Goal: Task Accomplishment & Management: Complete application form

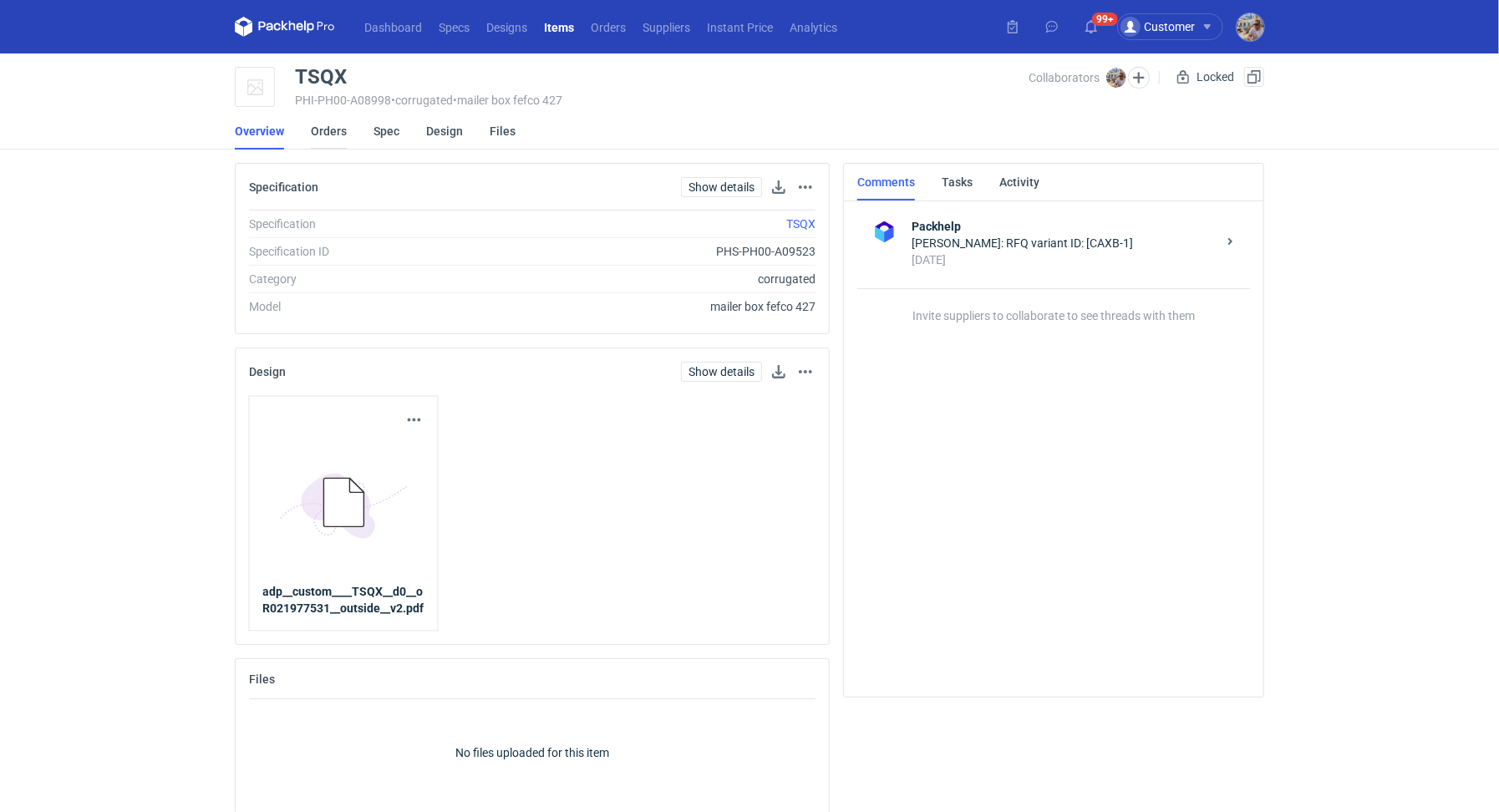
click at [328, 131] on link "Orders" at bounding box center [328, 130] width 36 height 36
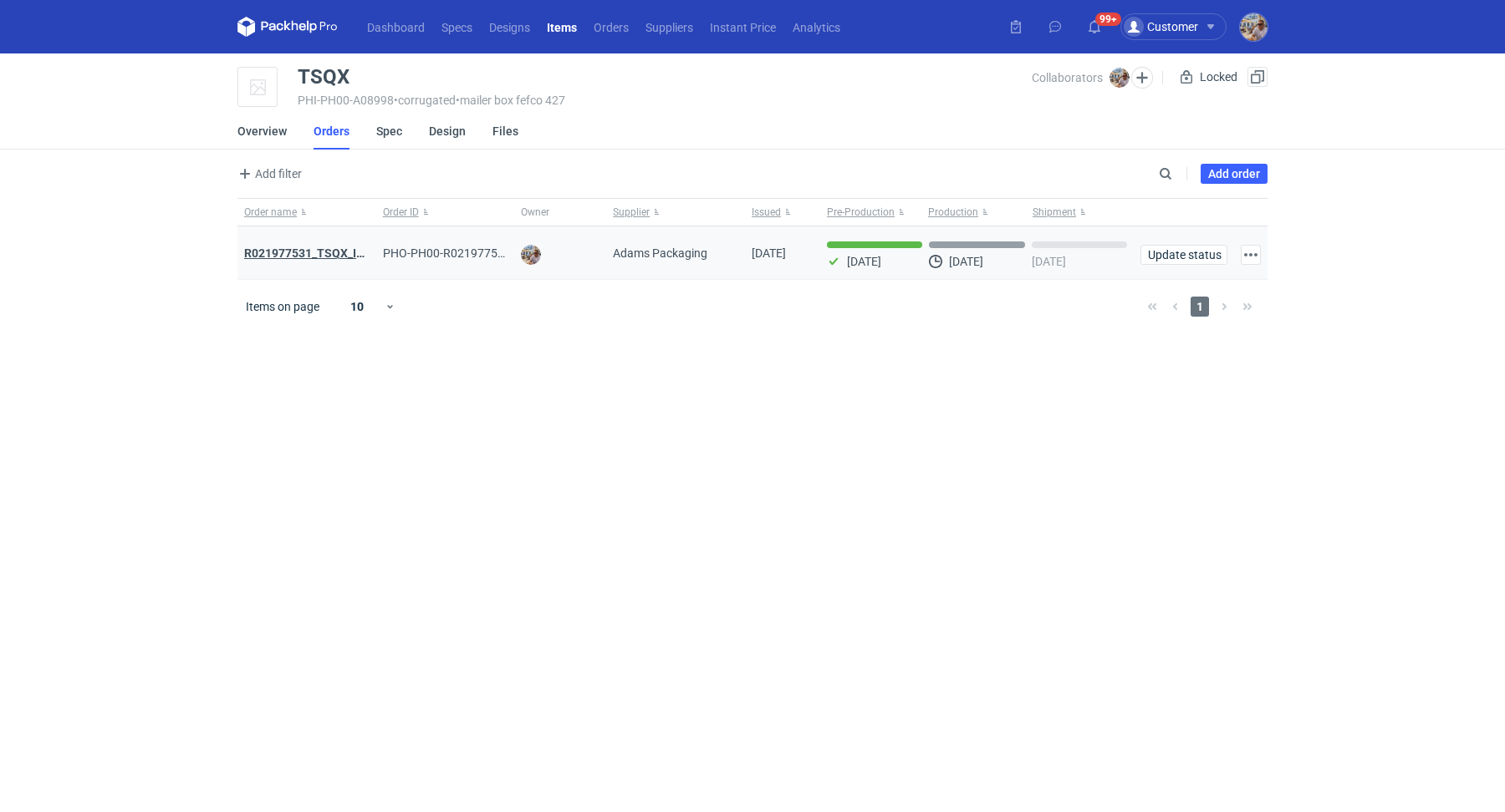
click at [338, 251] on strong "R021977531_TSQX_IDUW" at bounding box center [313, 253] width 137 height 13
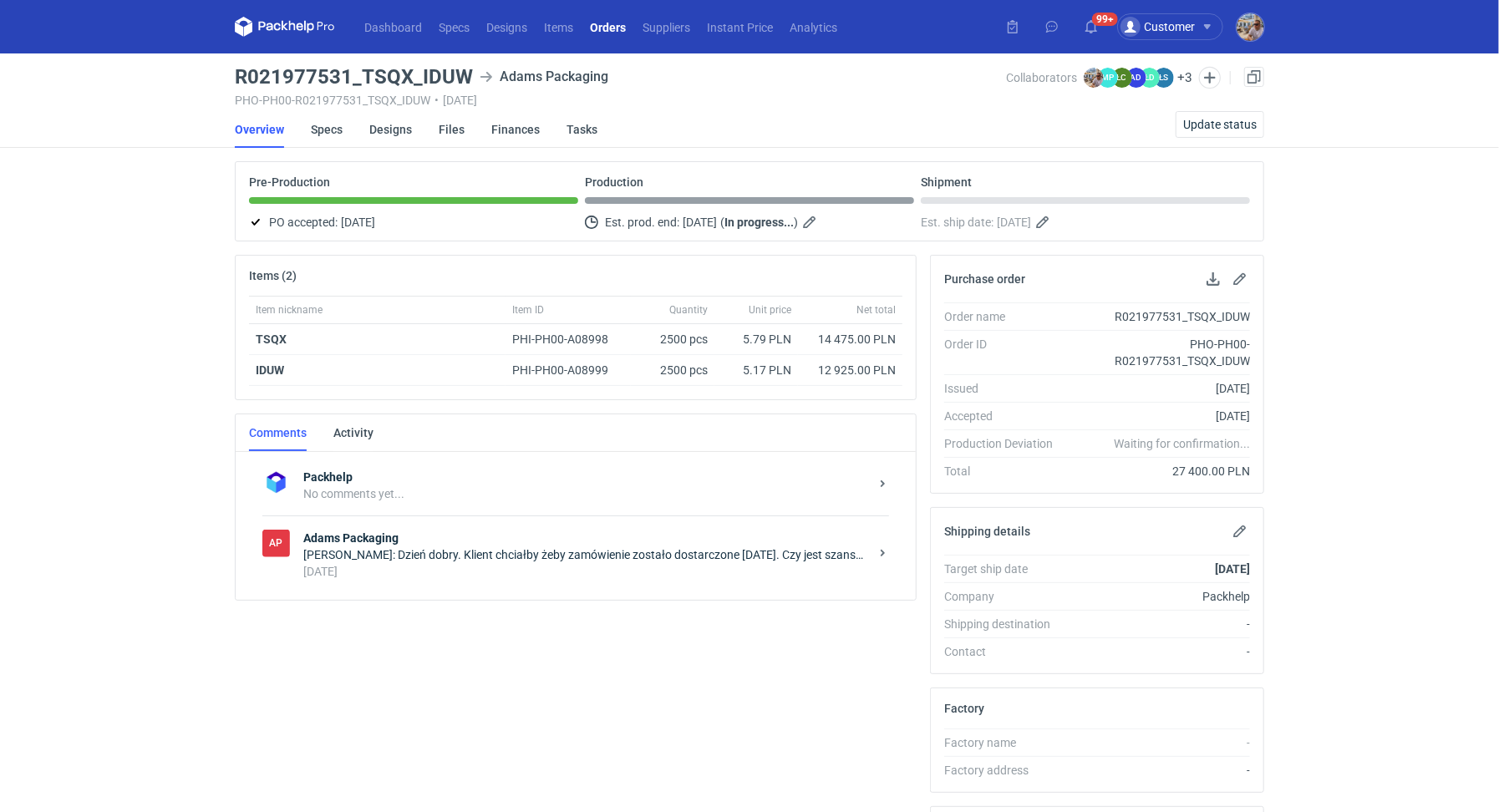
click at [456, 564] on div "2 days ago" at bounding box center [587, 572] width 566 height 17
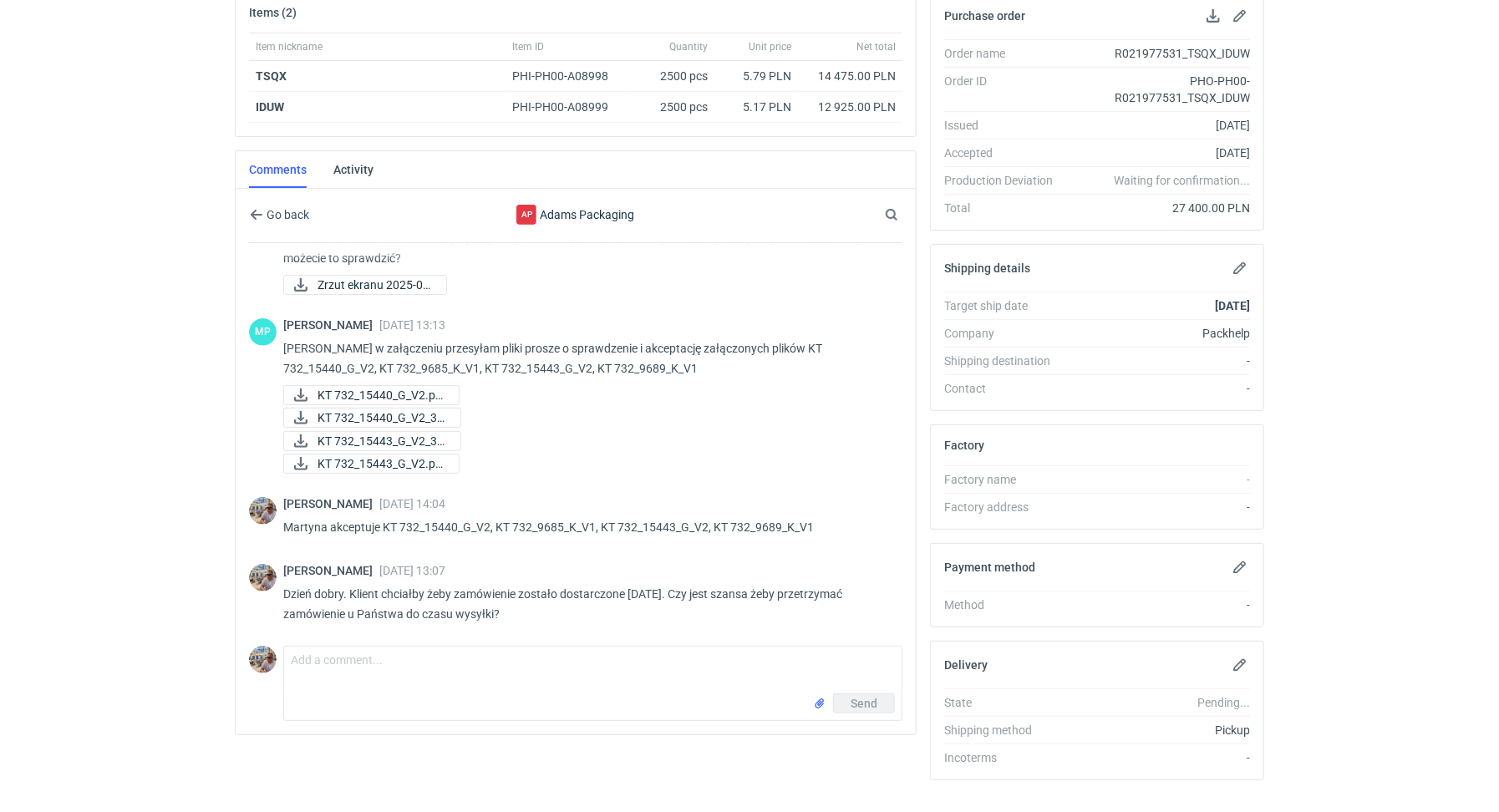
scroll to position [288, 0]
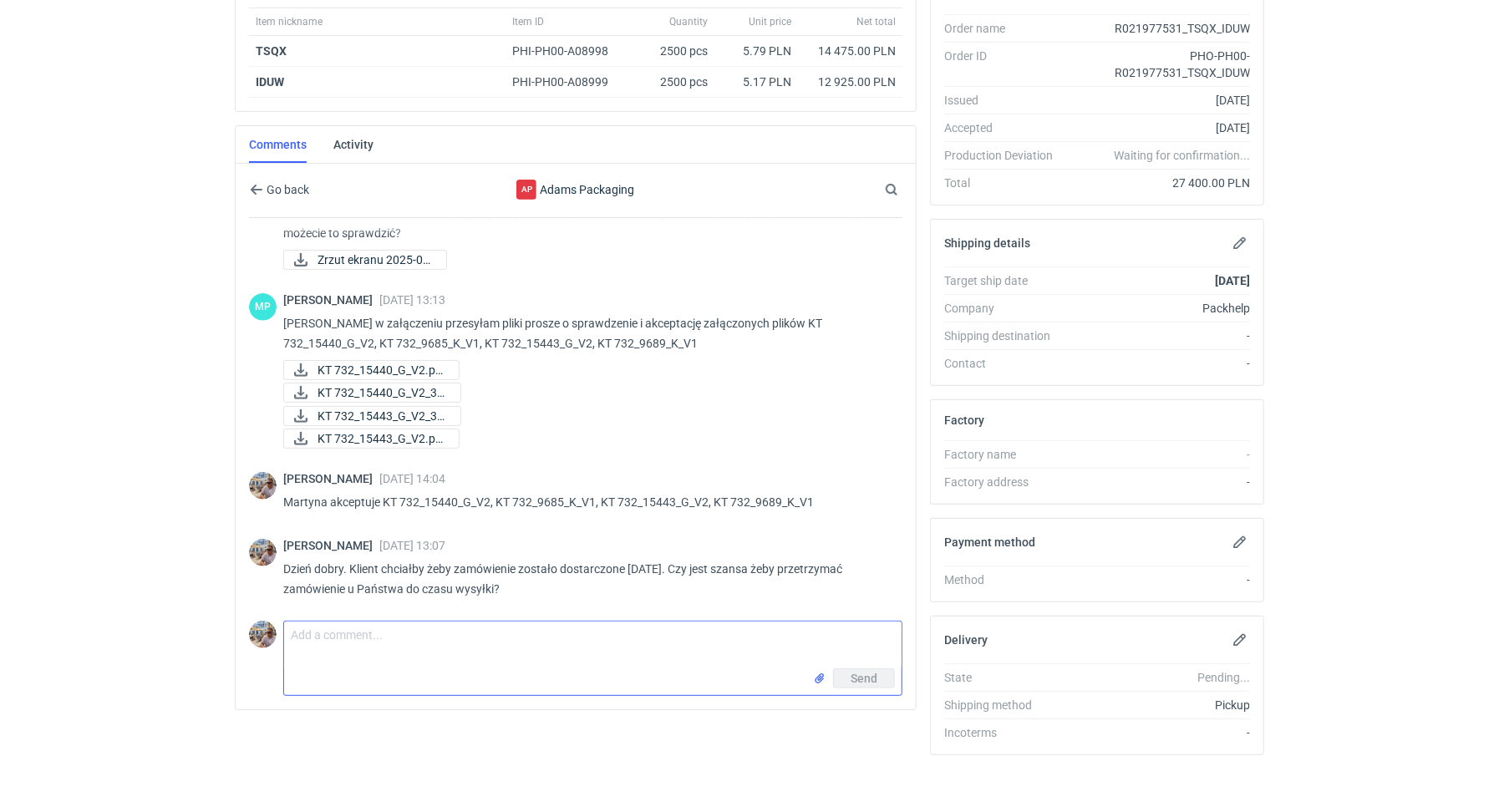
click at [359, 653] on textarea "Comment message" at bounding box center [593, 645] width 618 height 47
click at [501, 639] on textarea "Dzień dobry. Wysyłka jednak w" at bounding box center [593, 645] width 618 height 47
paste textarea "8-12.10"
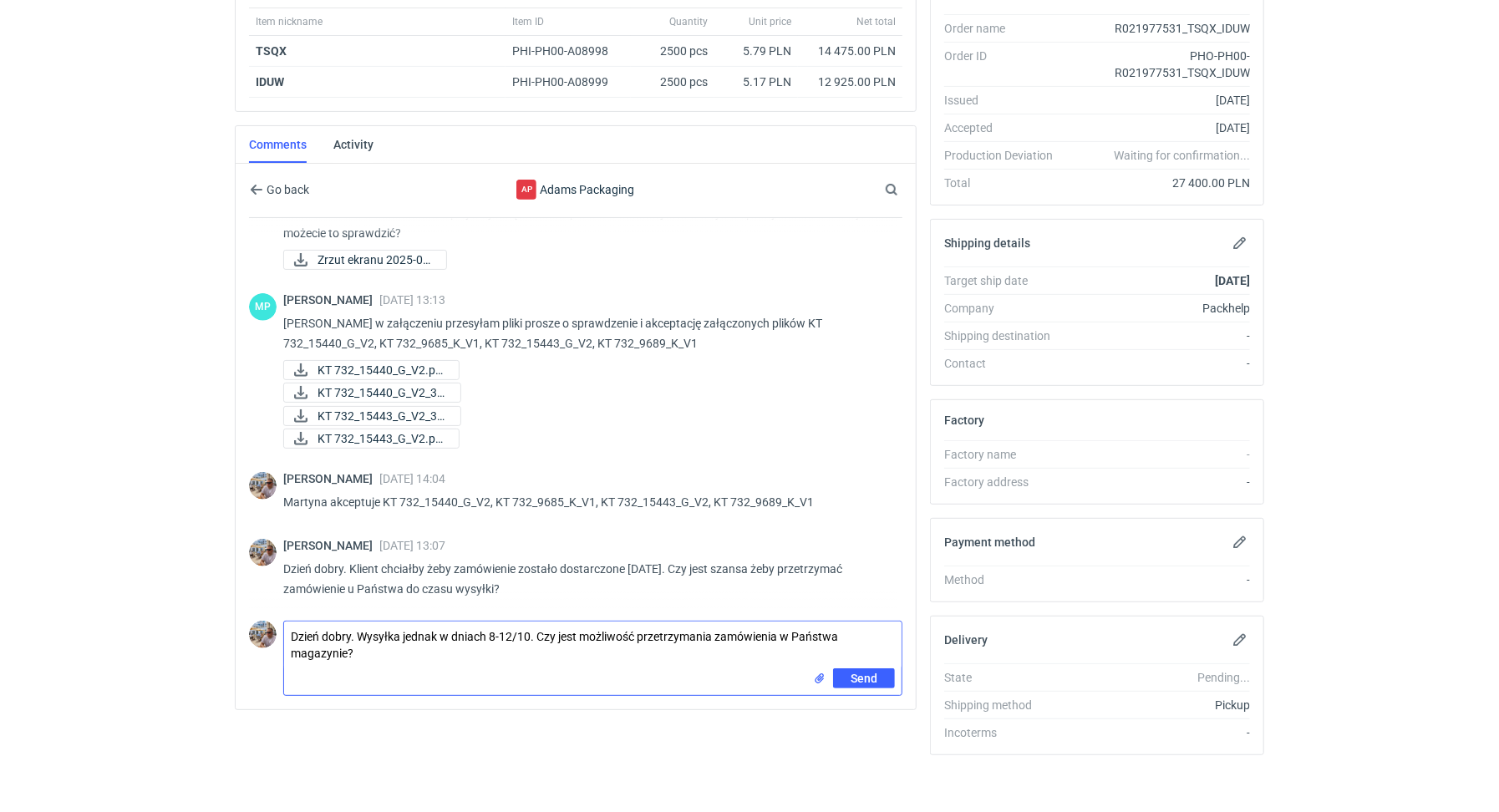
type textarea "Dzień dobry. Wysyłka jednak w dniach 8-12/10. Czy jest możliwość przetrzymania …"
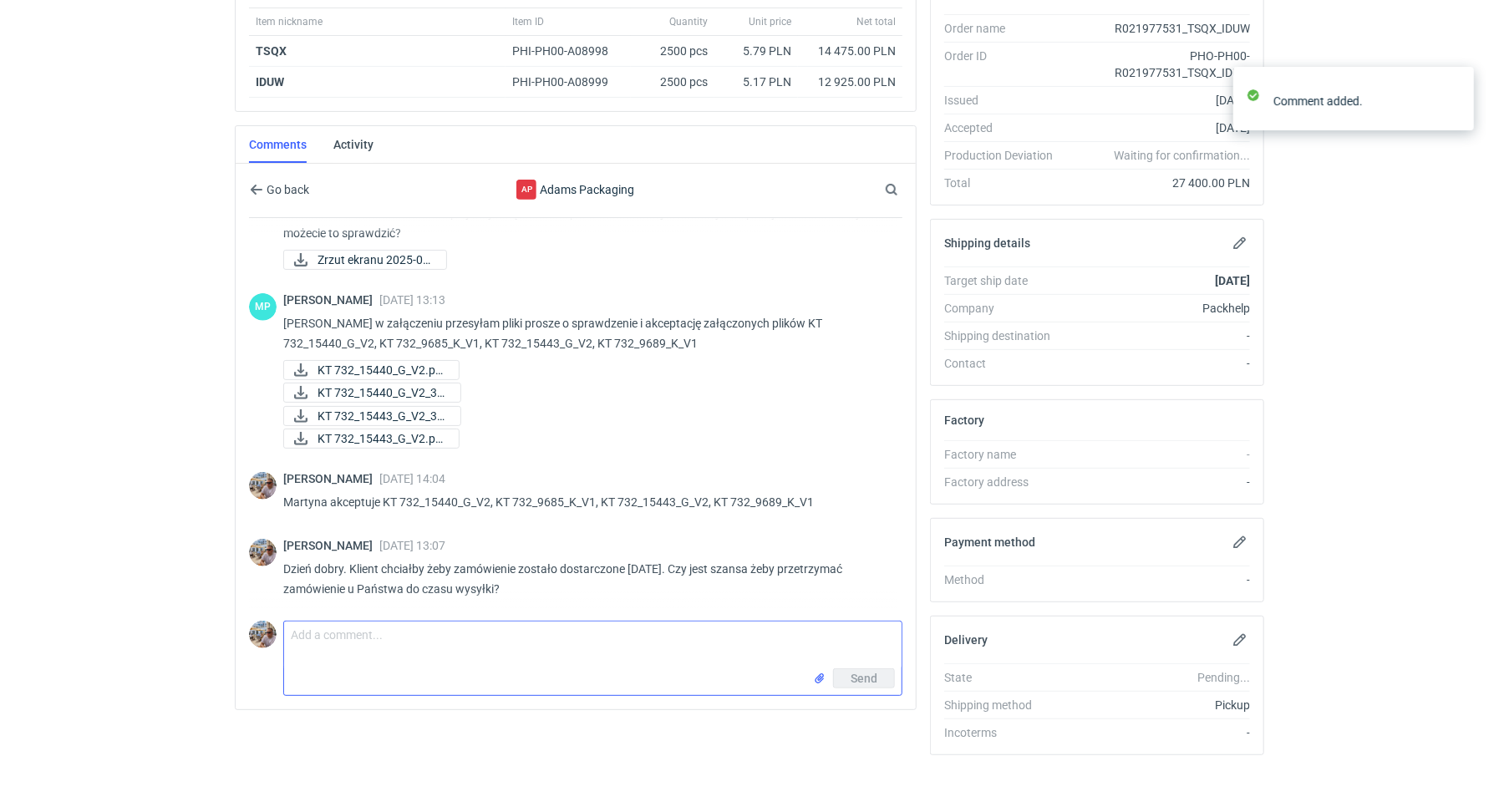
scroll to position [516, 0]
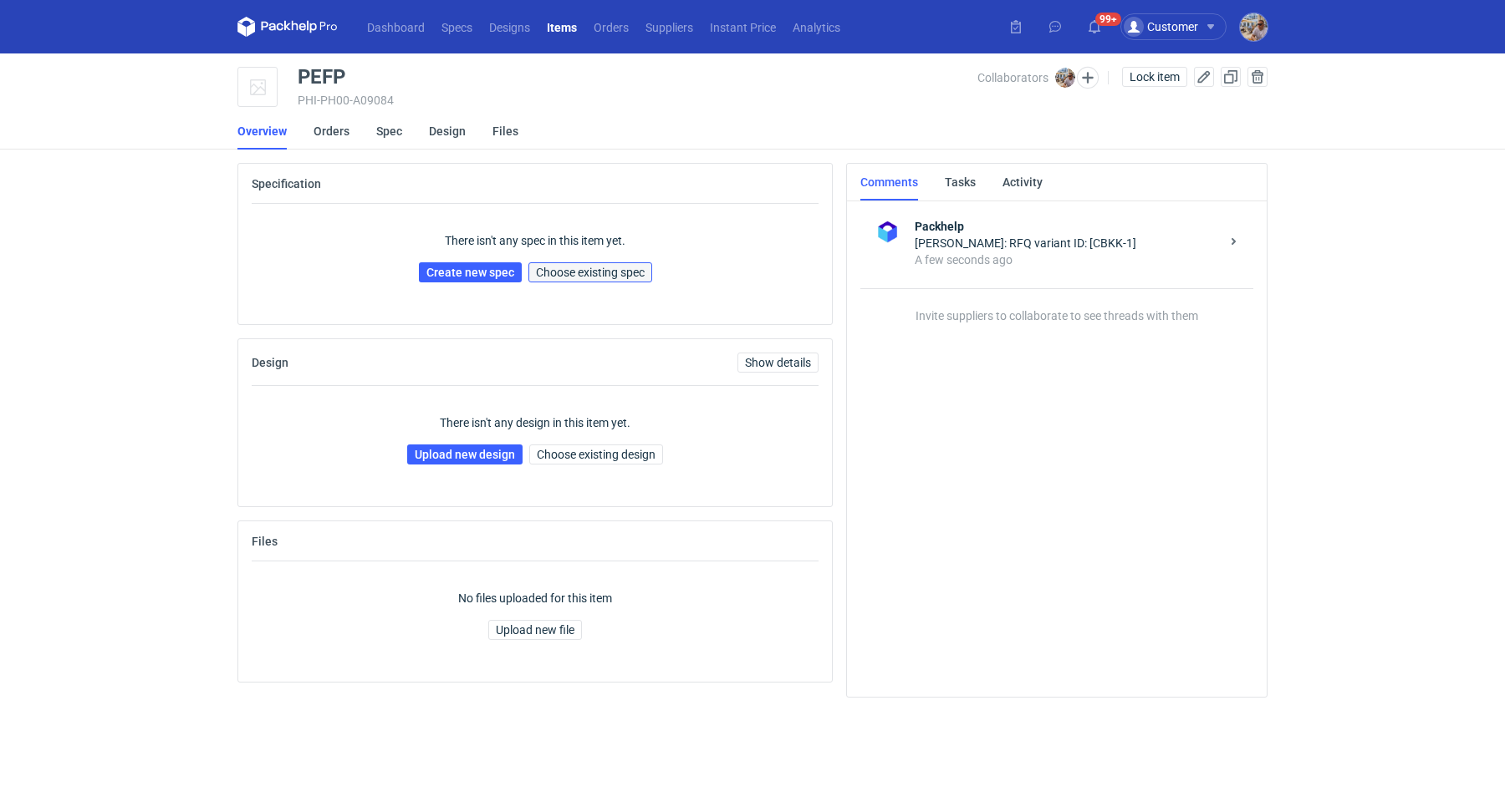
click at [599, 271] on span "Choose existing spec" at bounding box center [590, 272] width 108 height 12
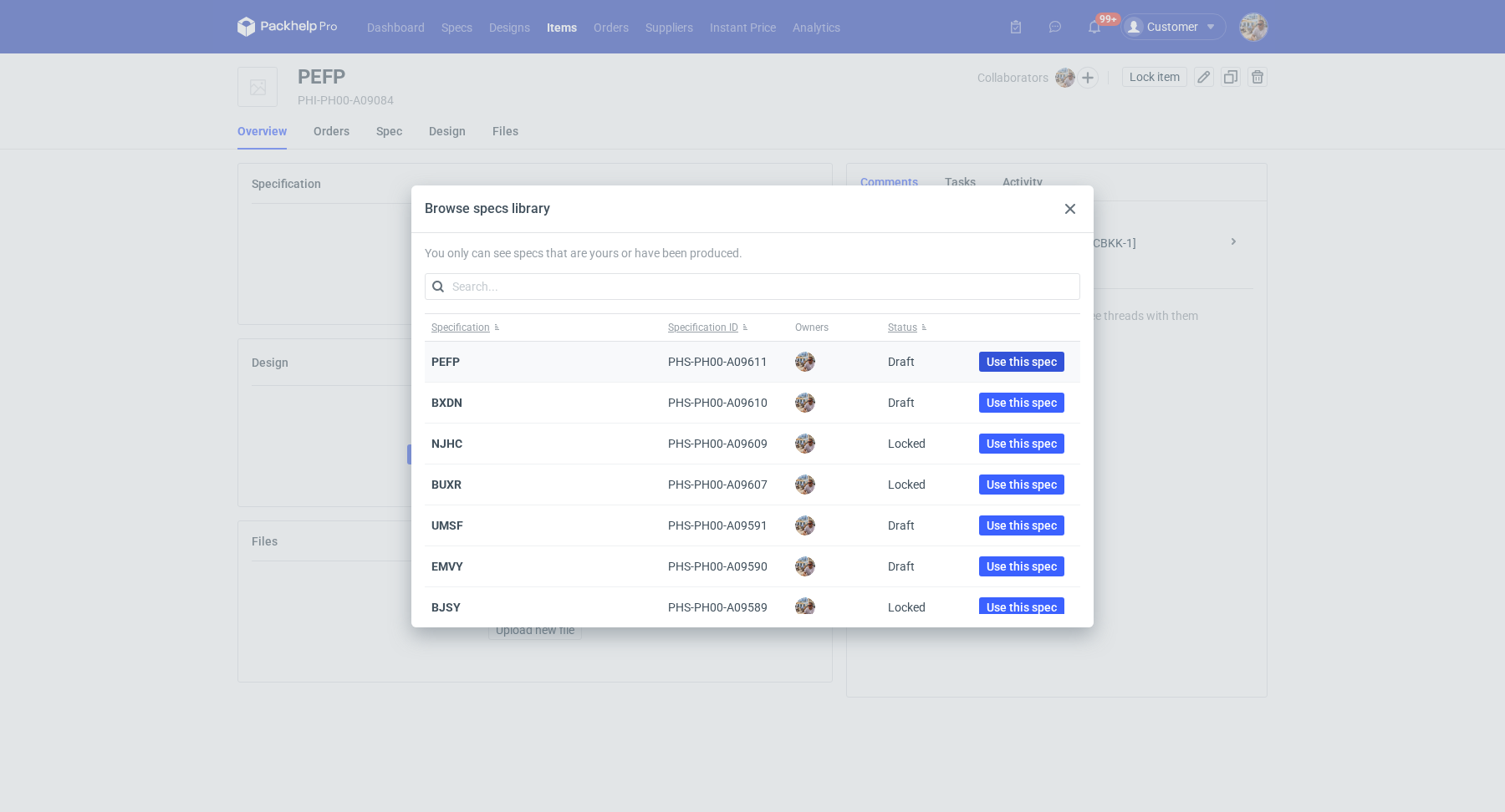
click at [997, 364] on span "Use this spec" at bounding box center [1021, 361] width 70 height 12
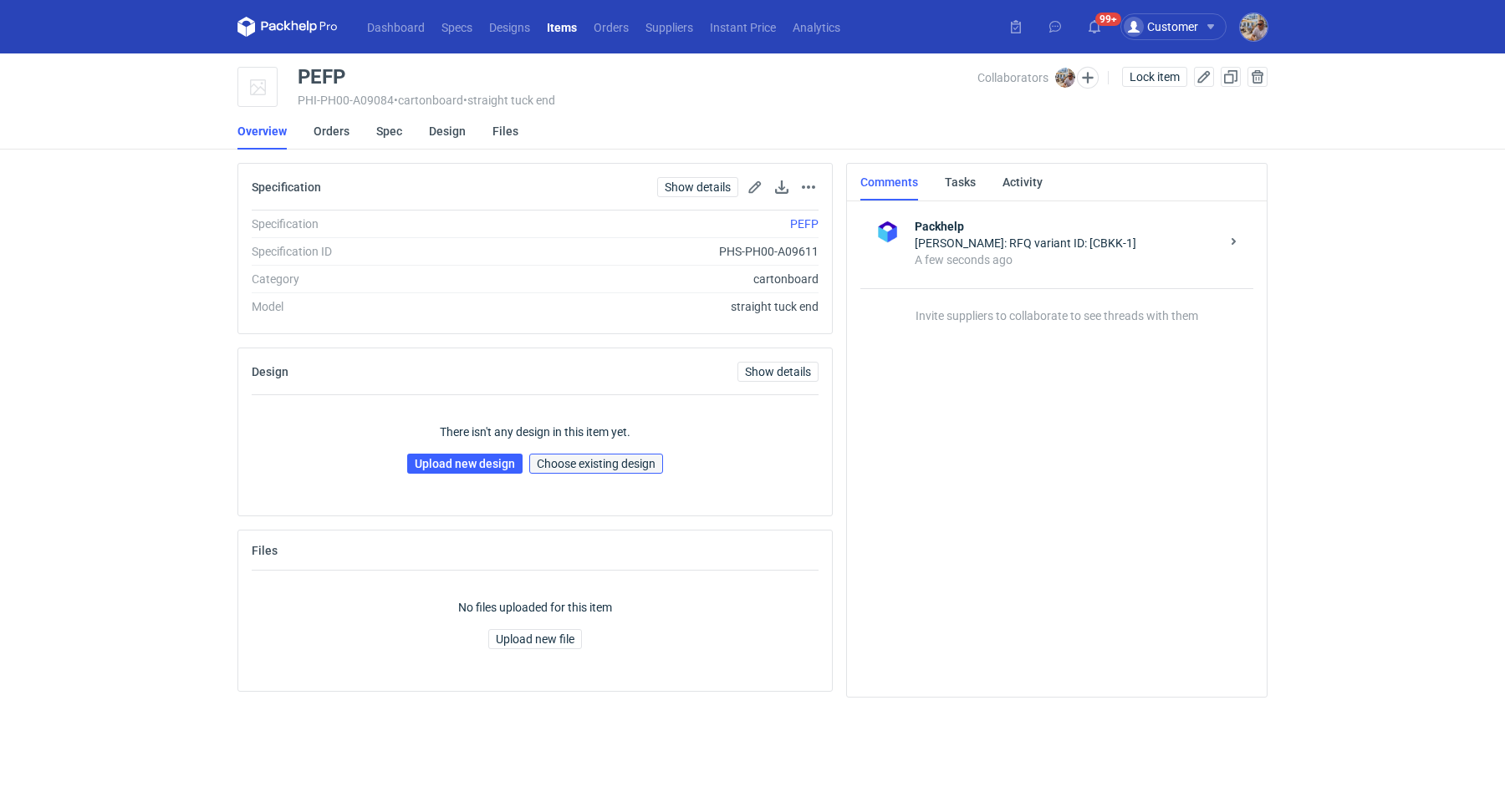
click at [589, 466] on span "Choose existing design" at bounding box center [597, 463] width 119 height 12
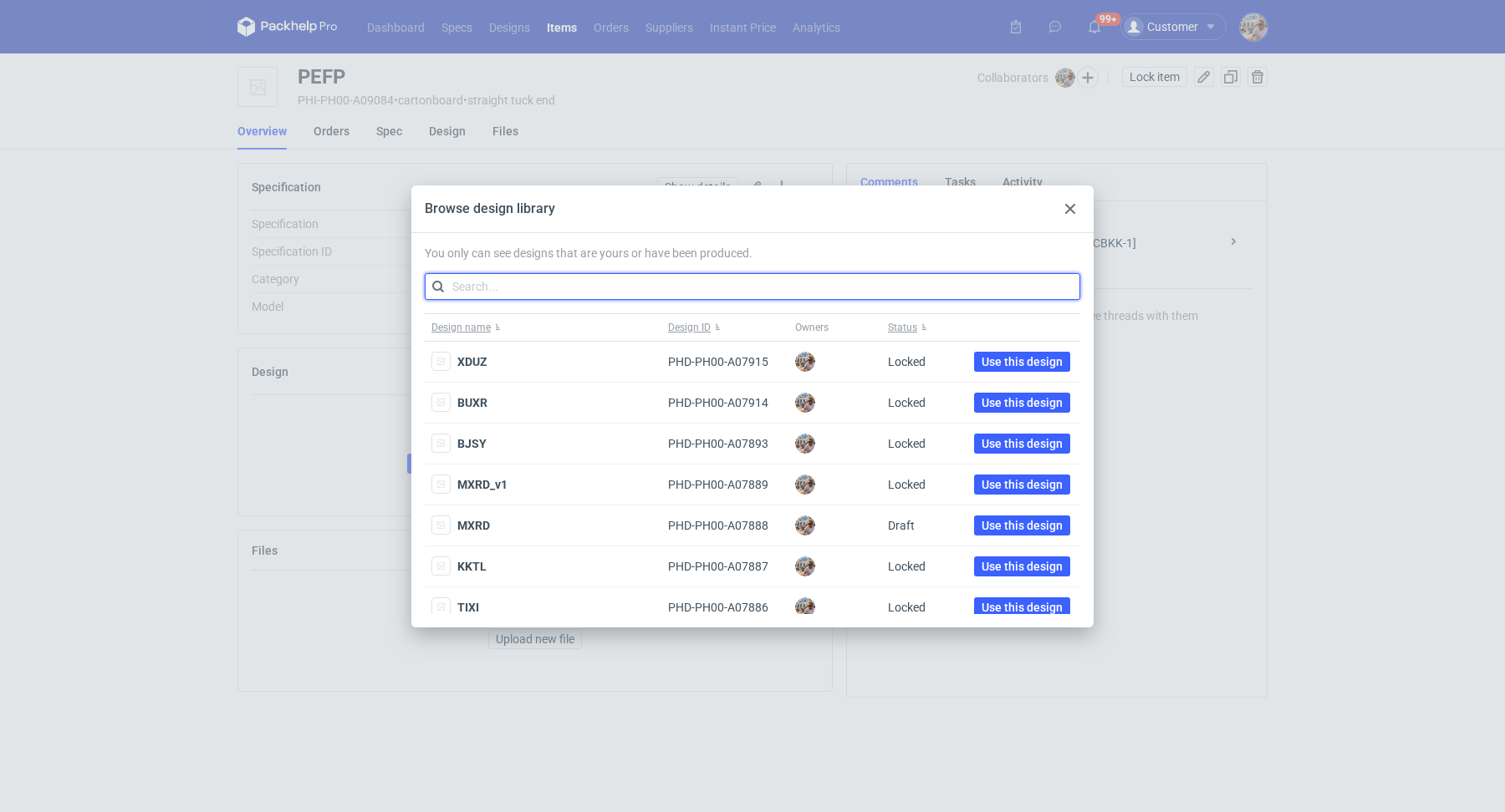
click at [567, 294] on input "text" at bounding box center [752, 287] width 655 height 27
paste input "XQRJ"
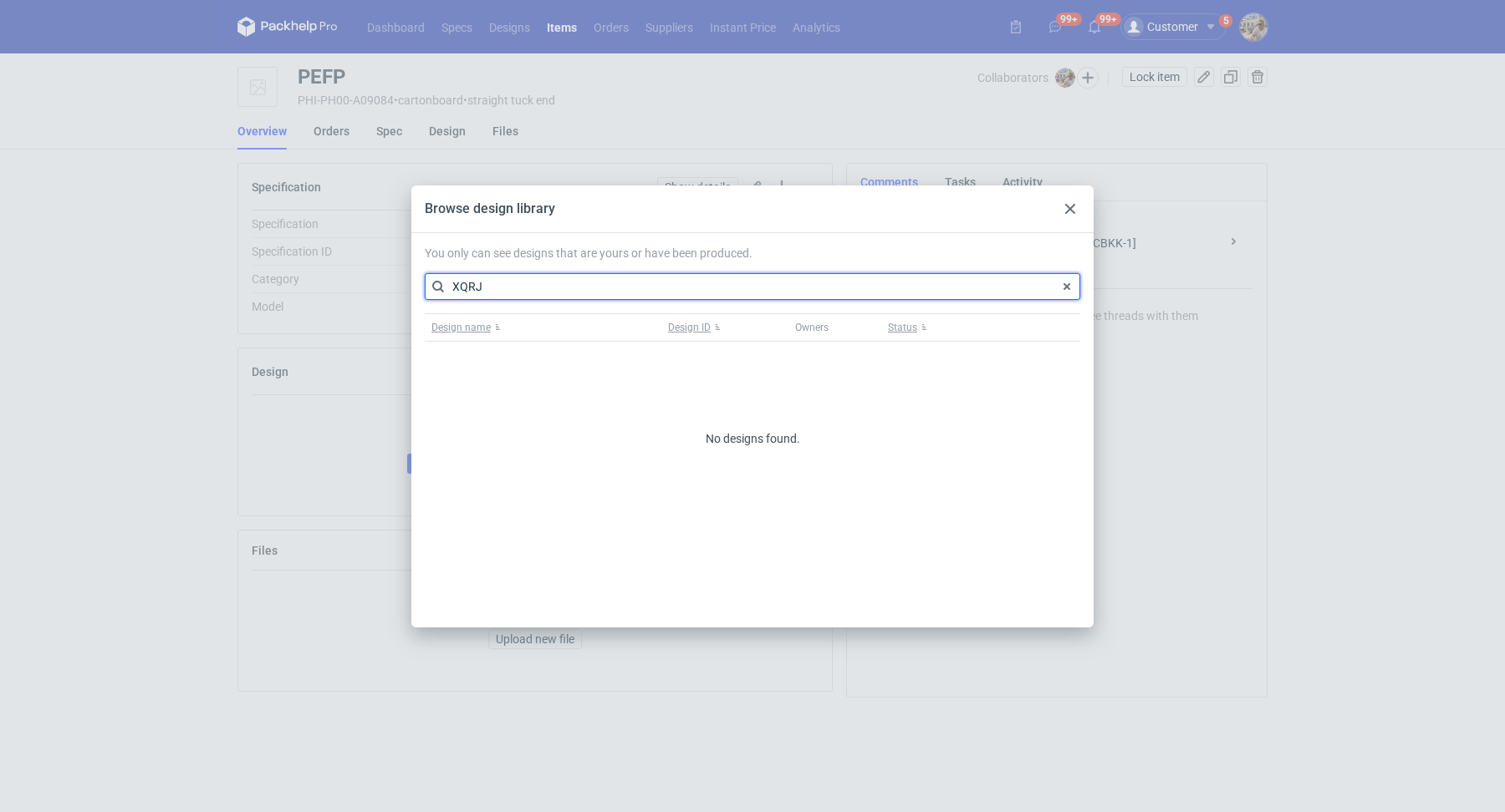
type input "XQRJ"
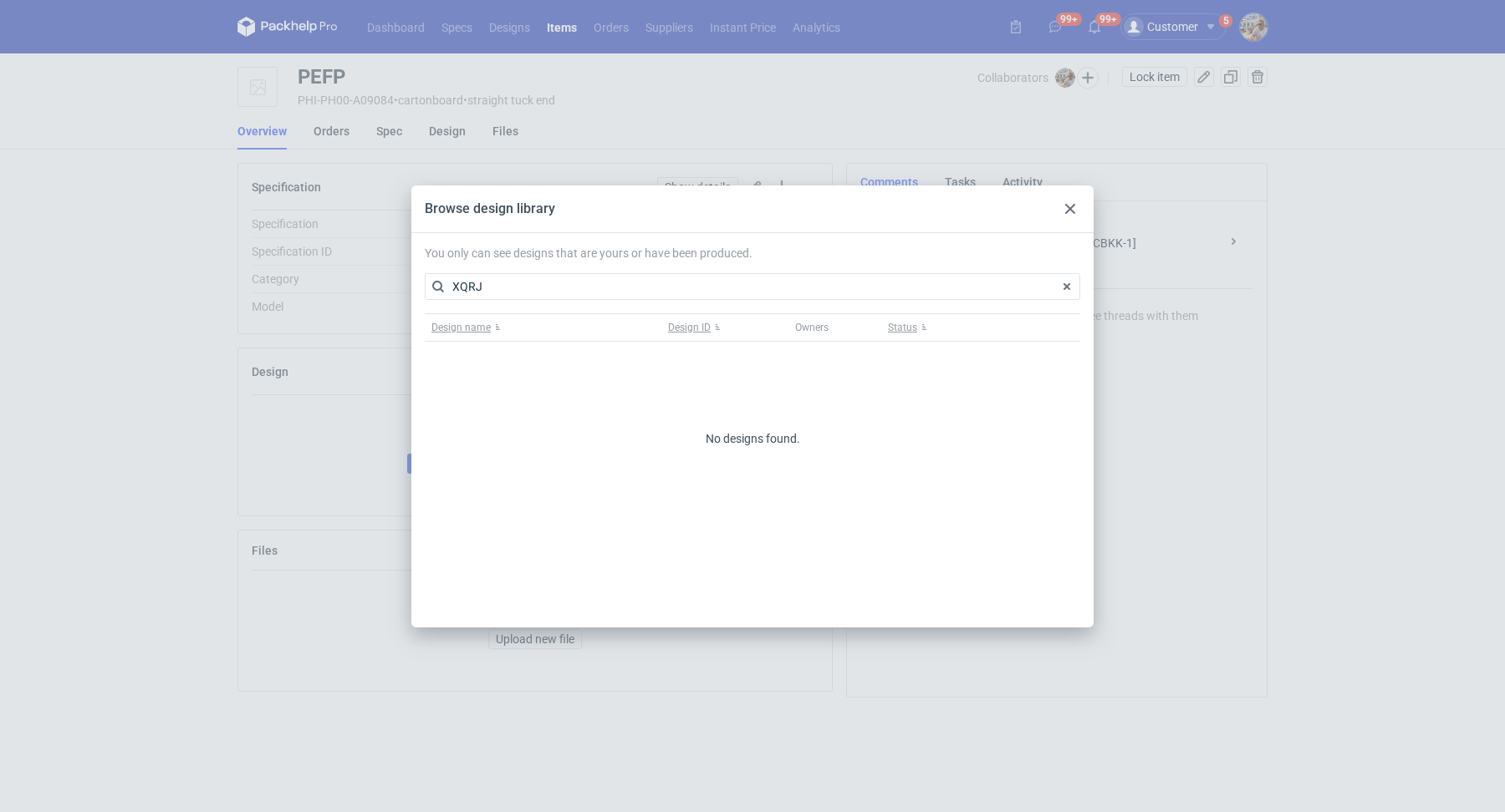
click at [1071, 205] on icon at bounding box center [1070, 209] width 10 height 10
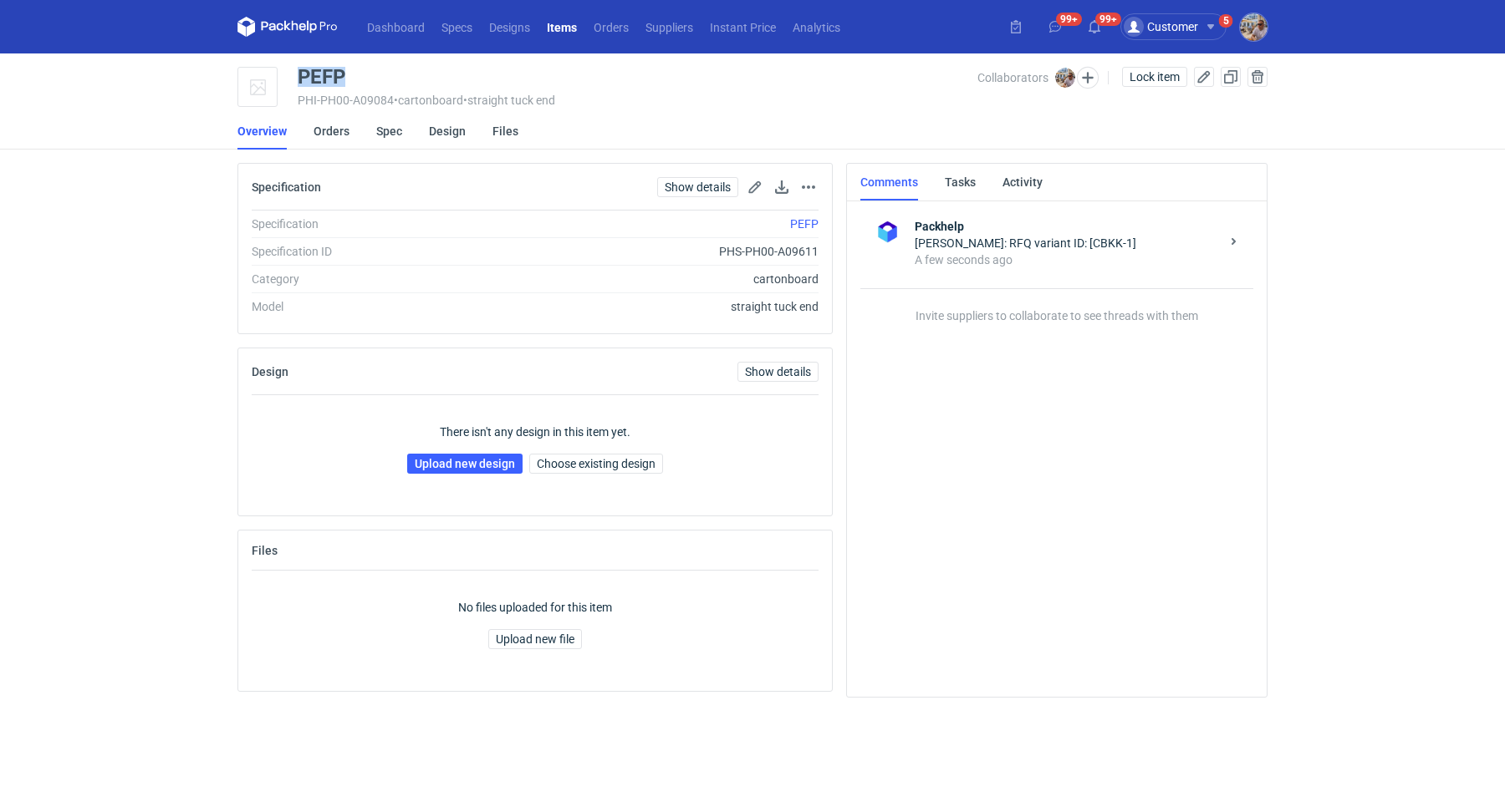
drag, startPoint x: 352, startPoint y: 77, endPoint x: 303, endPoint y: 75, distance: 49.0
click at [303, 75] on div "PEFP" at bounding box center [638, 76] width 680 height 20
copy div "PEFP"
click at [463, 463] on link "Upload new design" at bounding box center [465, 463] width 115 height 20
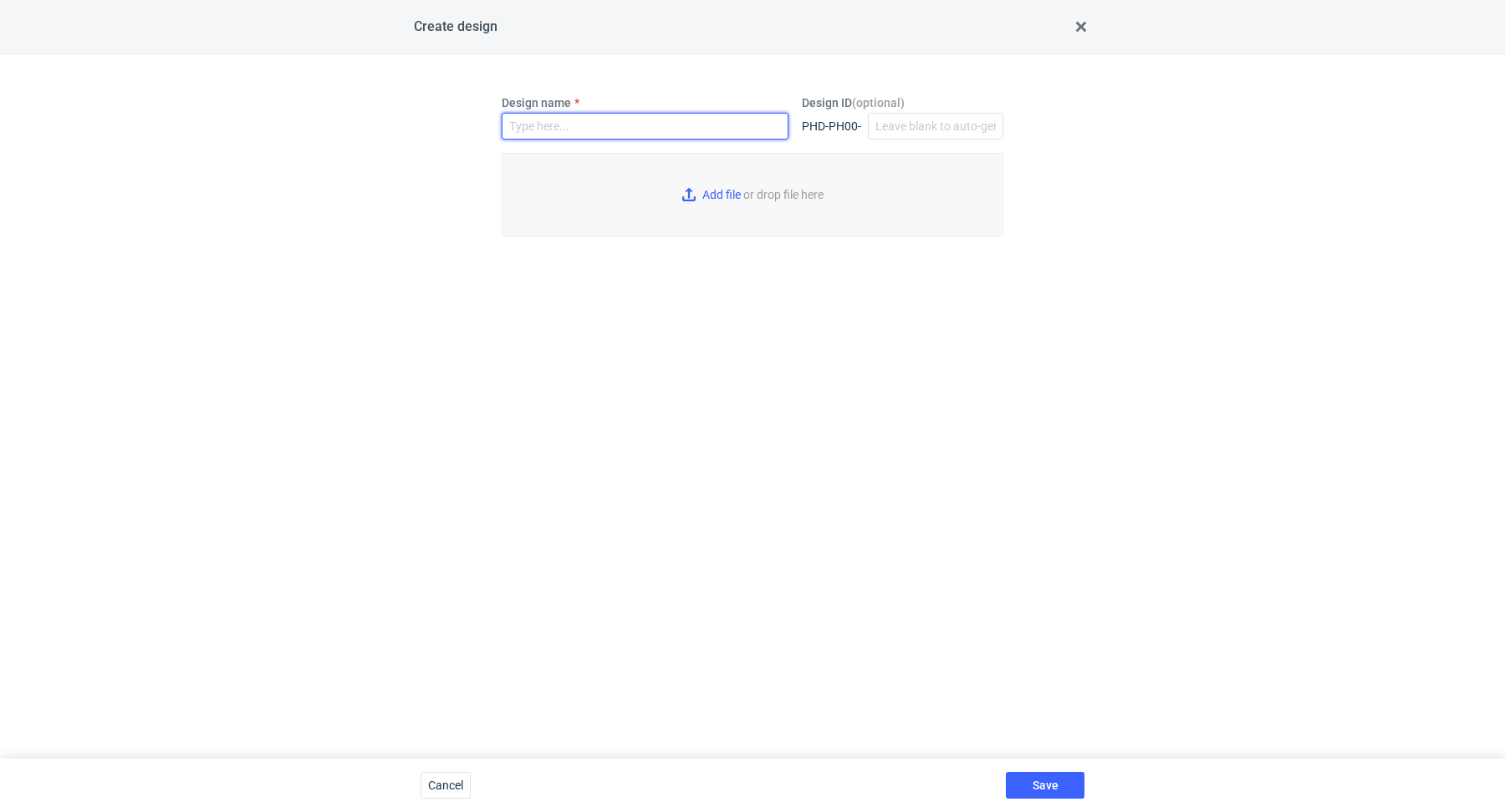
click at [598, 130] on input "Design name" at bounding box center [645, 126] width 287 height 27
paste input "PEFP"
type input "PEFP"
click at [710, 192] on input "Add file or drop file here" at bounding box center [752, 194] width 502 height 83
type input "C:\fakepath\custom__custom____XQRJ__d0__oR022998981.pdf"
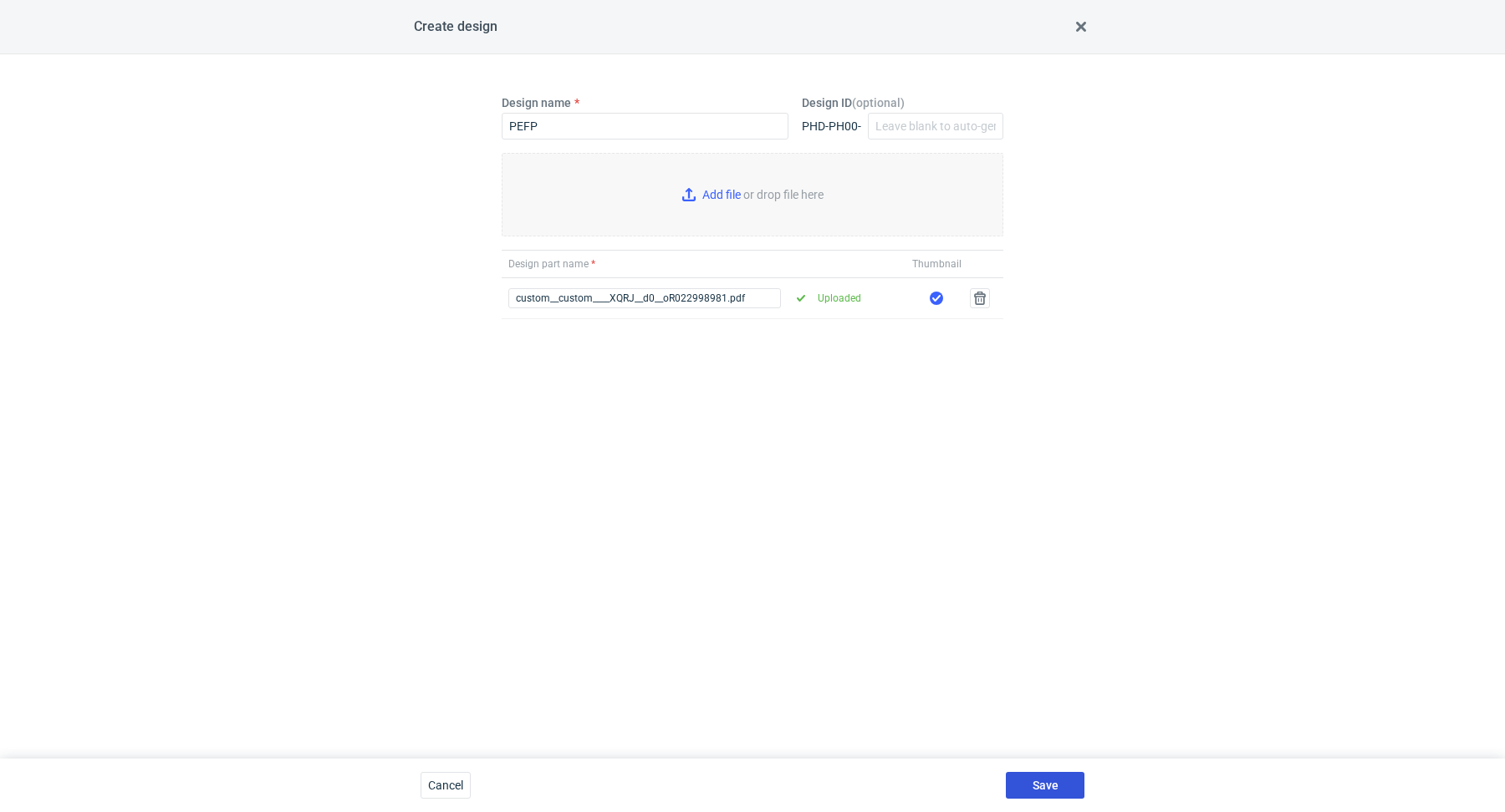
click at [1058, 777] on button "Save" at bounding box center [1045, 785] width 79 height 27
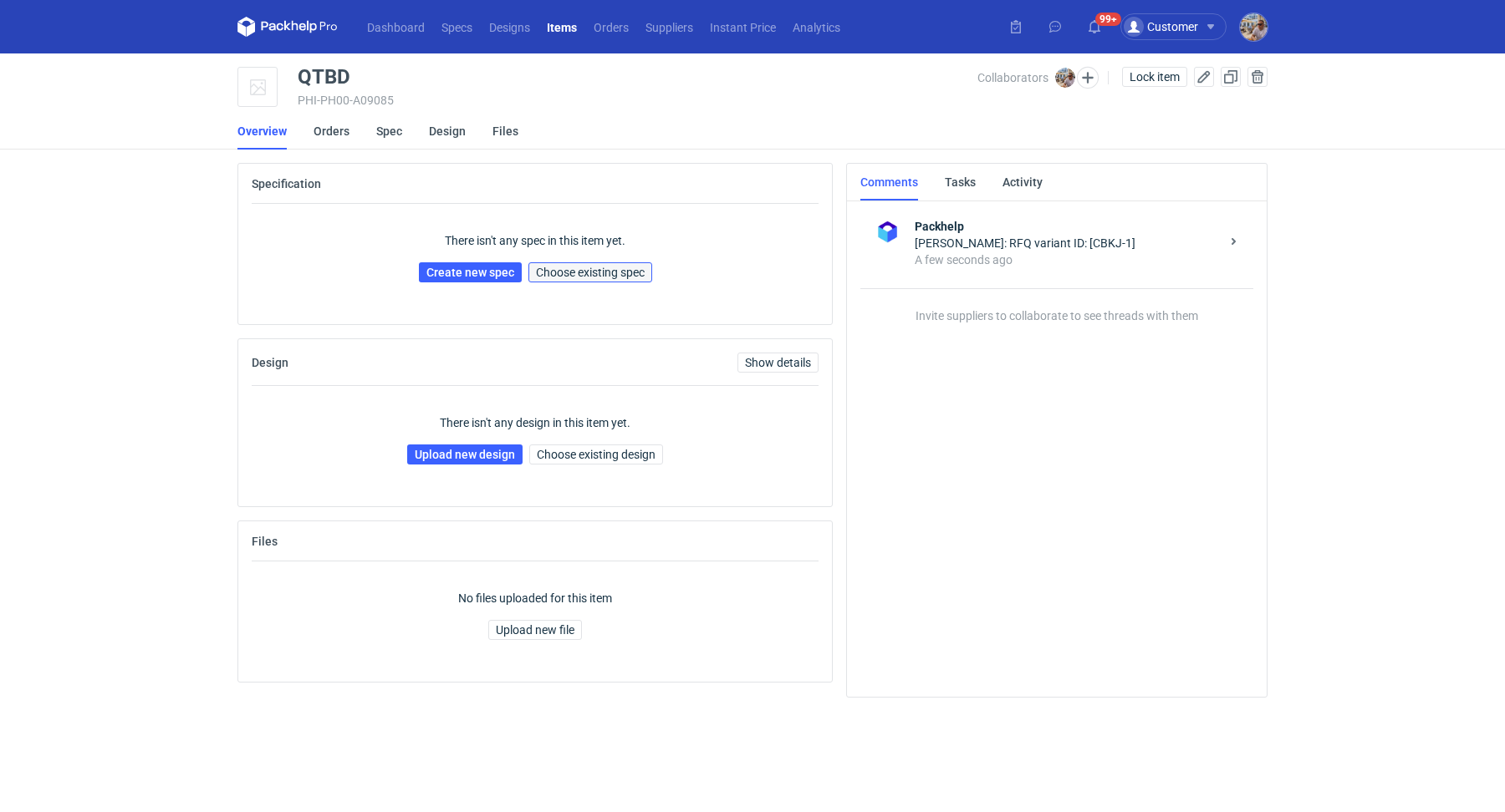
click at [598, 266] on span "Choose existing spec" at bounding box center [590, 272] width 108 height 12
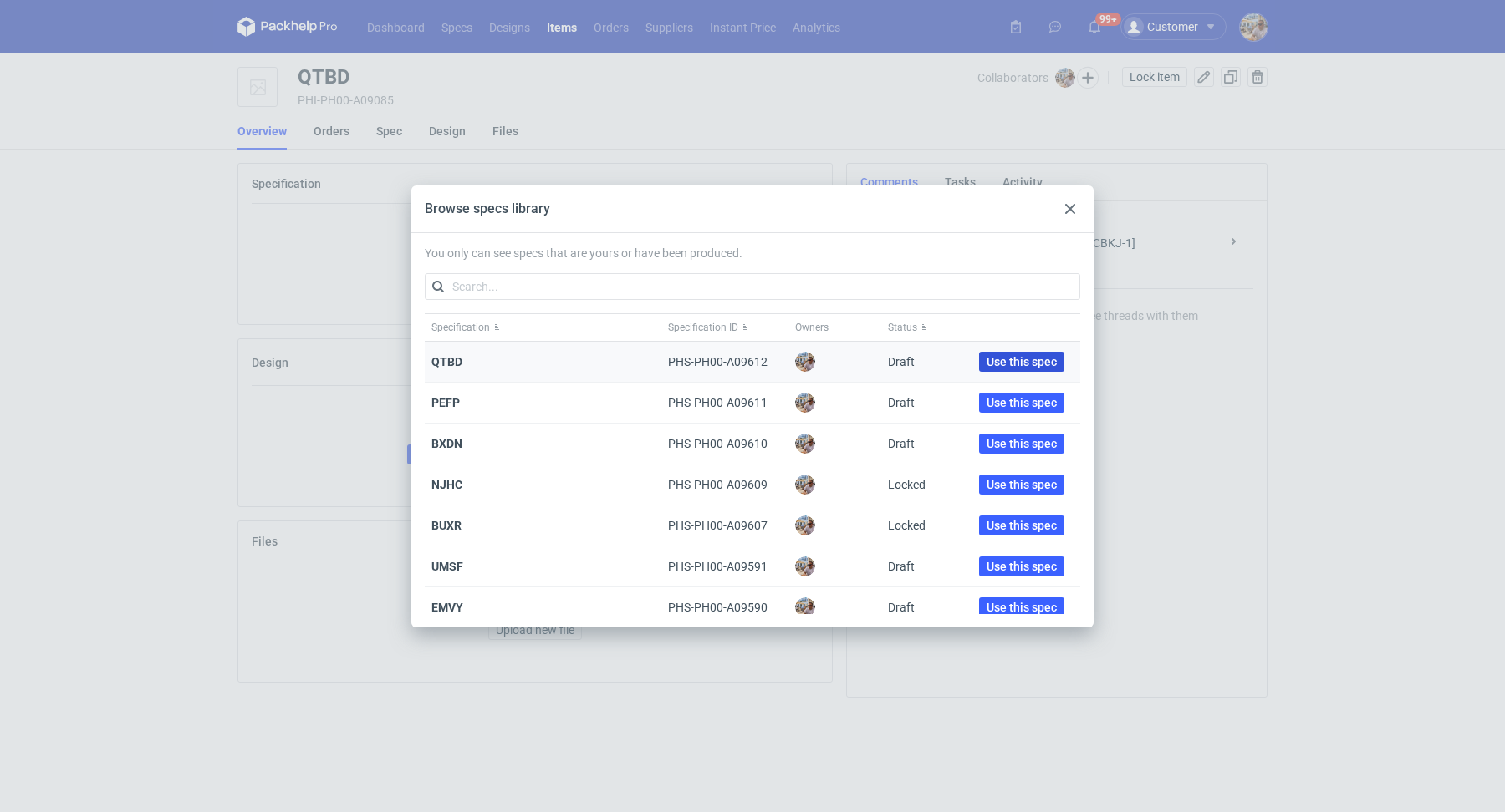
click at [1001, 357] on span "Use this spec" at bounding box center [1021, 361] width 70 height 12
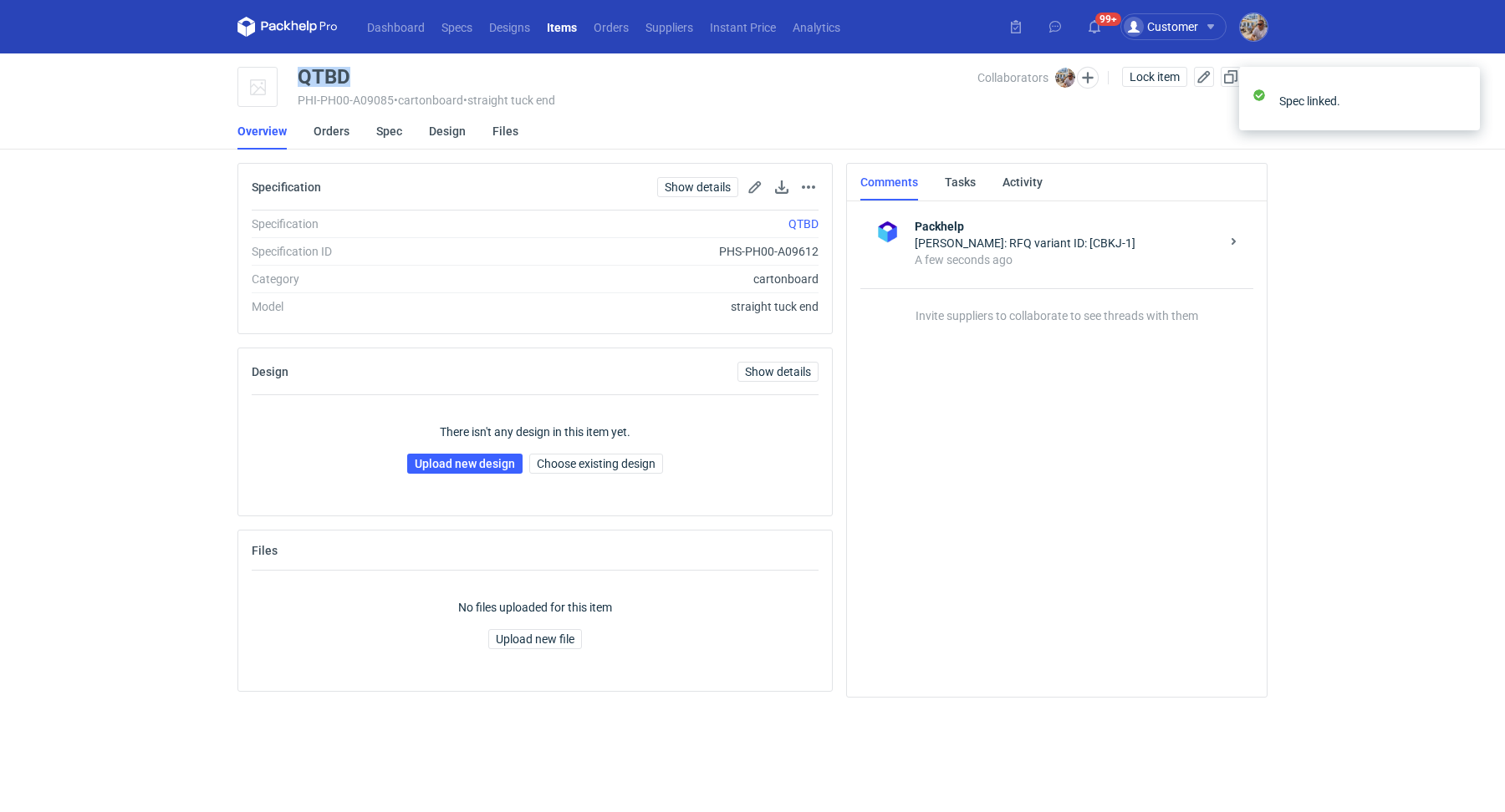
drag, startPoint x: 353, startPoint y: 75, endPoint x: 295, endPoint y: 76, distance: 58.0
click at [295, 76] on div "QTBD PHI-PH00-A09085 • cartonboard • straight tuck end Collaborators Michał Pal…" at bounding box center [752, 87] width 1030 height 42
copy div "QTBD"
click at [463, 467] on link "Upload new design" at bounding box center [465, 463] width 115 height 20
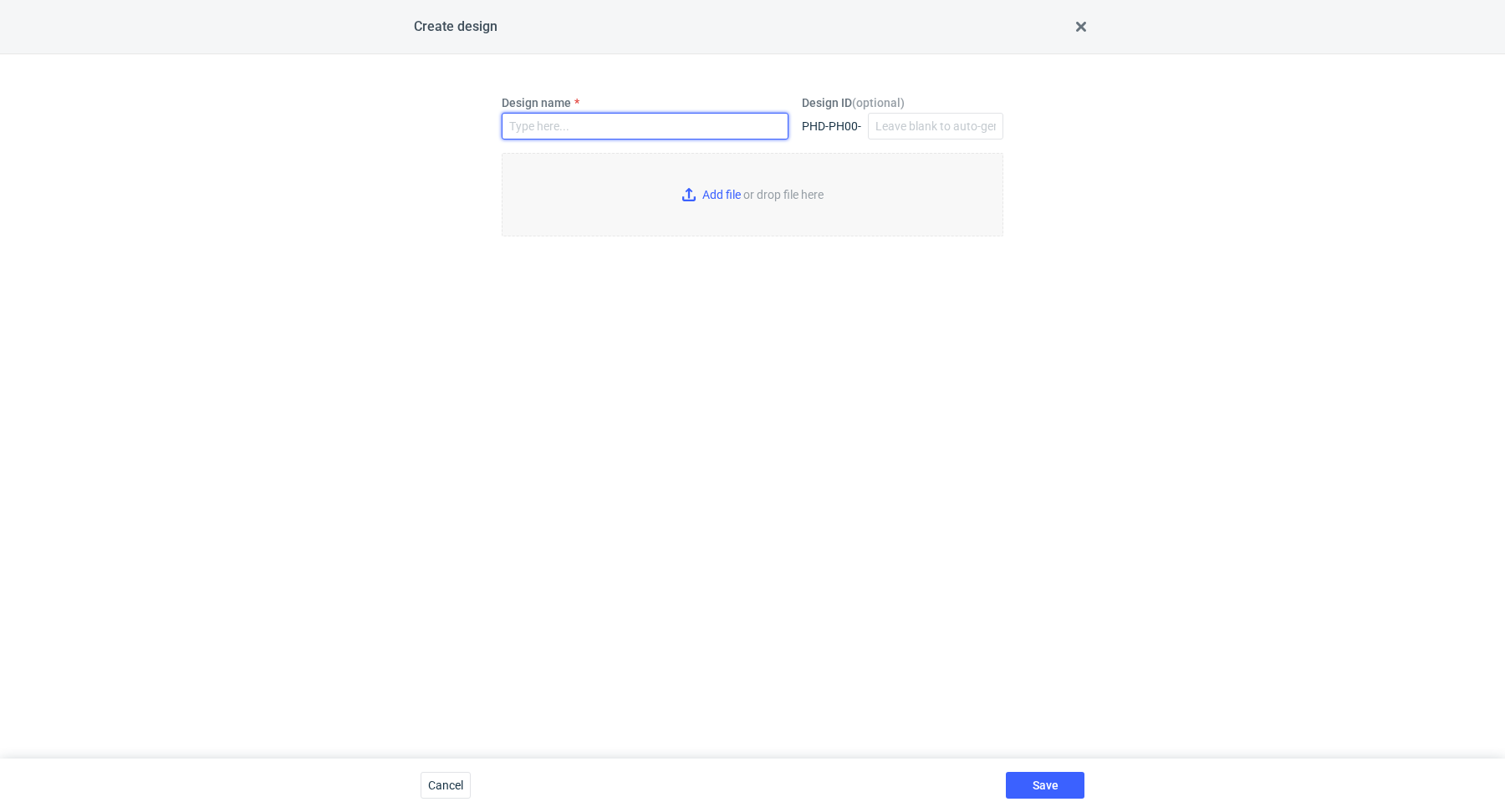
click at [580, 135] on input "Design name" at bounding box center [645, 126] width 287 height 27
paste input "QTBD"
type input "QTBD"
click at [717, 196] on input "Add file or drop file here" at bounding box center [752, 194] width 502 height 83
type input "C:\fakepath\custom__custom____HXXC__d0__oR022998981__v2.pdf"
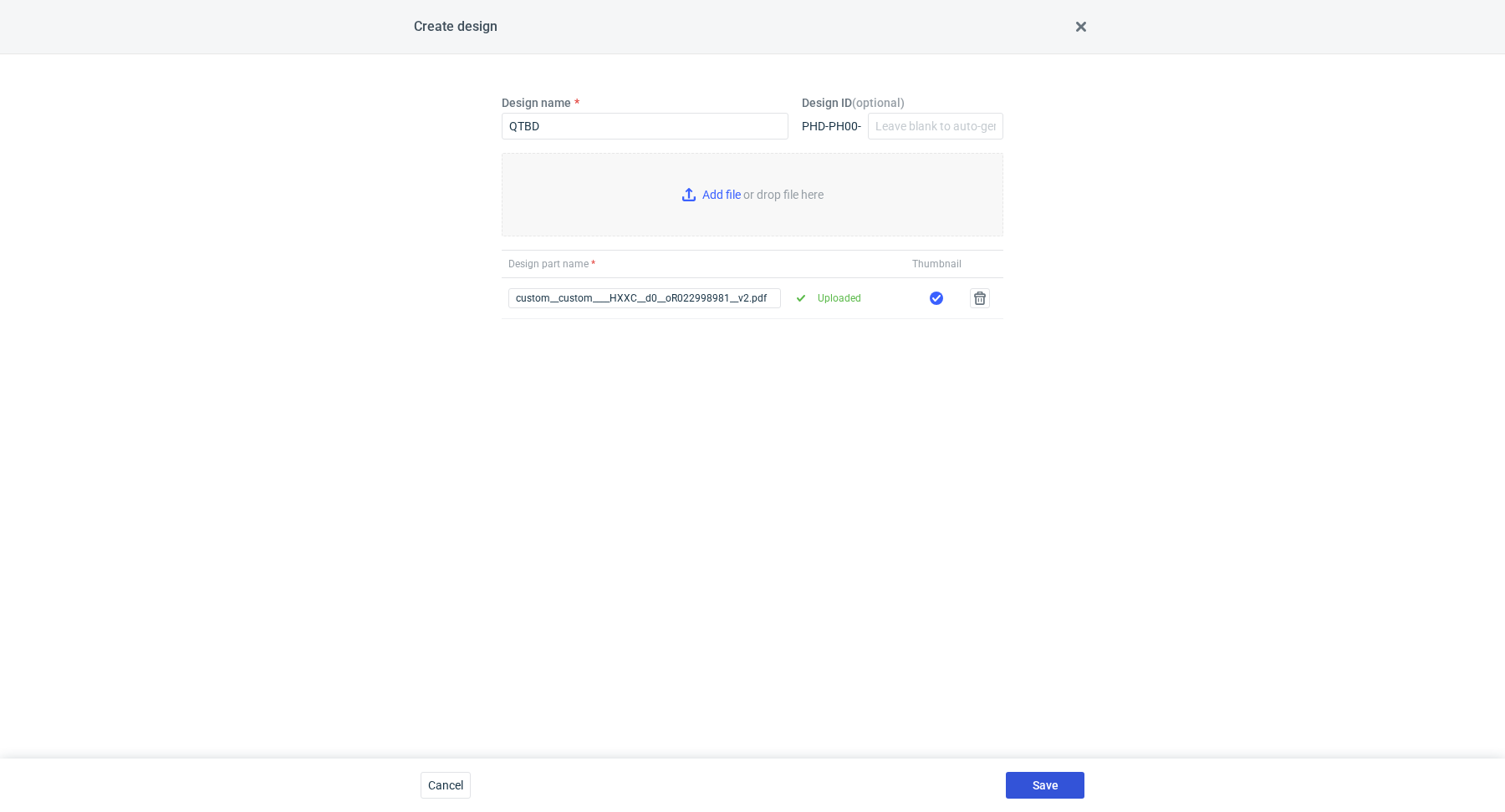
click at [1059, 784] on button "Save" at bounding box center [1045, 785] width 79 height 27
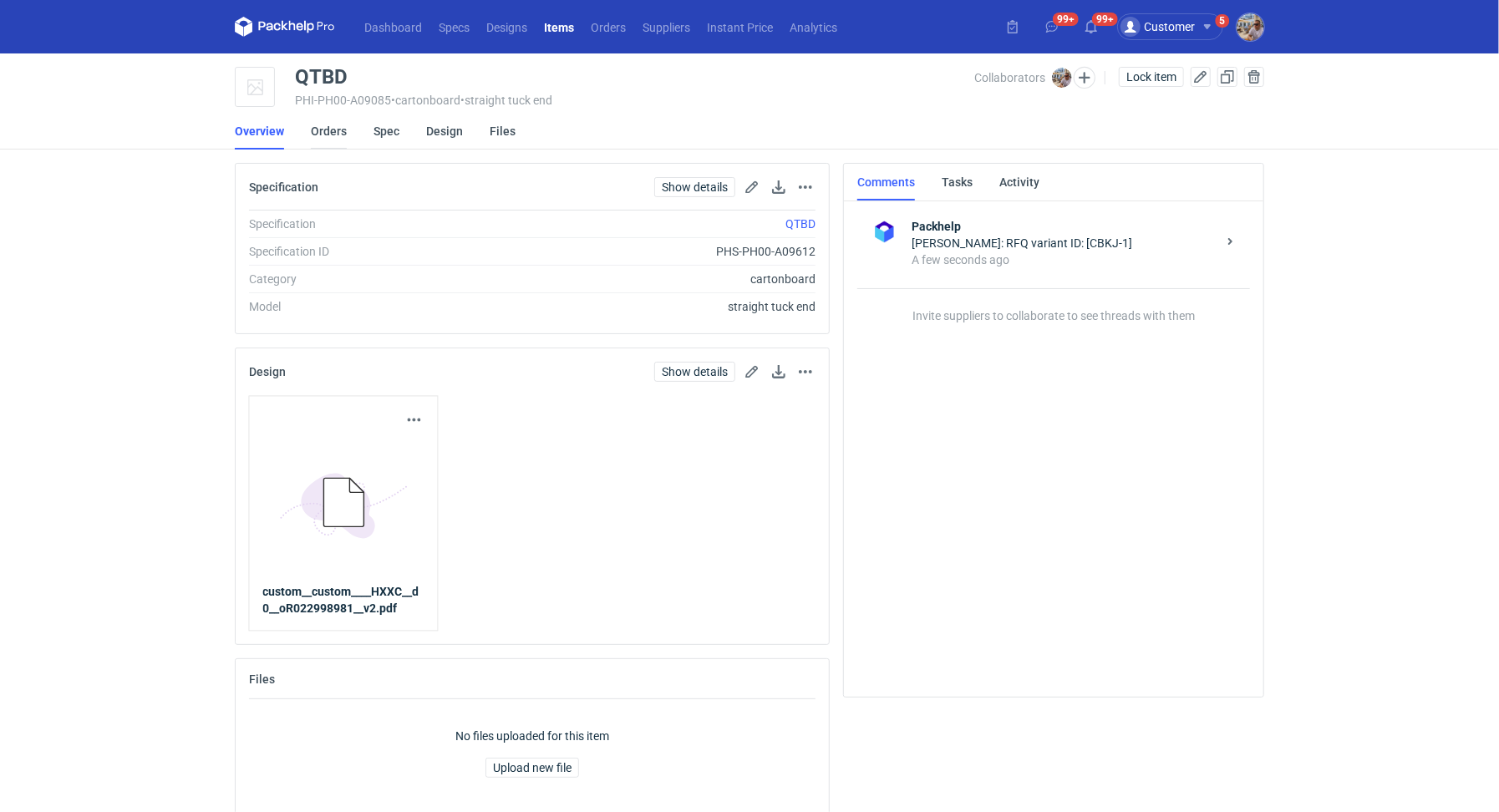
click at [329, 133] on link "Orders" at bounding box center [328, 130] width 36 height 36
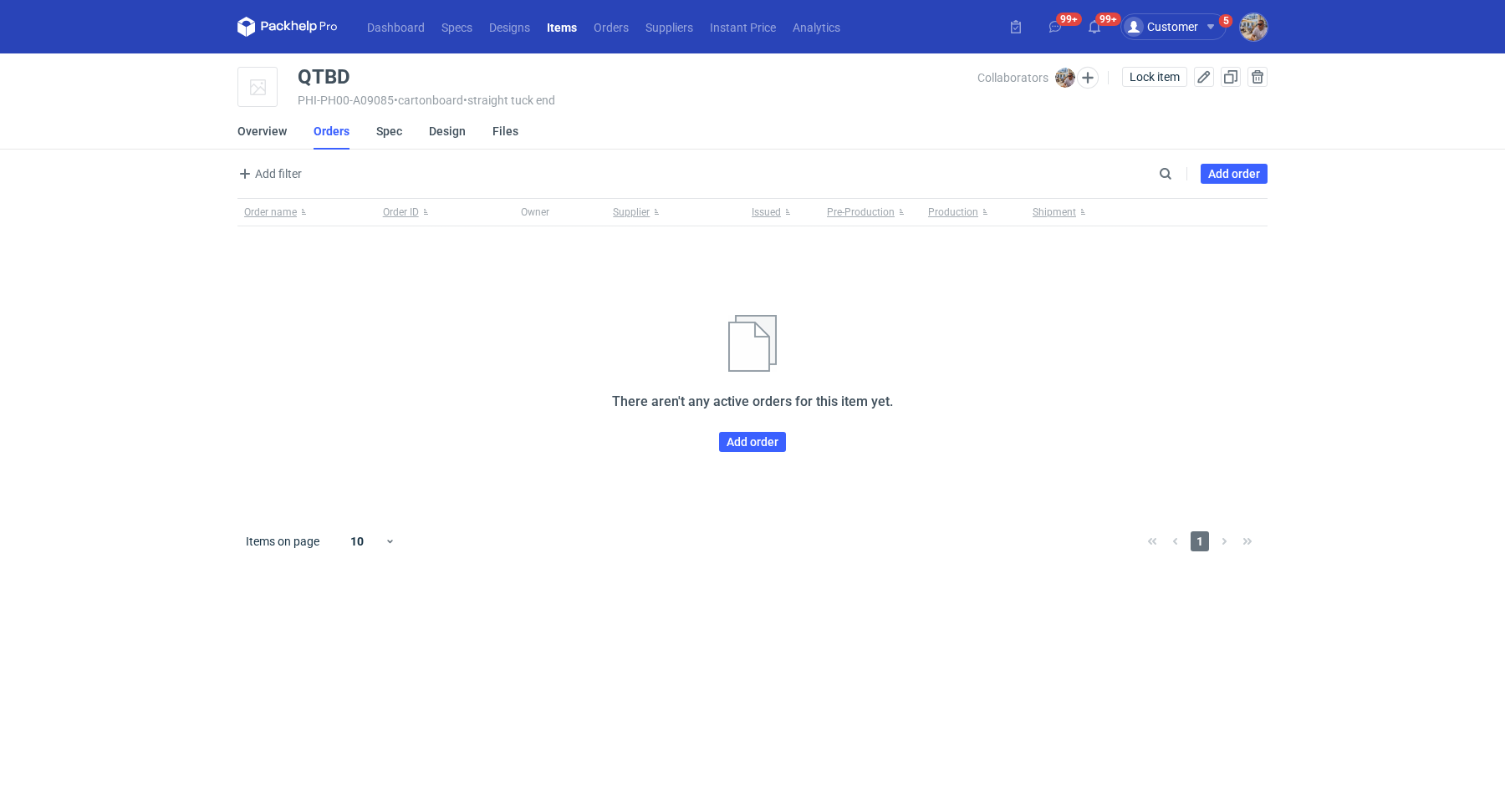
click at [763, 458] on div "Order name Order ID Owner Supplier Issued Pre-Production Production Shipment Th…" at bounding box center [752, 356] width 1030 height 317
click at [756, 445] on link "Add order" at bounding box center [752, 442] width 67 height 20
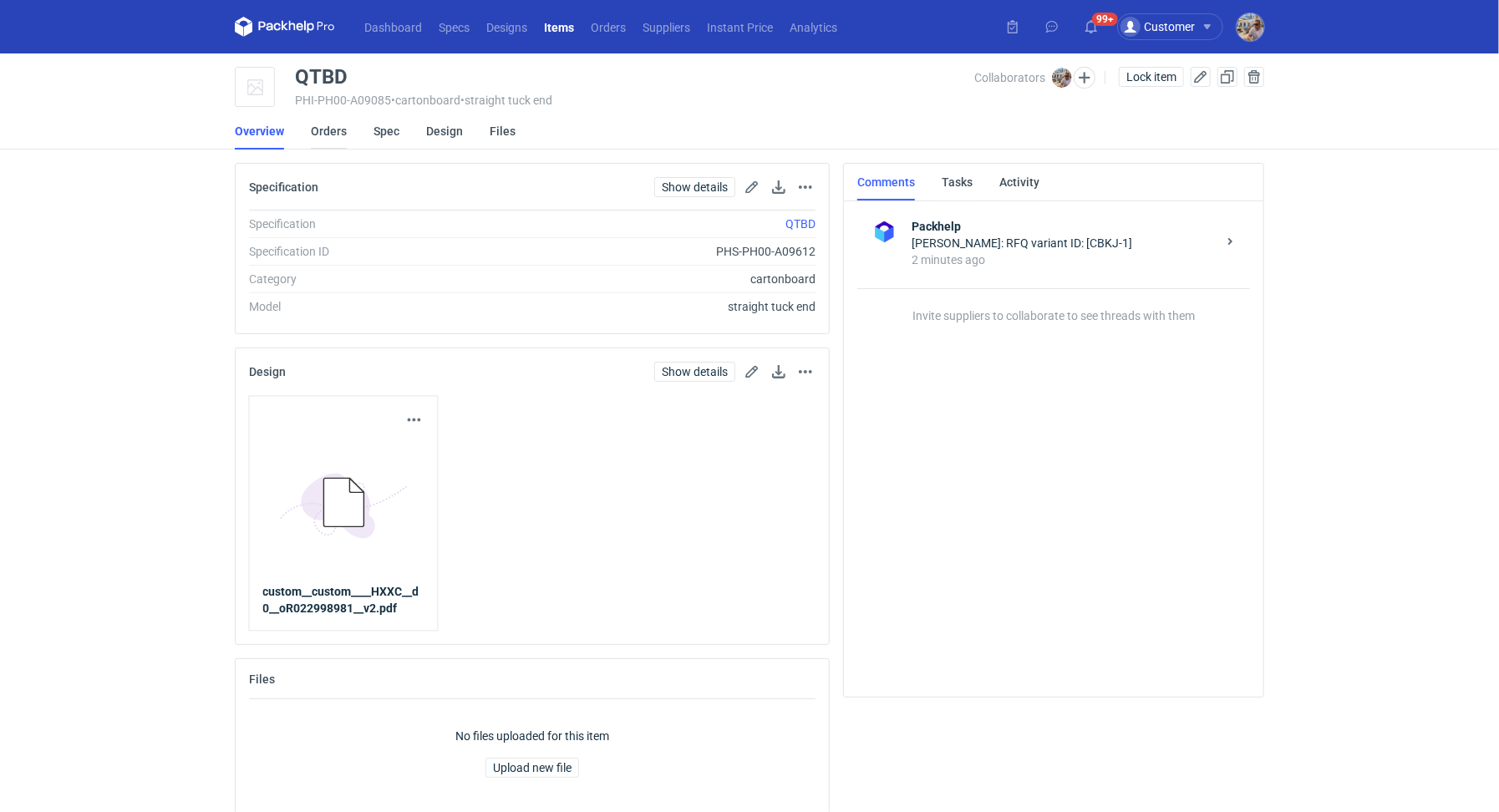
click at [325, 141] on link "Orders" at bounding box center [328, 130] width 36 height 36
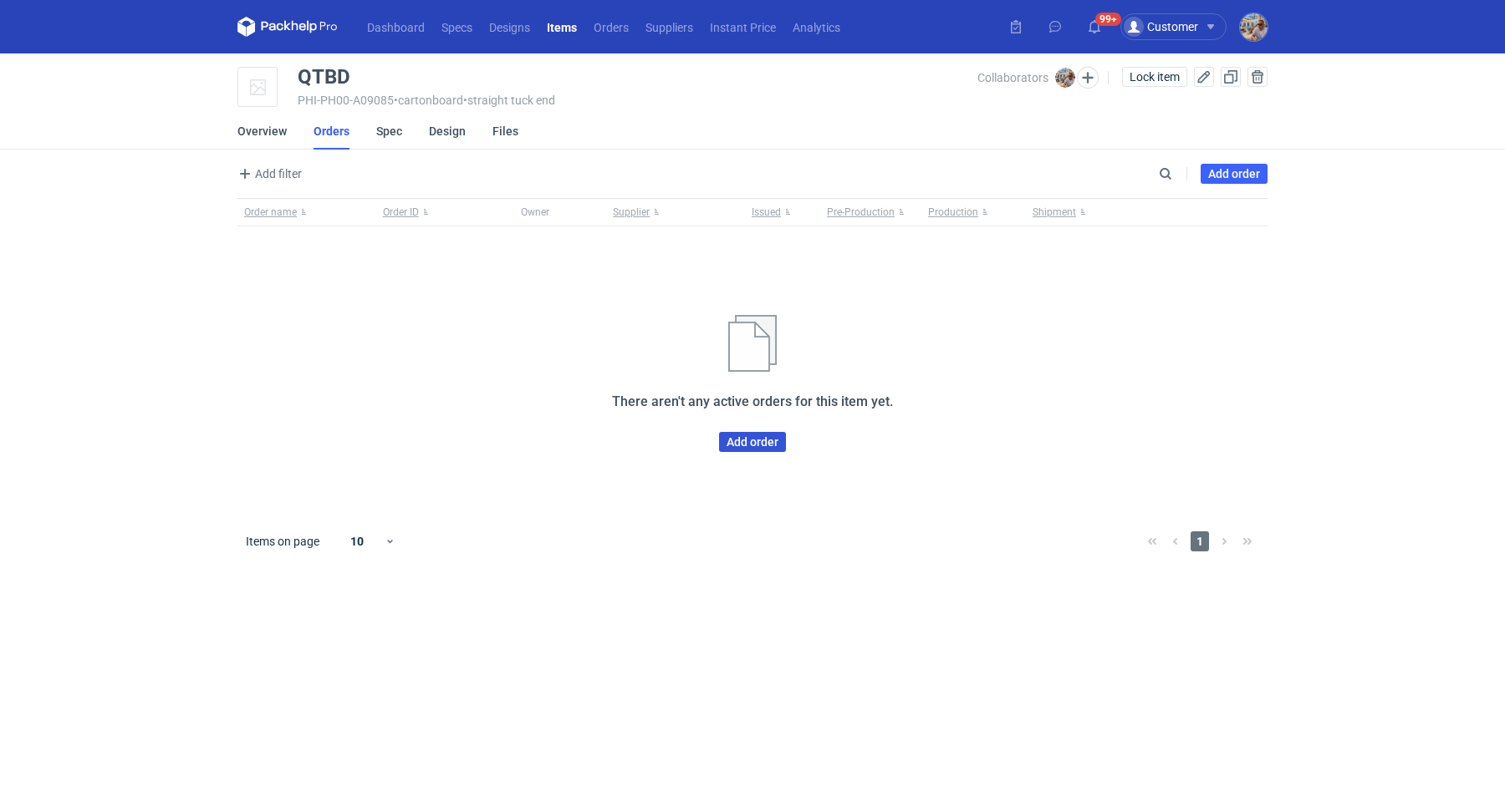
click at [750, 438] on link "Add order" at bounding box center [752, 442] width 67 height 20
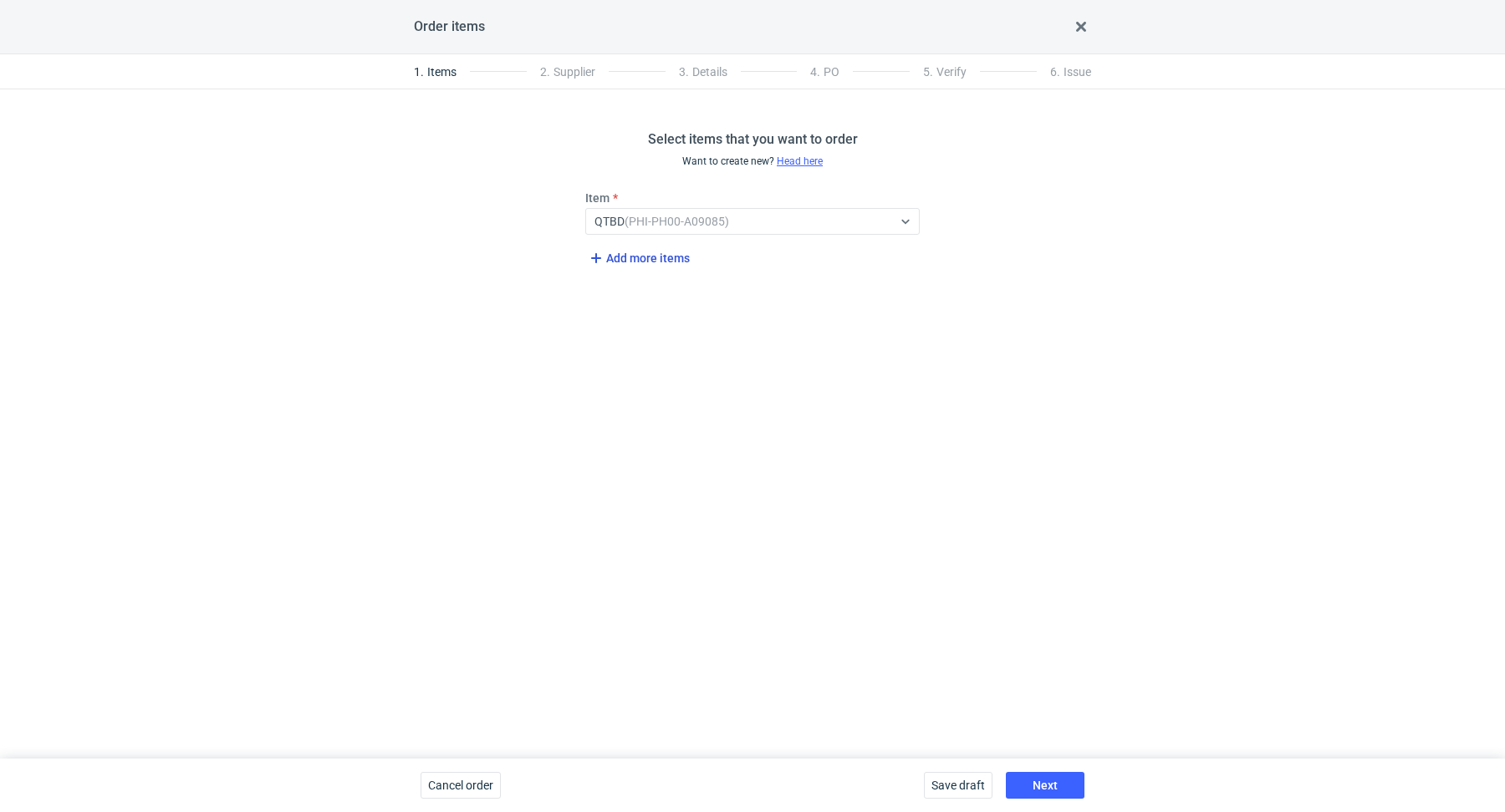
click at [634, 252] on span "Add more items" at bounding box center [638, 258] width 104 height 20
click at [658, 276] on div "Select..." at bounding box center [739, 280] width 306 height 23
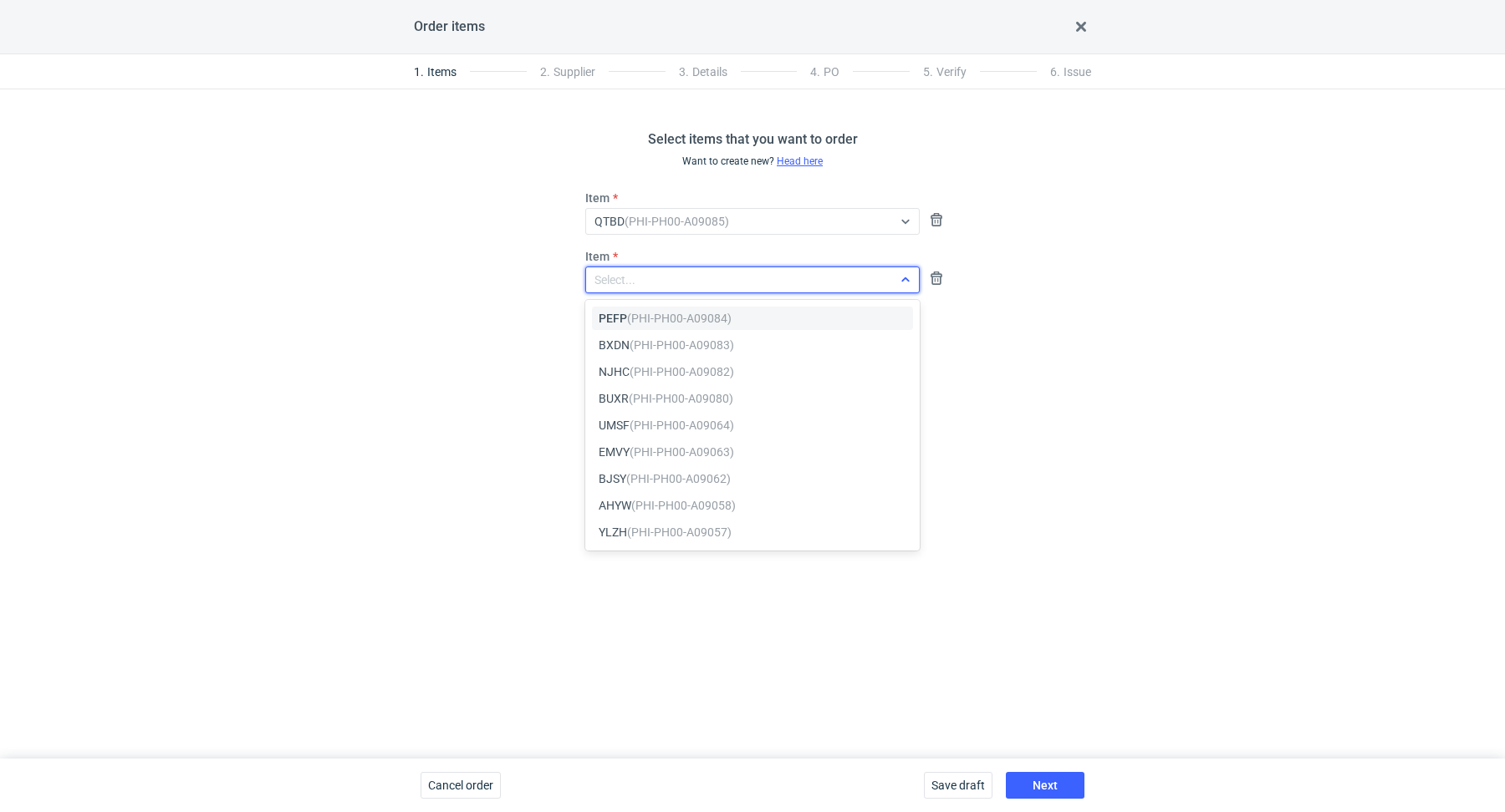
paste input "PEFP"
type input "PEFP"
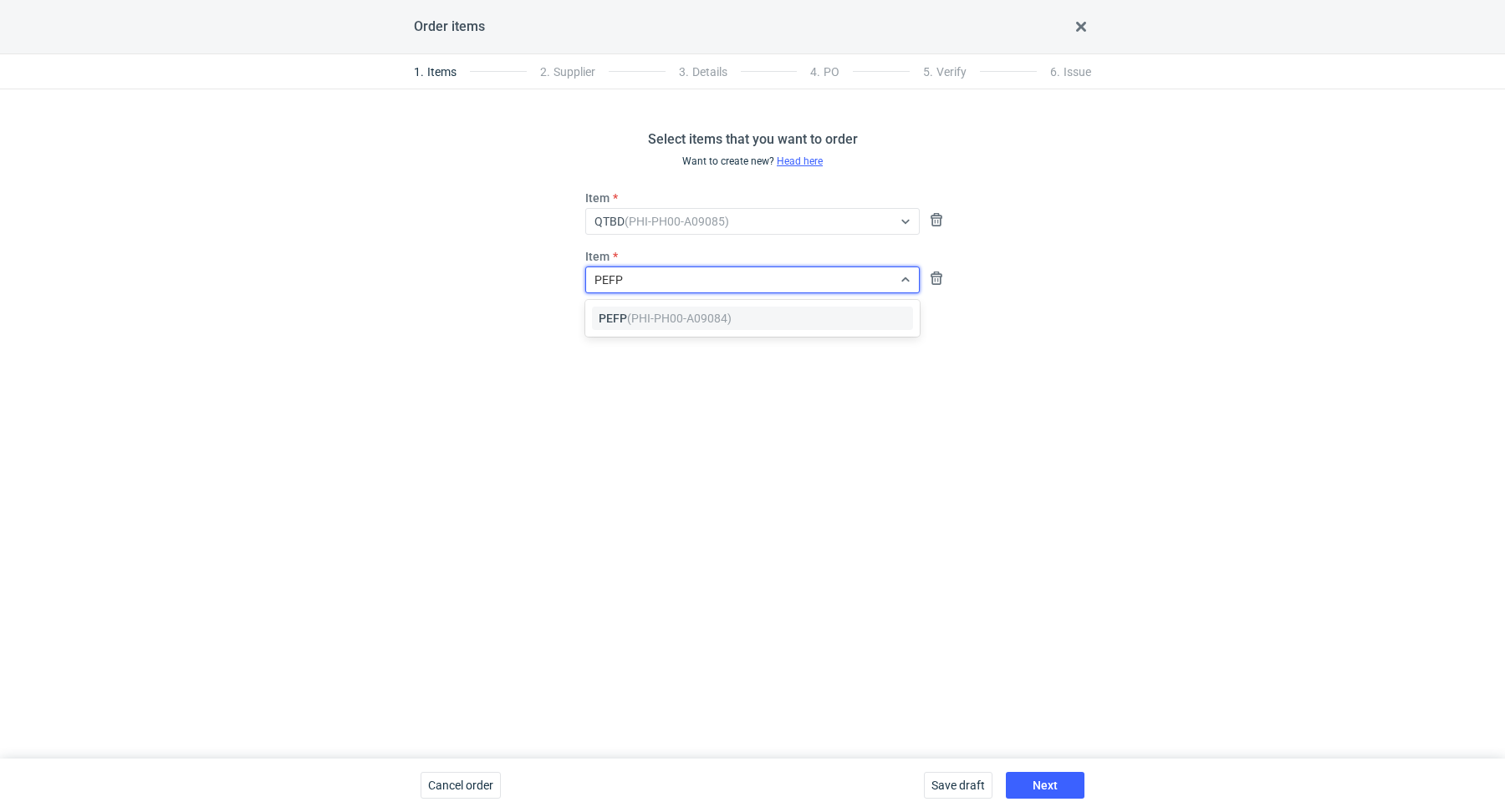
click at [642, 316] on em "(PHI-PH00-A09084)" at bounding box center [679, 318] width 105 height 13
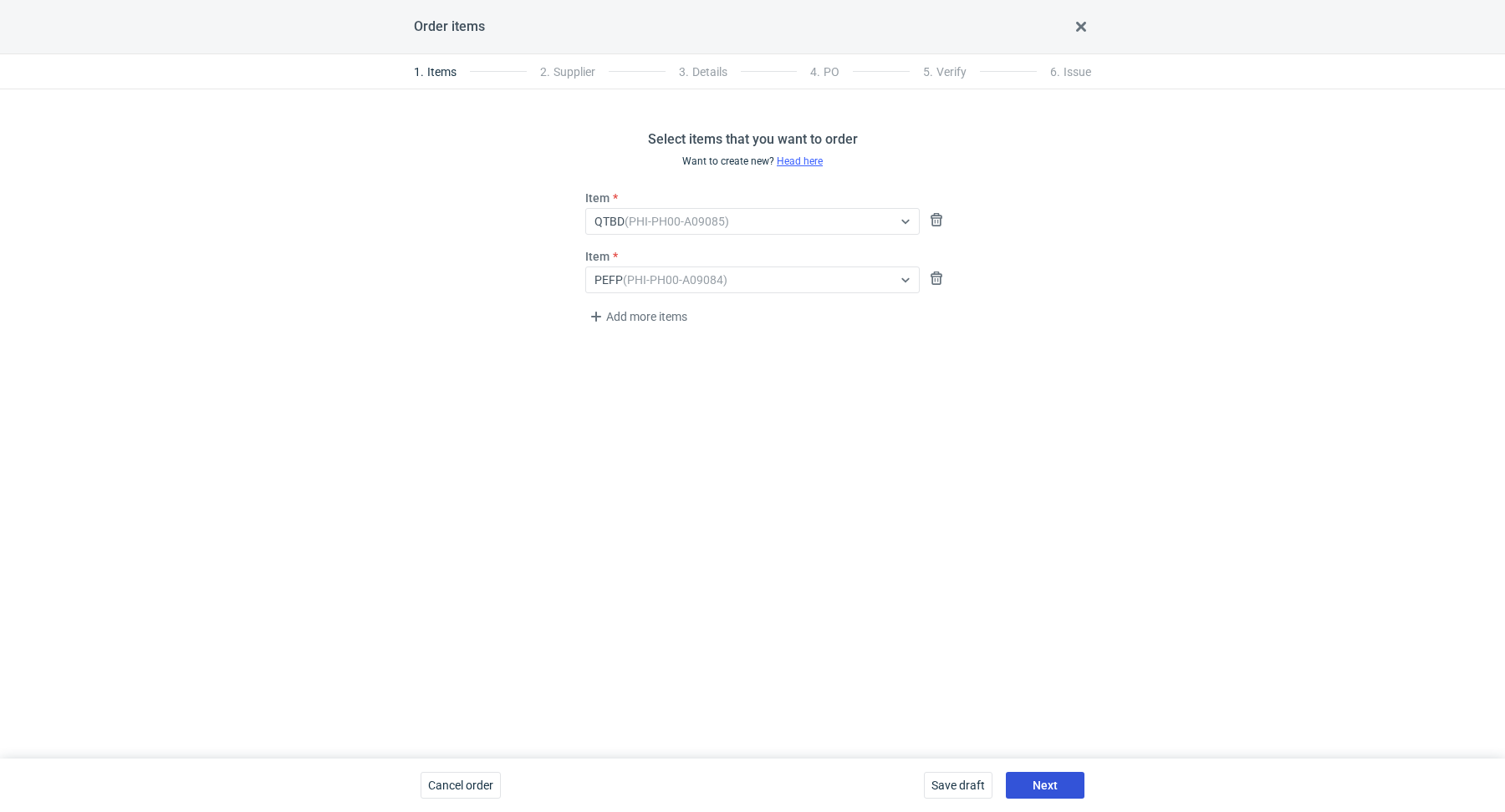
click at [1046, 776] on button "Next" at bounding box center [1045, 785] width 79 height 27
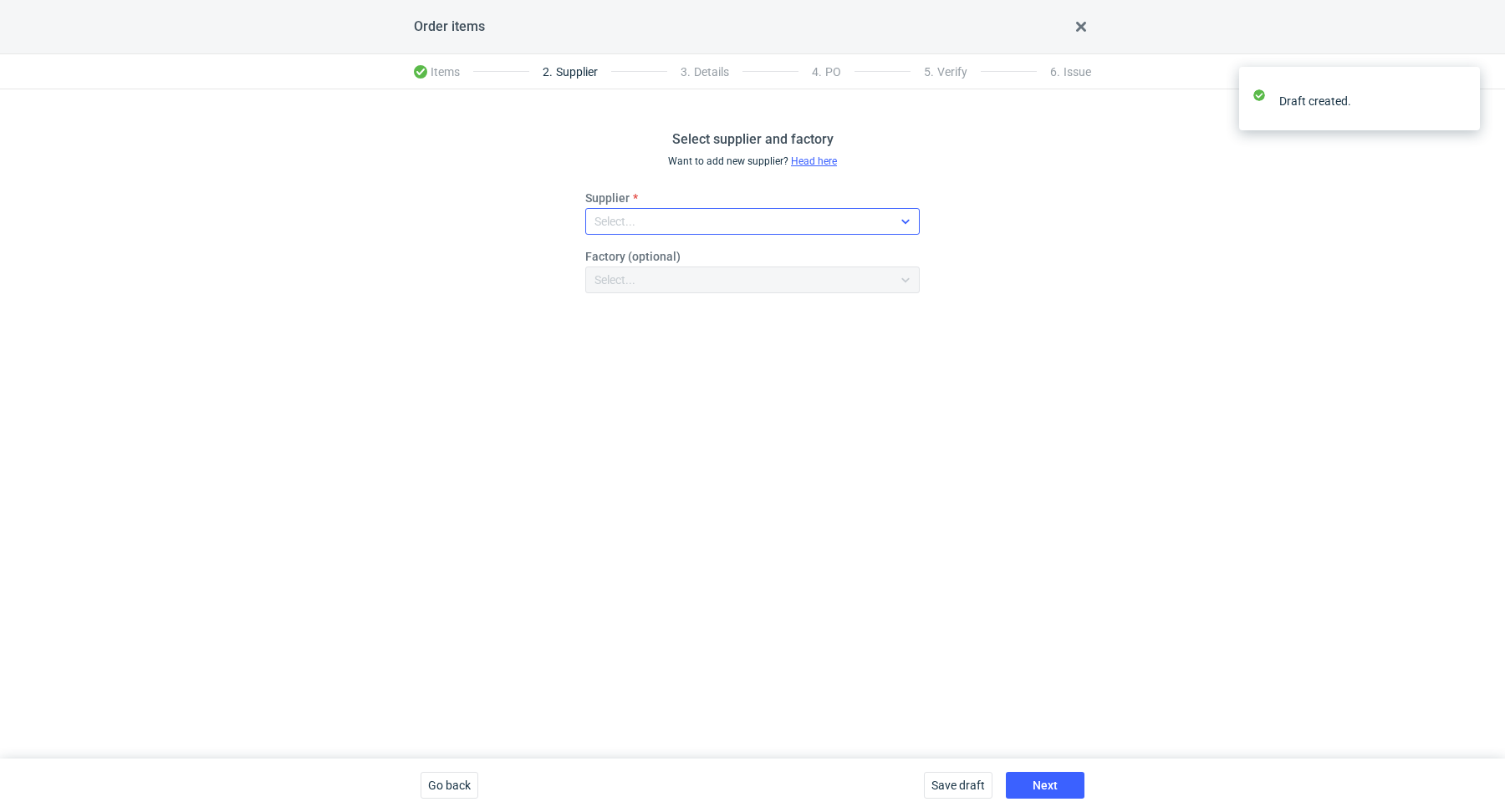
click at [684, 221] on div "Select..." at bounding box center [739, 221] width 306 height 23
type input "Petitgraf"
click at [703, 252] on span "Petitgraf Sp. z o.o" at bounding box center [666, 259] width 94 height 17
click at [1064, 777] on button "Next" at bounding box center [1045, 785] width 79 height 27
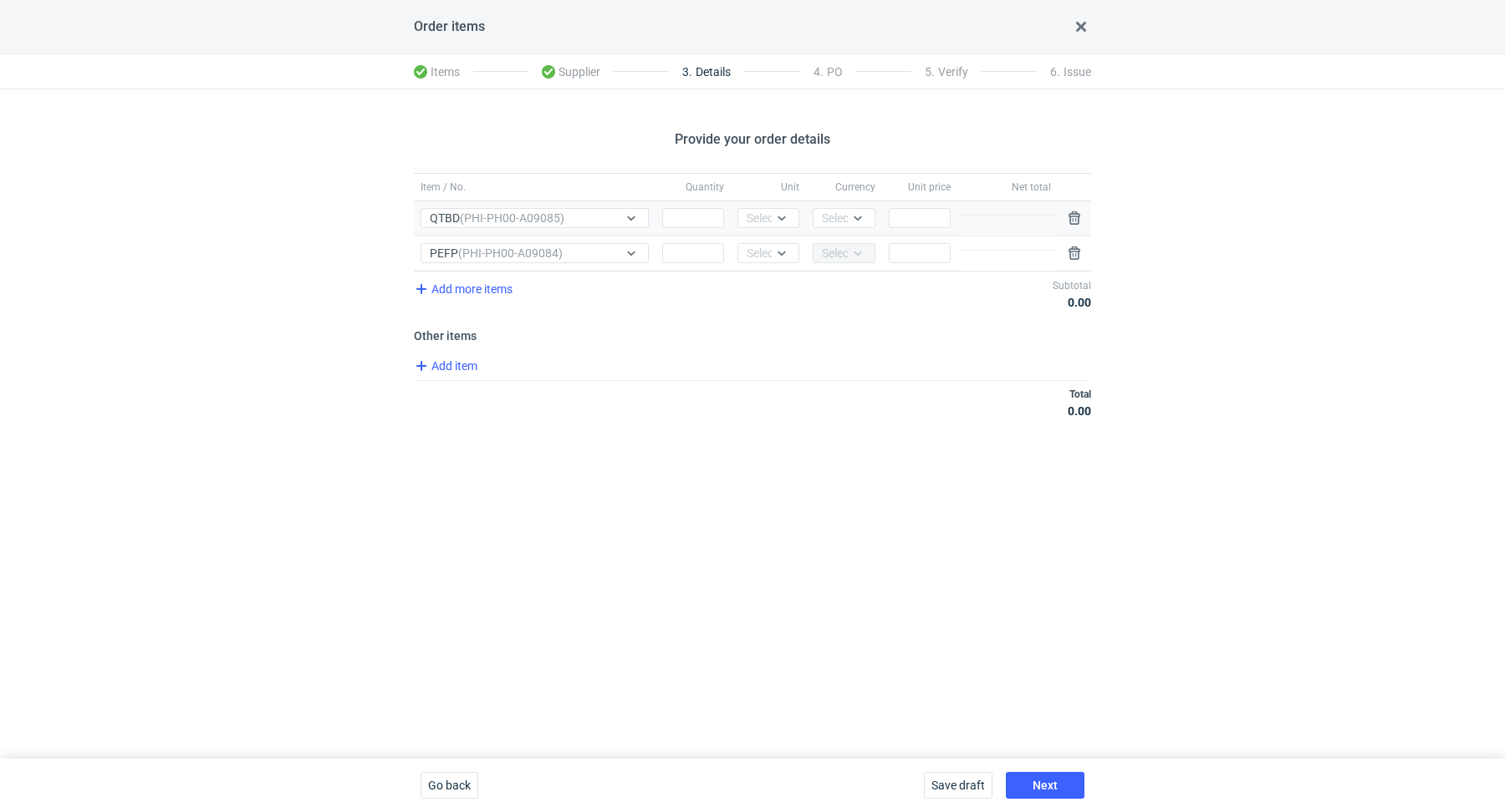
click at [696, 233] on div "Quantity" at bounding box center [693, 218] width 75 height 35
click at [696, 225] on input "Quantity" at bounding box center [693, 217] width 62 height 20
paste input "20000"
type input "20000"
click at [782, 225] on div at bounding box center [785, 217] width 27 height 19
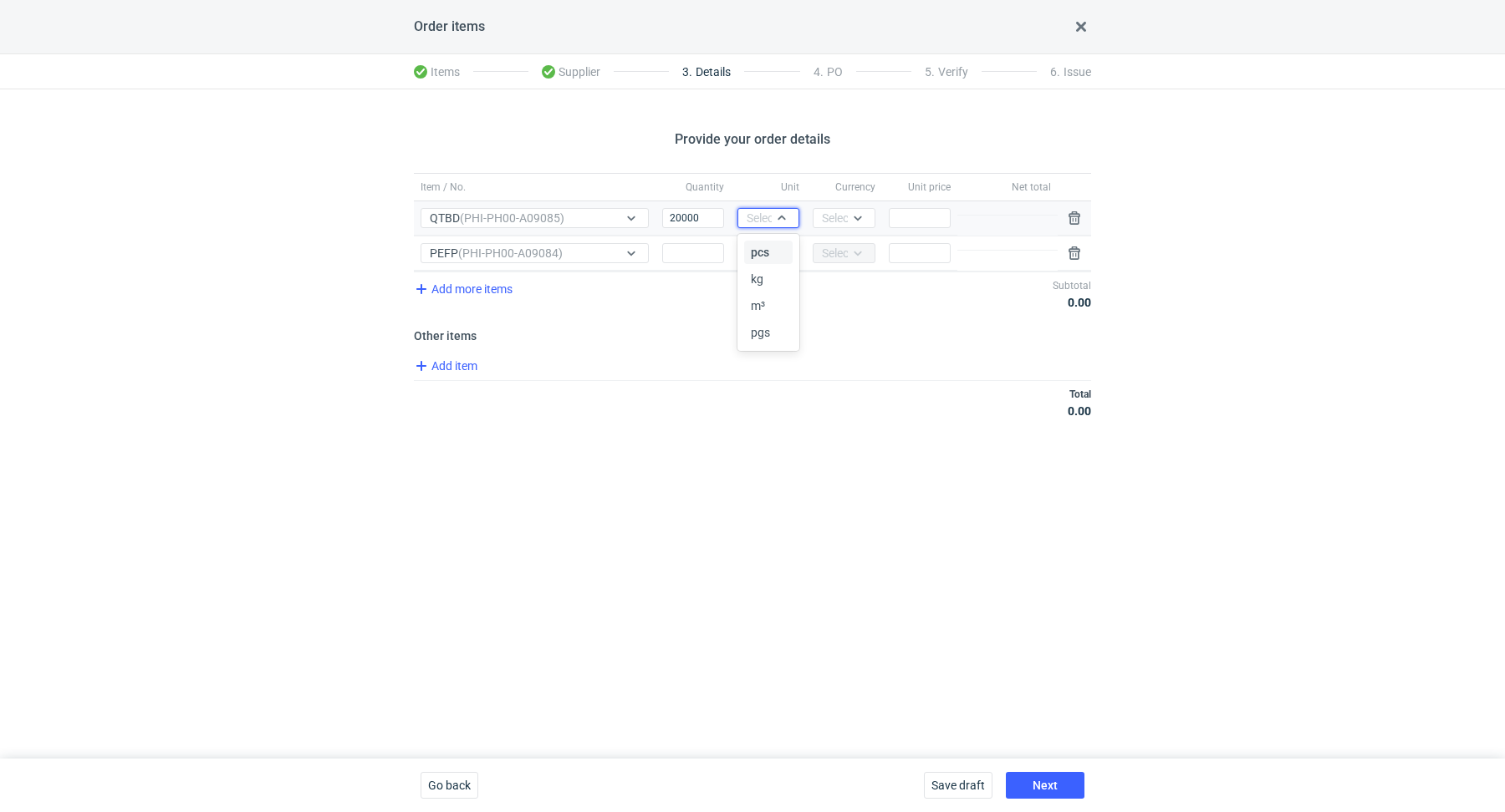
click at [780, 248] on div "pcs" at bounding box center [769, 252] width 36 height 17
click at [835, 219] on div "Select..." at bounding box center [843, 217] width 41 height 17
click at [847, 250] on span "PLN" at bounding box center [836, 252] width 22 height 17
click at [701, 246] on input "Quantity" at bounding box center [693, 253] width 62 height 20
paste input "5000"
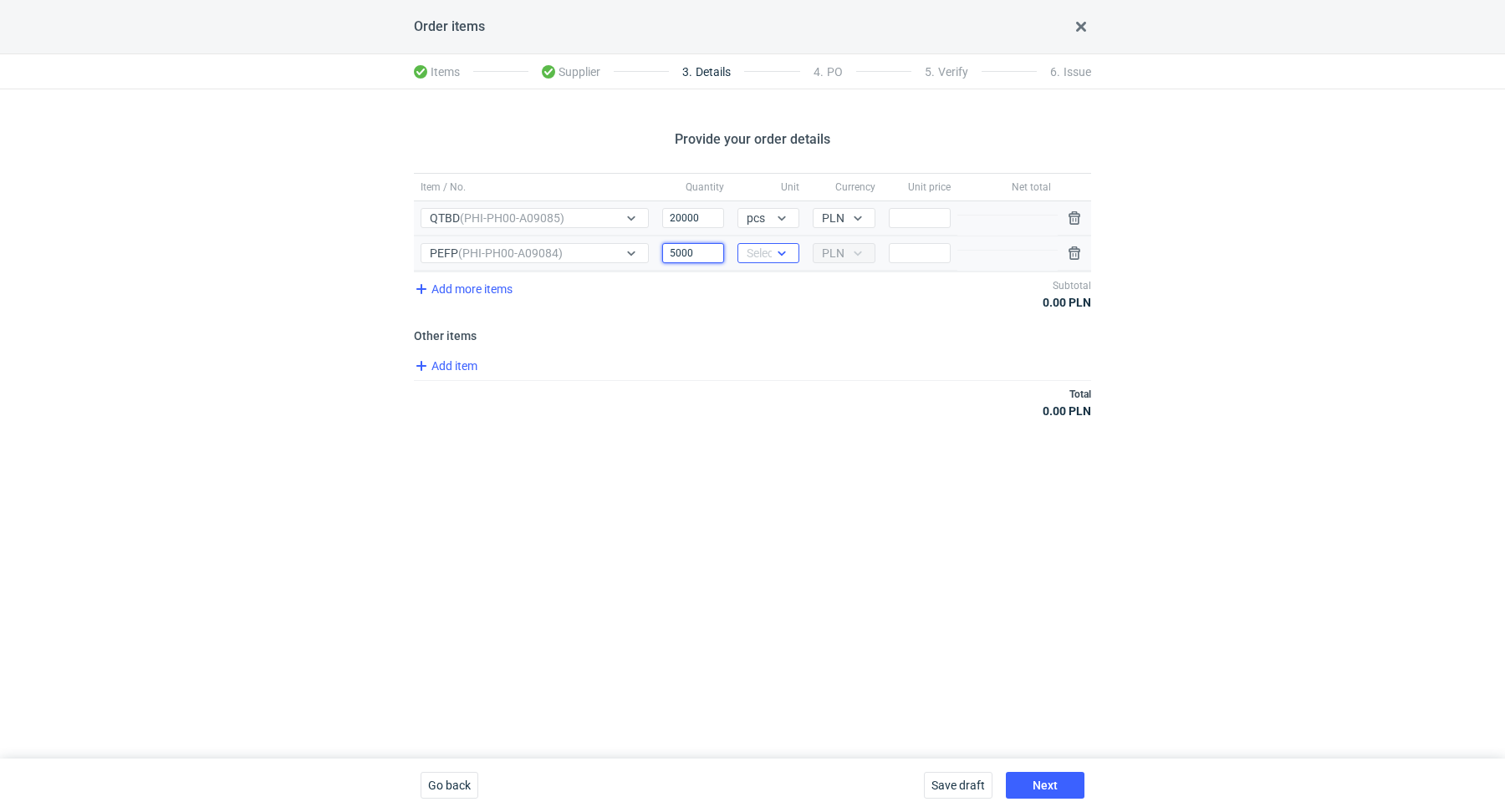
type input "5000"
click at [766, 254] on div "Select..." at bounding box center [767, 253] width 41 height 17
click at [773, 283] on div "pcs" at bounding box center [769, 287] width 36 height 17
click at [825, 386] on div "Total 0.00 PLN" at bounding box center [752, 402] width 677 height 44
click at [919, 222] on input "Price" at bounding box center [920, 217] width 62 height 20
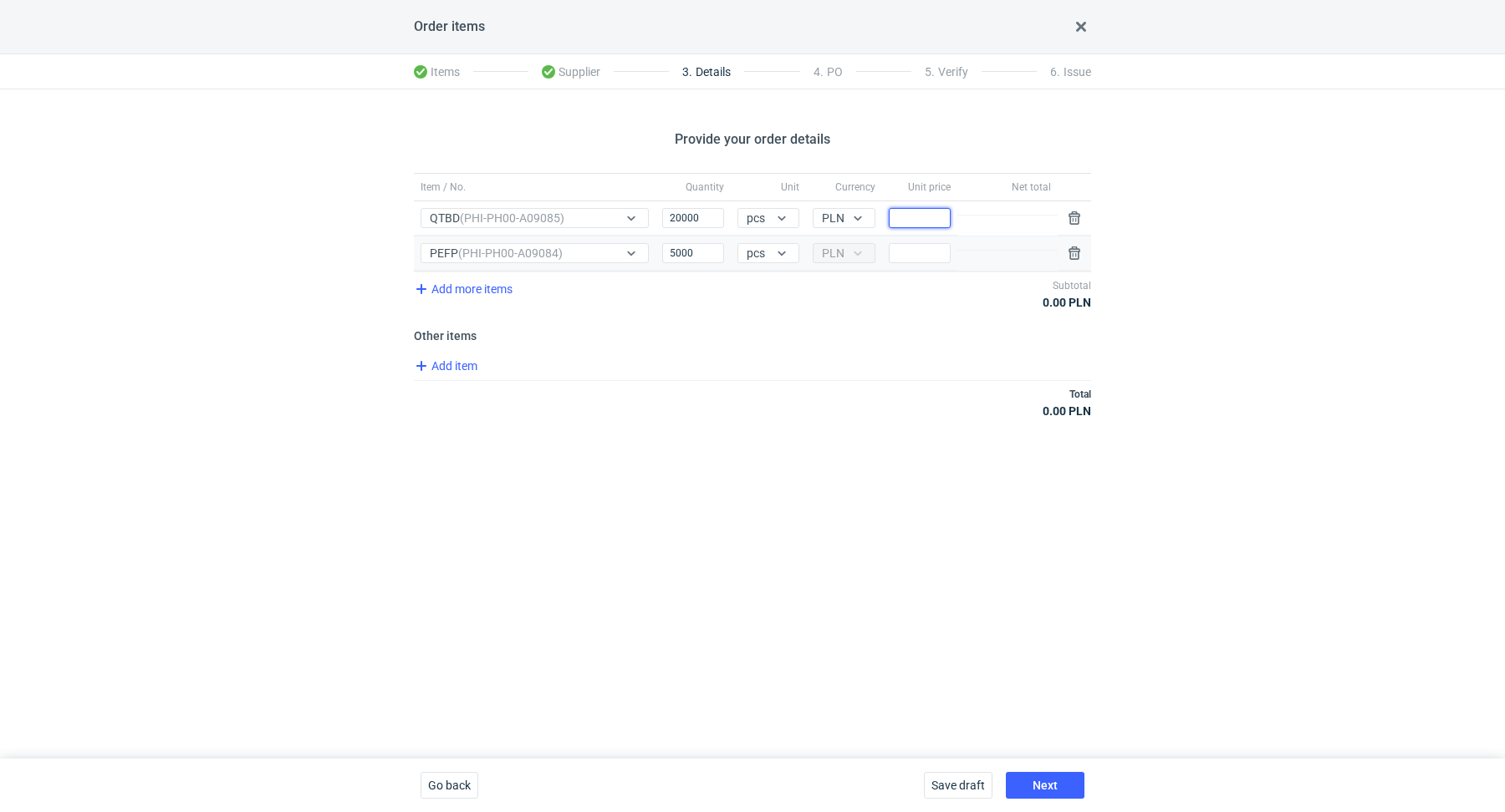
paste input "0.39"
type input "0.39"
click at [883, 434] on div "Item / No. Quantity Unit Currency Unit price Net total Item / No. QTBD (PHI-PH0…" at bounding box center [752, 305] width 677 height 265
click at [897, 246] on input "Price" at bounding box center [920, 253] width 62 height 20
paste input "0.93"
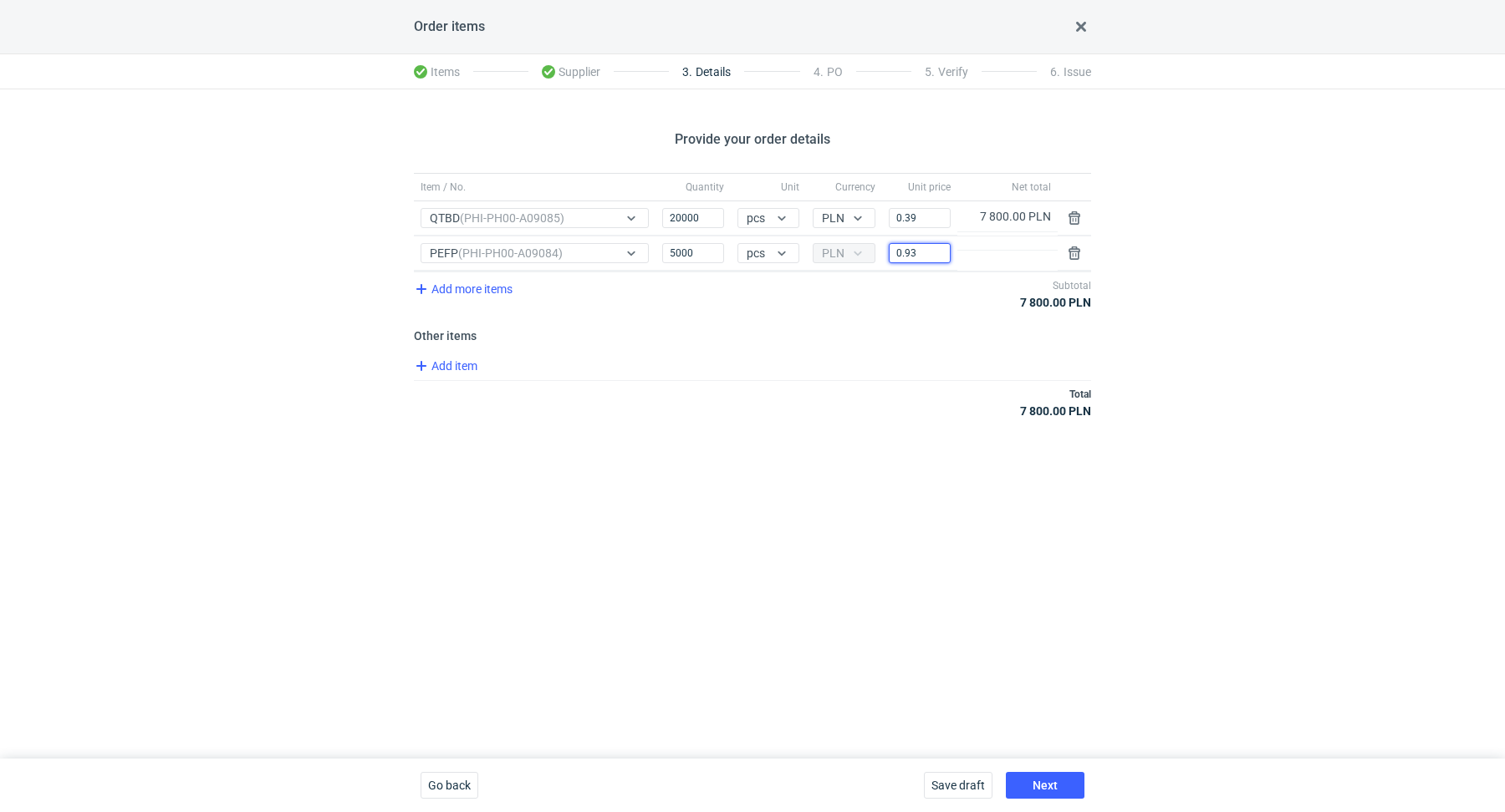
type input "0.93"
click at [826, 367] on div "Add item" at bounding box center [750, 367] width 681 height 24
click at [1033, 780] on span "Next" at bounding box center [1045, 785] width 25 height 12
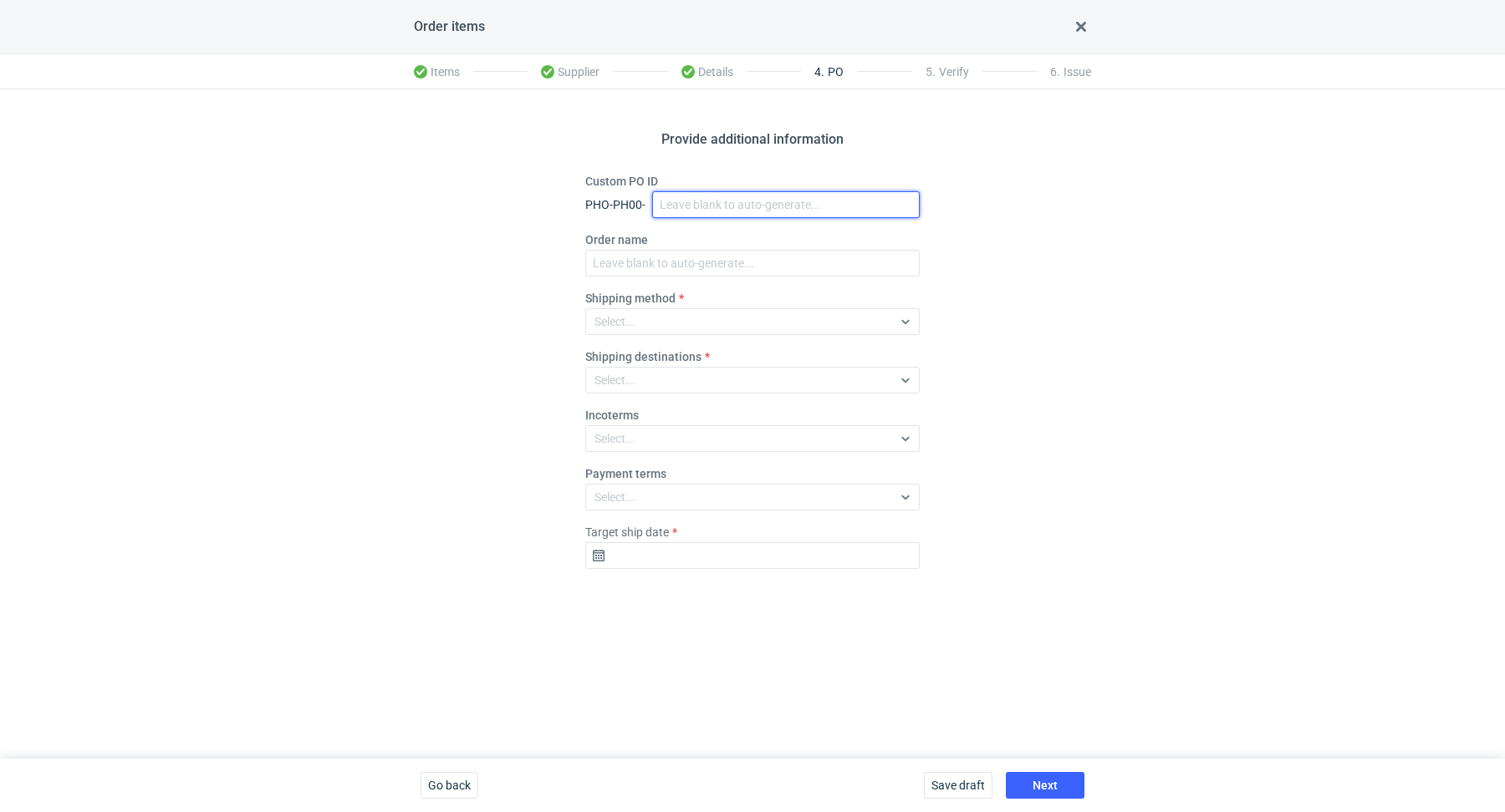
click at [694, 214] on input "Custom PO ID" at bounding box center [786, 205] width 267 height 27
paste input "R969767862"
paste input "PEFP"
paste input "QTBD"
drag, startPoint x: 821, startPoint y: 209, endPoint x: 666, endPoint y: 175, distance: 158.7
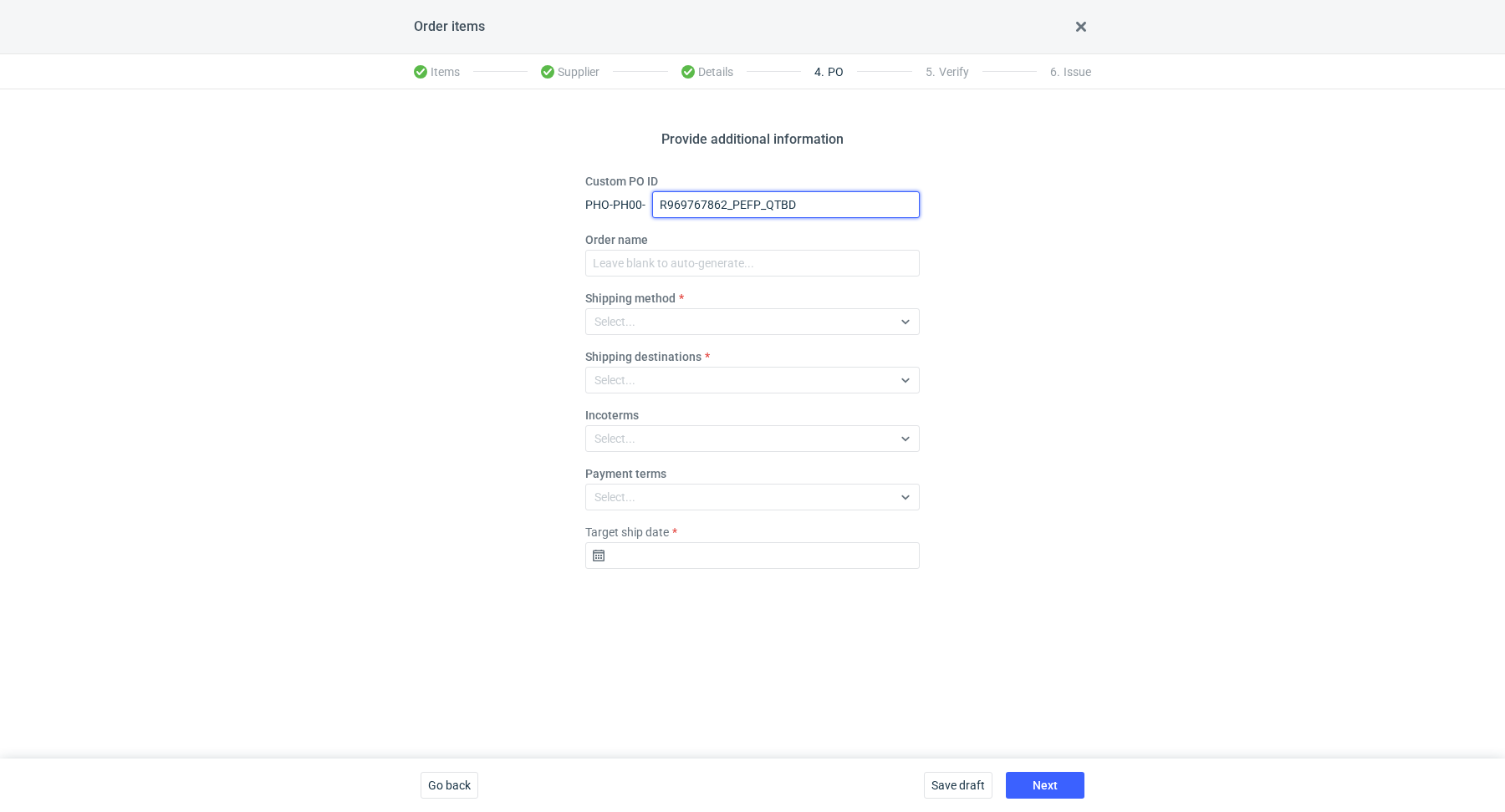
click at [666, 175] on div "Custom PO ID PHO-PH00- R969767862_PEFP_QTBD" at bounding box center [752, 195] width 335 height 45
type input "R969767862_PEFP_QTBD"
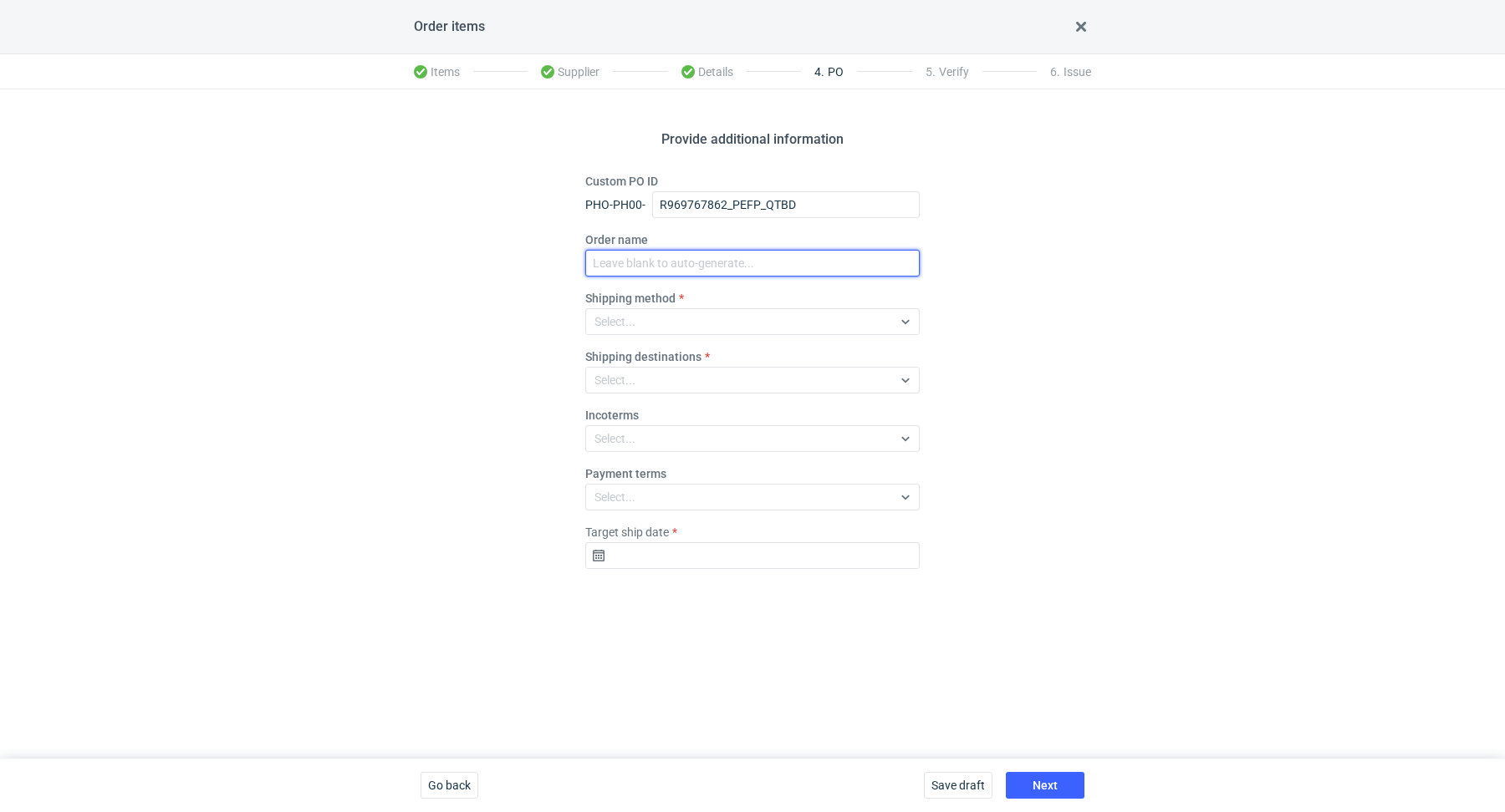
click at [685, 272] on input "Order name" at bounding box center [752, 264] width 335 height 27
paste input "R969767862_PEFP_QTBD"
type input "R969767862_PEFP_QTBD"
click at [680, 335] on fieldset "Custom PO ID PHO-PH00- R969767862_PEFP_QTBD Order name R969767862_PEFP_QTBD Shi…" at bounding box center [752, 377] width 335 height 409
click at [682, 323] on div "Select..." at bounding box center [739, 321] width 306 height 23
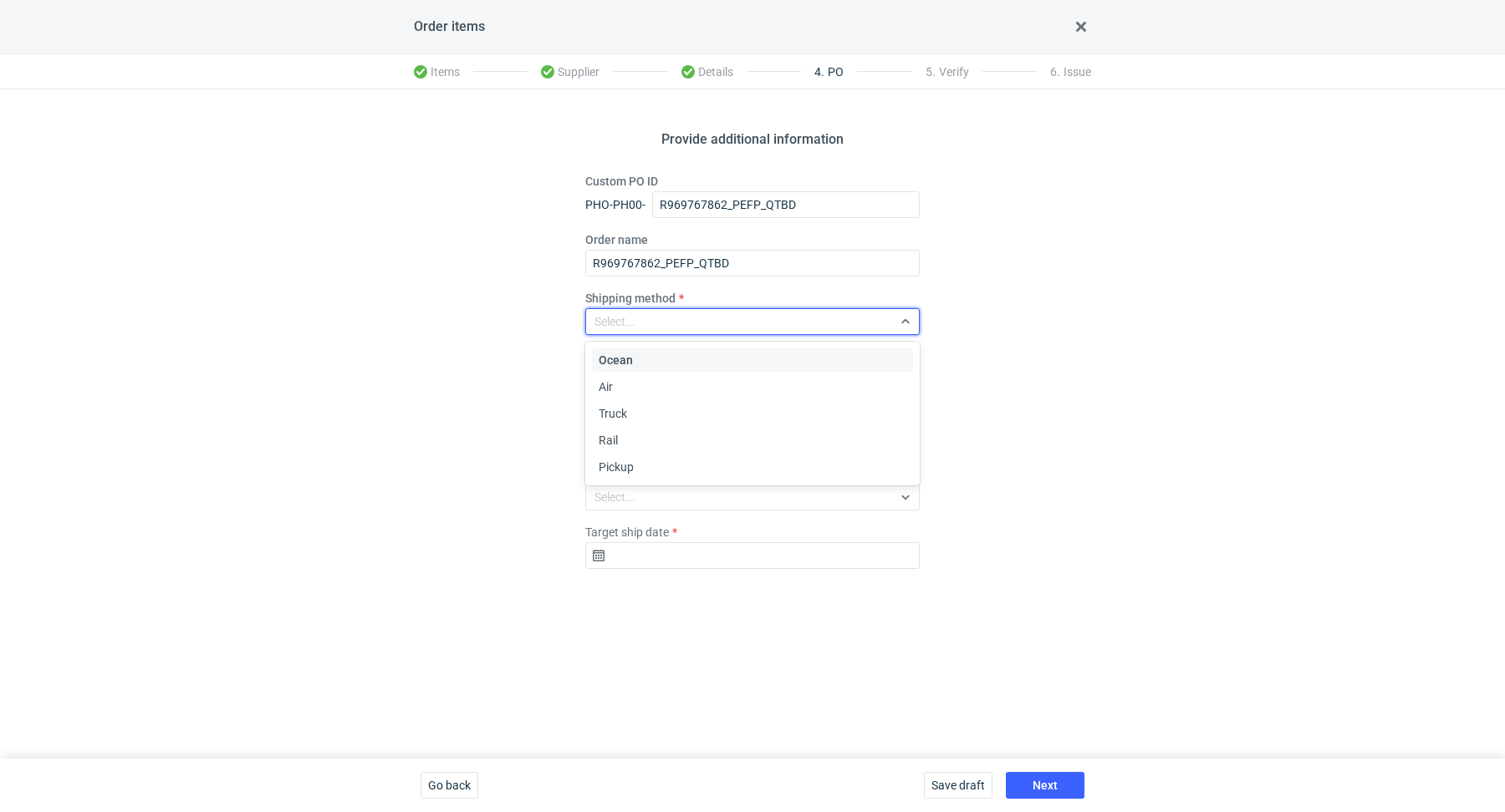
click at [689, 478] on div "Ocean Air Truck Rail Pickup" at bounding box center [754, 414] width 324 height 137
click at [682, 469] on div "Pickup" at bounding box center [752, 467] width 308 height 17
click at [733, 564] on input "Target ship date" at bounding box center [752, 556] width 335 height 27
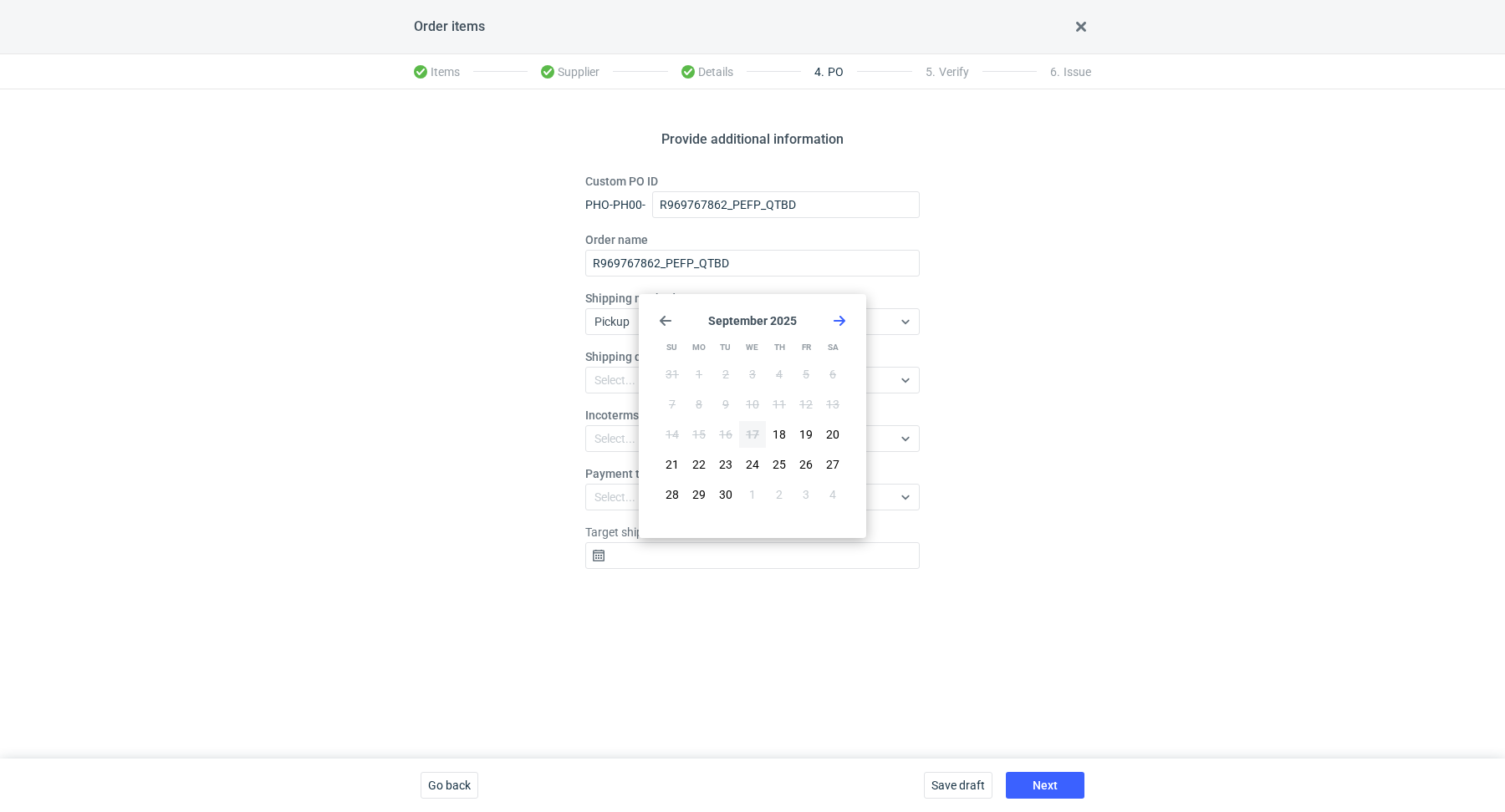
click at [842, 315] on icon "Go forward 1 month" at bounding box center [839, 320] width 13 height 13
click at [757, 398] on button "8" at bounding box center [752, 405] width 27 height 27
type input "2025-10-08"
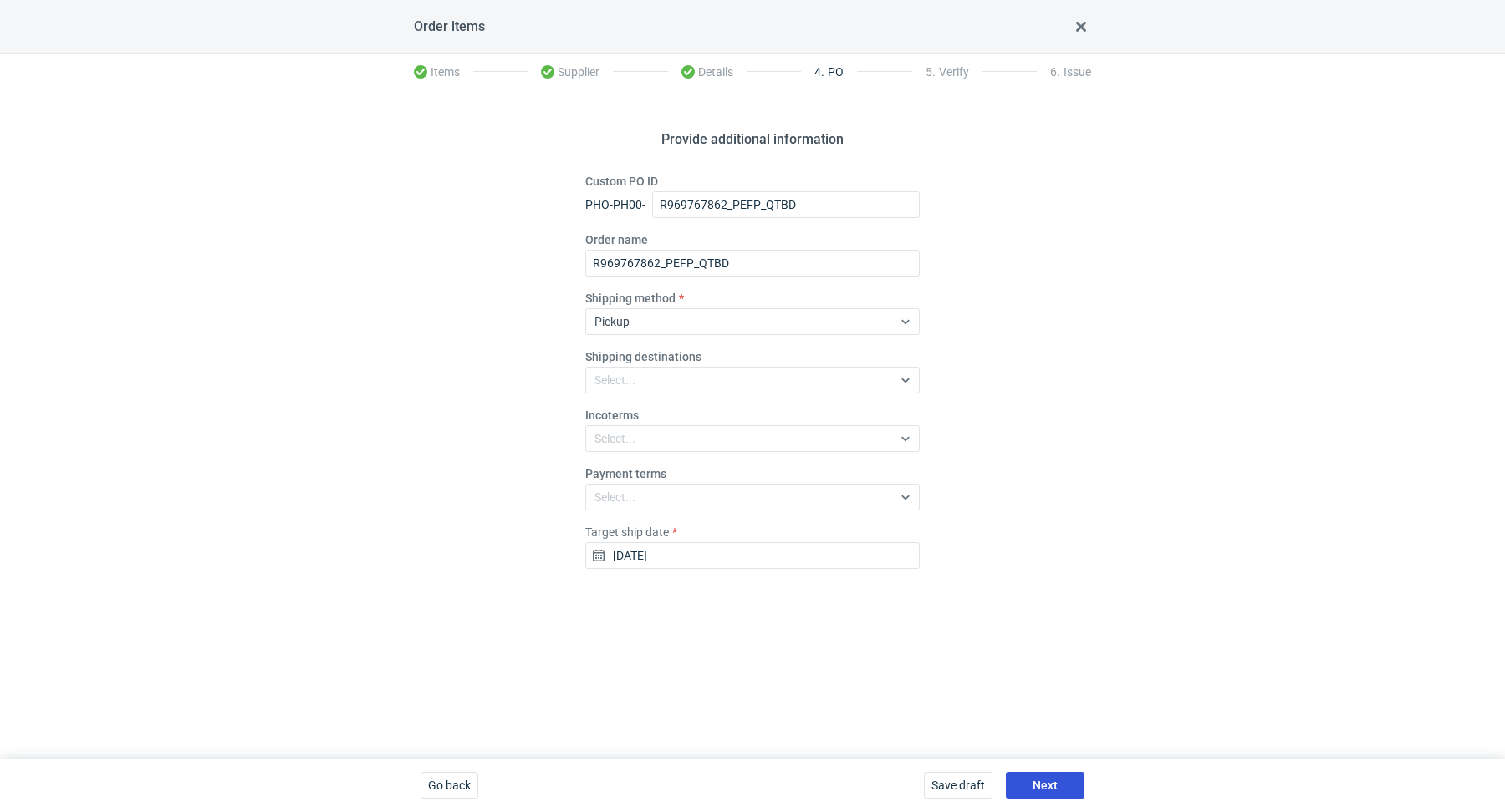
click at [1055, 783] on span "Next" at bounding box center [1045, 785] width 25 height 12
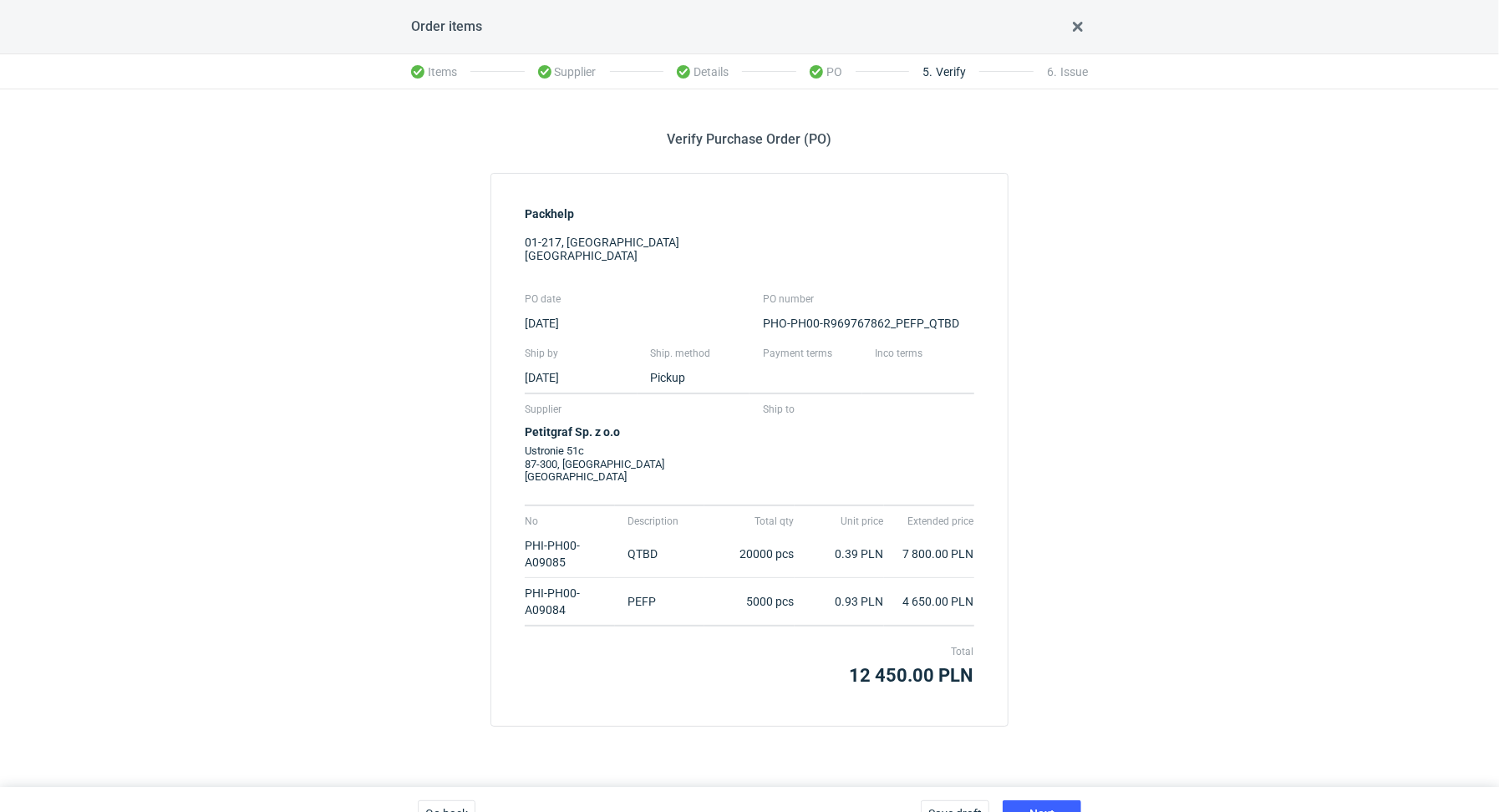
scroll to position [26, 0]
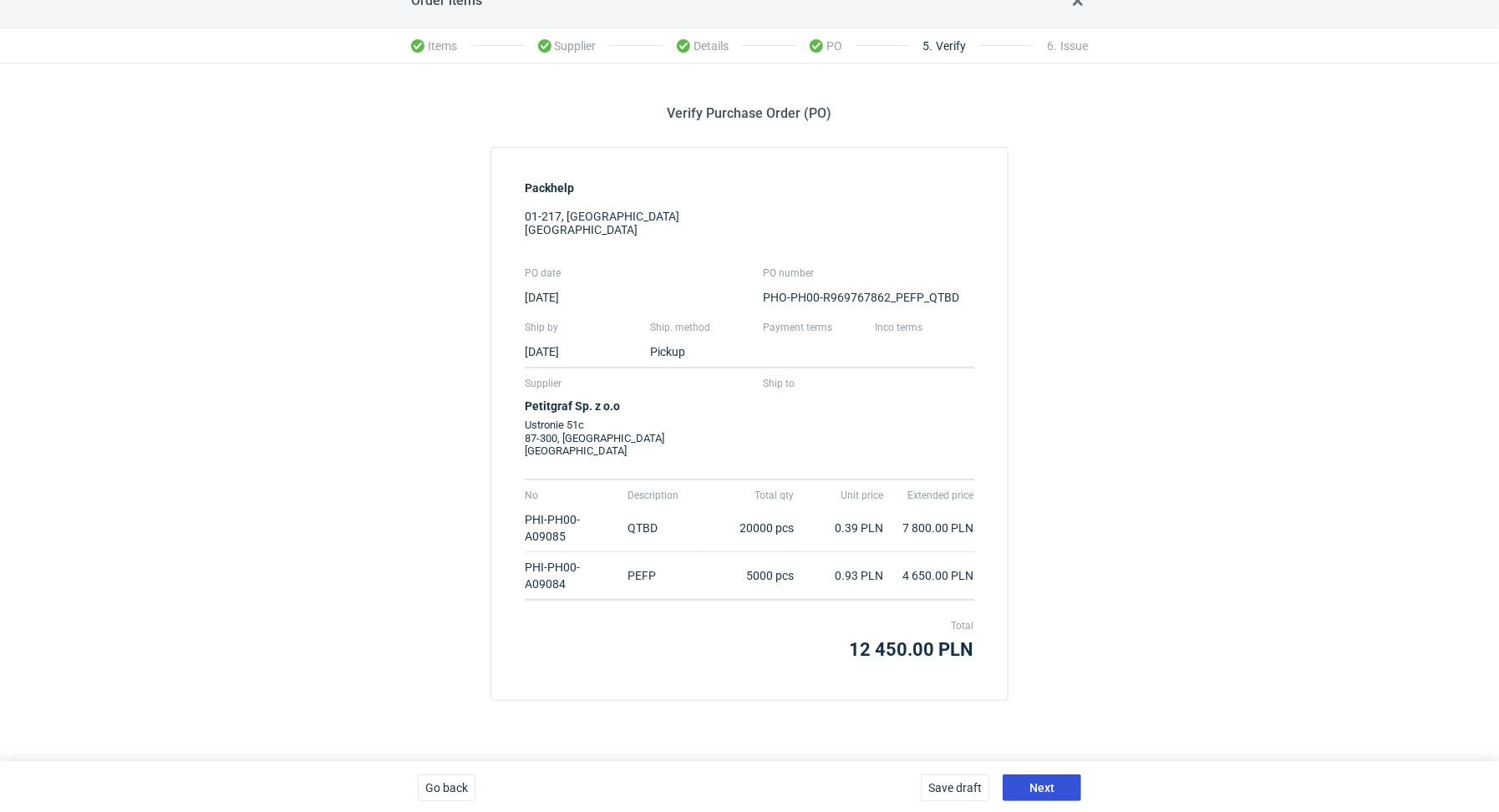
click at [1052, 782] on span "Next" at bounding box center [1042, 787] width 25 height 12
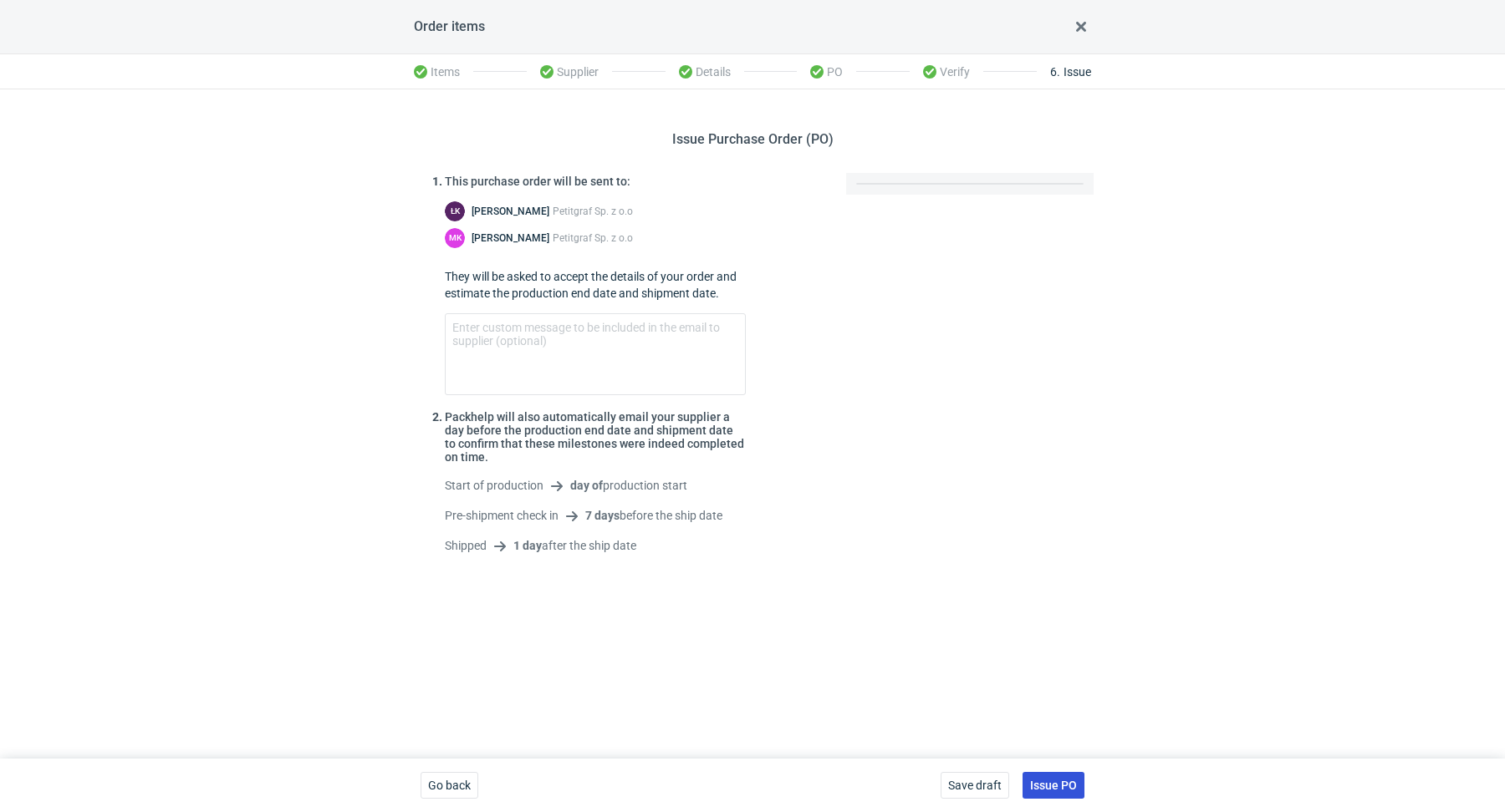
click at [1052, 780] on span "Issue PO" at bounding box center [1053, 785] width 47 height 12
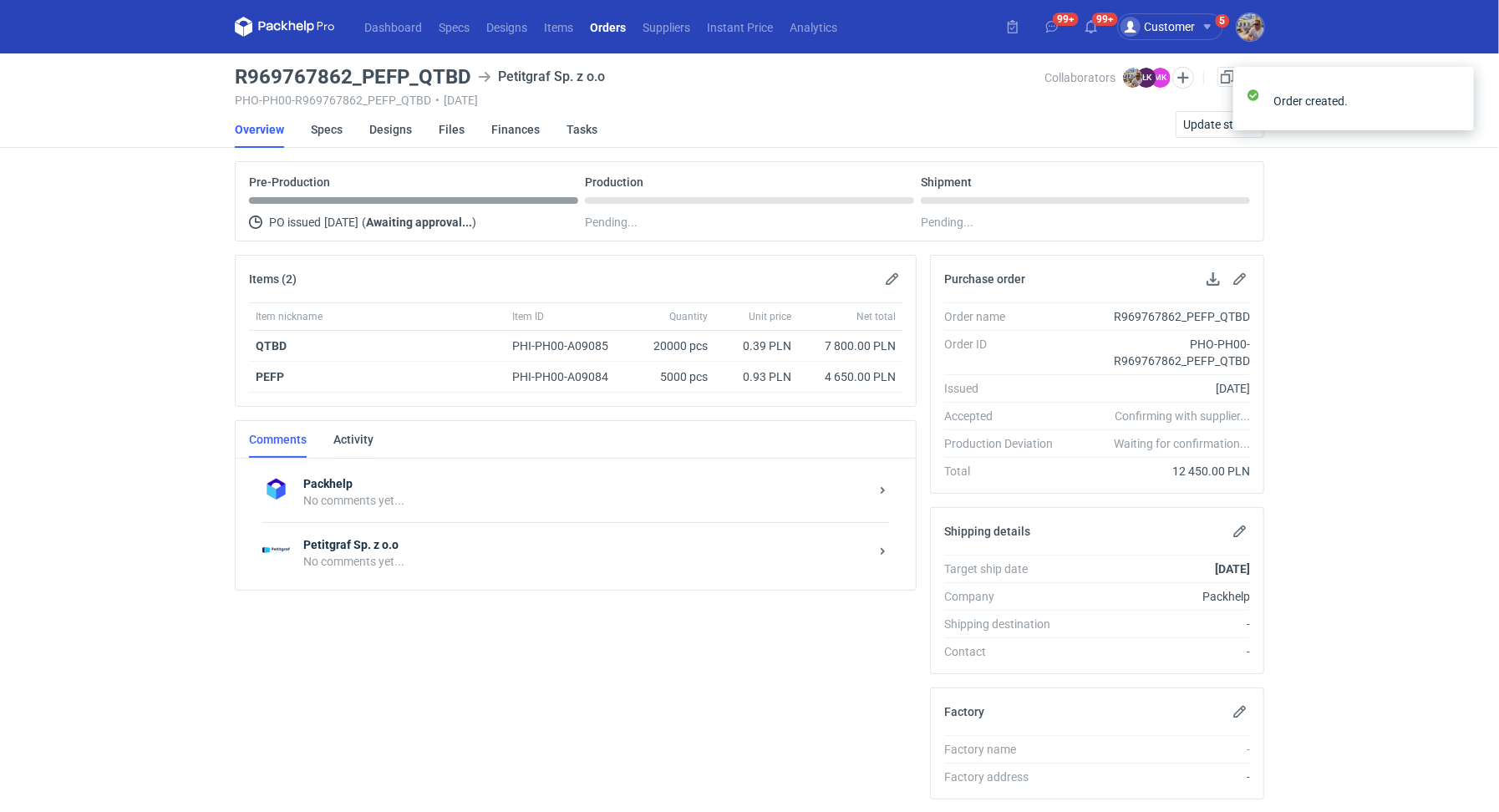
click at [450, 555] on div "No comments yet..." at bounding box center [587, 561] width 566 height 17
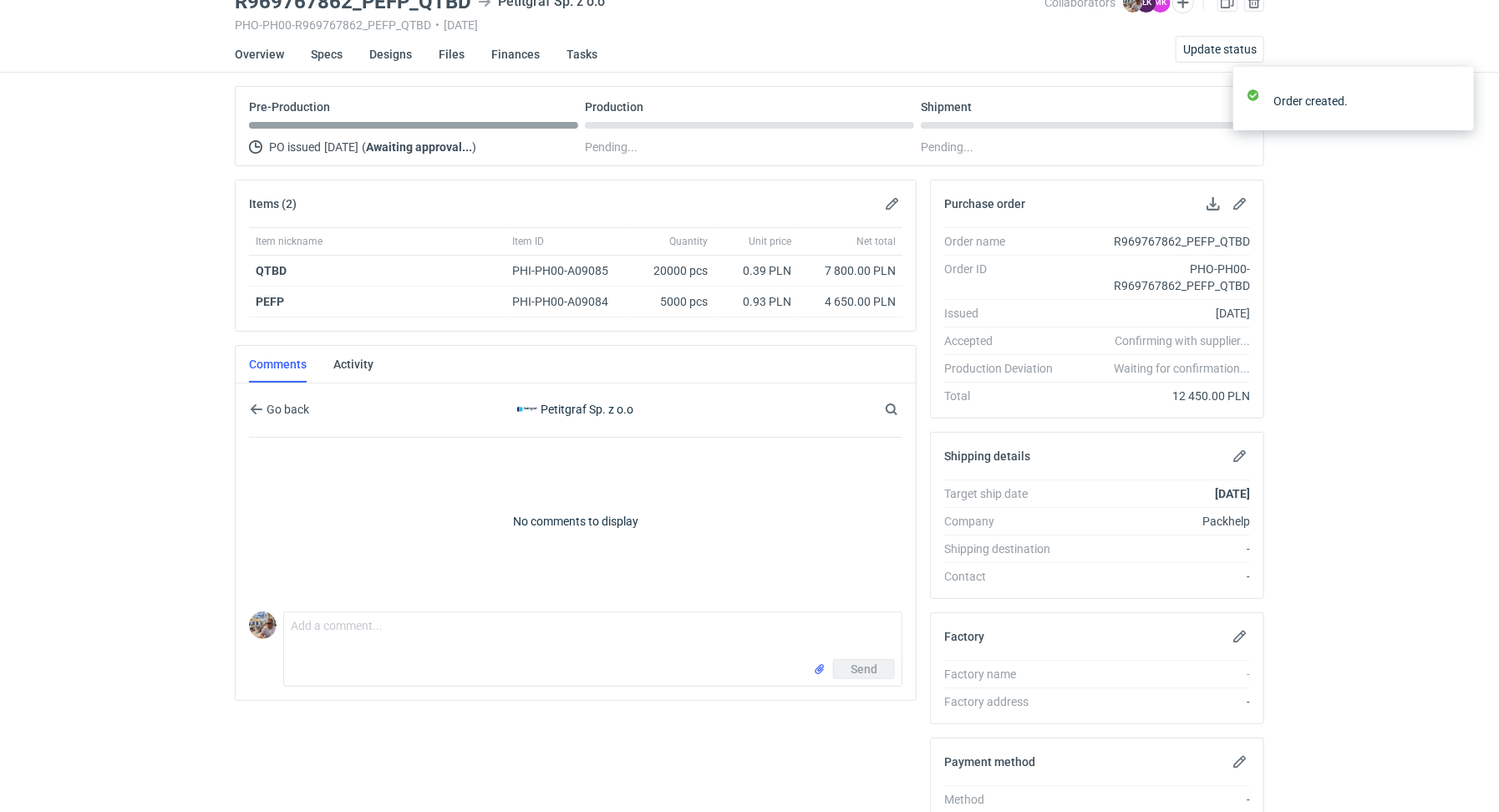
scroll to position [188, 0]
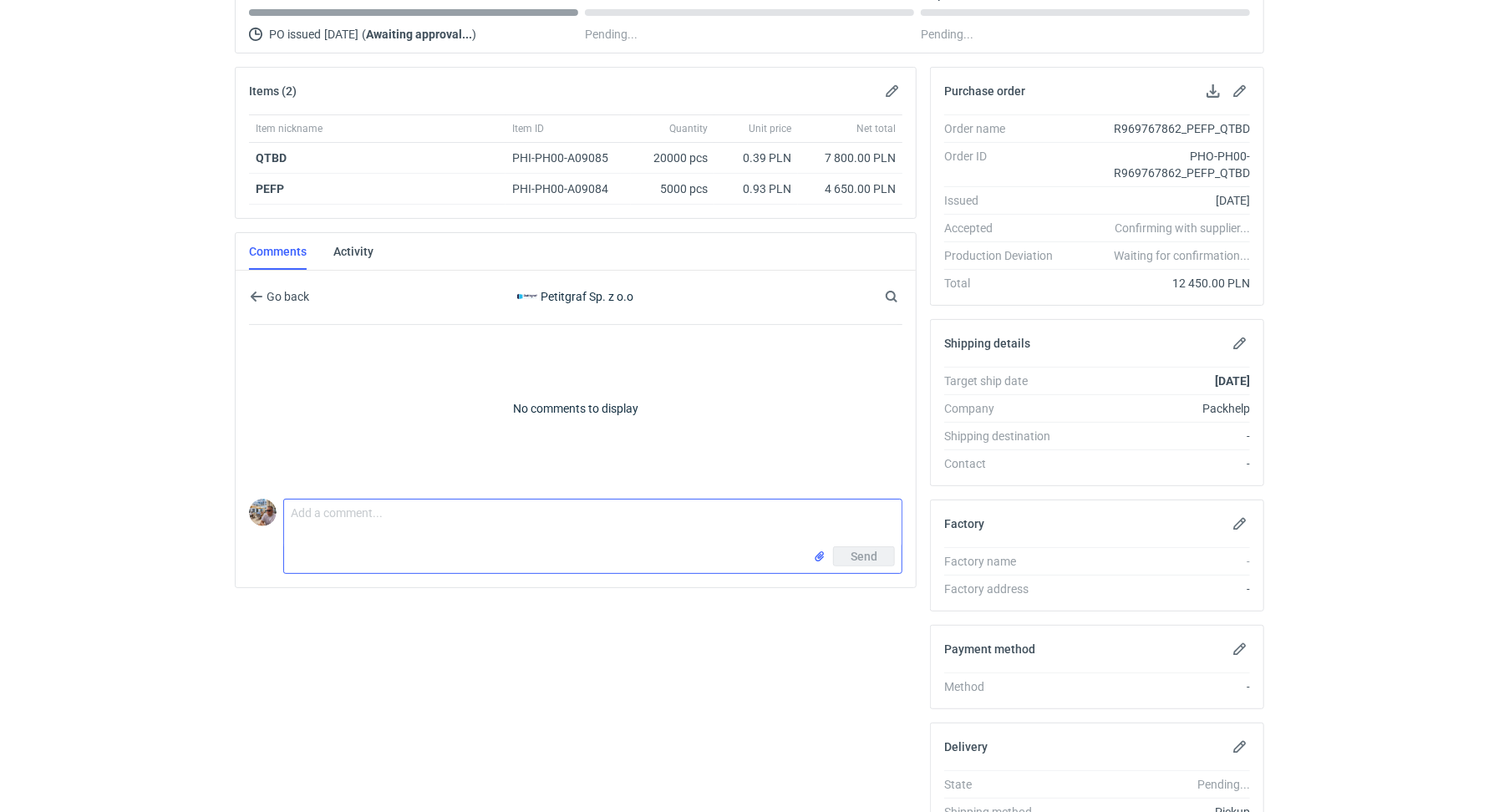
click at [394, 524] on textarea "Comment message" at bounding box center [593, 523] width 618 height 47
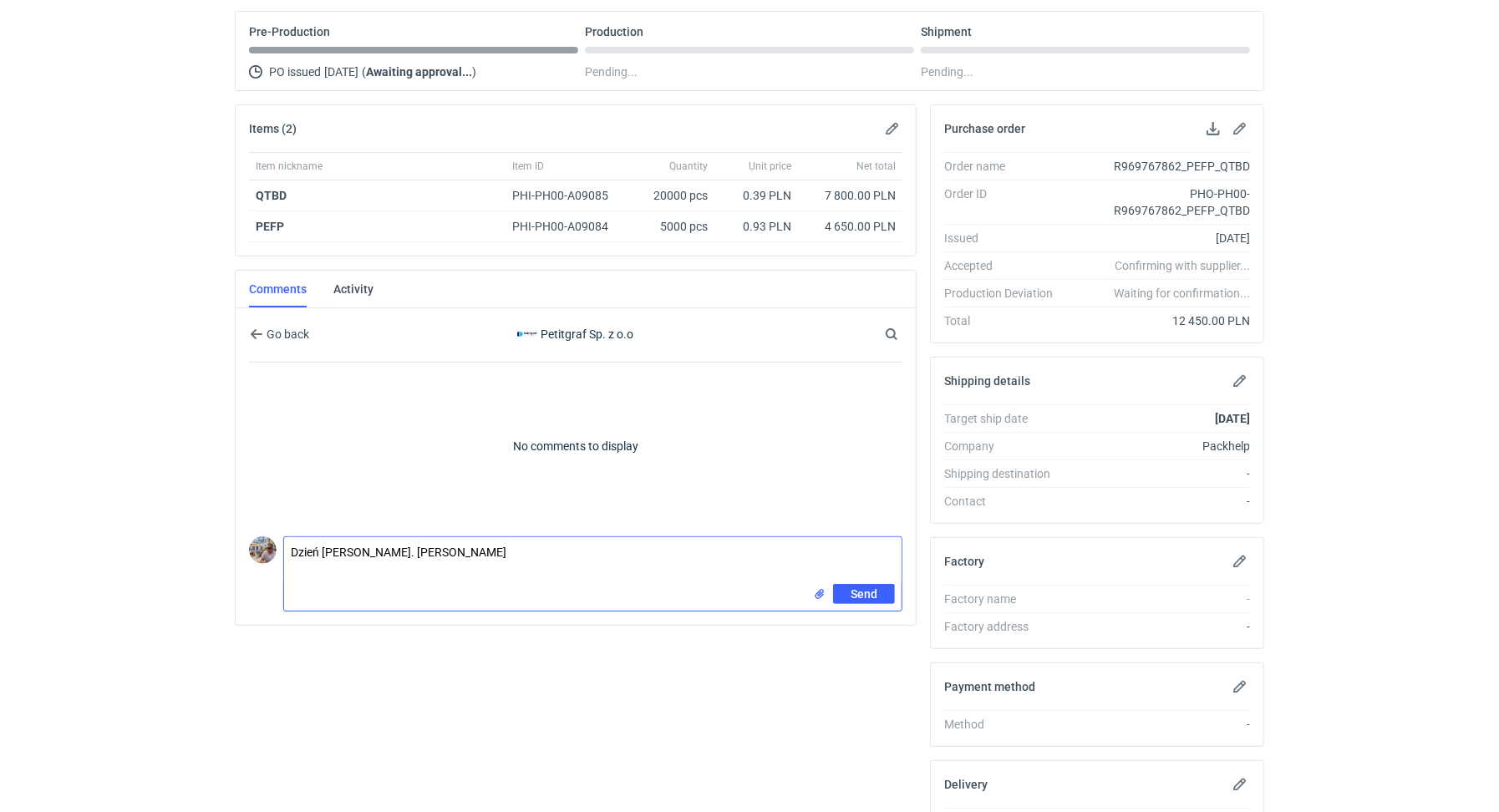
scroll to position [197, 0]
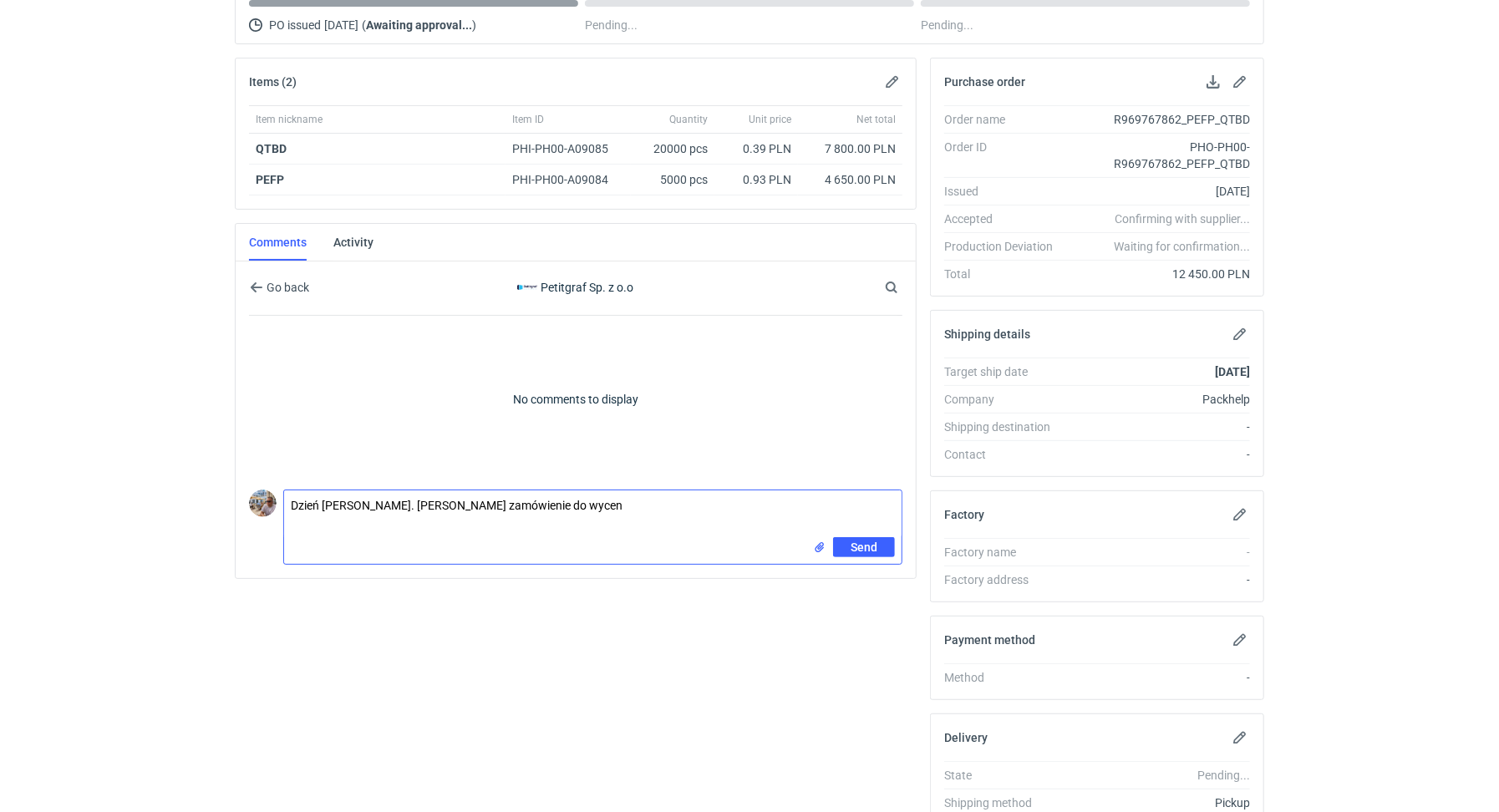
paste textarea "CBKK-1"
paste textarea "CBKJ-1"
paste textarea "HXXC"
paste textarea "XQRJ"
type textarea "Dzień dobry. Panie Łukaszu zamówienie do wycen CBKK-1 i CBKJ-1. Powtórka zamówi…"
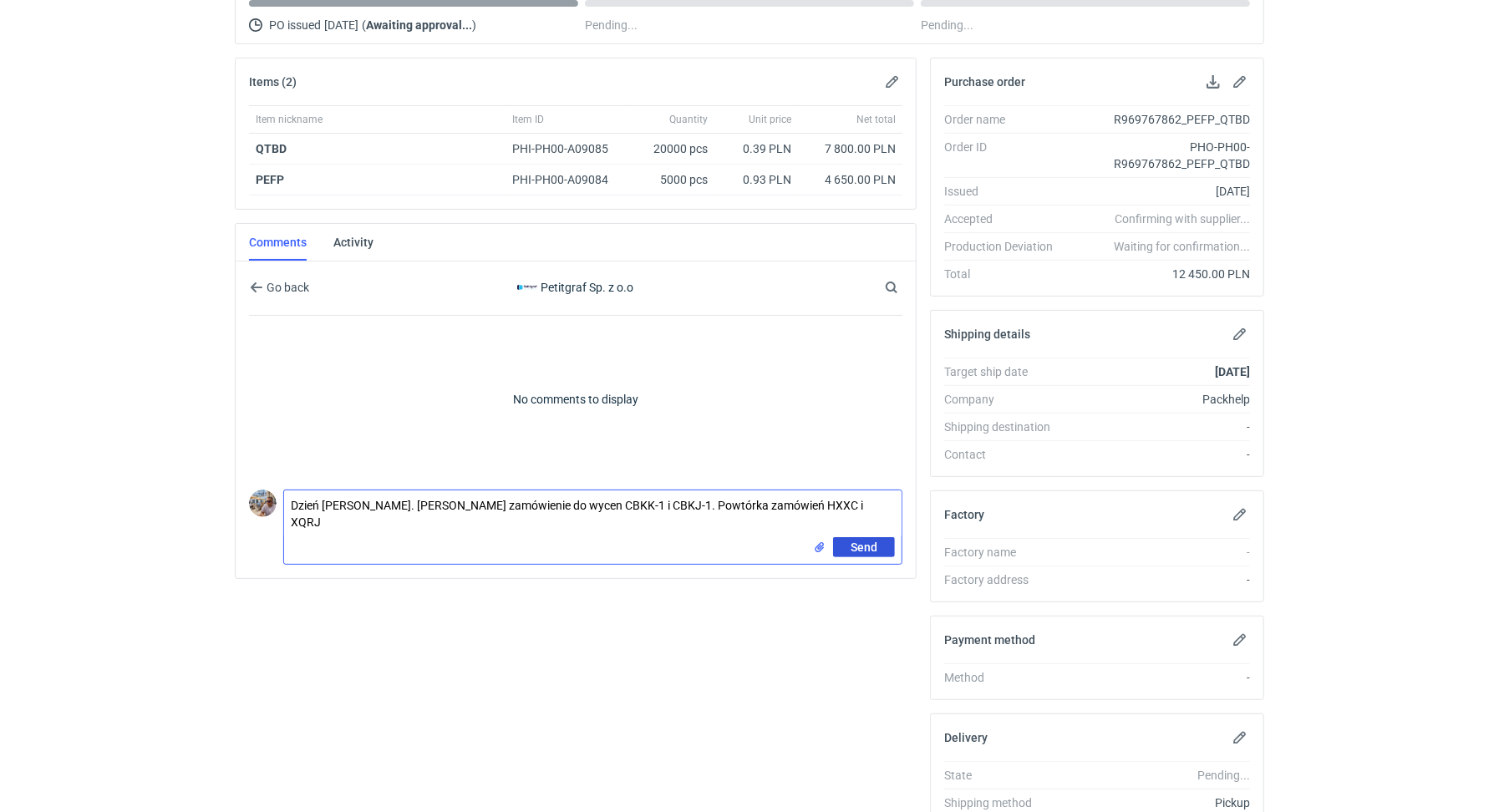
click at [880, 547] on button "Send" at bounding box center [864, 548] width 62 height 20
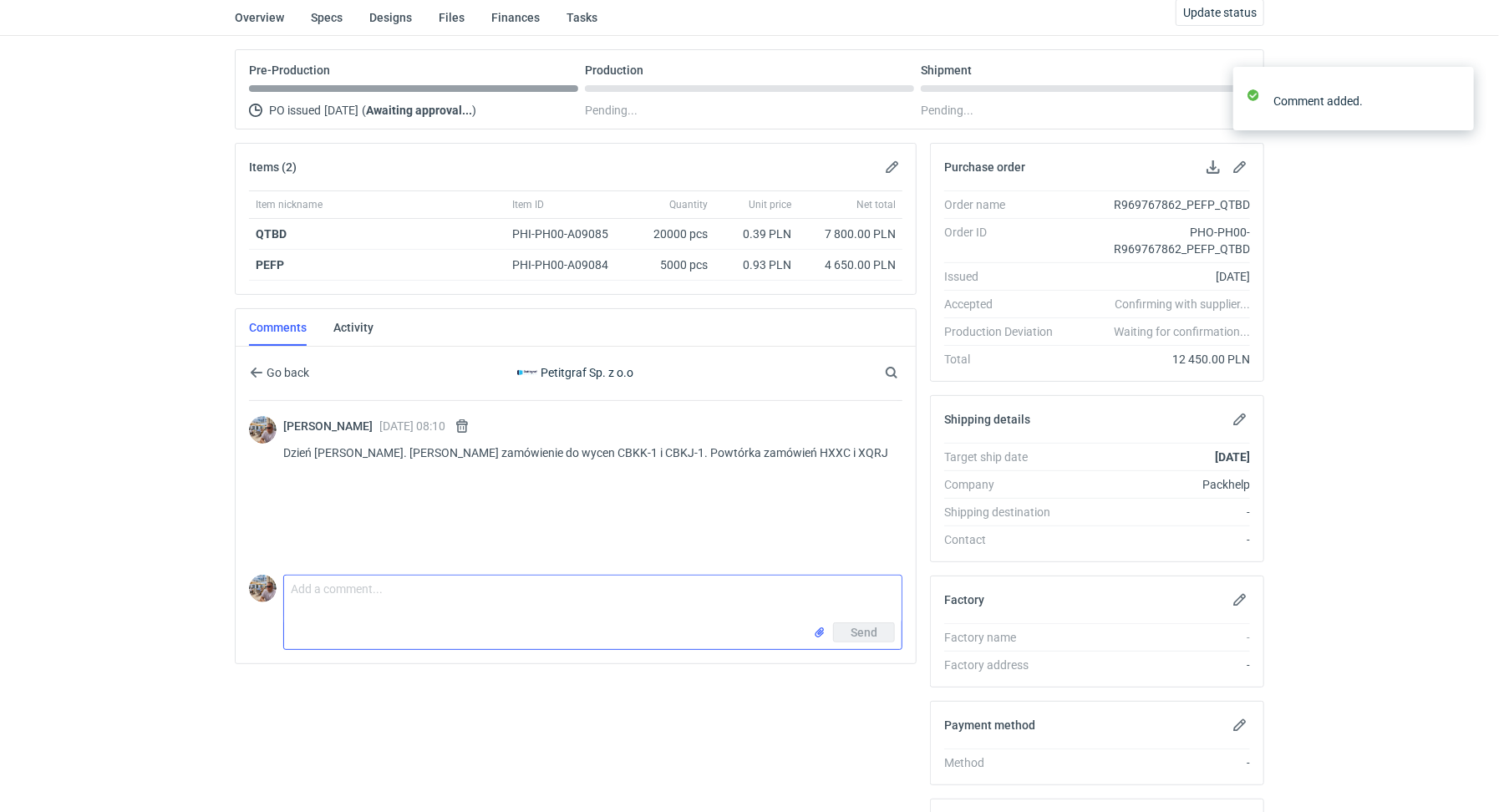
scroll to position [0, 0]
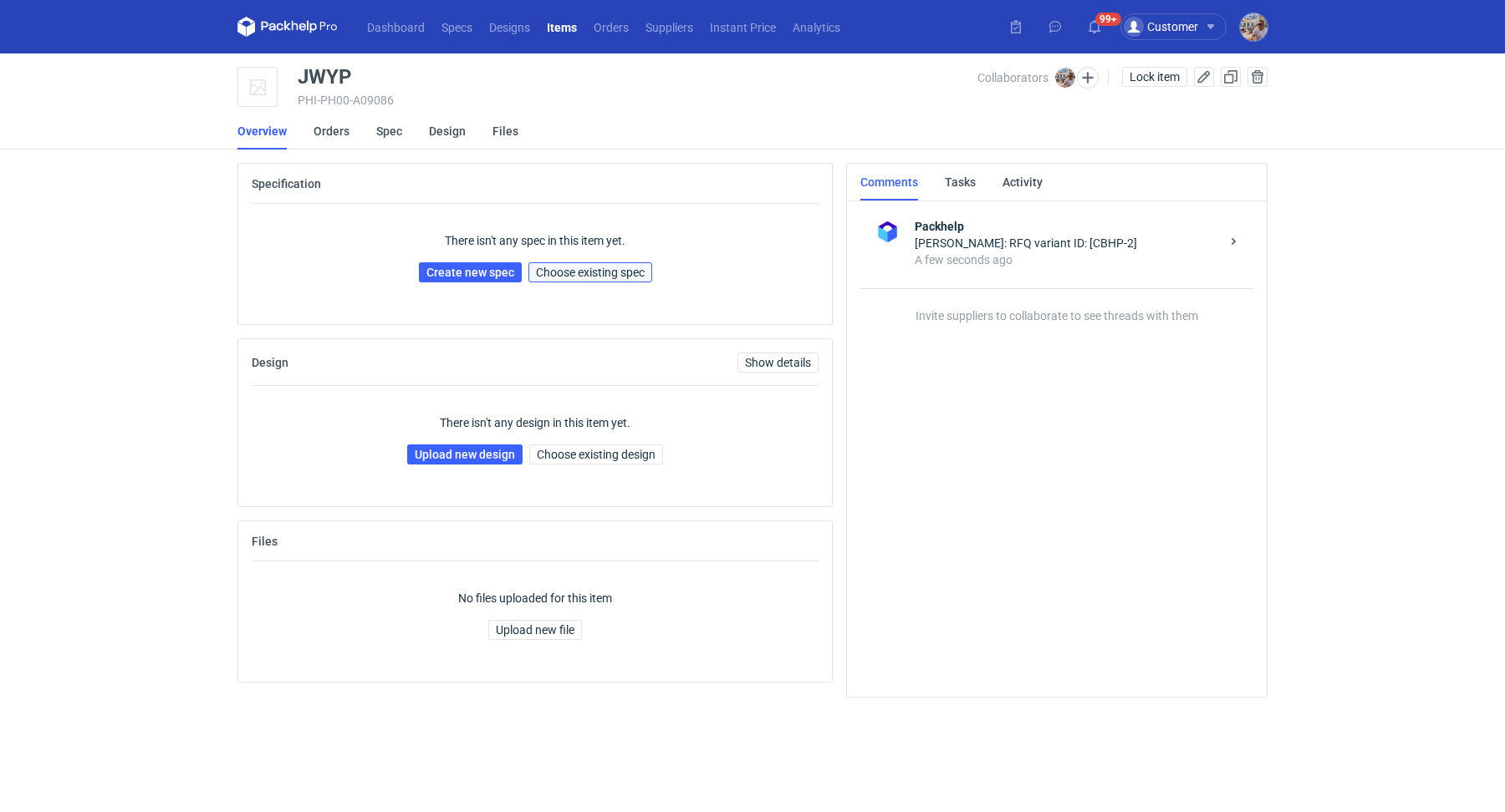
click at [631, 272] on span "Choose existing spec" at bounding box center [590, 272] width 108 height 12
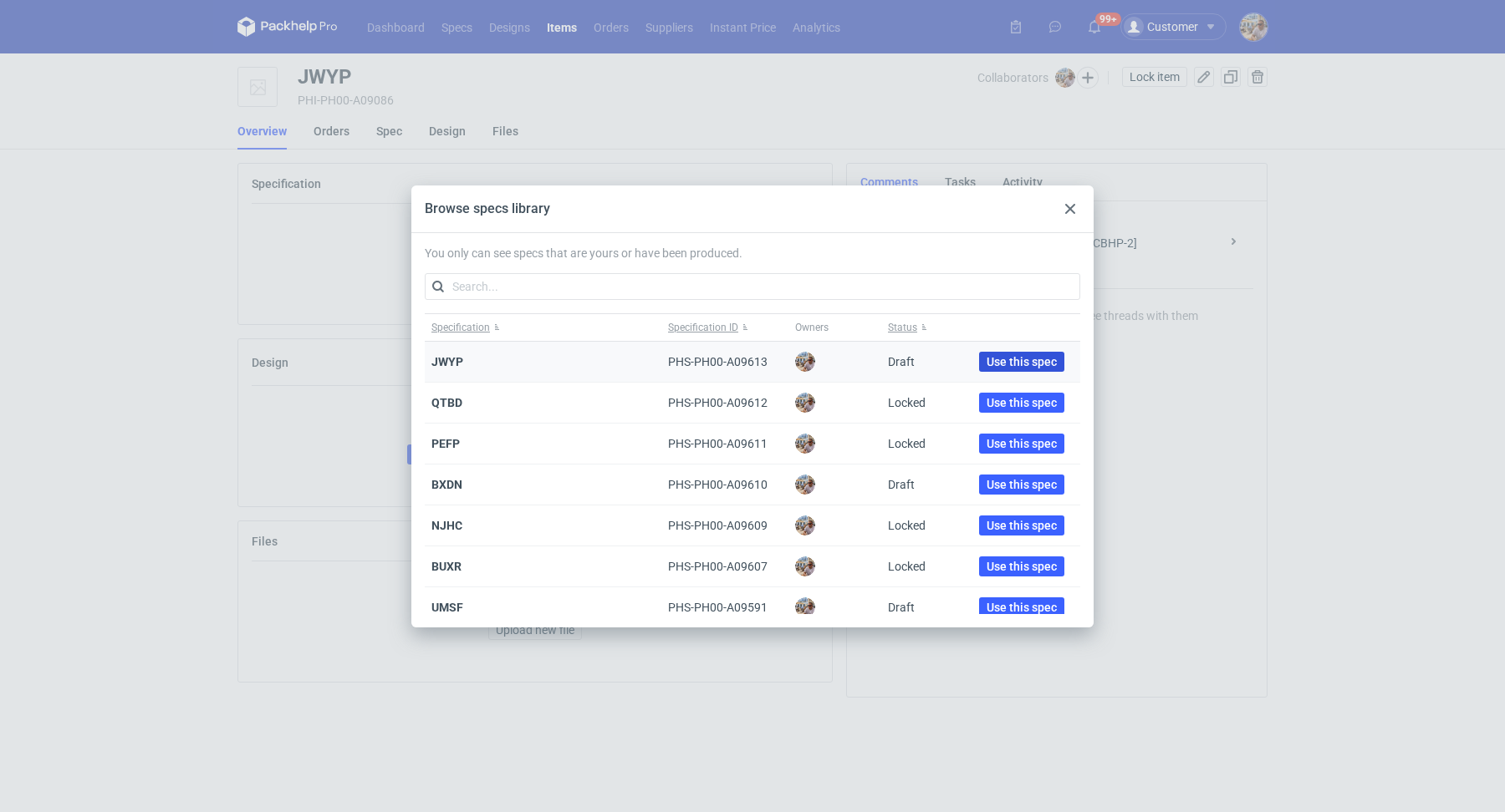
click at [995, 357] on span "Use this spec" at bounding box center [1021, 361] width 70 height 12
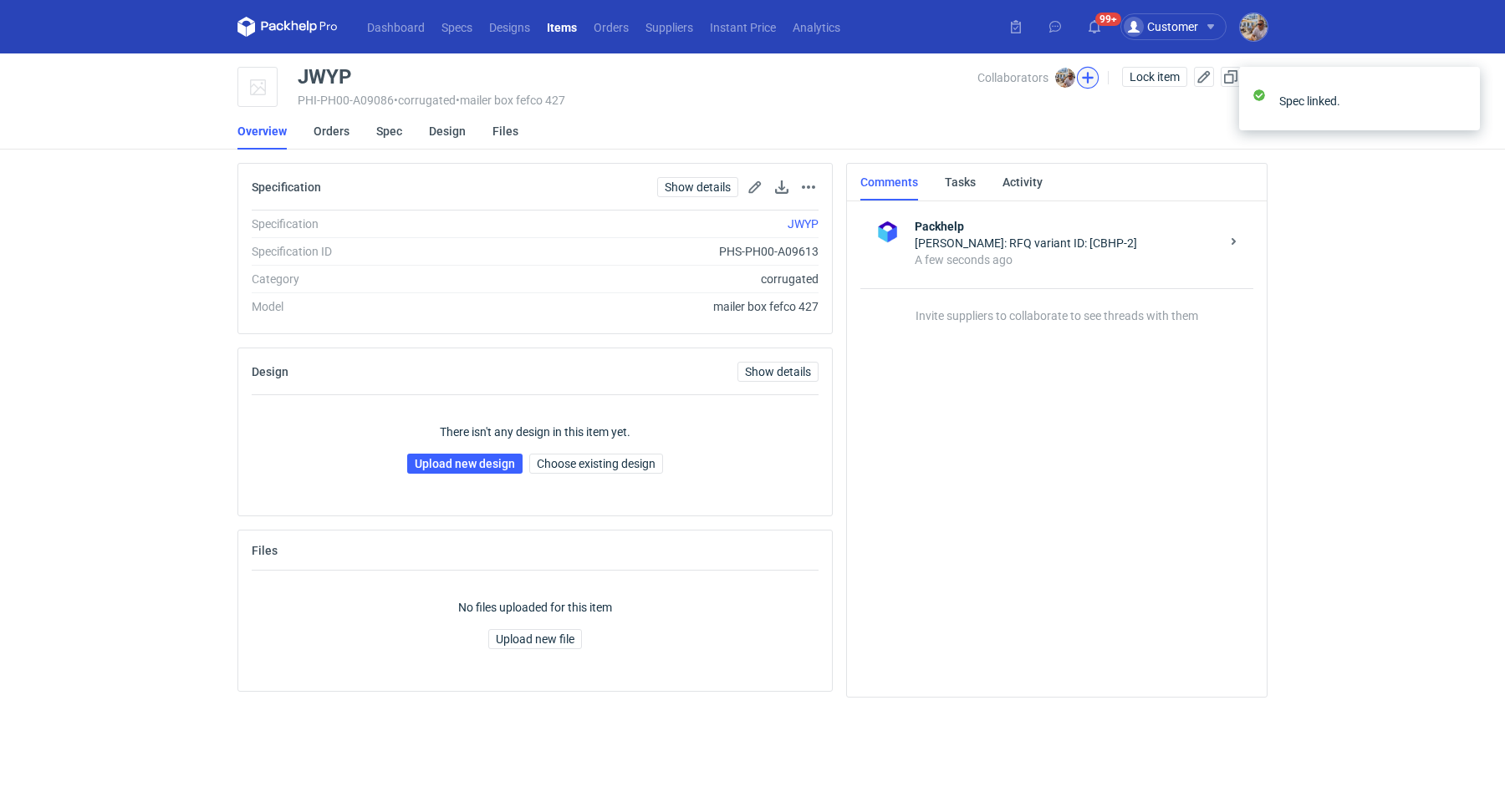
click at [1089, 79] on button "button" at bounding box center [1088, 77] width 21 height 21
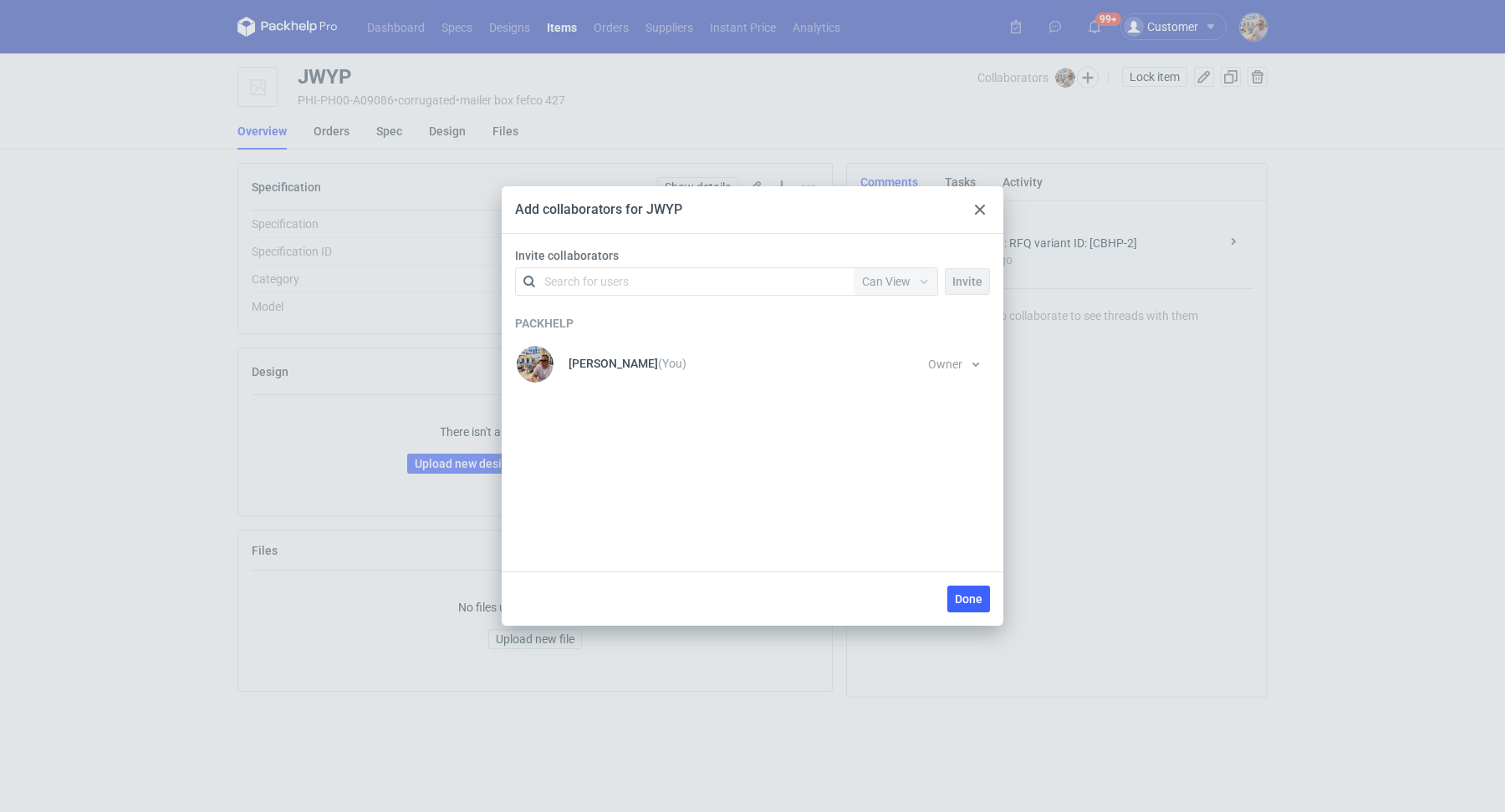
click at [612, 284] on div "Search for users" at bounding box center [586, 281] width 84 height 17
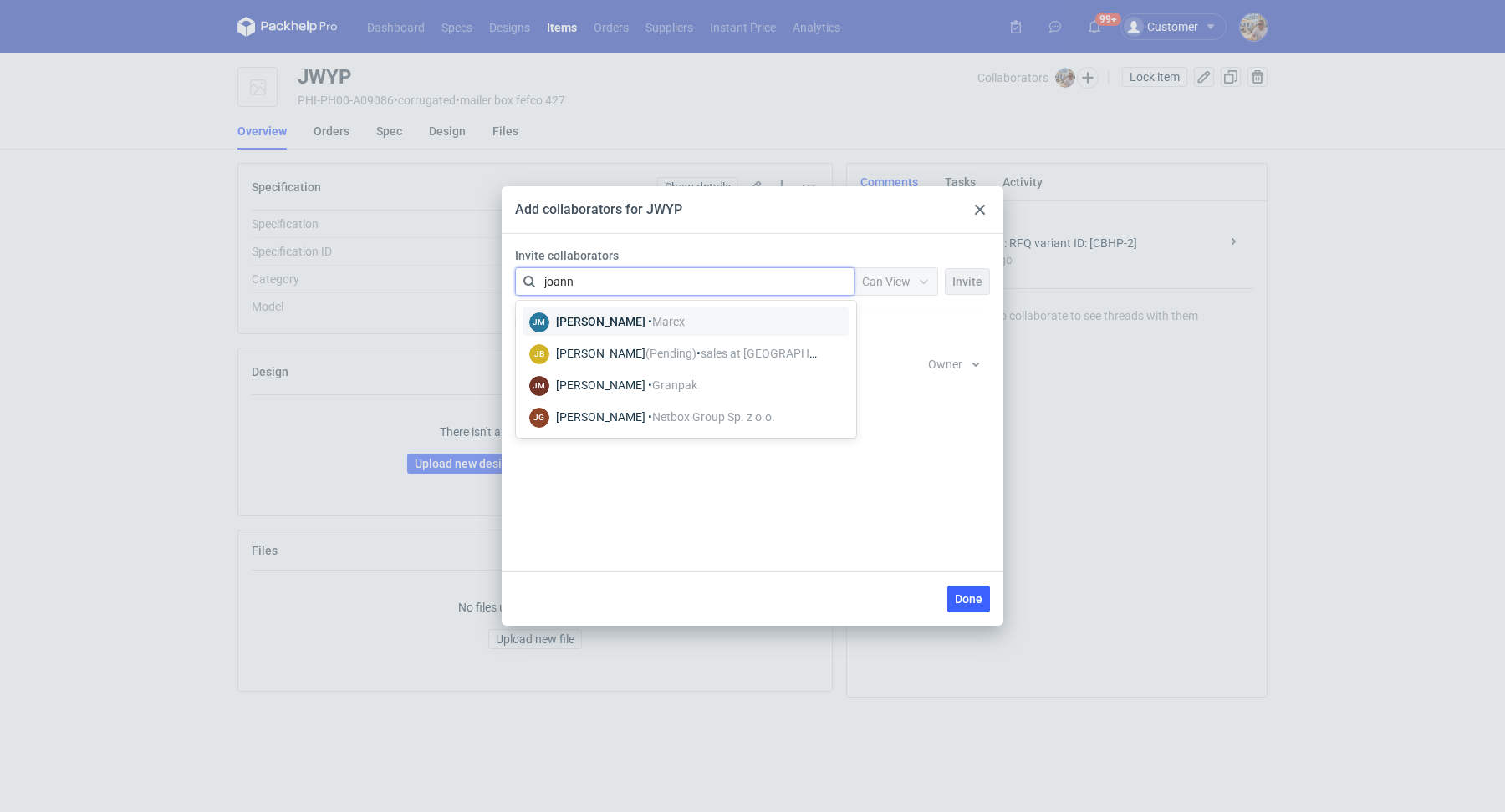
type input "joanna"
click at [743, 324] on div "JM Joanna Myślak • Marex" at bounding box center [685, 321] width 313 height 21
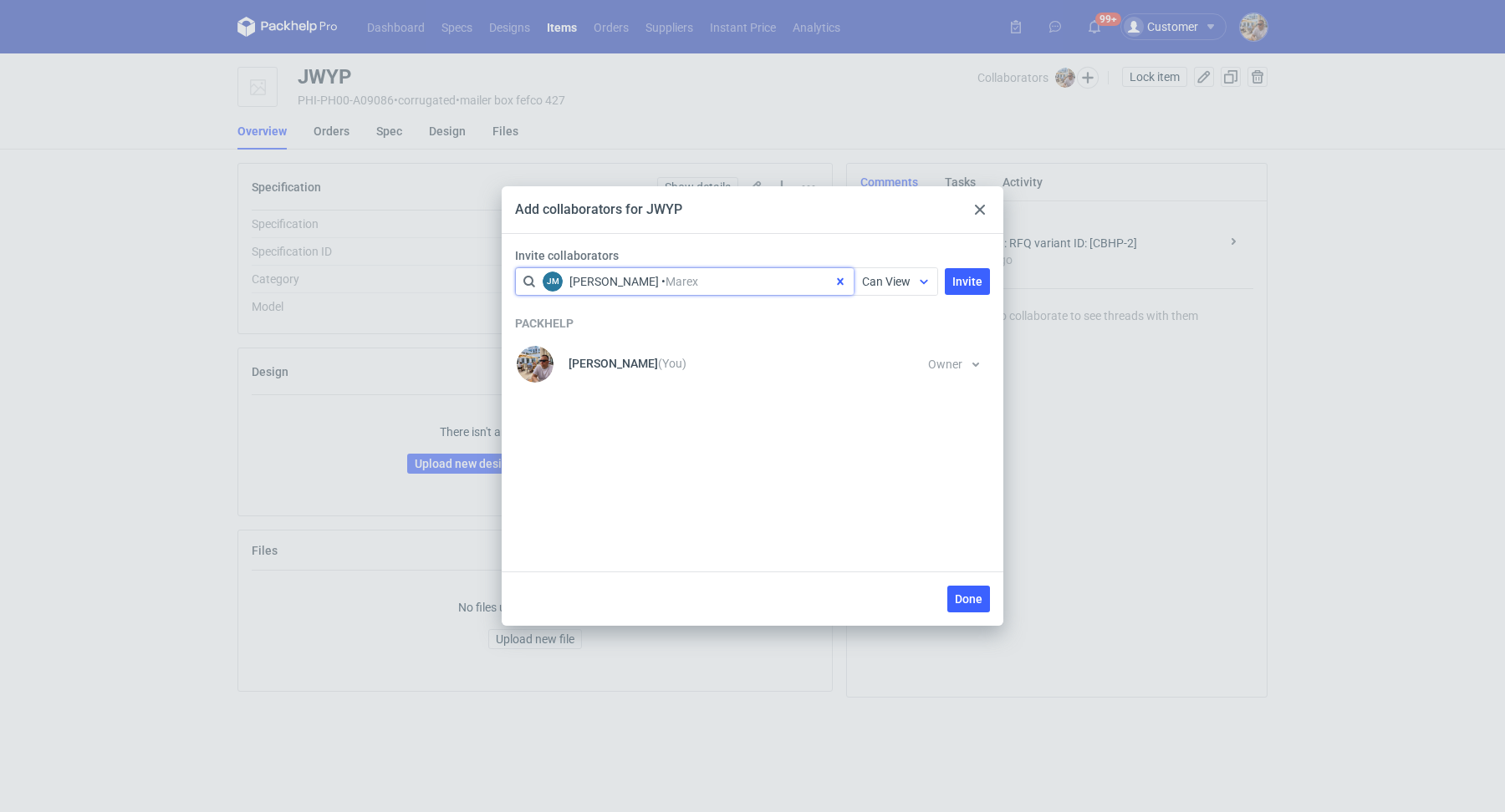
click at [904, 277] on span "Can View" at bounding box center [886, 281] width 49 height 13
click at [882, 345] on span "Can Edit" at bounding box center [891, 345] width 44 height 17
click at [982, 280] on span "Invite" at bounding box center [968, 281] width 30 height 12
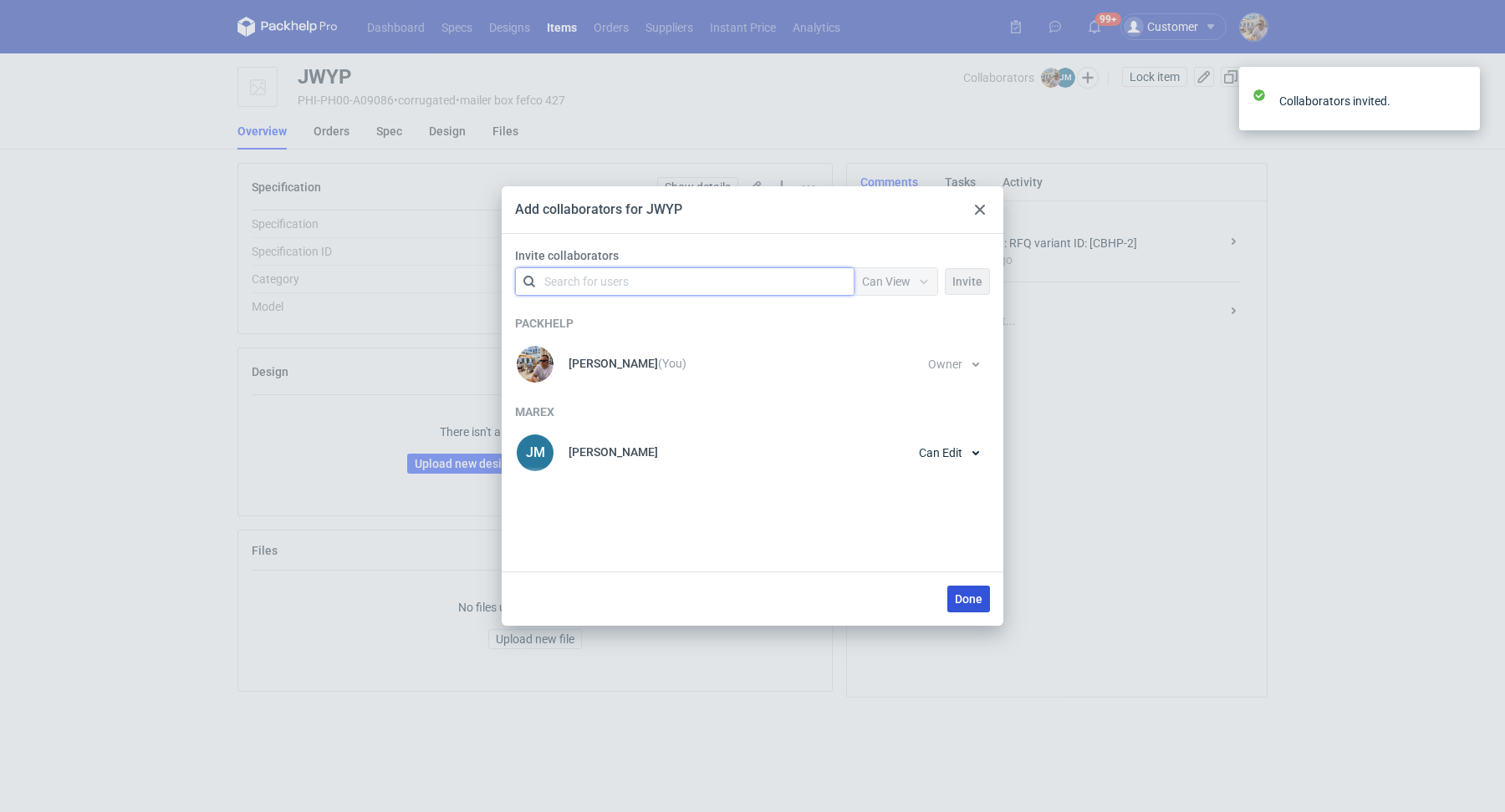
click at [979, 603] on span "Done" at bounding box center [968, 599] width 28 height 12
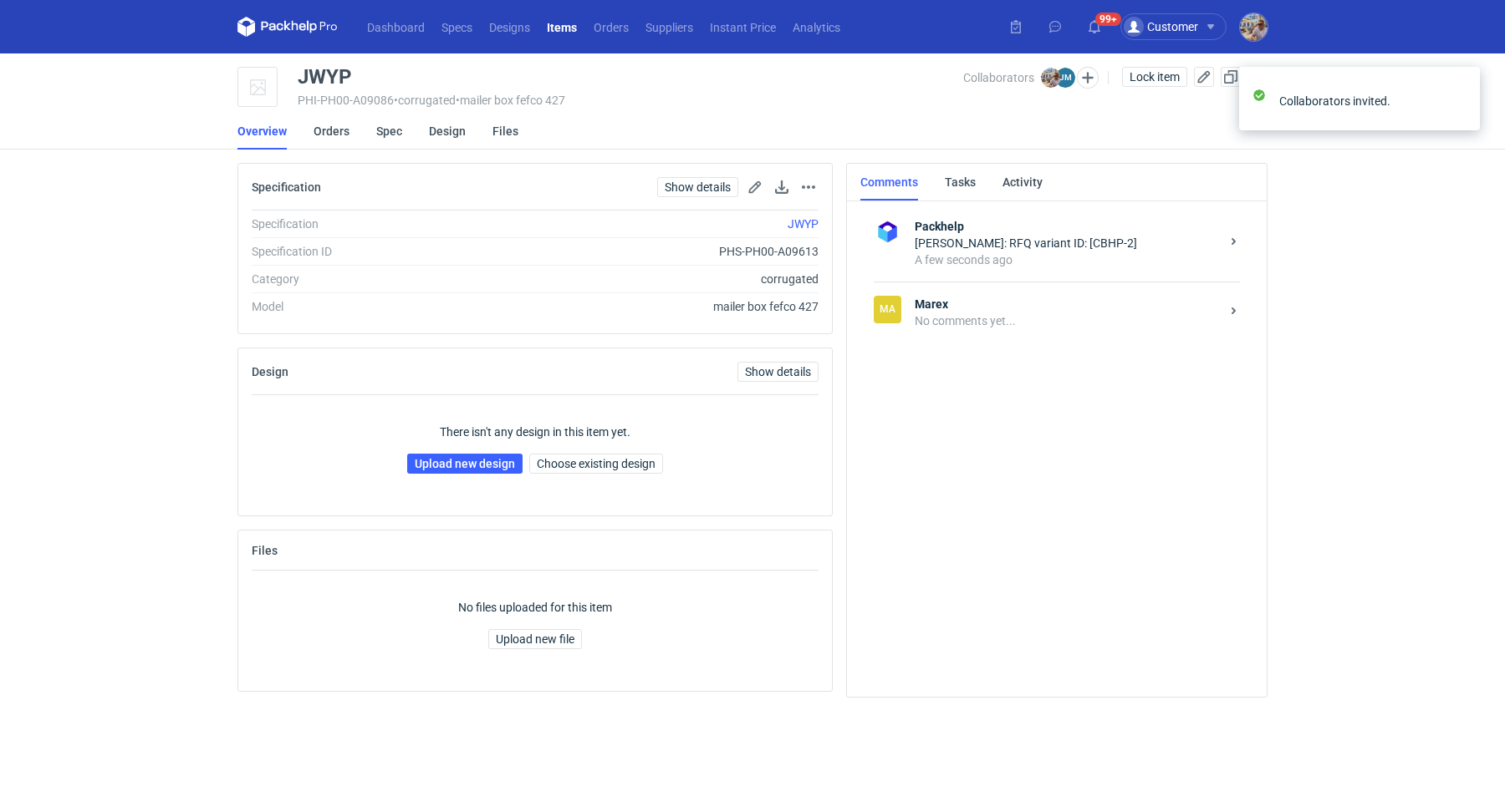
click at [944, 326] on div "No comments yet..." at bounding box center [1067, 320] width 305 height 17
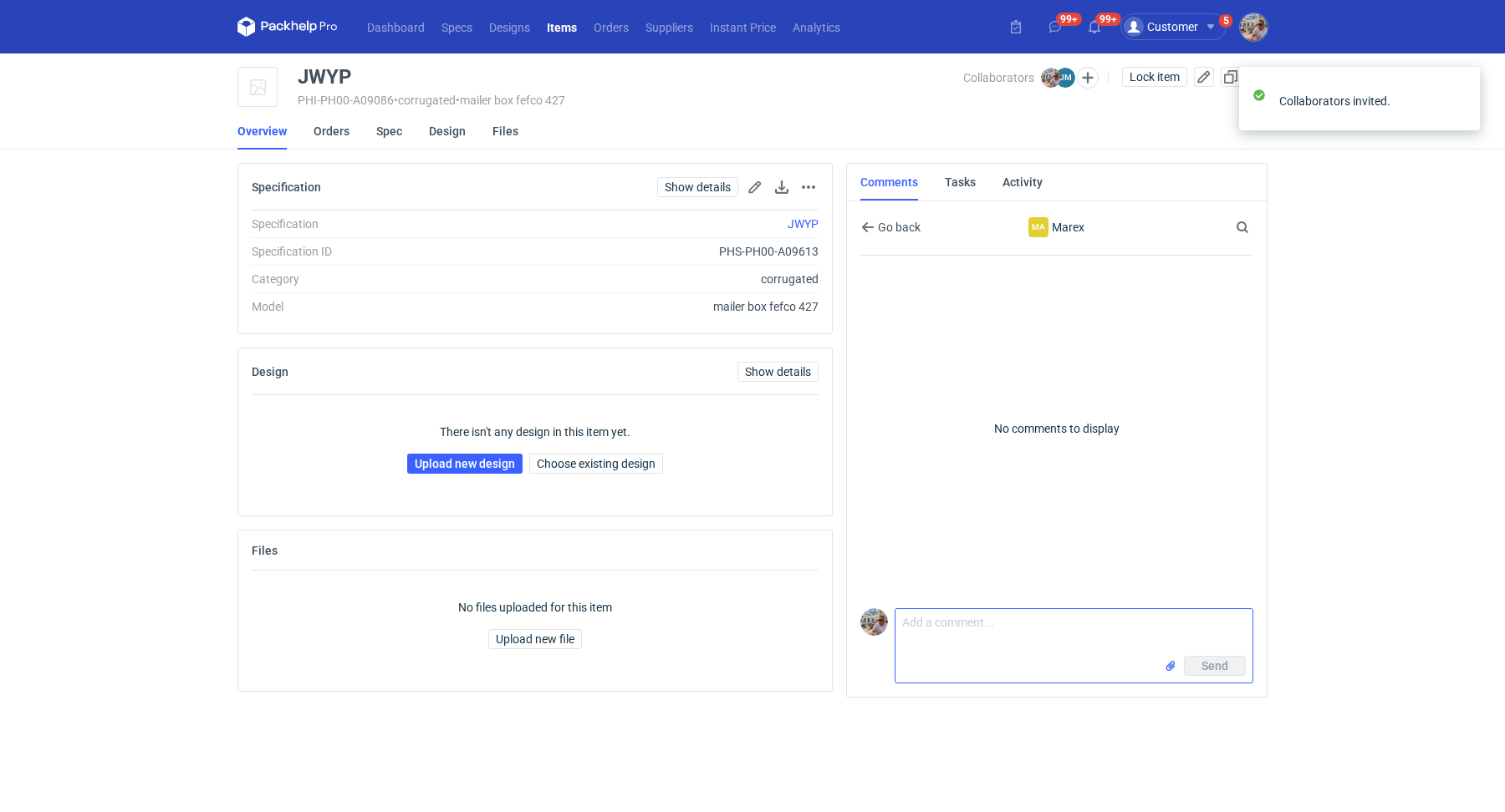
click at [930, 636] on textarea "Comment message" at bounding box center [1074, 633] width 357 height 47
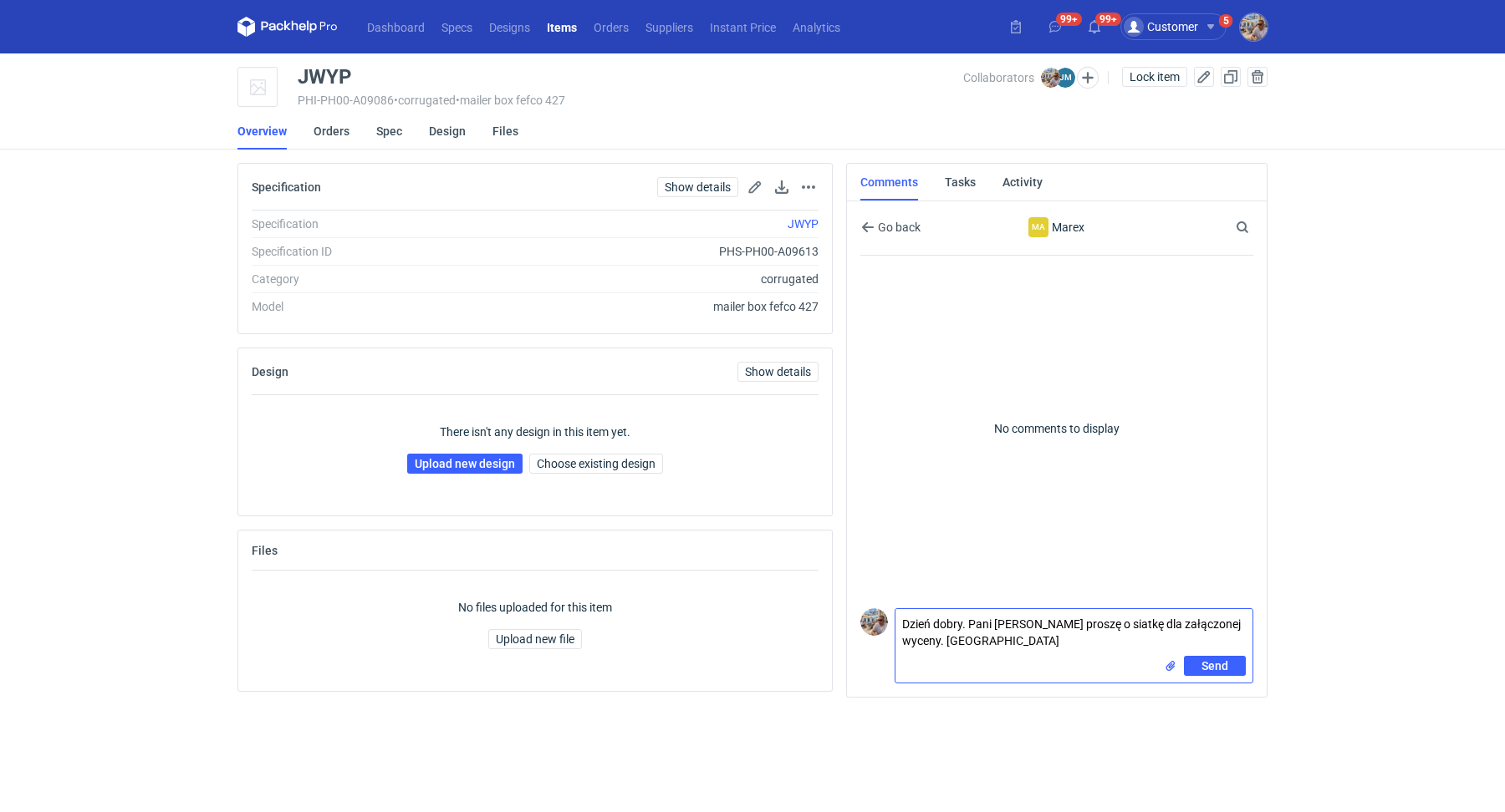
type textarea "Dzień dobry. Pani Joanno proszę o siatkę dla załączonej wyceny. Pozdrawiam"
click at [1169, 667] on input "file" at bounding box center [1170, 666] width 13 height 18
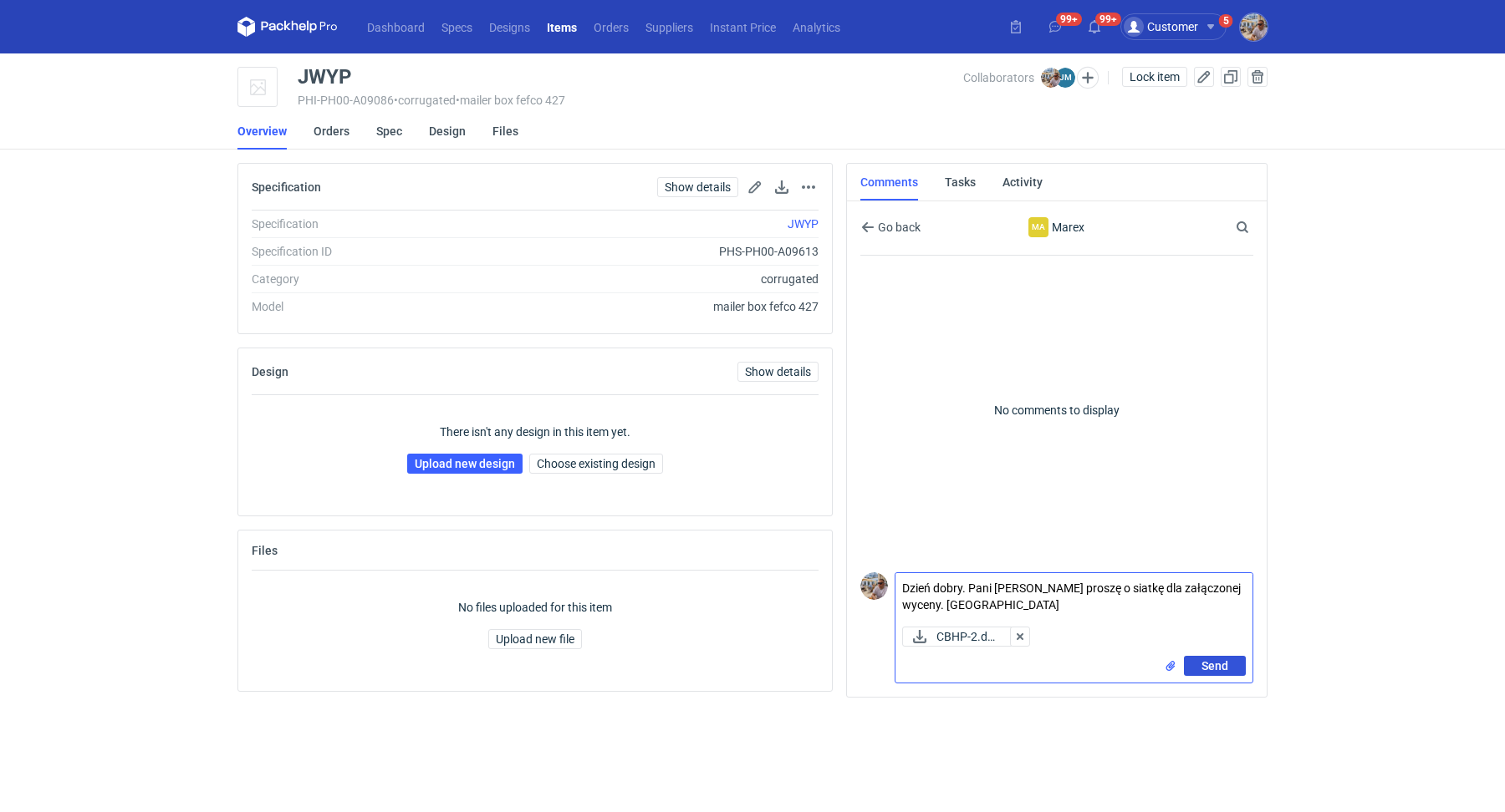
click at [1206, 672] on span "Send" at bounding box center [1215, 666] width 27 height 12
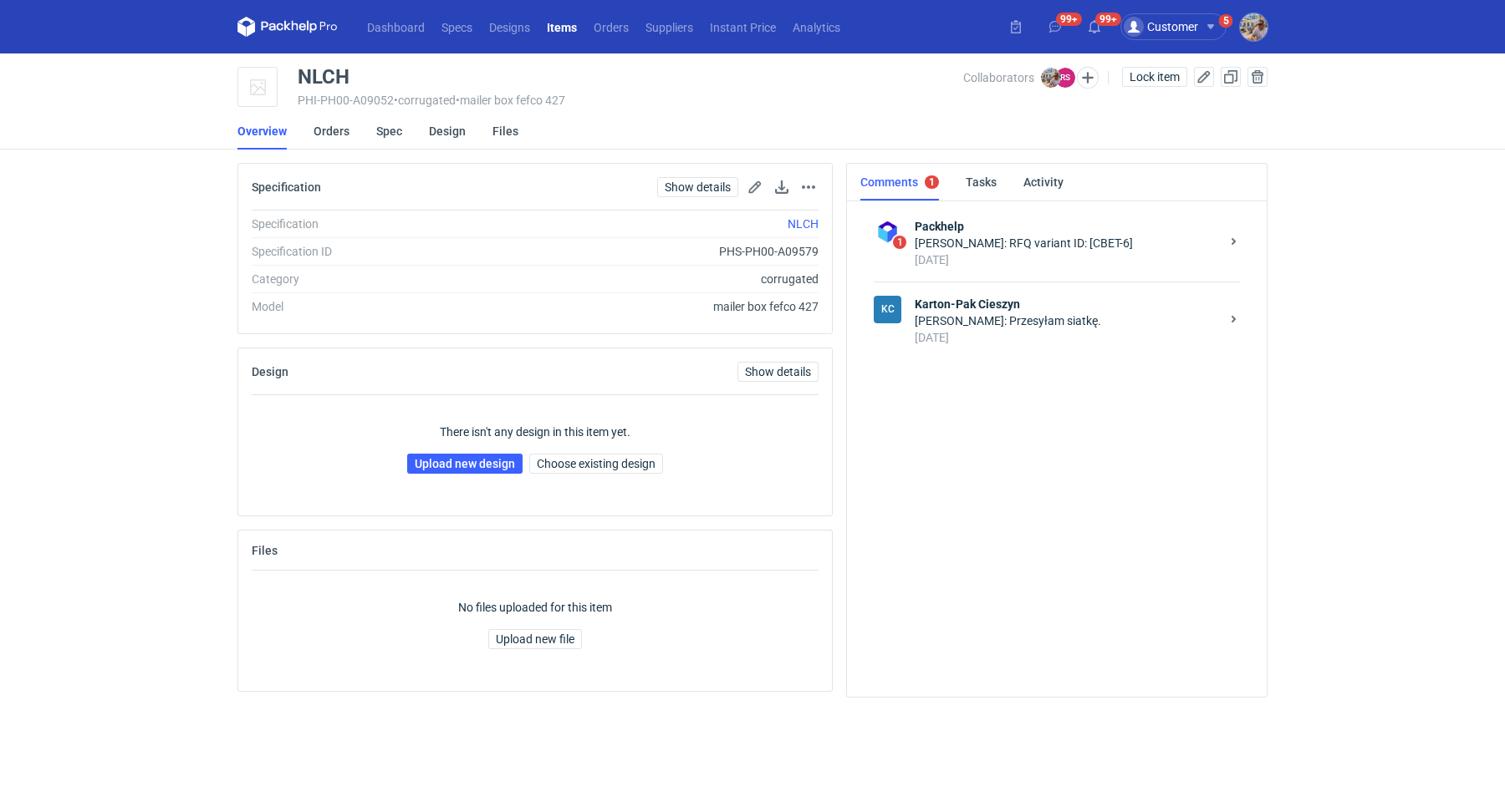
click at [950, 329] on div "[DATE]" at bounding box center [1067, 337] width 305 height 17
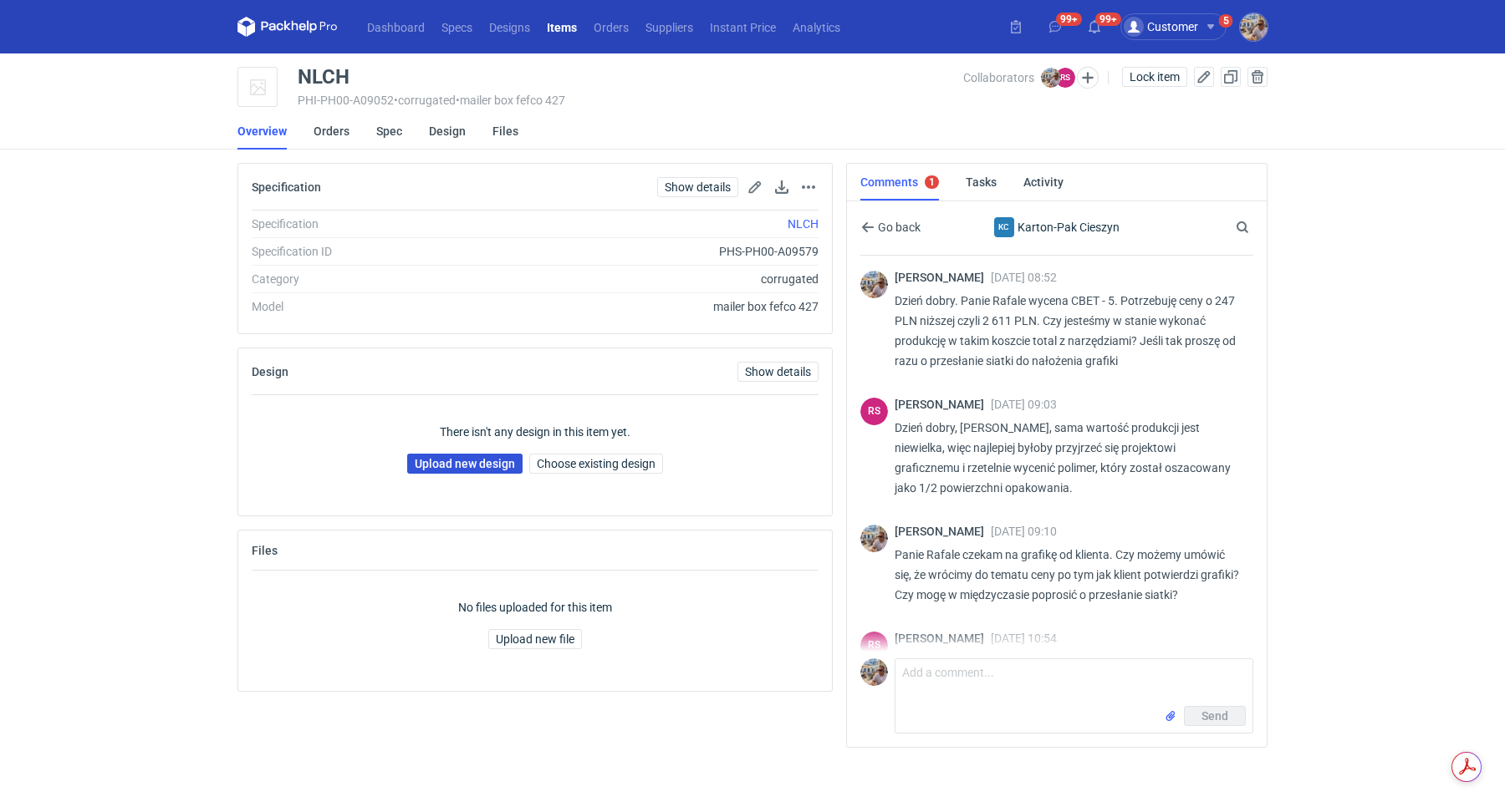
click at [476, 467] on link "Upload new design" at bounding box center [465, 463] width 115 height 20
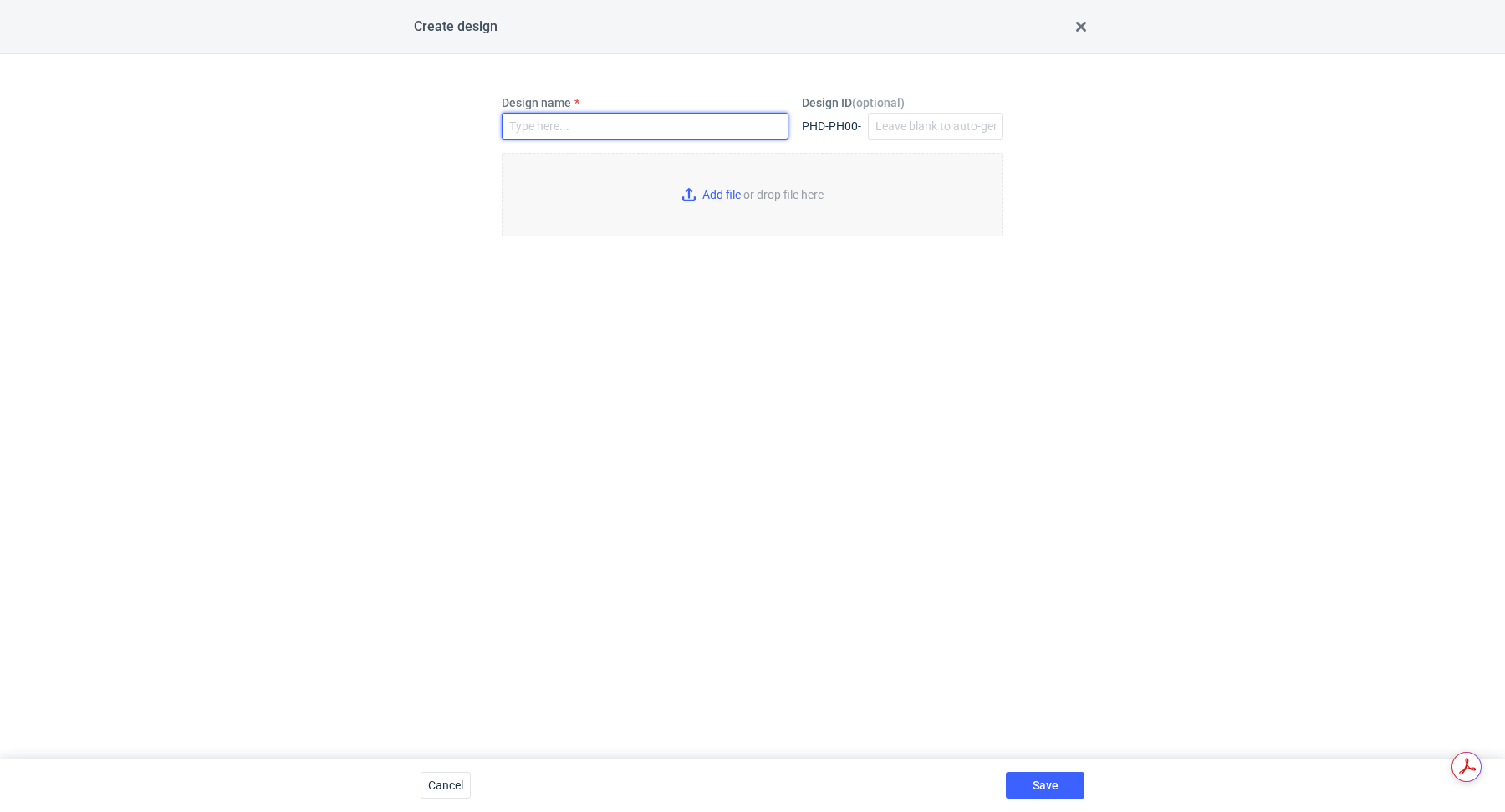
click at [568, 131] on input "Design name" at bounding box center [645, 126] width 287 height 27
paste input "NLCH"
type input "NLCH"
click at [708, 208] on input "Add file or drop file here" at bounding box center [752, 194] width 502 height 83
type input "C:\fakepath\custom____NLCH__d0__oR084971583__outside.pdf"
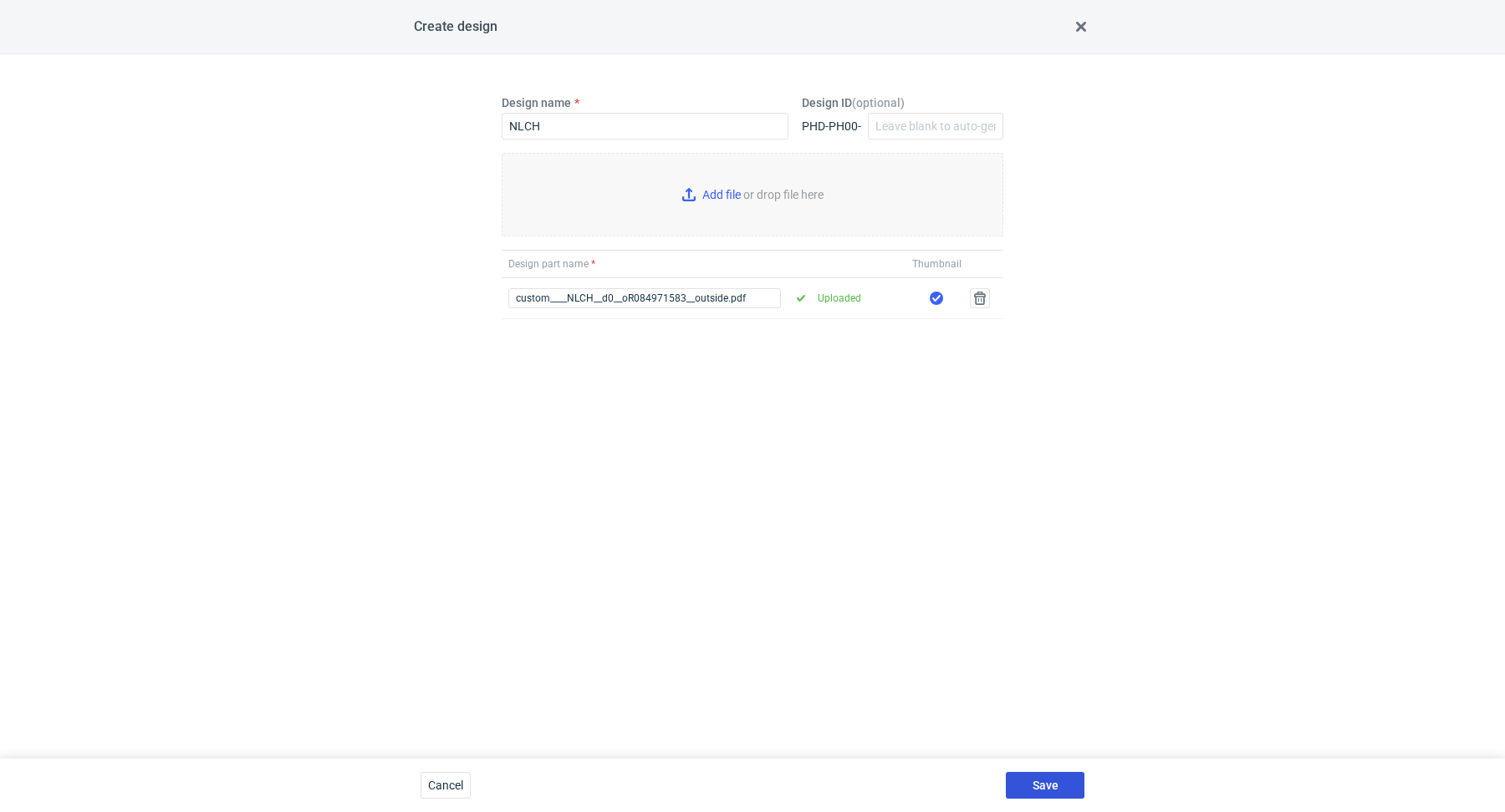
click at [1050, 782] on span "Save" at bounding box center [1045, 785] width 26 height 12
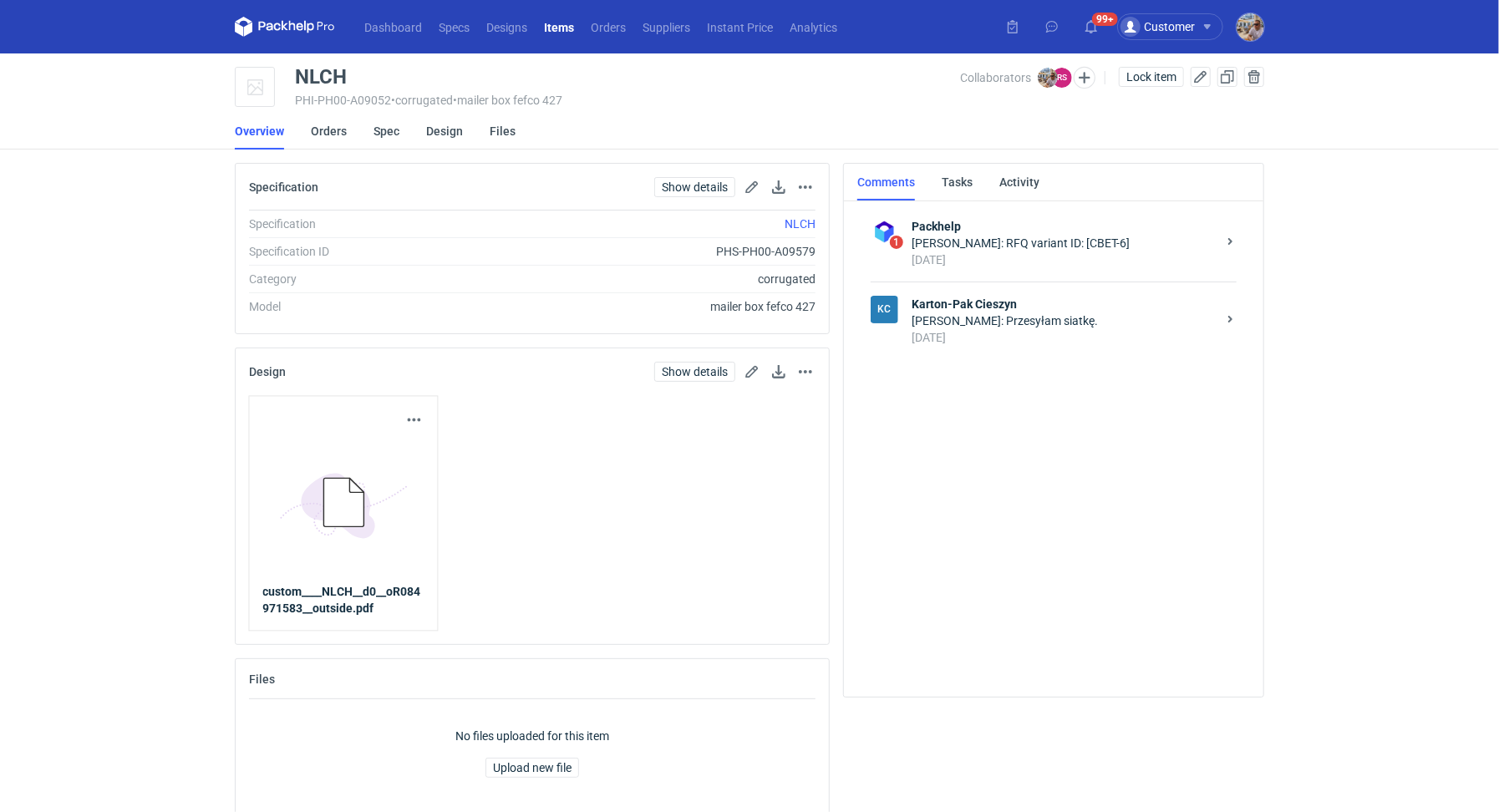
click at [1011, 329] on div "[DATE]" at bounding box center [1064, 337] width 305 height 17
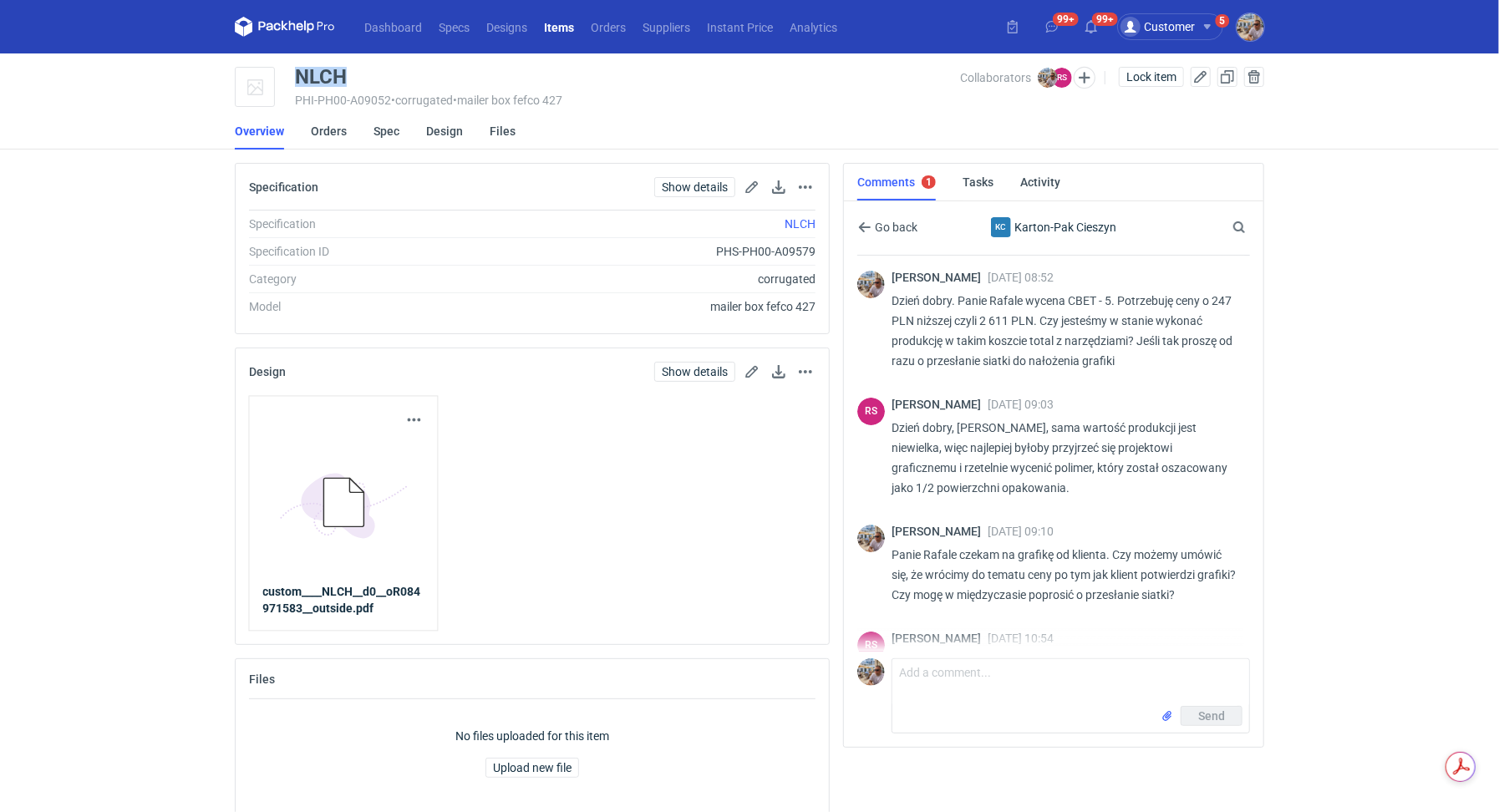
drag, startPoint x: 372, startPoint y: 72, endPoint x: 297, endPoint y: 75, distance: 75.1
click at [297, 75] on div "NLCH" at bounding box center [627, 76] width 666 height 20
copy div "NLCH"
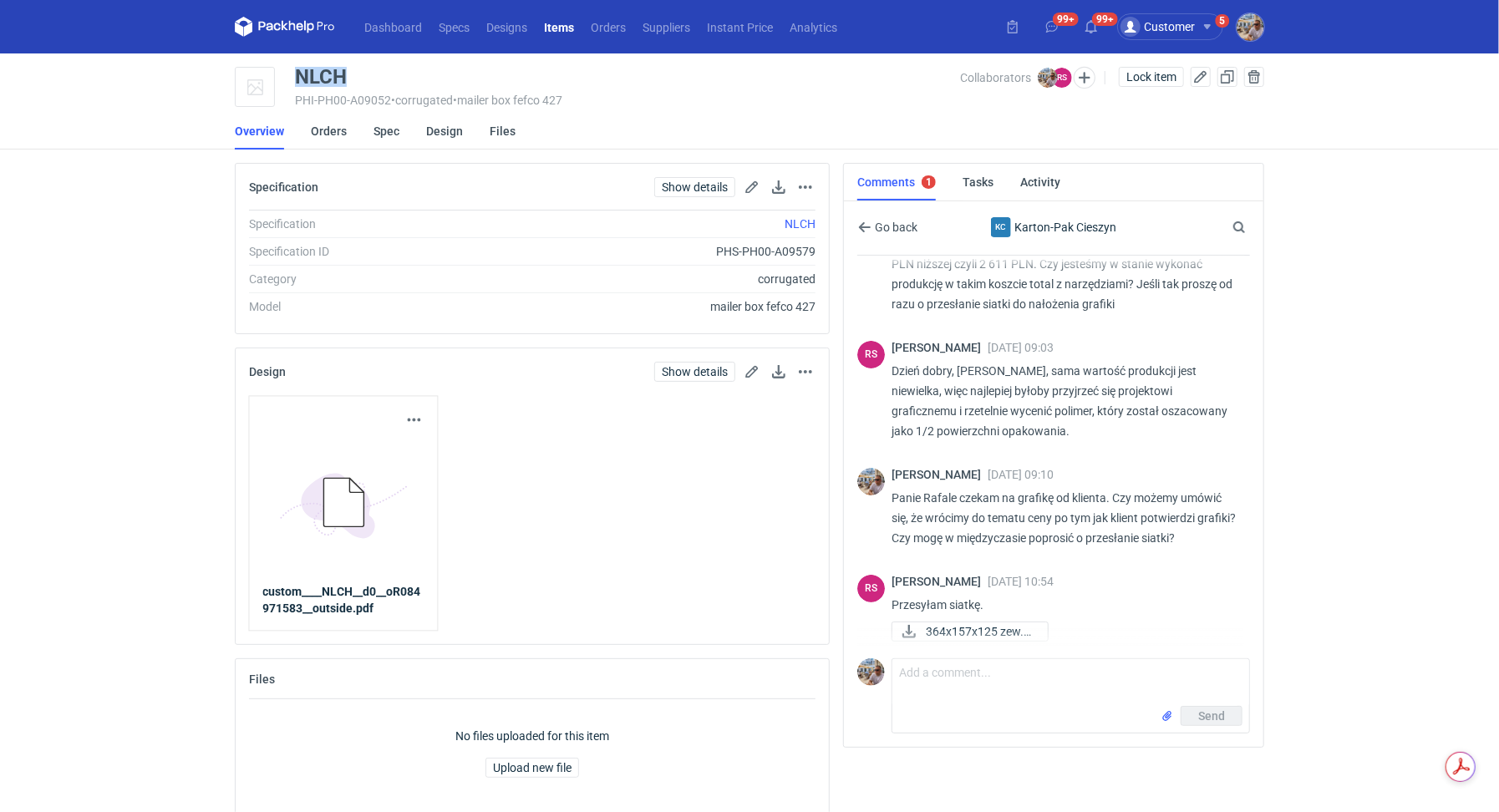
scroll to position [59, 0]
click at [994, 680] on textarea "Comment message" at bounding box center [1071, 682] width 357 height 47
type textarea "P"
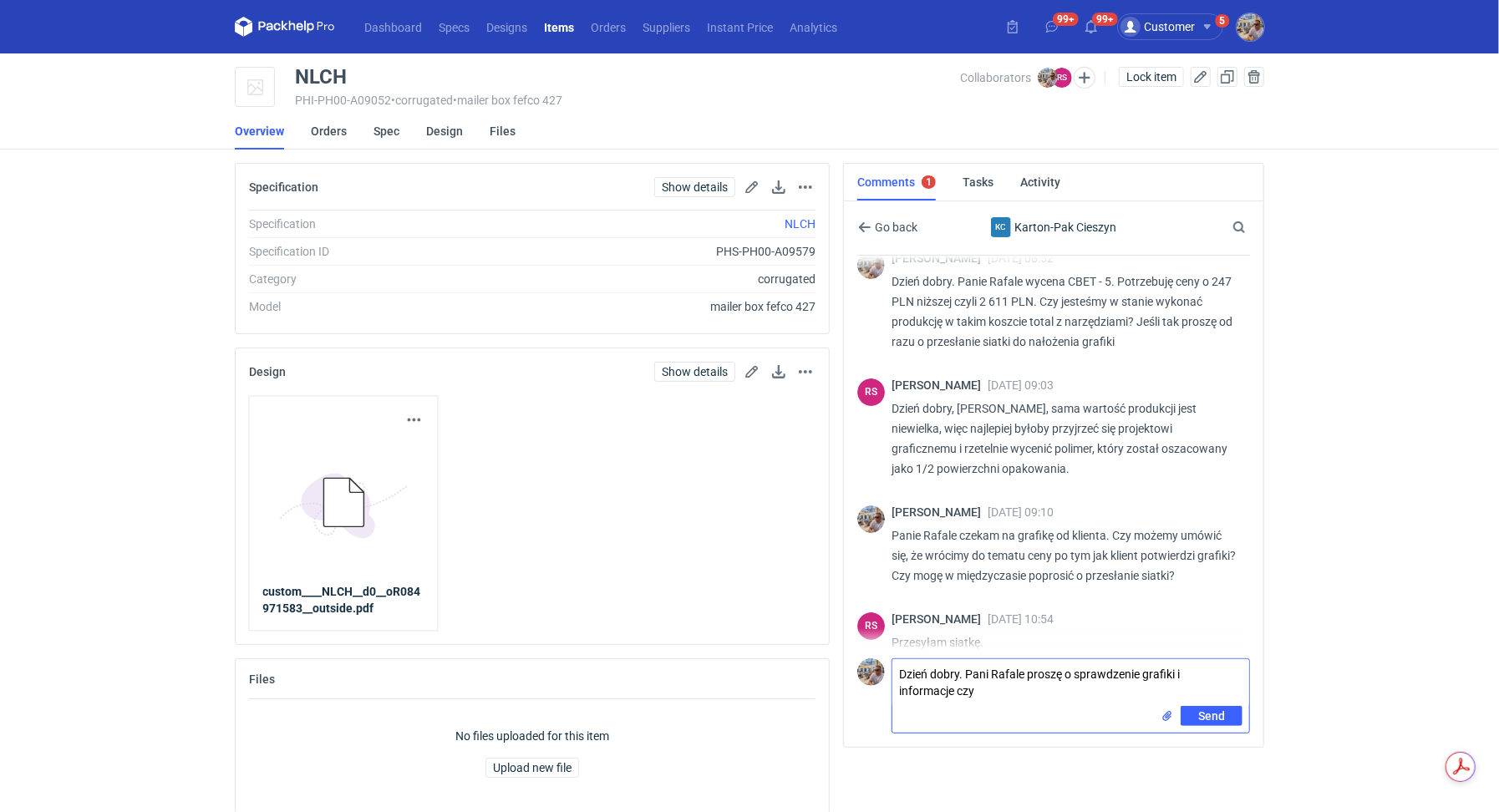
scroll to position [0, 0]
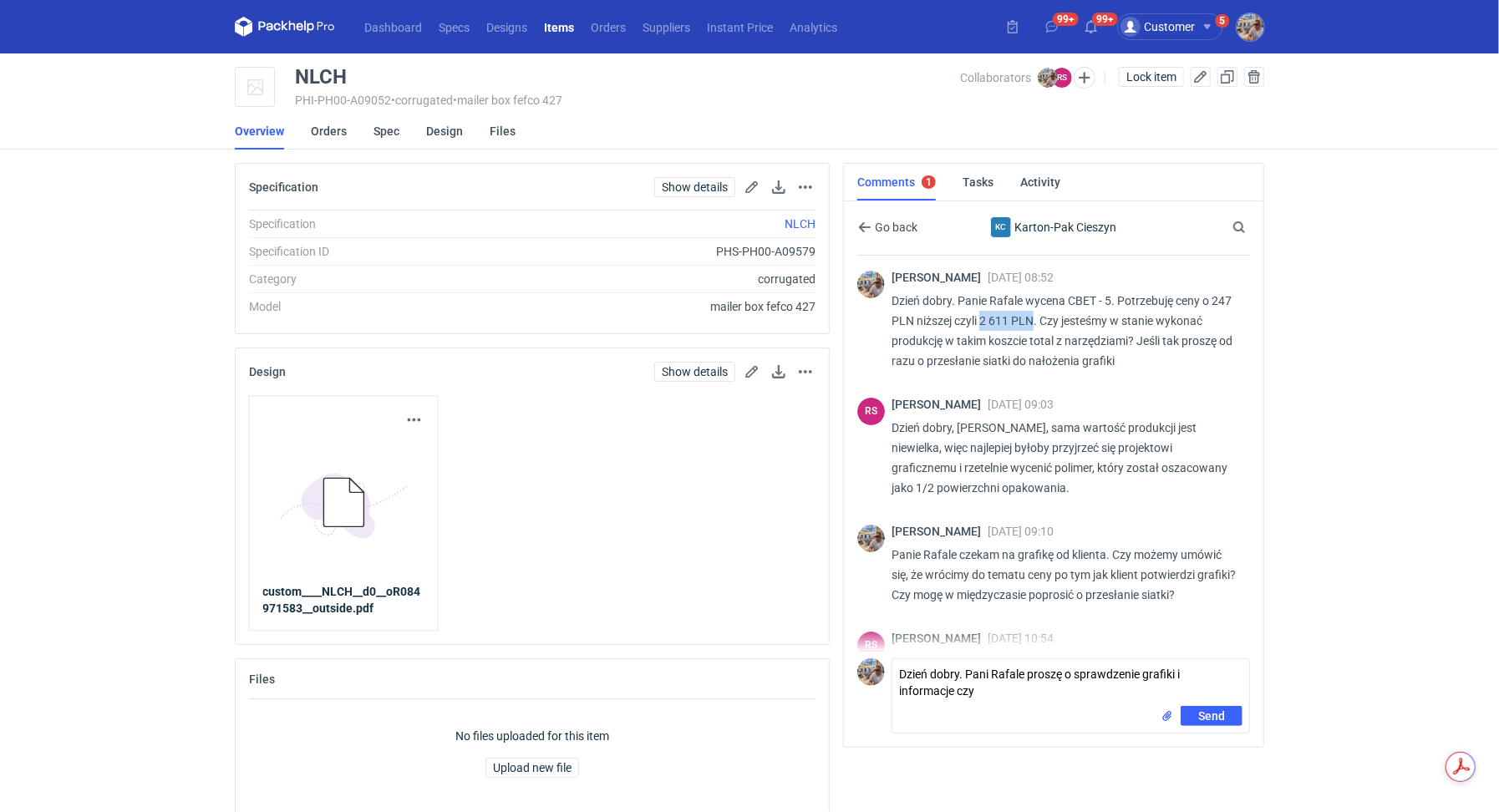
drag, startPoint x: 1004, startPoint y: 317, endPoint x: 1055, endPoint y: 319, distance: 51.0
click at [1055, 319] on p "Dzień dobry. Panie Rafale wycena CBET - 5. Potrzebuję ceny o 247 PLN niższej cz…" at bounding box center [1064, 331] width 345 height 80
copy p "2 611 PLN"
click at [1005, 708] on div "Send" at bounding box center [1071, 720] width 357 height 27
click at [1004, 698] on textarea "Dzień dobry. Pani Rafale proszę o sprawdzenie grafiki i informacje czy" at bounding box center [1071, 682] width 357 height 47
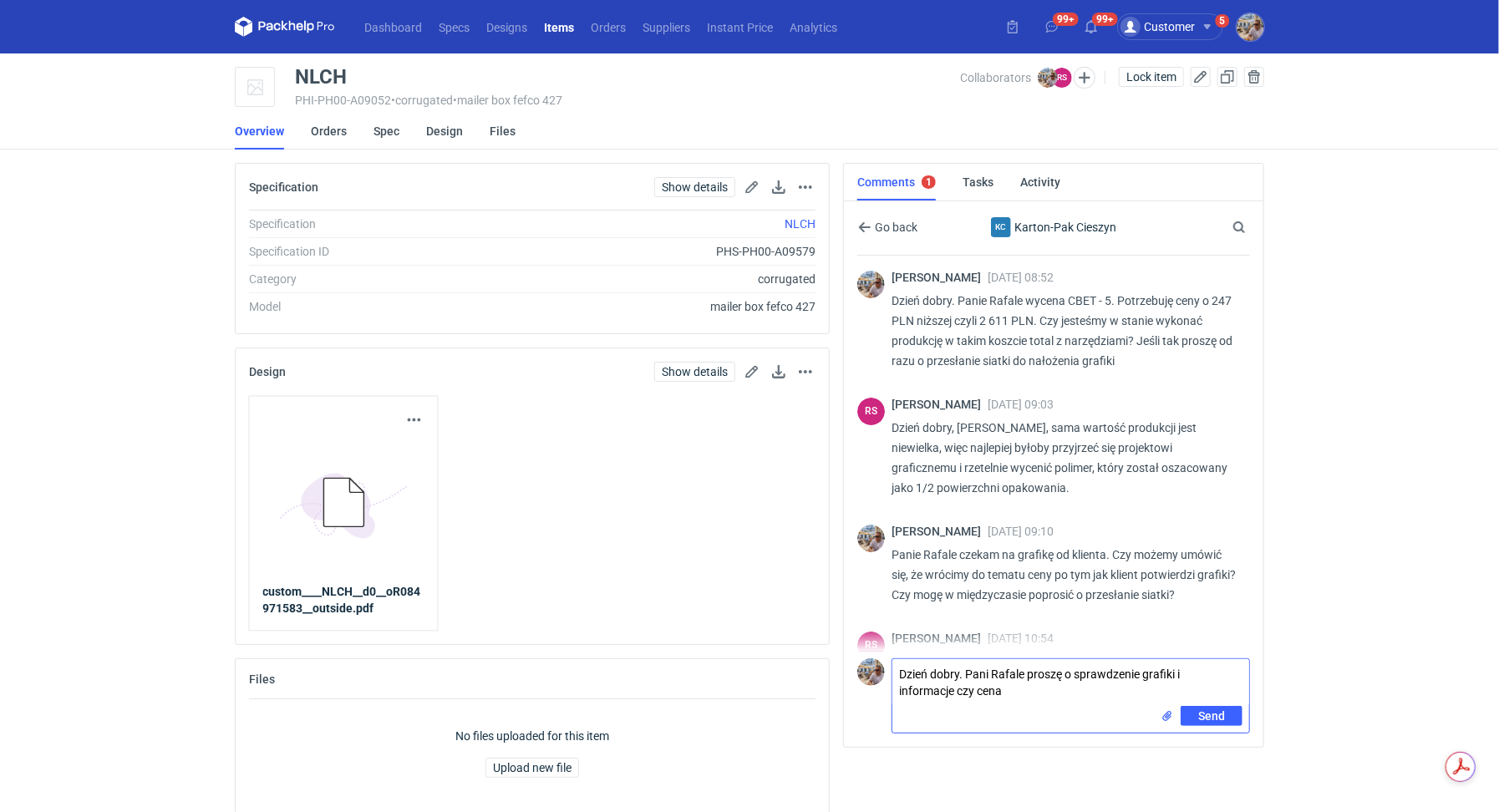
paste textarea "2 611 PLN"
type textarea "Dzień dobry. Pani Rafale proszę o sprawdzenie grafiki i informacje czy cena 261…"
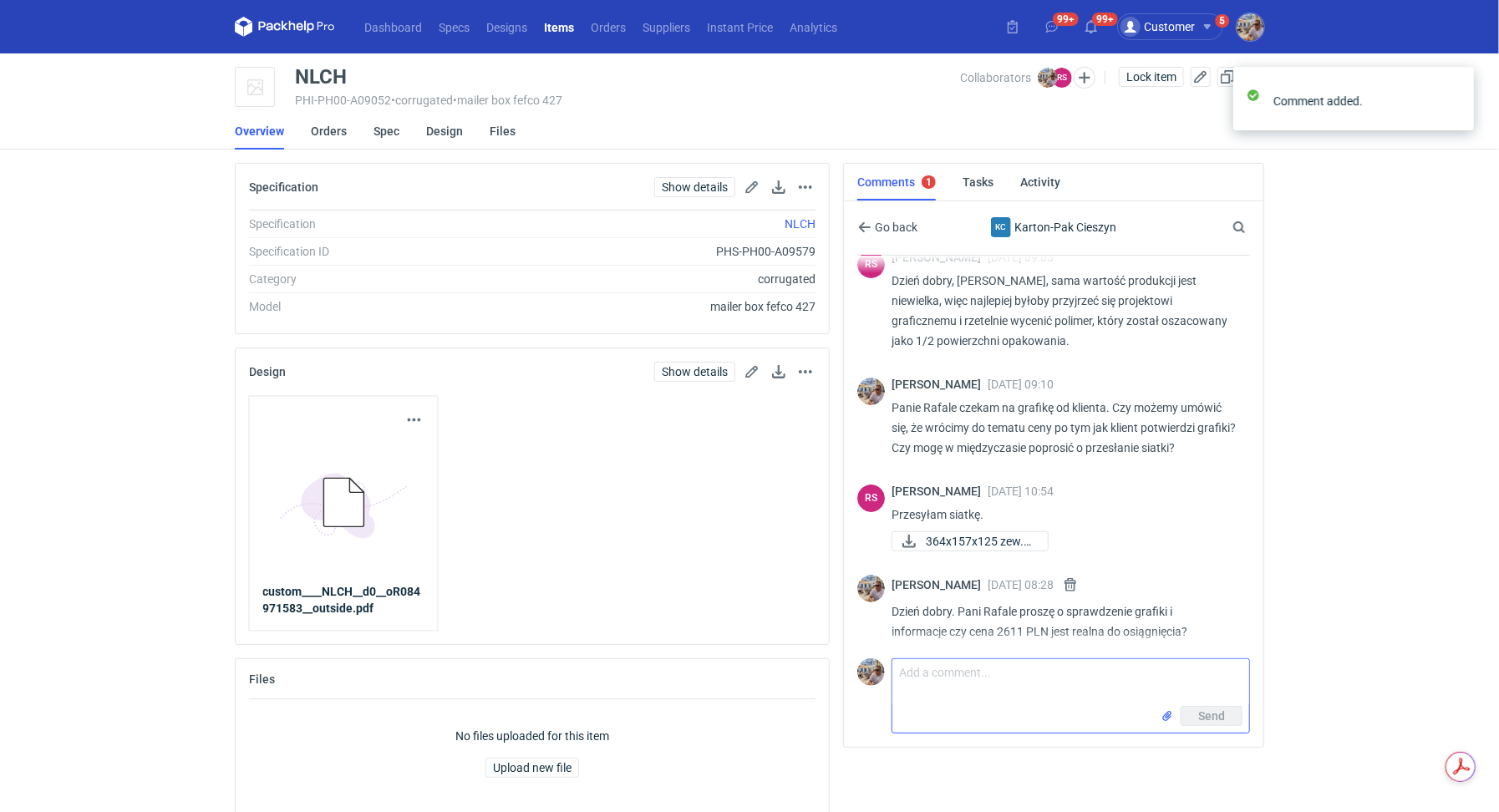
scroll to position [153, 0]
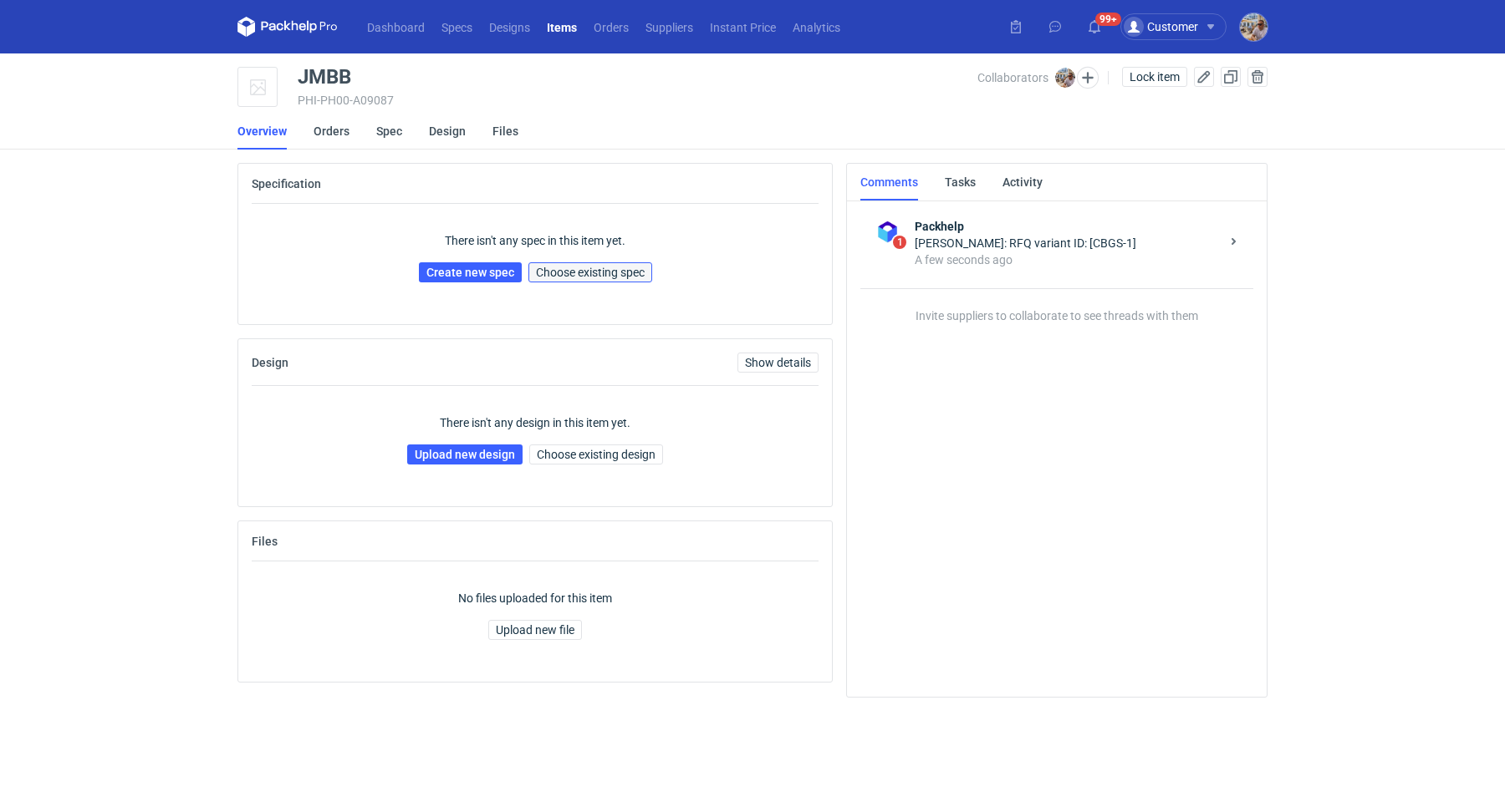
click at [580, 280] on button "Choose existing spec" at bounding box center [590, 272] width 123 height 20
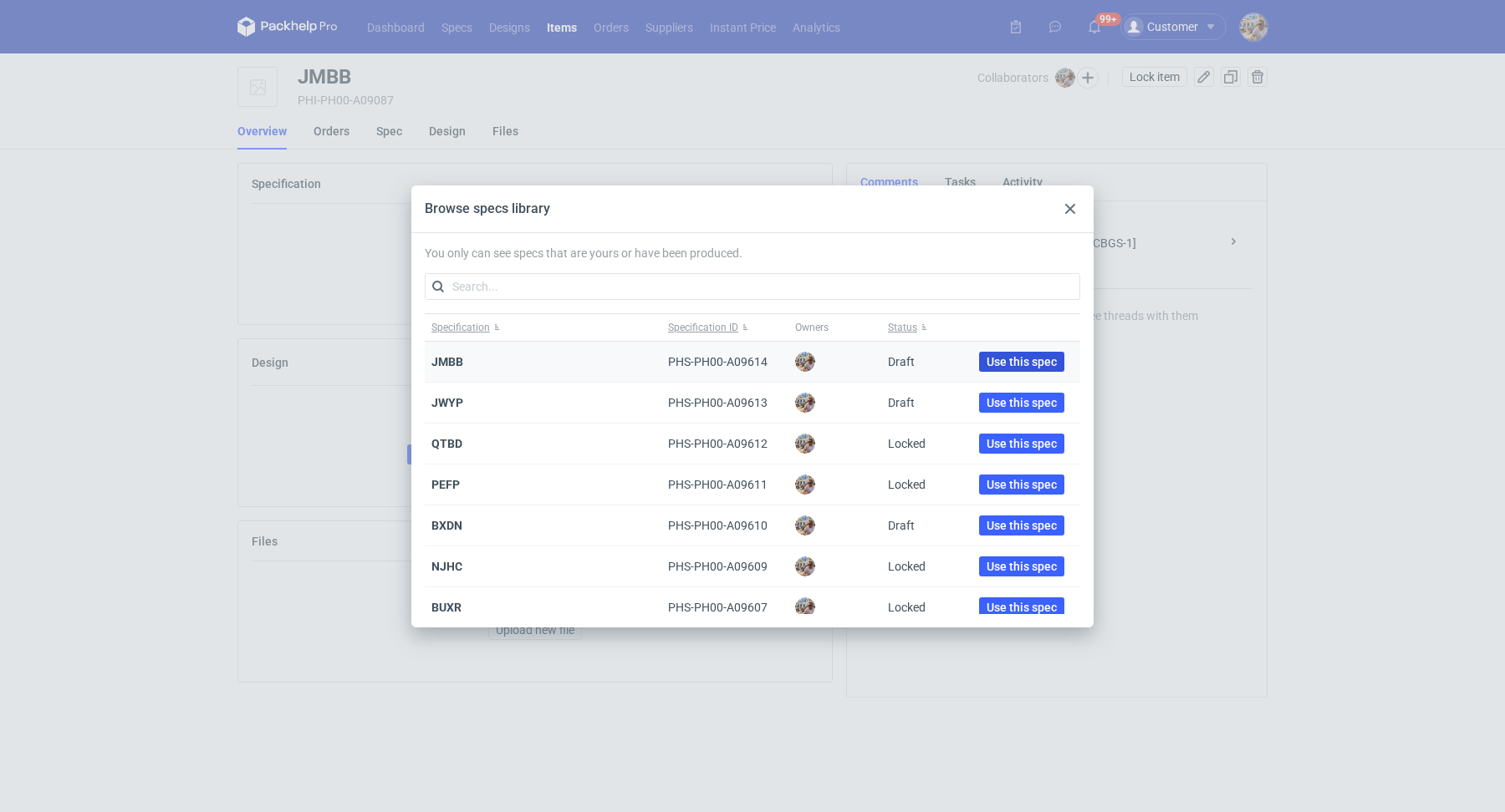
click at [993, 361] on span "Use this spec" at bounding box center [1021, 361] width 70 height 12
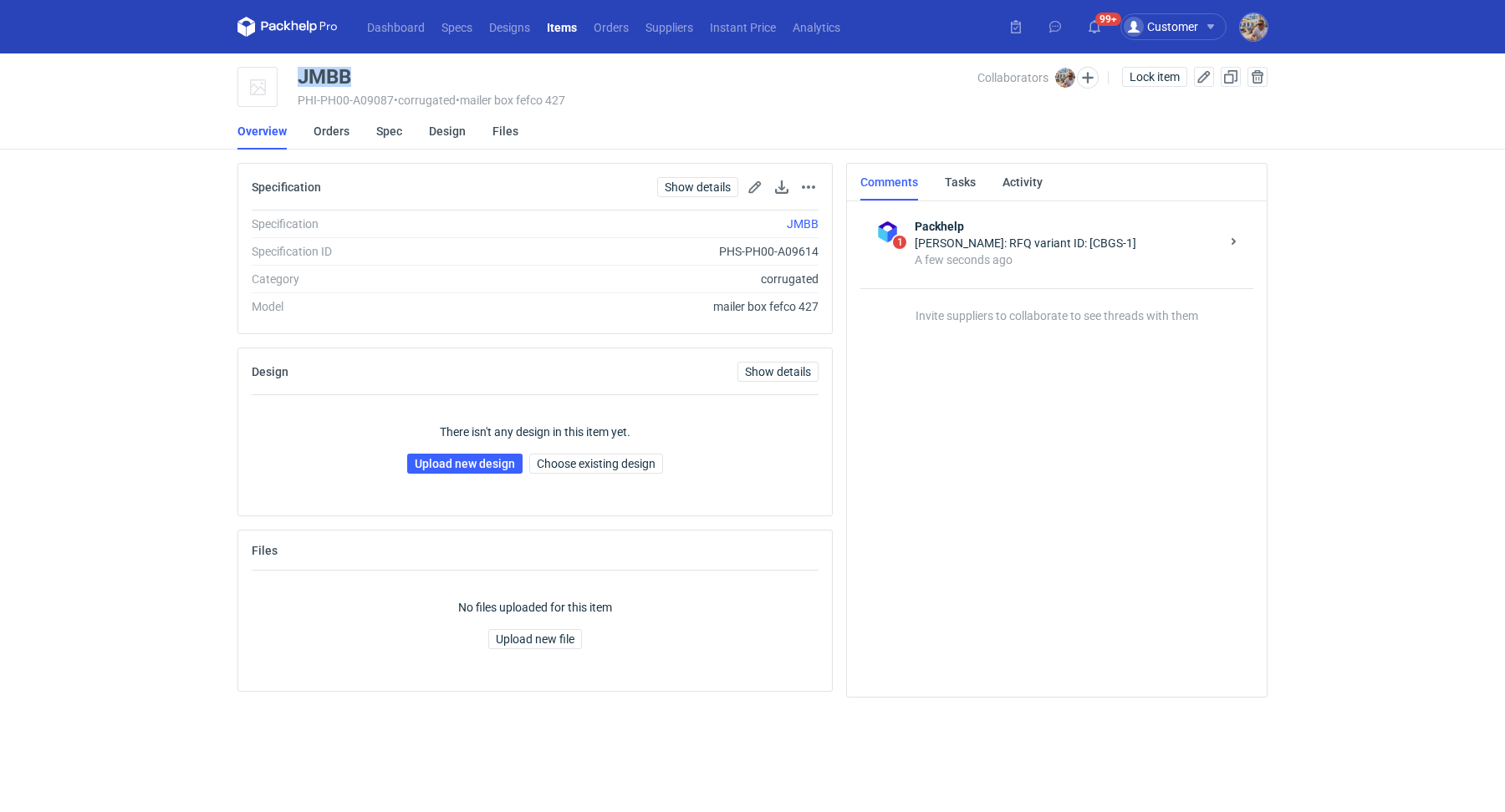
drag, startPoint x: 382, startPoint y: 76, endPoint x: 290, endPoint y: 79, distance: 92.0
click at [290, 79] on div "JMBB PHI-PH00-A09087 • corrugated • mailer box fefco 427 Collaborators Michał P…" at bounding box center [752, 87] width 1030 height 42
copy div "JMBB"
click at [464, 469] on link "Upload new design" at bounding box center [465, 463] width 115 height 20
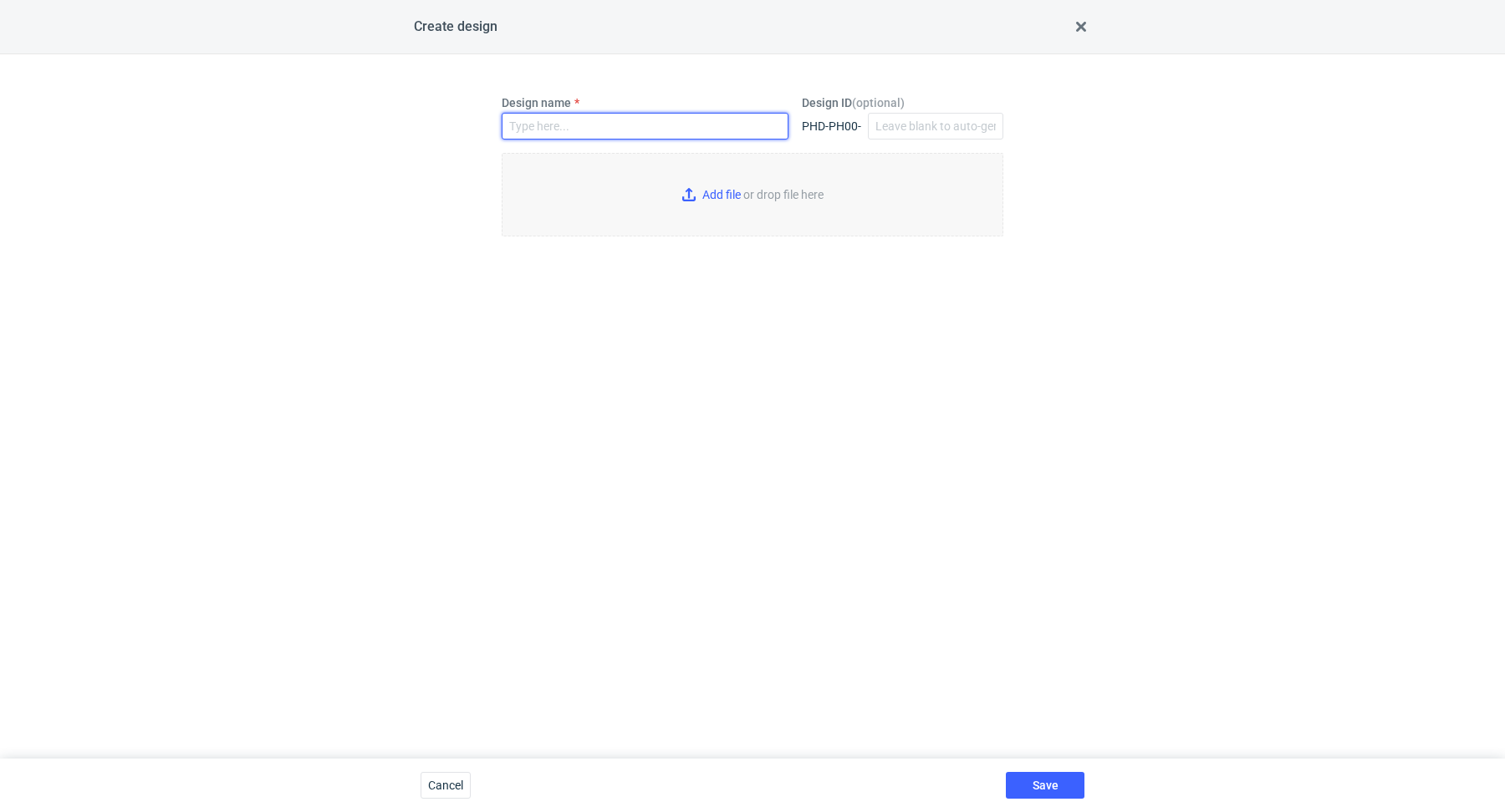
click at [600, 122] on input "Design name" at bounding box center [645, 126] width 287 height 27
paste input "JMBB"
type input "JMBB"
click at [714, 194] on input "Add file or drop file here" at bounding box center [752, 194] width 502 height 83
type input "C:\fakepath\custom____JMBB__d0__oR691848603__outside.pdf"
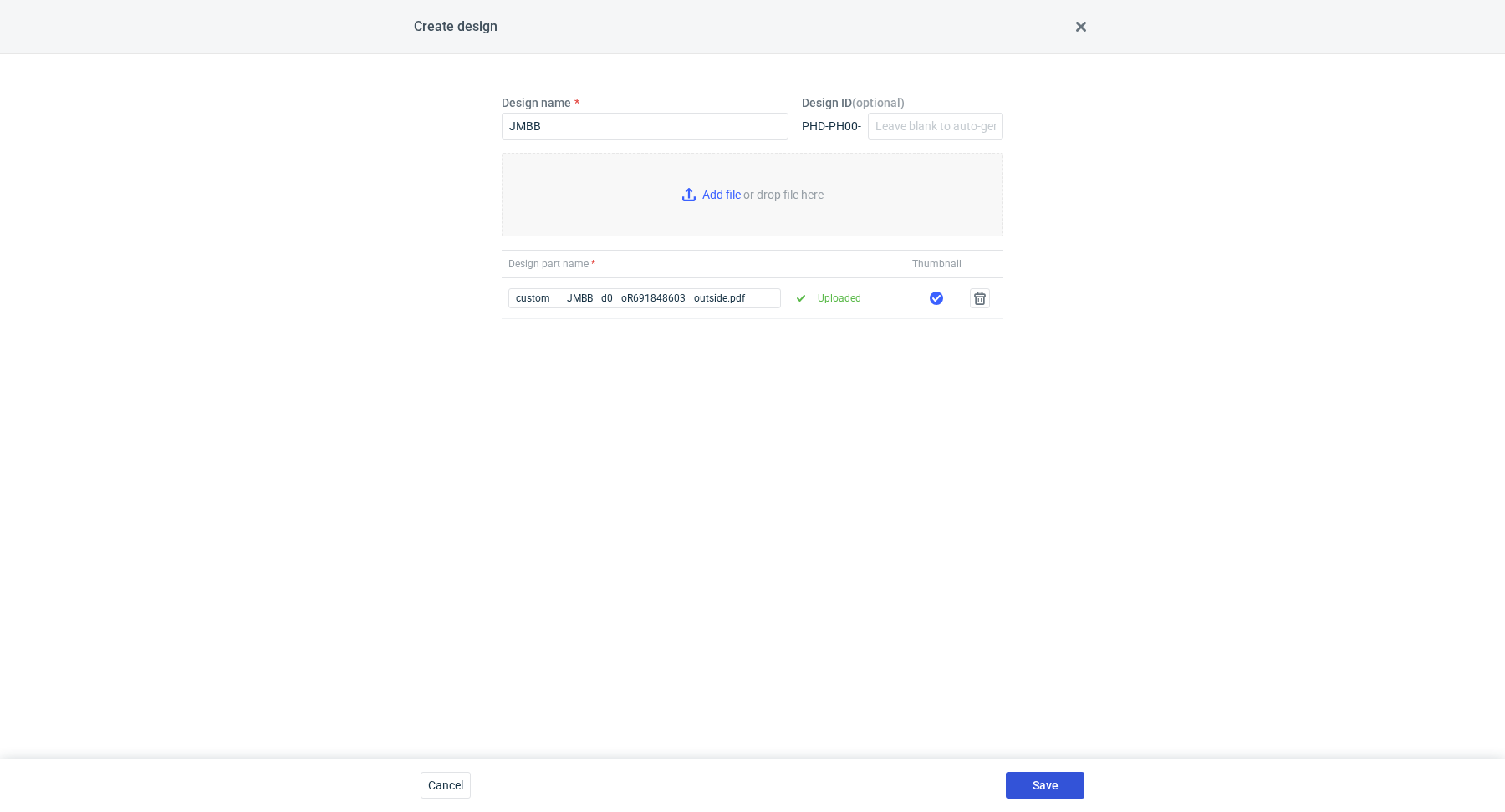
click at [1055, 787] on span "Save" at bounding box center [1045, 785] width 26 height 12
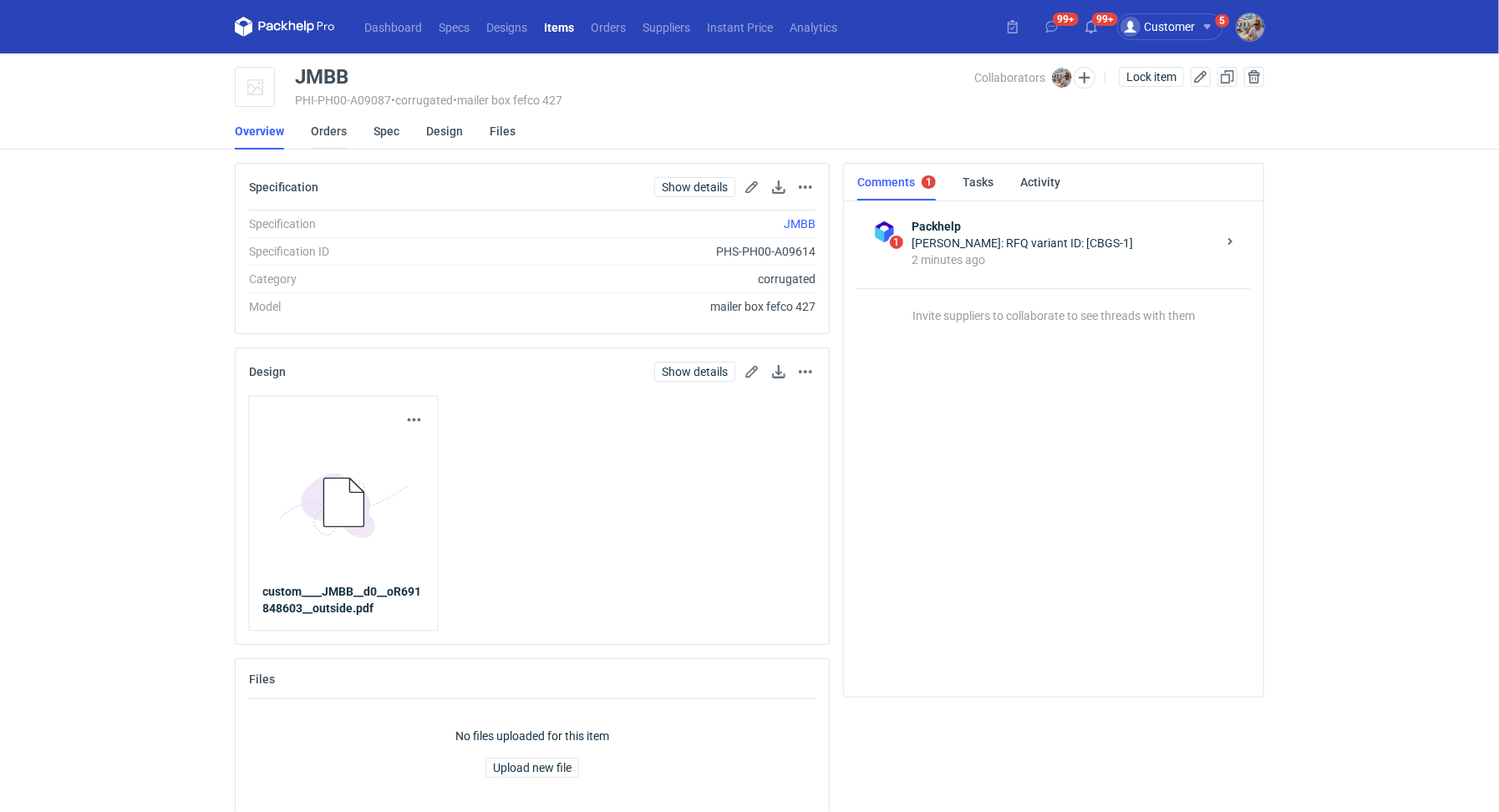
click at [342, 129] on link "Orders" at bounding box center [328, 130] width 36 height 36
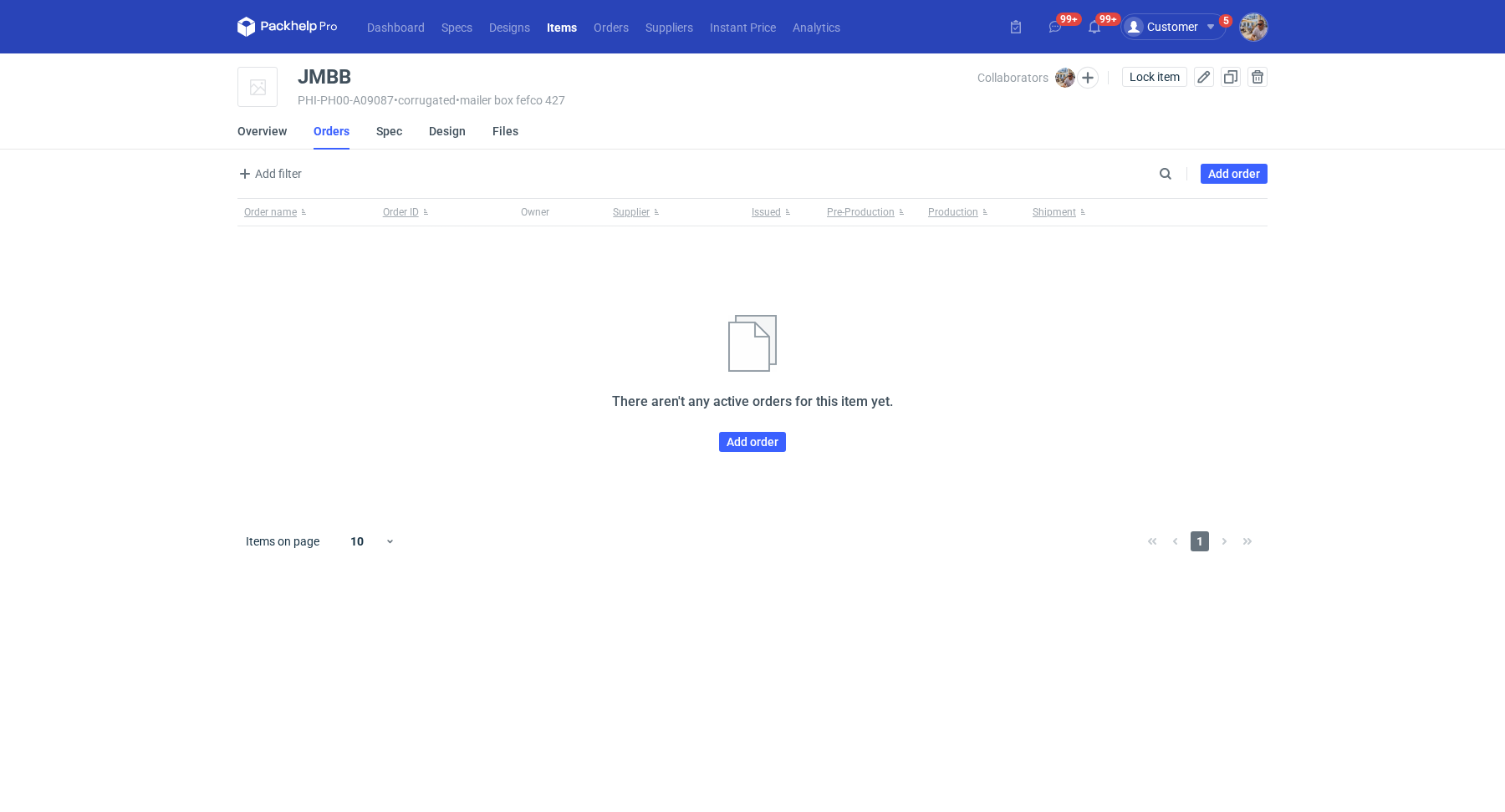
click at [757, 428] on div "There aren't any active orders for this item yet. Add order" at bounding box center [752, 383] width 1030 height 137
click at [759, 440] on link "Add order" at bounding box center [752, 442] width 67 height 20
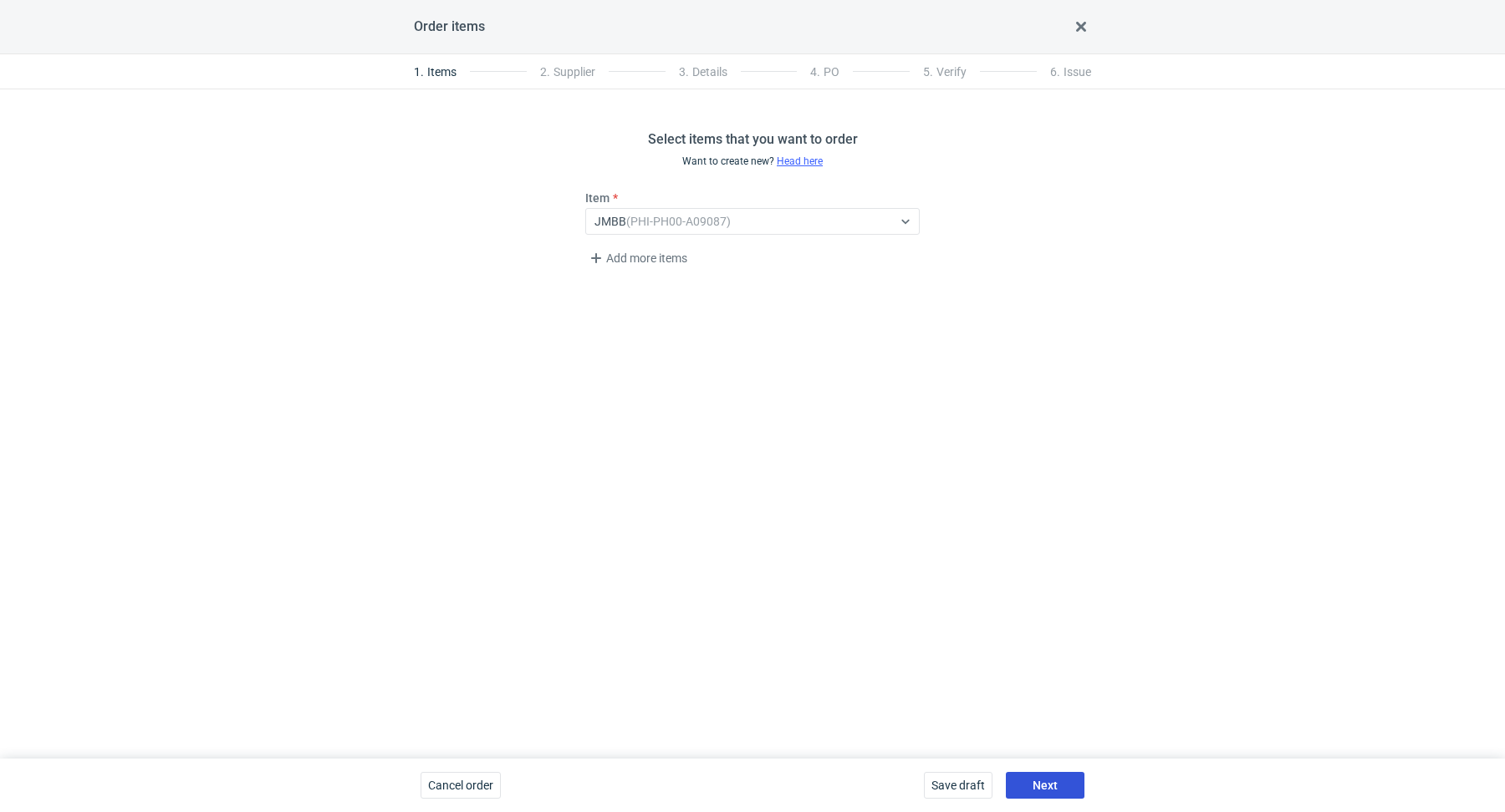
click at [1067, 781] on button "Next" at bounding box center [1045, 785] width 79 height 27
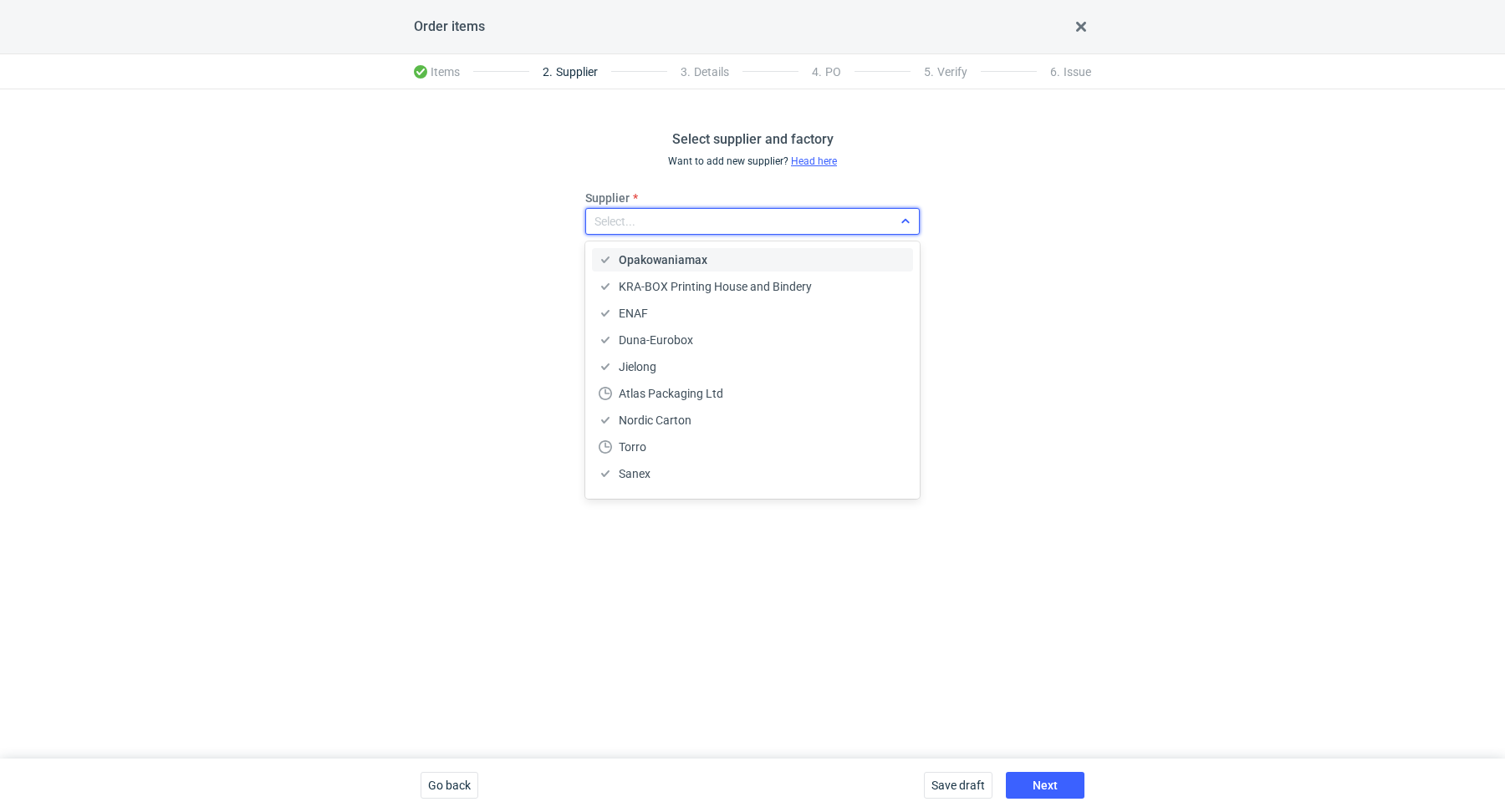
click at [695, 213] on div "Select..." at bounding box center [739, 221] width 306 height 23
type input "gra"
click at [693, 253] on div "Granpak" at bounding box center [752, 259] width 308 height 17
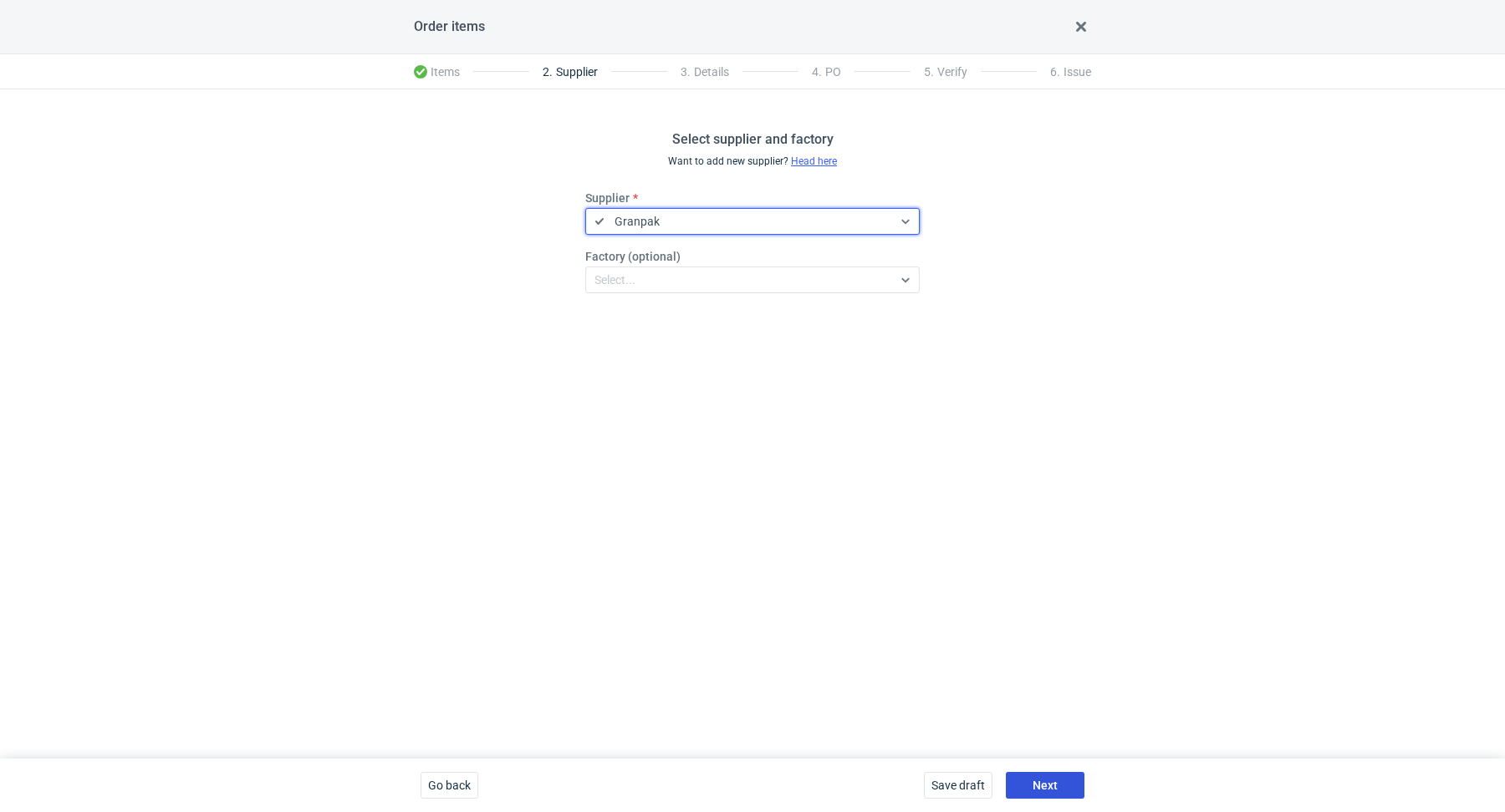
click at [1053, 799] on button "Next" at bounding box center [1045, 785] width 79 height 27
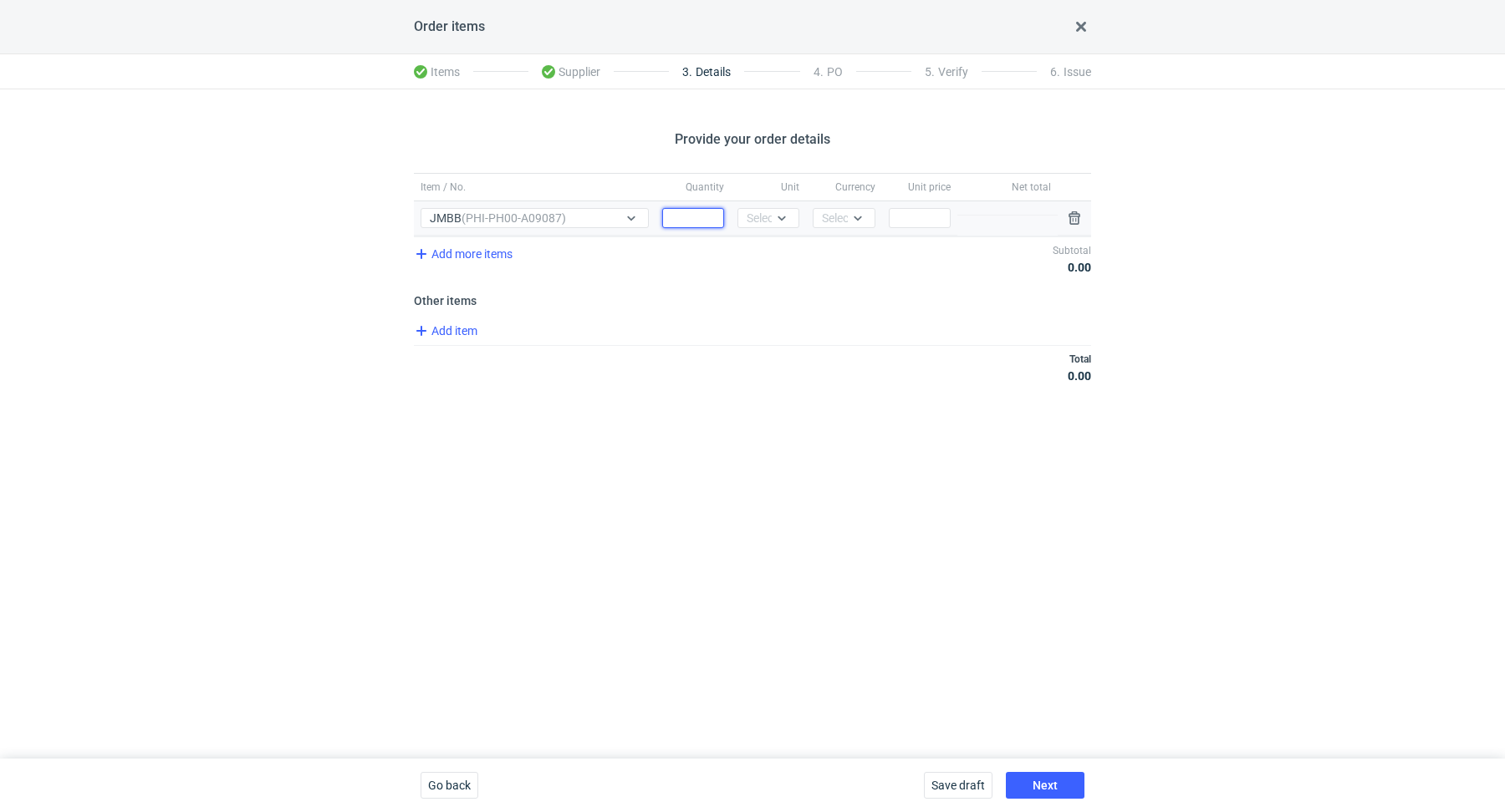
click at [709, 217] on input "Quantity" at bounding box center [693, 217] width 62 height 20
paste input "3500"
type input "3500"
click at [786, 223] on icon at bounding box center [781, 217] width 13 height 13
click at [774, 255] on div "pcs" at bounding box center [769, 252] width 36 height 17
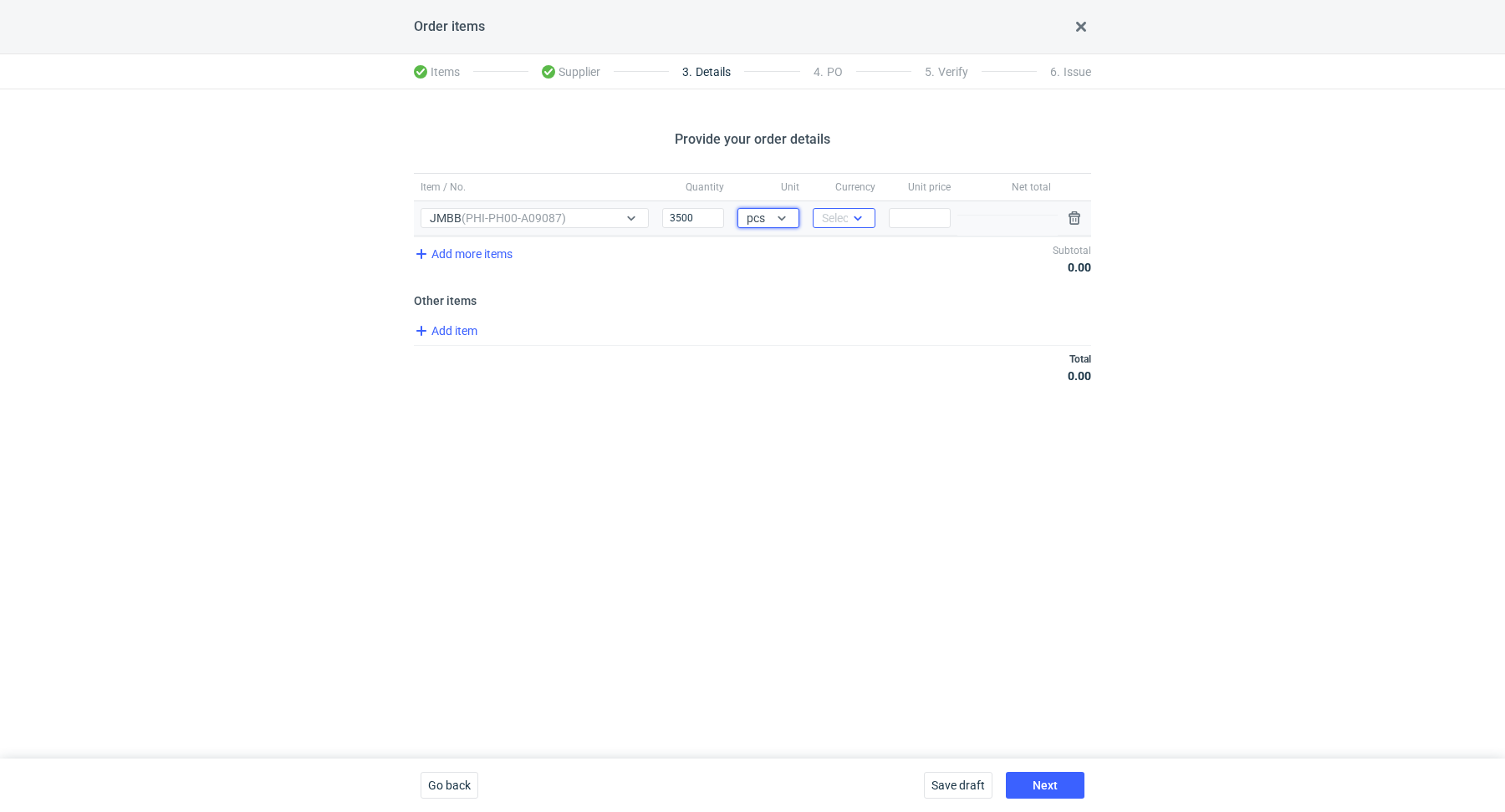
click at [839, 224] on div "Select..." at bounding box center [843, 217] width 41 height 17
click at [862, 248] on div "PLN" at bounding box center [844, 252] width 49 height 23
click at [908, 212] on input "Price" at bounding box center [920, 217] width 62 height 20
paste input "2"
type input "2"
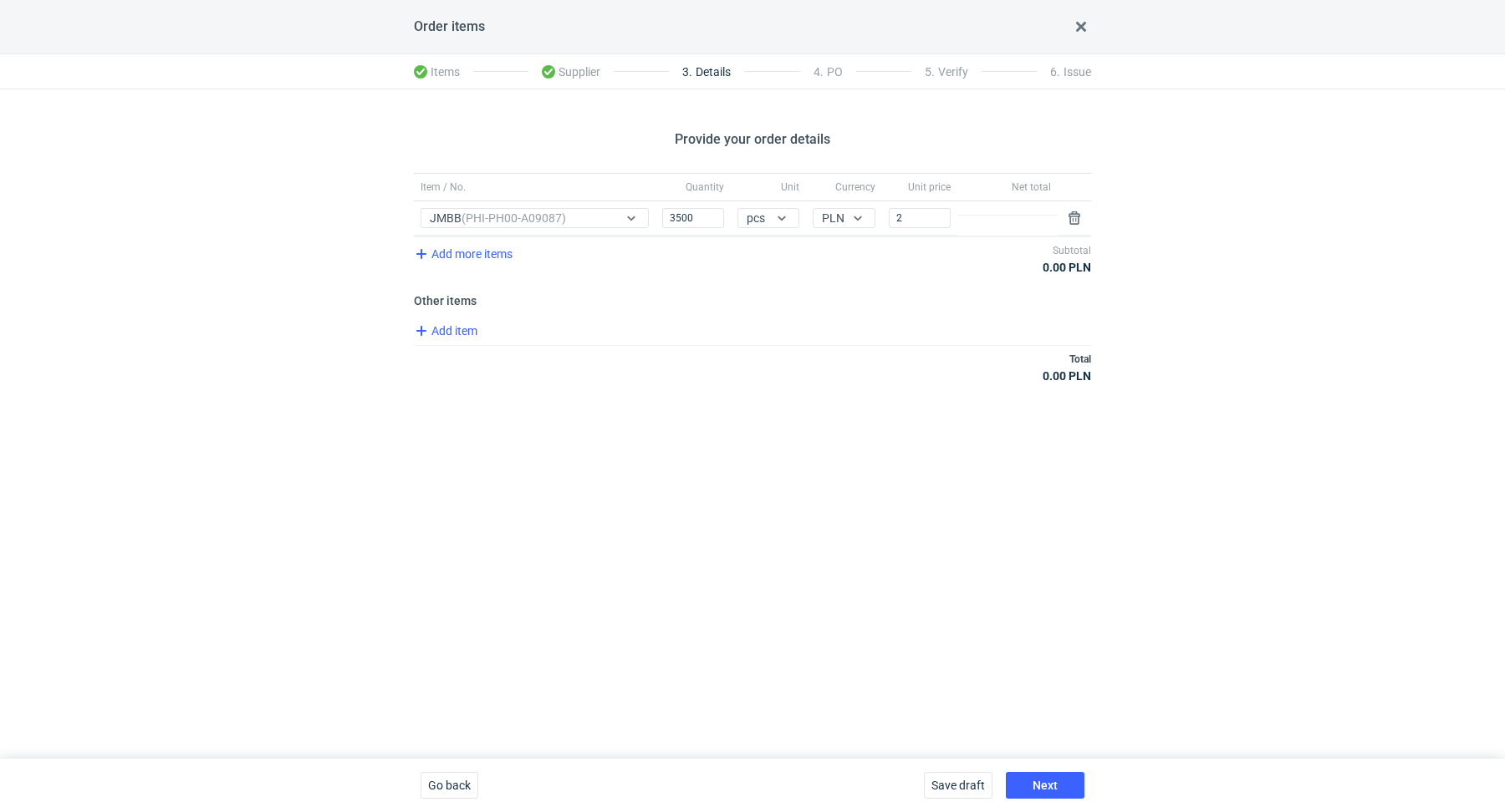
click at [874, 437] on div "Provide your order details Item / No. Quantity Unit Currency Unit price Net tot…" at bounding box center [752, 424] width 1505 height 669
click at [1043, 778] on button "Next" at bounding box center [1045, 785] width 79 height 27
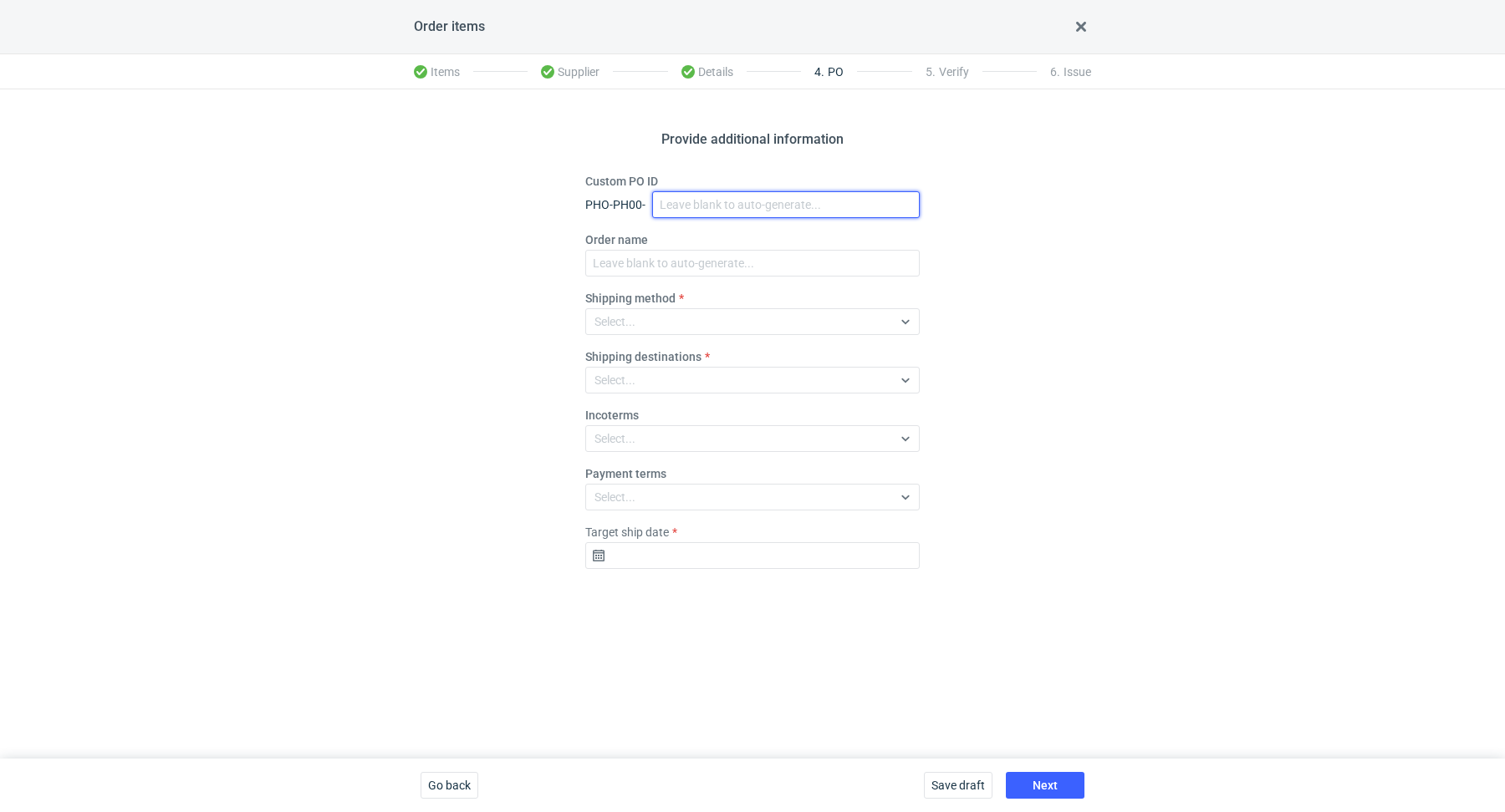
click at [719, 206] on input "Custom PO ID" at bounding box center [786, 205] width 267 height 27
paste input "R691848603"
paste input "JMBB"
drag, startPoint x: 780, startPoint y: 198, endPoint x: 682, endPoint y: 183, distance: 99.1
click at [682, 183] on div "Custom PO ID PHO-PH00- R691848603_JMBB" at bounding box center [752, 195] width 335 height 45
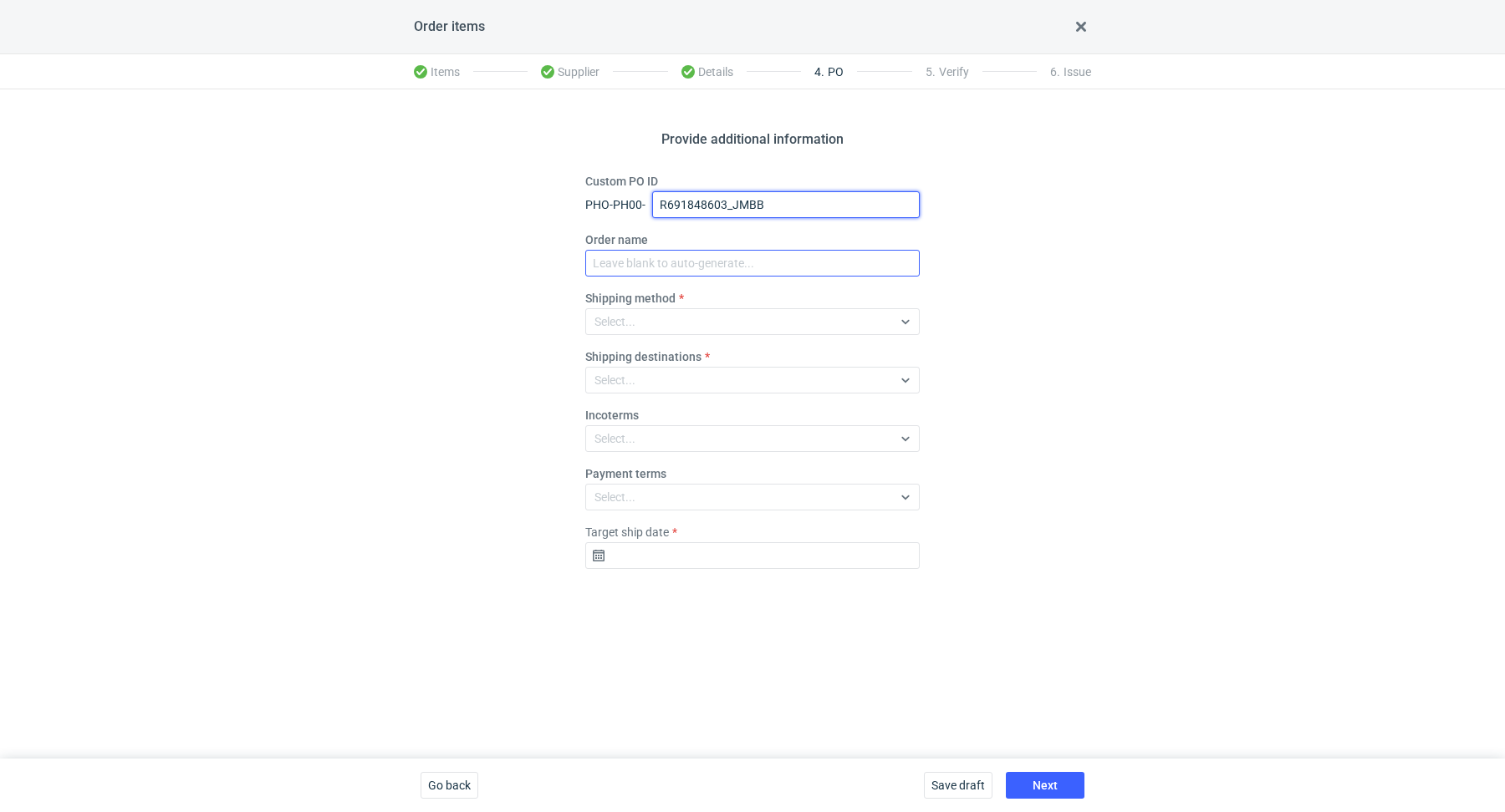
type input "R691848603_JMBB"
click at [698, 264] on input "Order name" at bounding box center [752, 264] width 335 height 27
paste input "R691848603_JMBB"
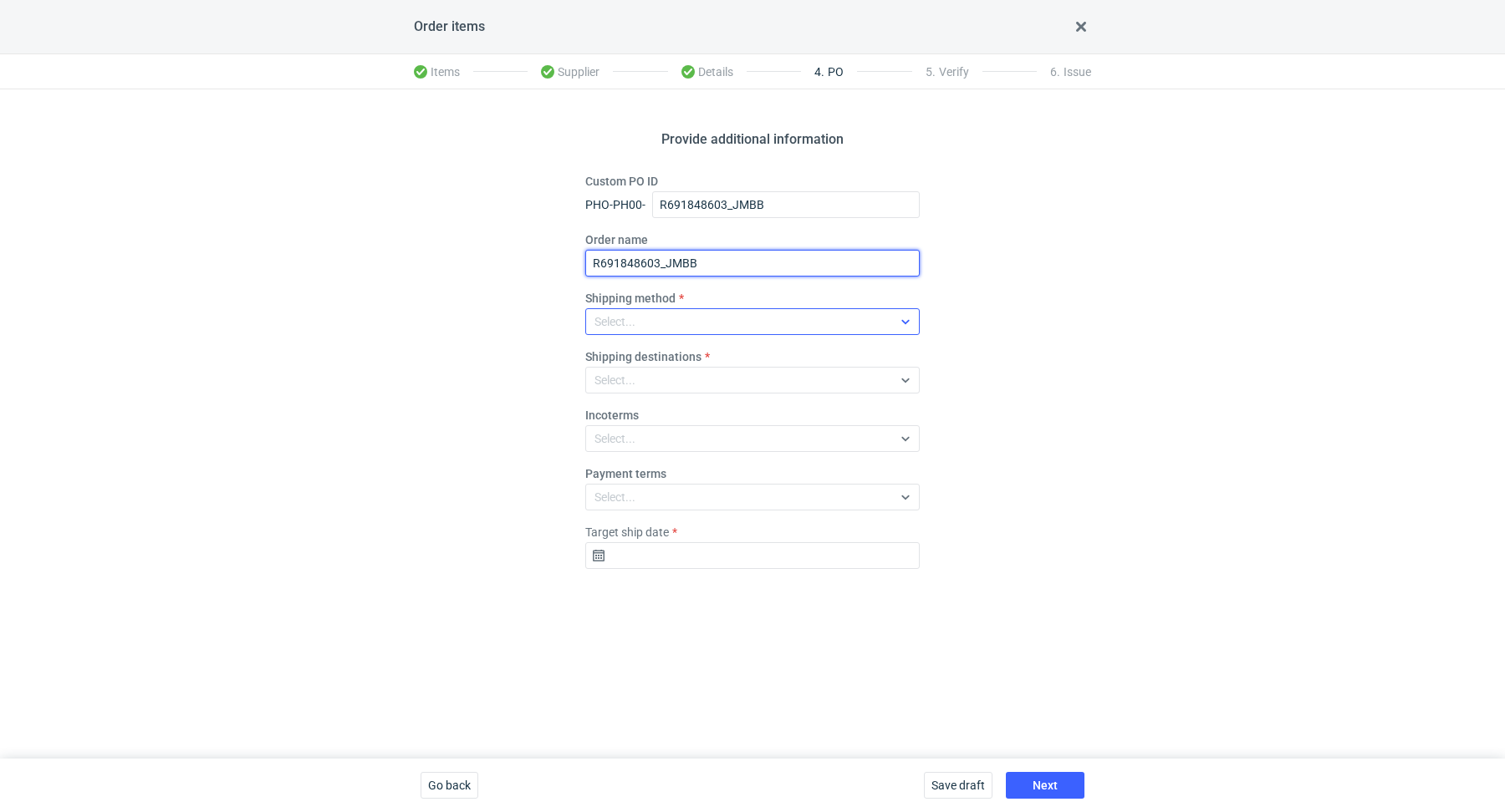
type input "R691848603_JMBB"
click at [699, 323] on div "Select..." at bounding box center [739, 321] width 306 height 23
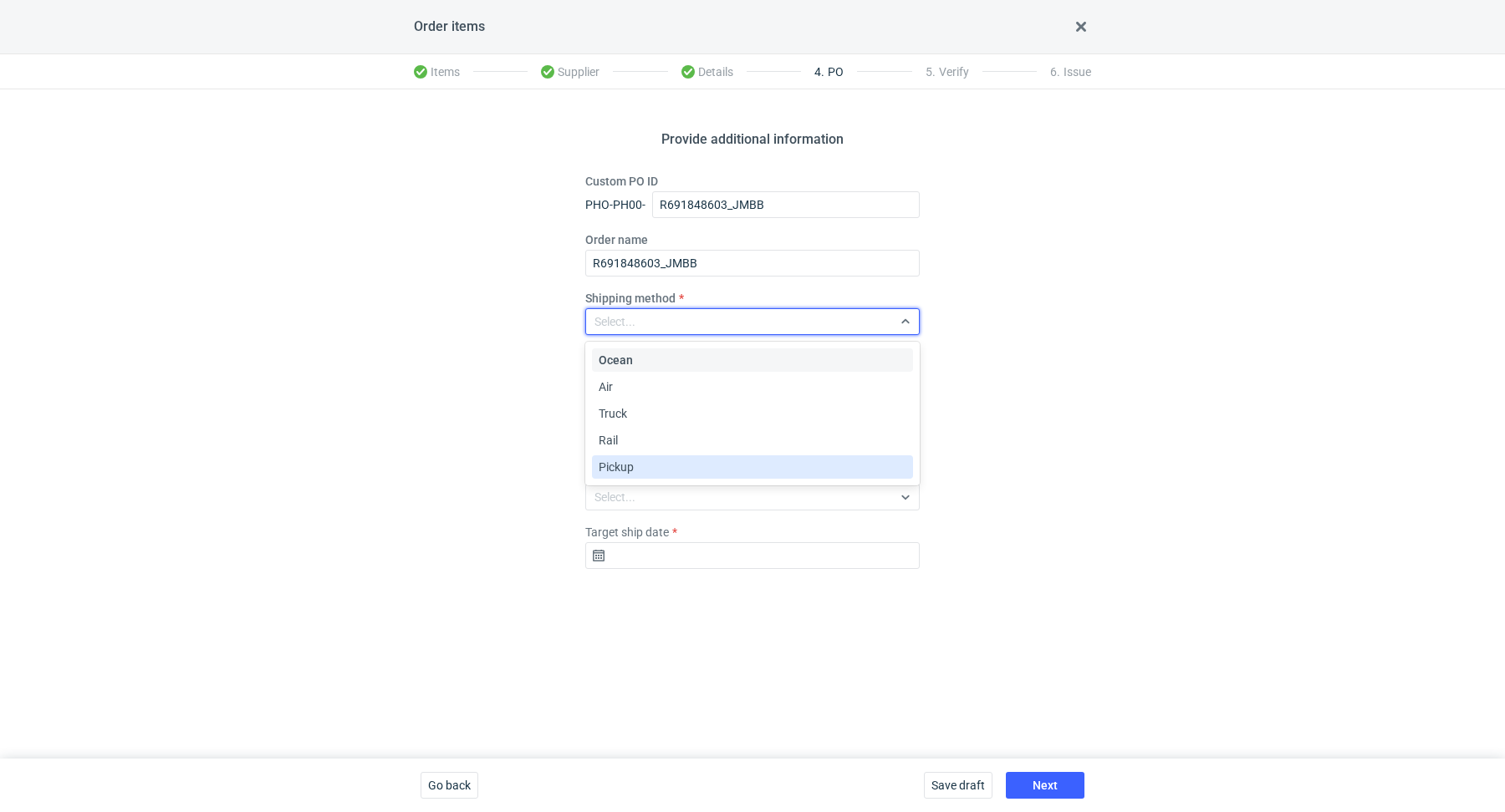
click at [693, 472] on div "Pickup" at bounding box center [752, 467] width 308 height 17
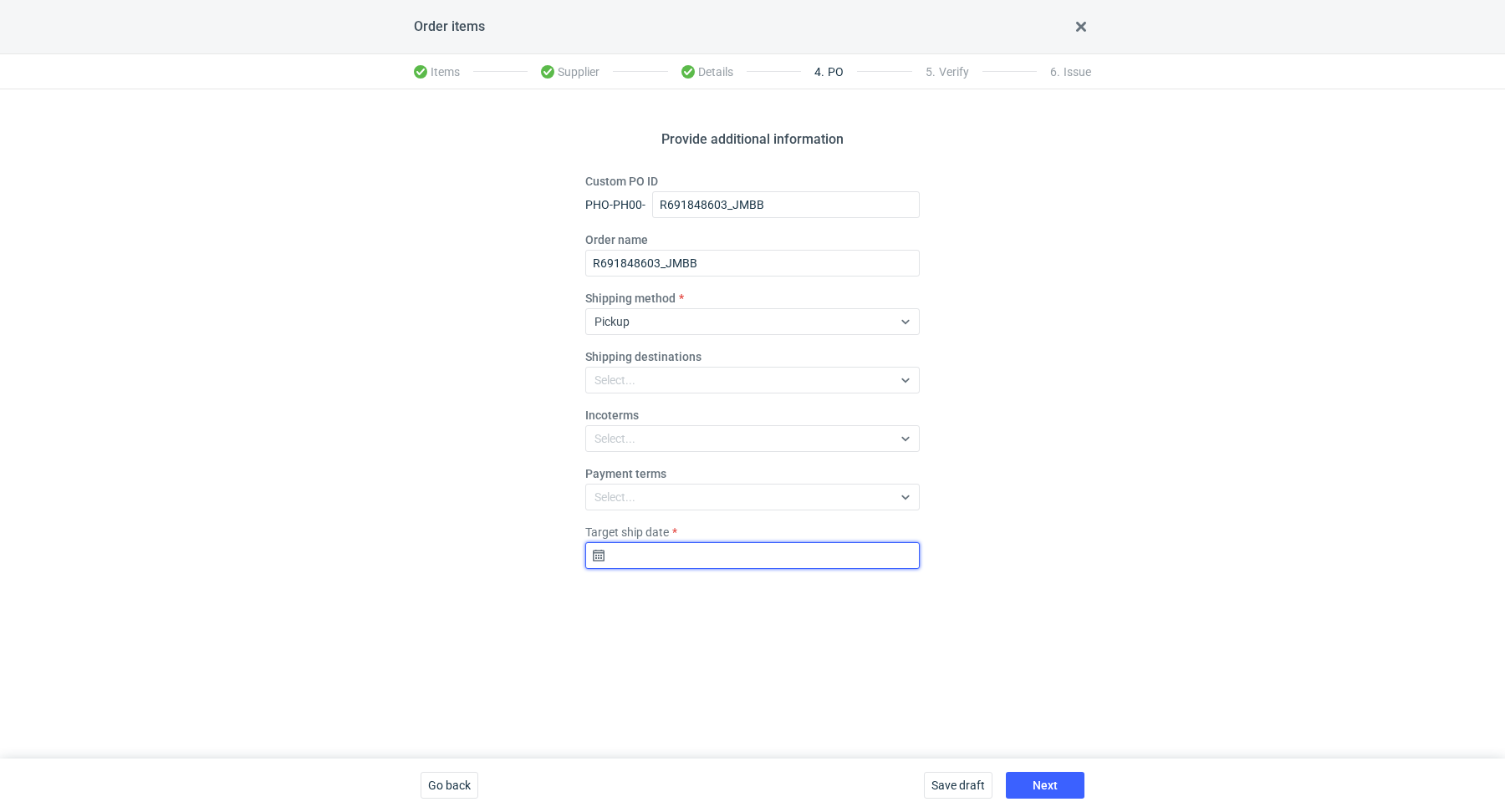
click at [727, 548] on input "Target ship date" at bounding box center [752, 556] width 335 height 27
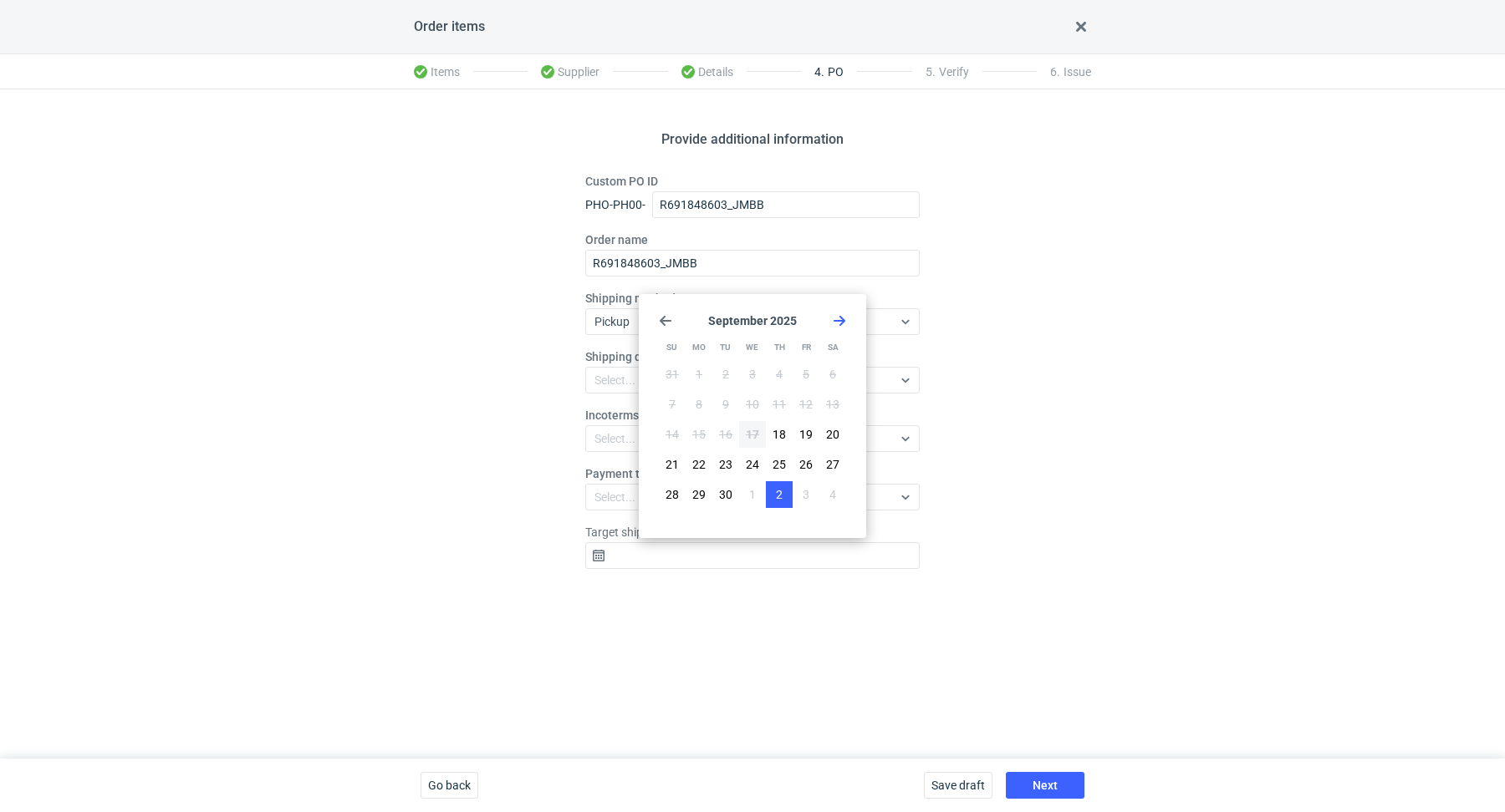
click at [780, 495] on span "2" at bounding box center [780, 494] width 7 height 17
type input "2025-10-02"
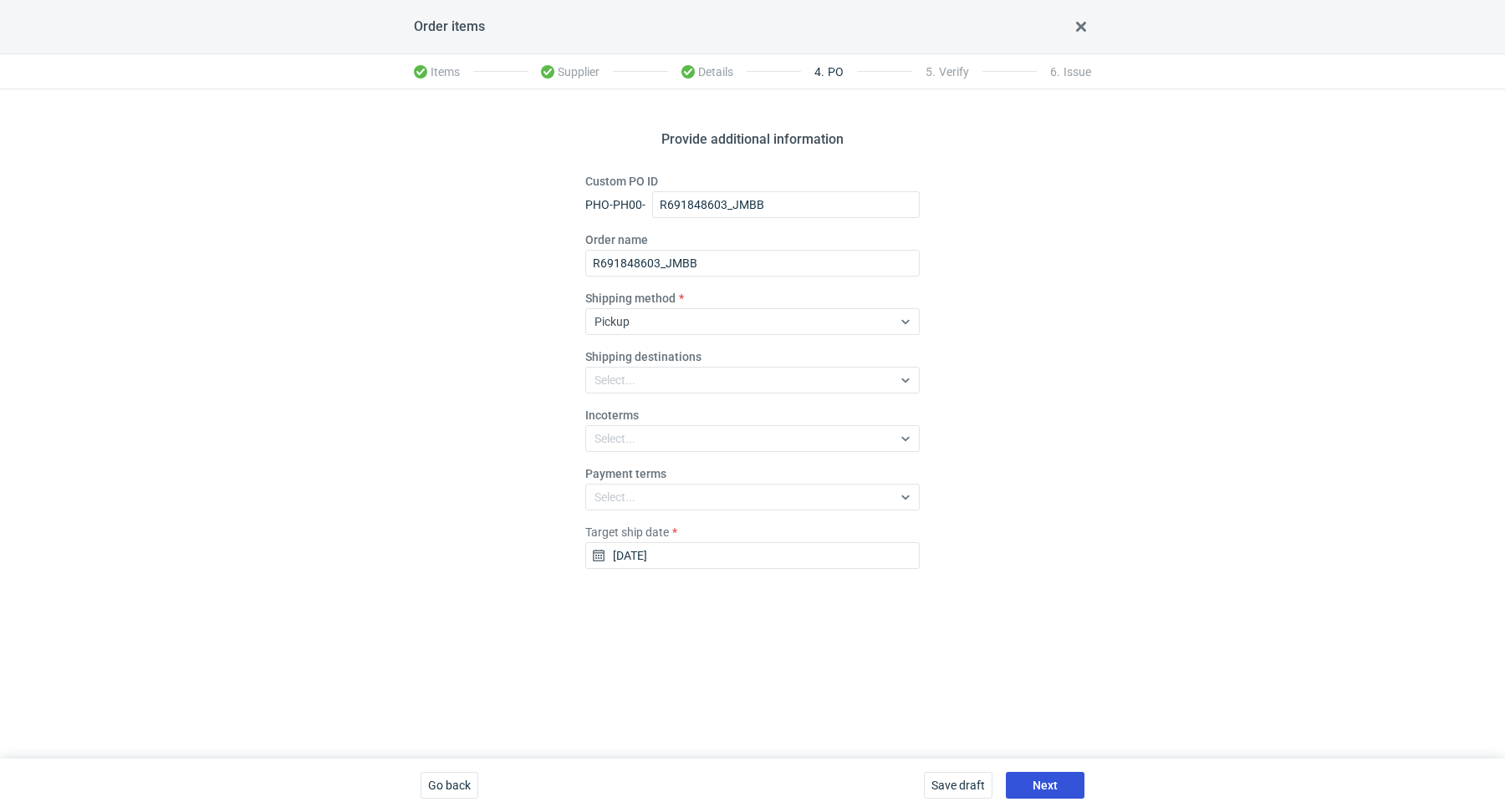
click at [1046, 785] on span "Next" at bounding box center [1045, 785] width 25 height 12
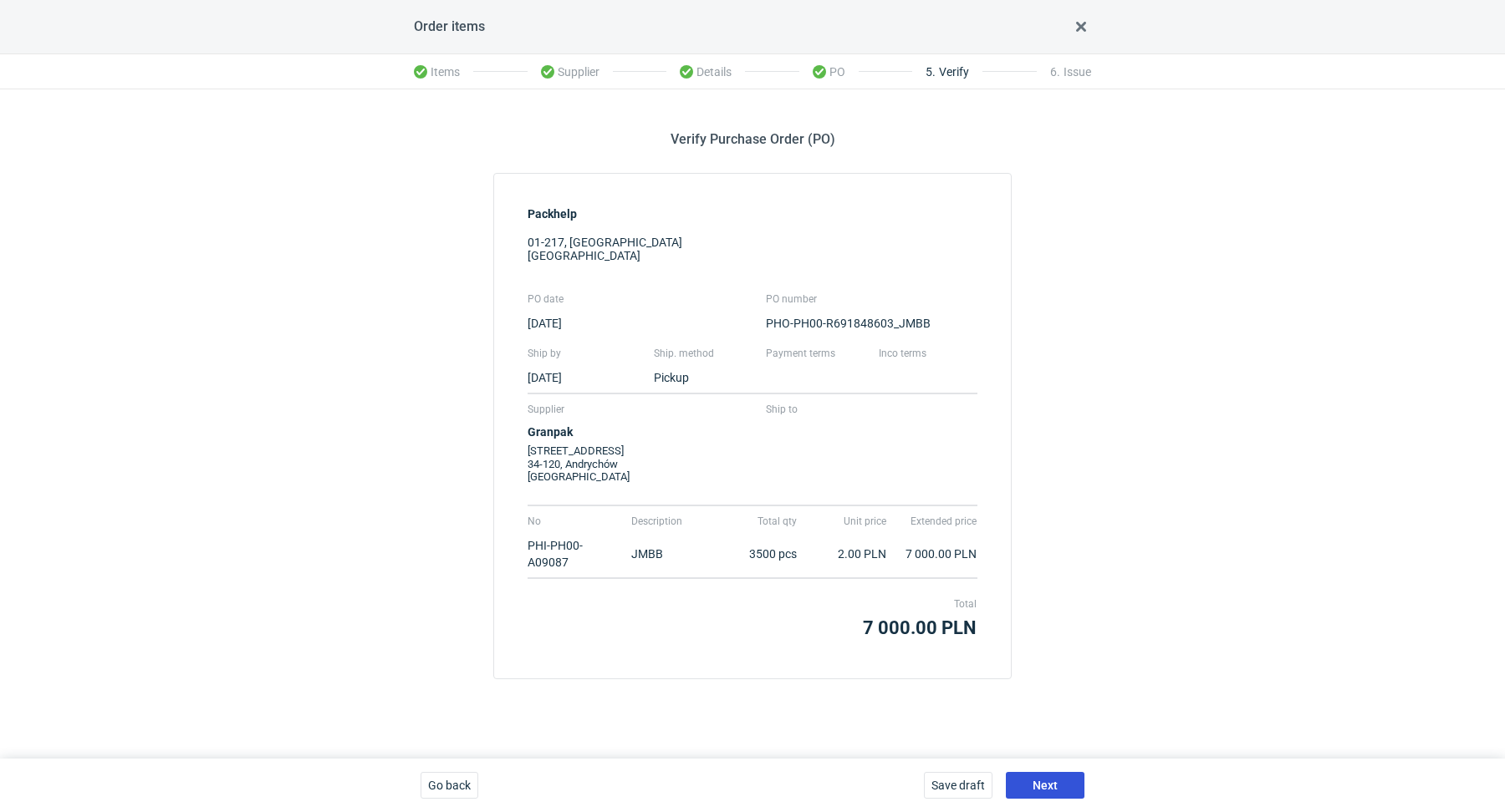
click at [1055, 786] on span "Next" at bounding box center [1045, 785] width 25 height 12
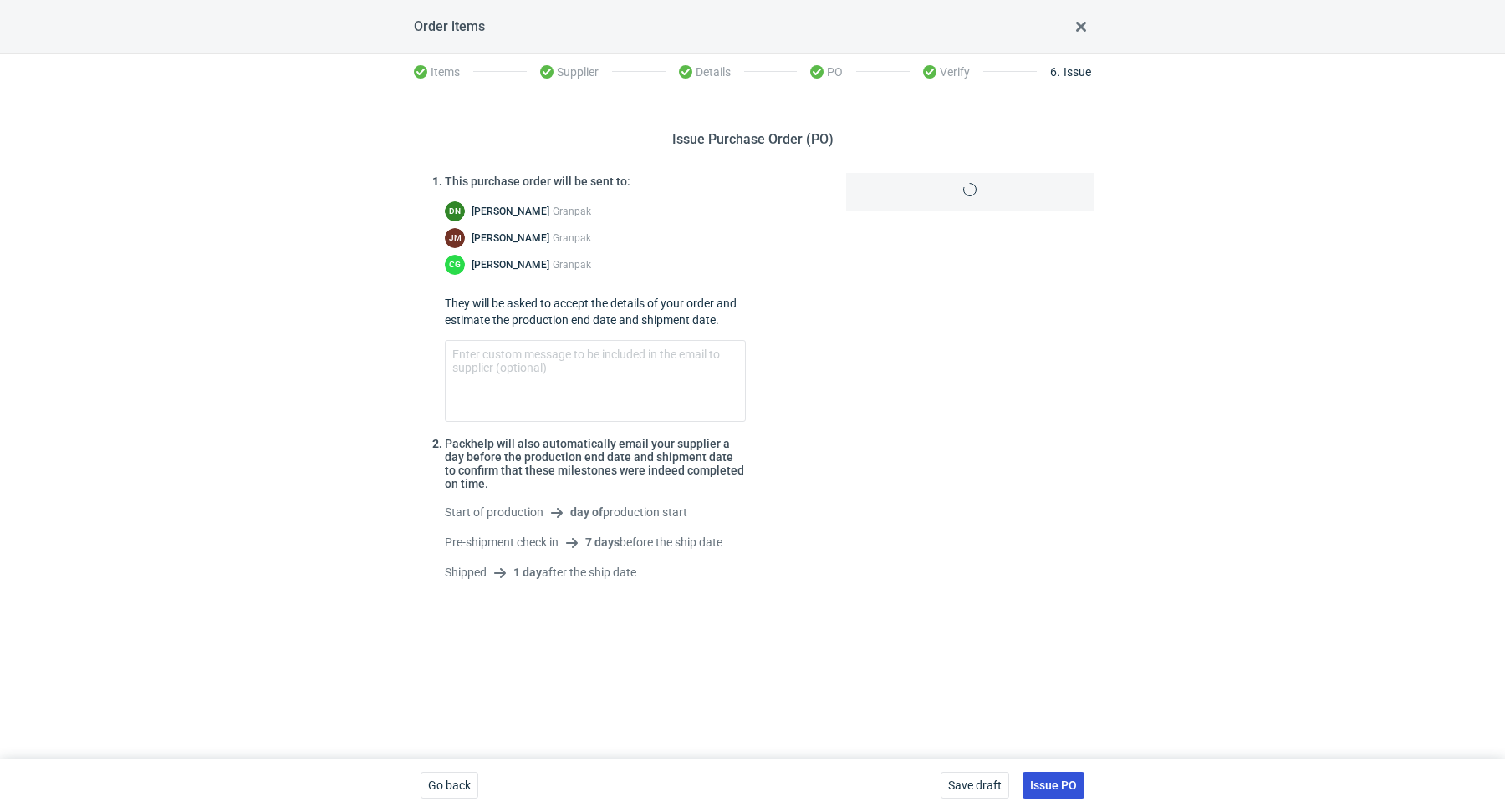
click at [1055, 786] on span "Issue PO" at bounding box center [1053, 785] width 47 height 12
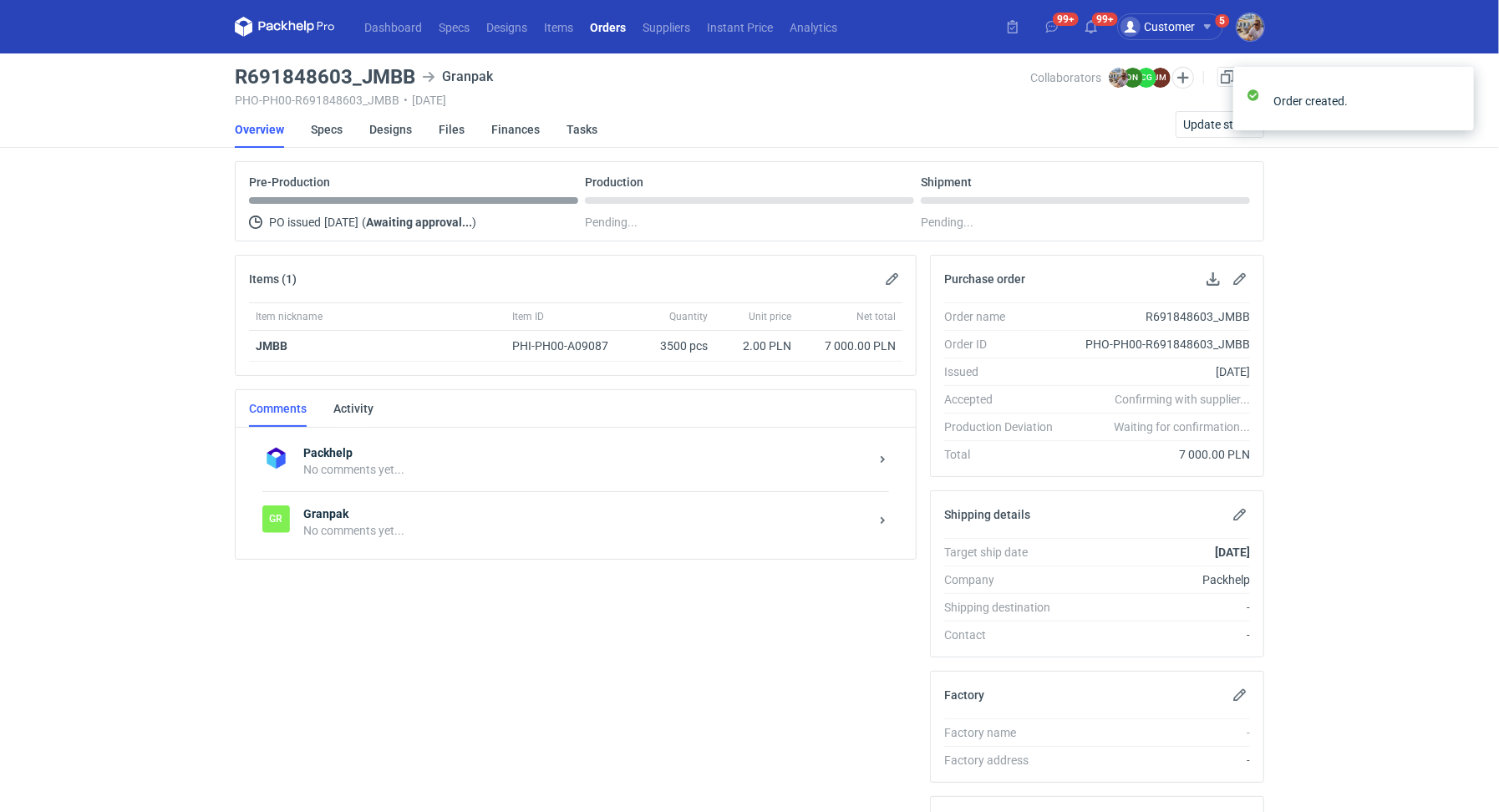
click at [365, 530] on div "No comments yet..." at bounding box center [587, 531] width 566 height 17
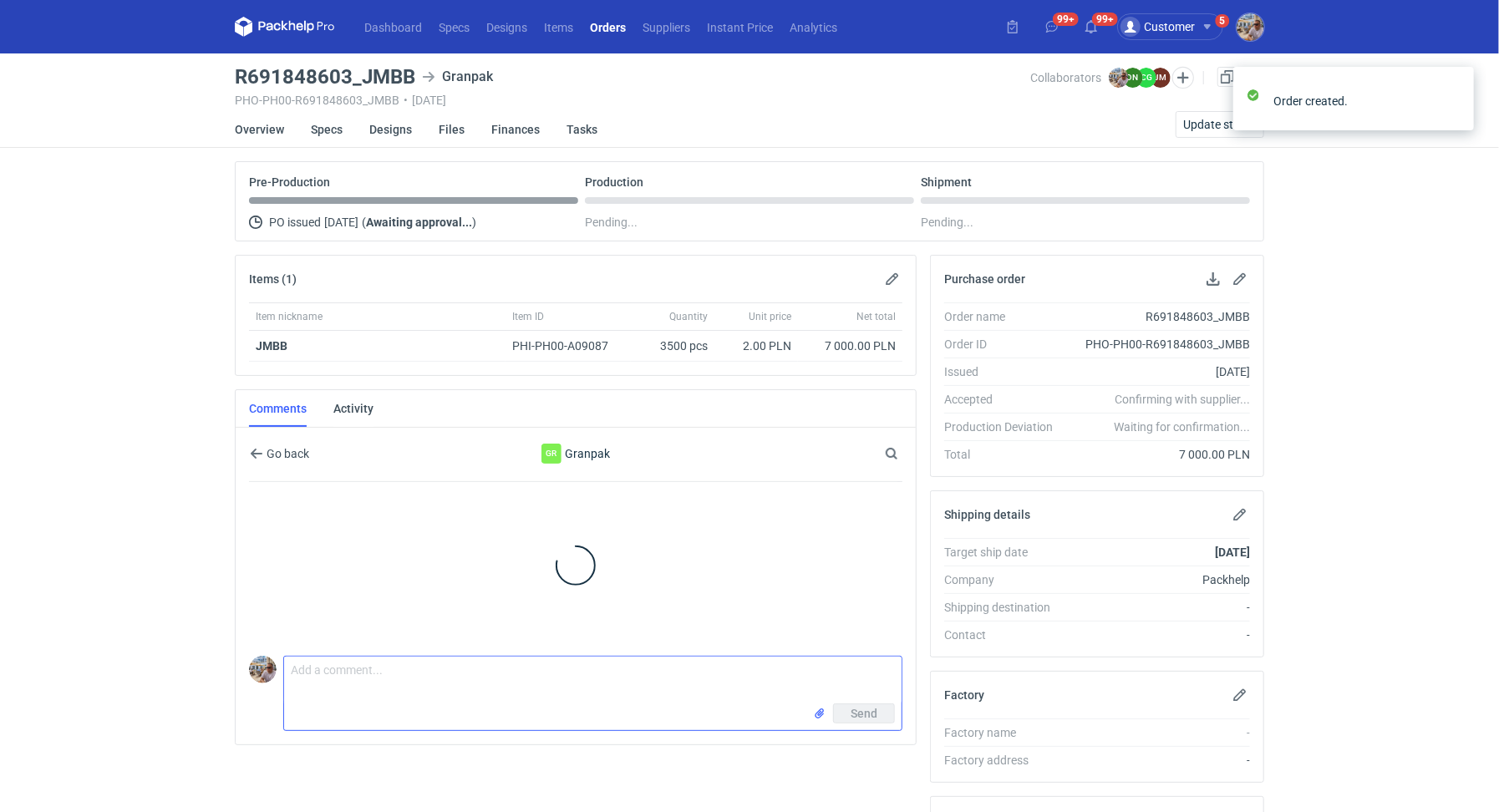
click at [348, 679] on textarea "Comment message" at bounding box center [593, 680] width 618 height 47
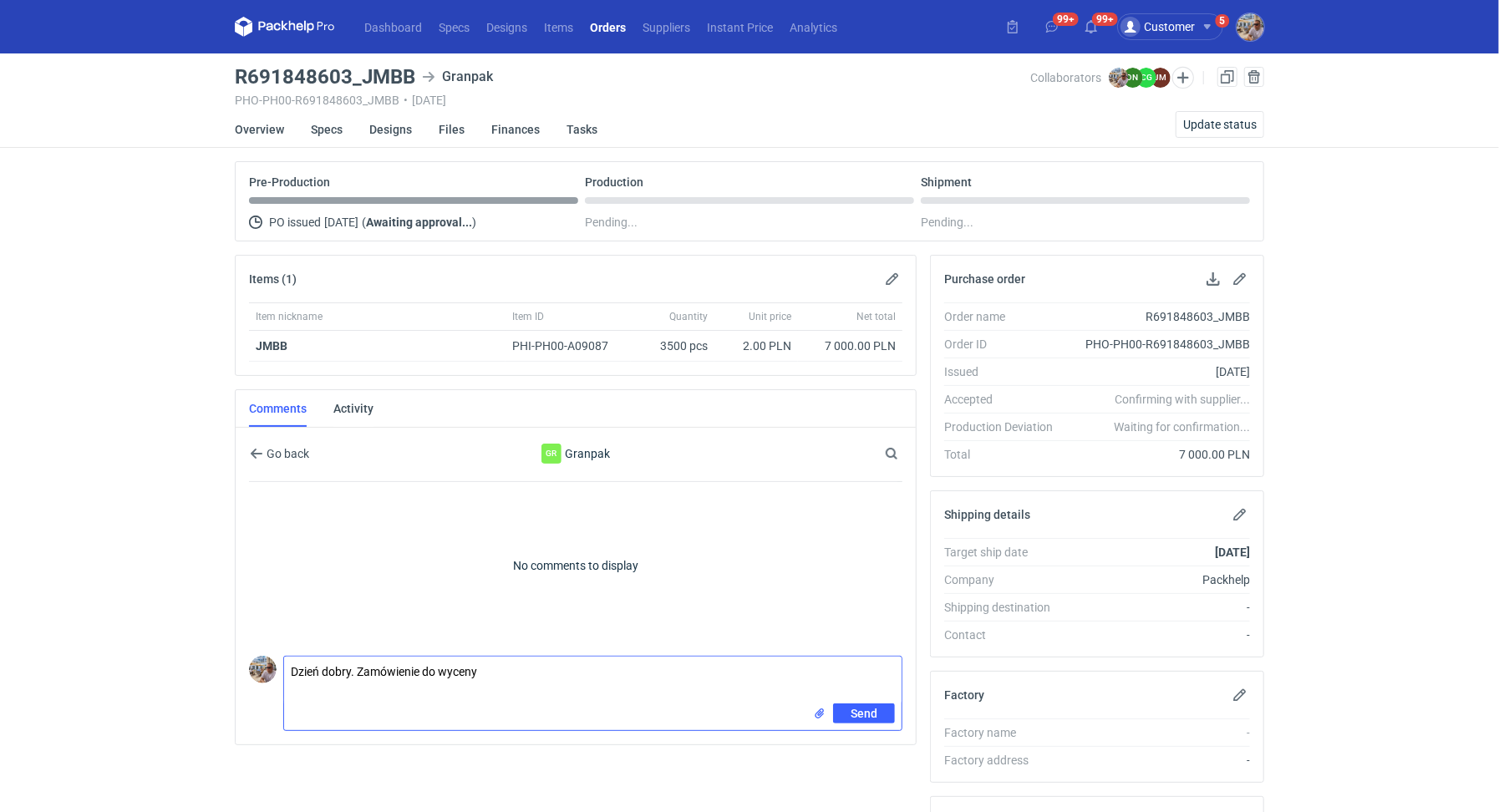
paste textarea "CBGS - 1"
paste textarea "Druk poprzednio jako R391739014_XJVC tym razem, nowy deisgn"
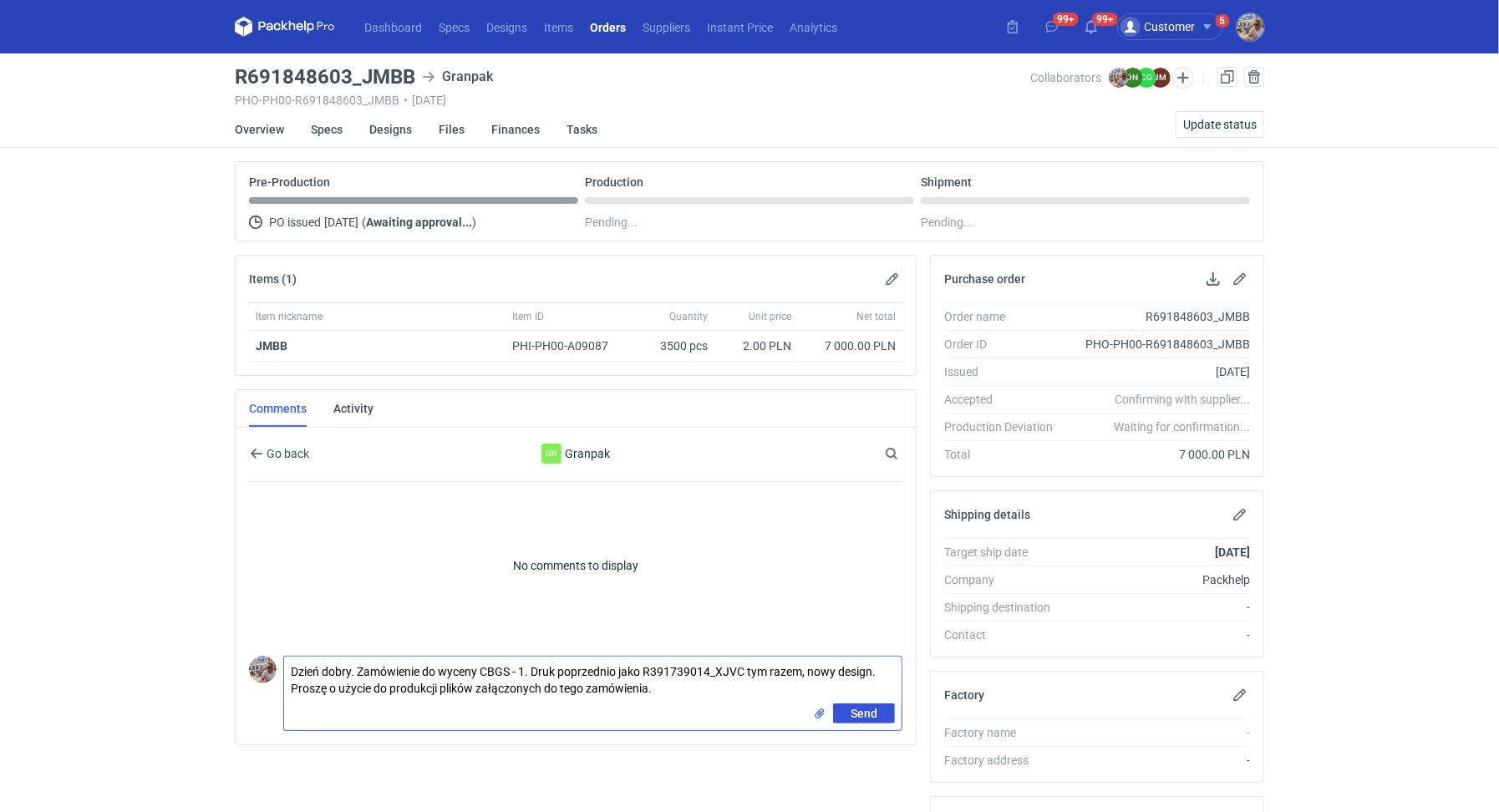
type textarea "Dzień dobry. Zamówienie do wyceny CBGS - 1. Druk poprzednio jako R391739014_XJV…"
click at [875, 713] on span "Send" at bounding box center [864, 713] width 27 height 12
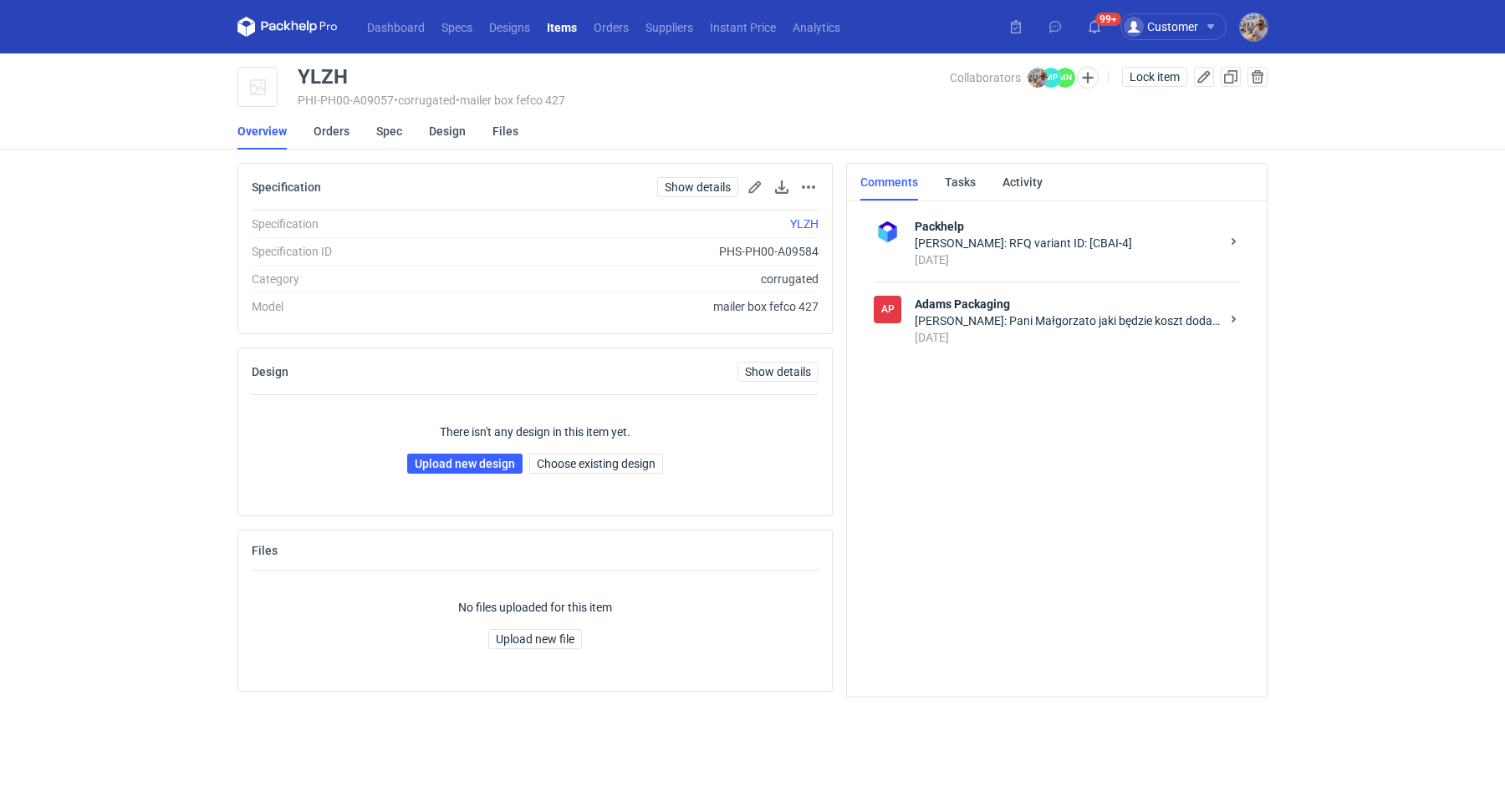
click at [1110, 337] on div "[DATE]" at bounding box center [1067, 337] width 305 height 17
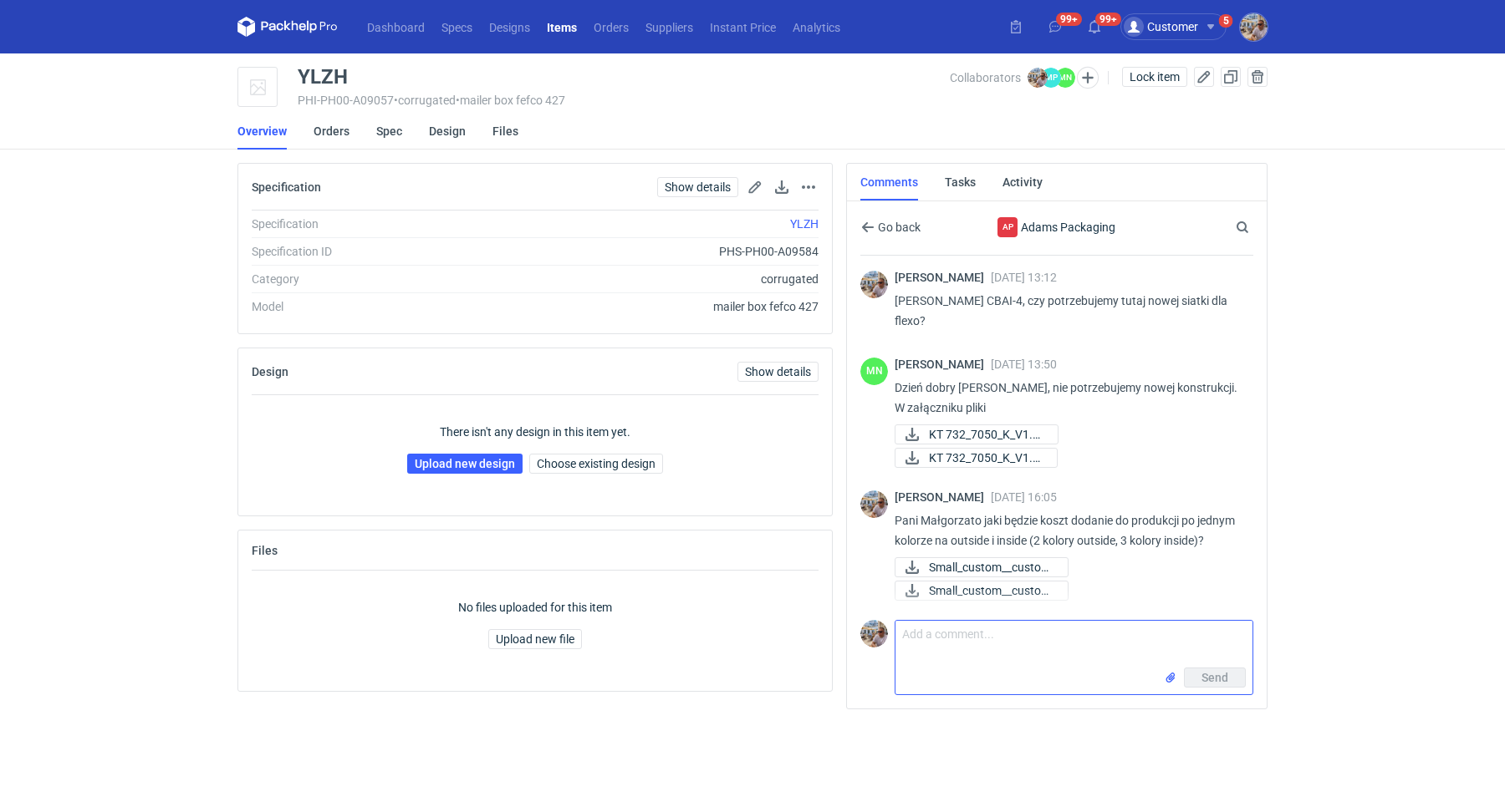
click at [947, 642] on textarea "Comment message" at bounding box center [1074, 644] width 357 height 47
drag, startPoint x: 1224, startPoint y: 632, endPoint x: 938, endPoint y: 611, distance: 286.8
click at [938, 613] on div "Comment message Dzień dobry. Pani Małgorzato prośba o pilne sprawdzenie. Send" at bounding box center [1057, 654] width 393 height 82
type textarea "Dzień dobry. Pani Małgorzato prośba o pilne sprawdzenie."
click at [1224, 680] on span "Send" at bounding box center [1215, 677] width 27 height 12
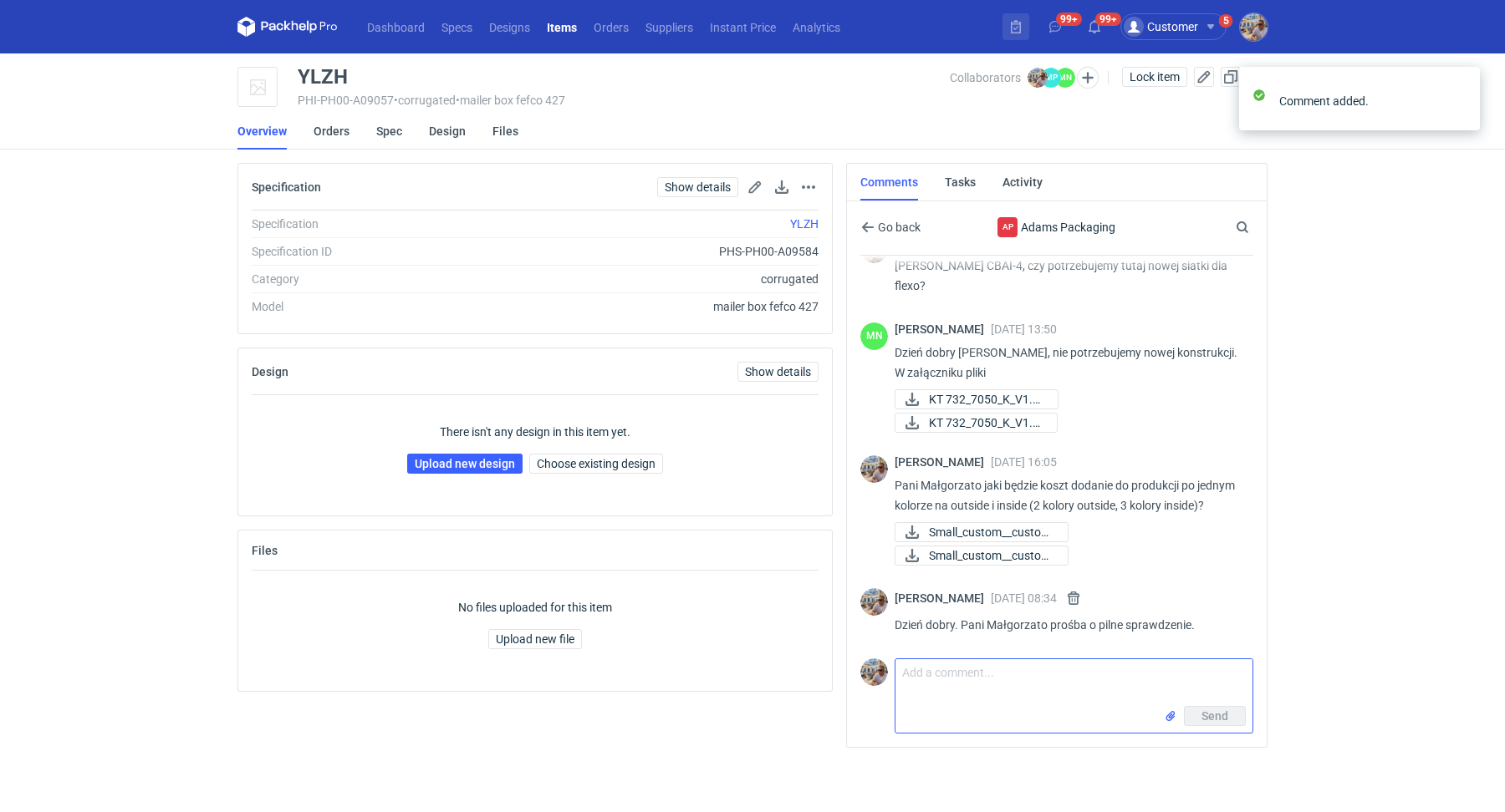
scroll to position [54, 0]
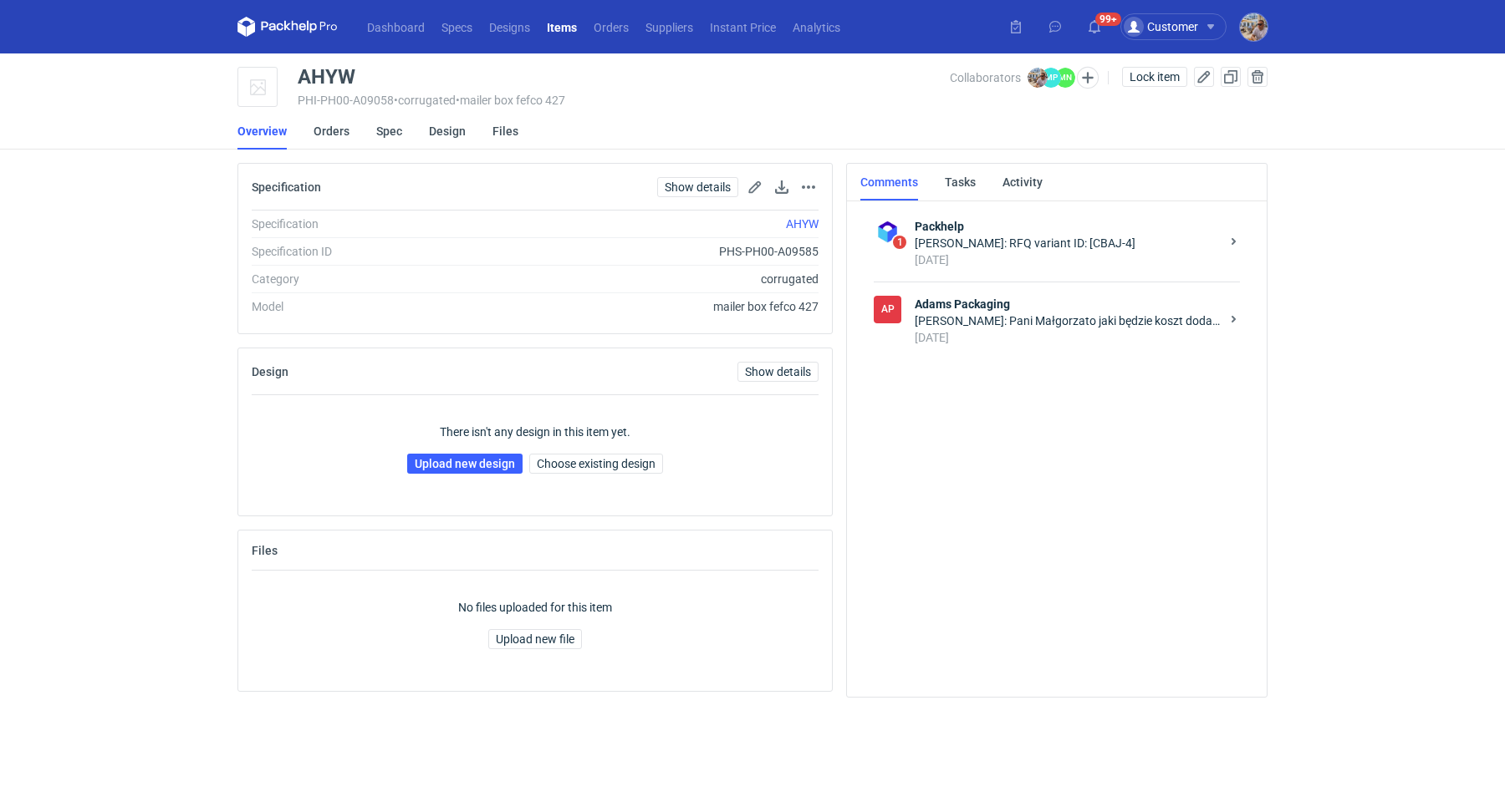
click at [1009, 346] on div "AP Adams Packaging [PERSON_NAME]: Pani Małgorzato jaki będzie koszt dodanie do …" at bounding box center [1057, 320] width 366 height 78
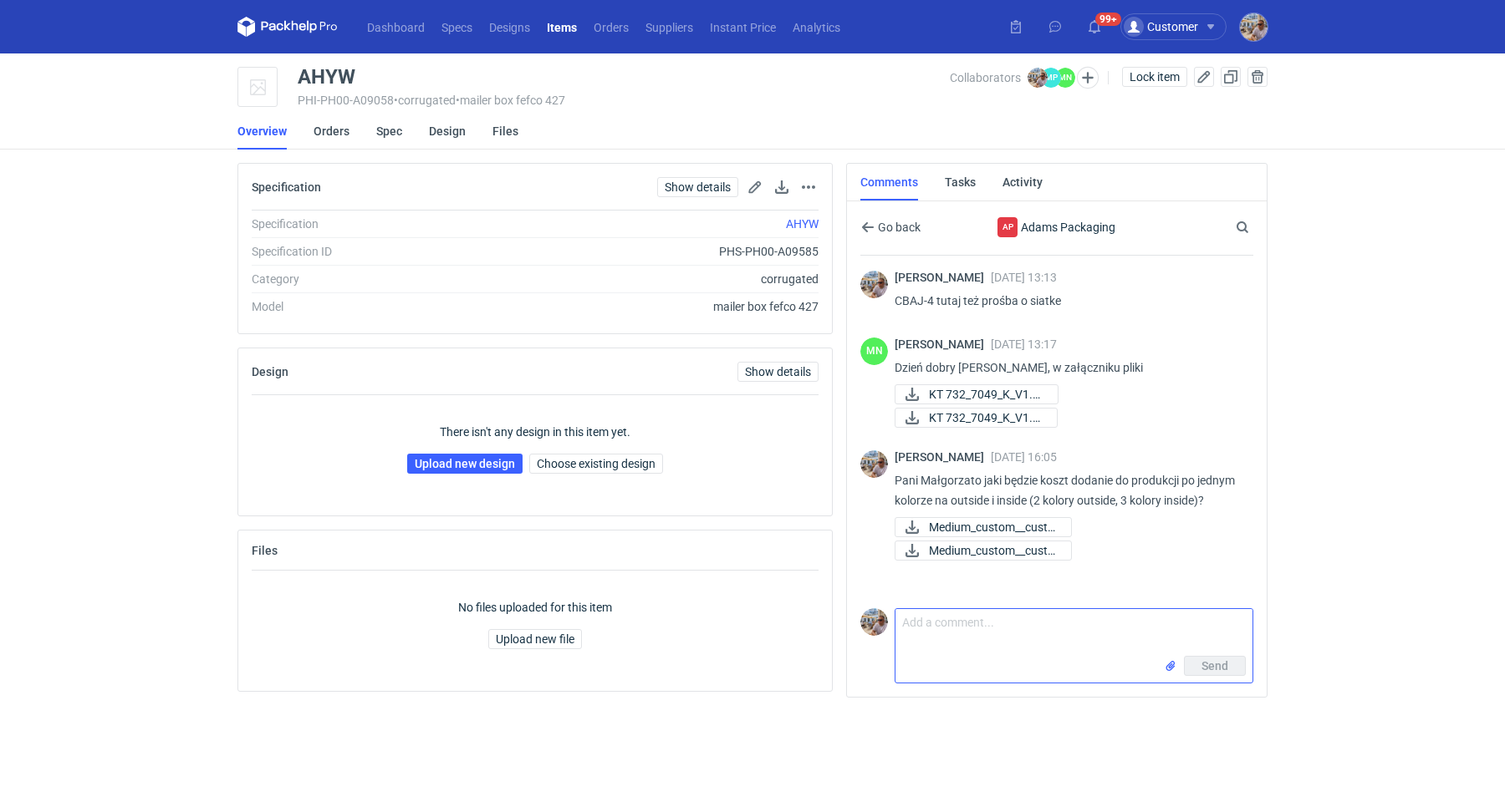
click at [1020, 636] on textarea "Comment message" at bounding box center [1074, 633] width 357 height 47
paste textarea "Dzień dobry. Pani Małgorzato prośba o pilne sprawdzenie."
type textarea "Dzień dobry. Pani Małgorzato prośba o pilne sprawdzenie."
click at [1238, 666] on button "Send" at bounding box center [1215, 666] width 62 height 20
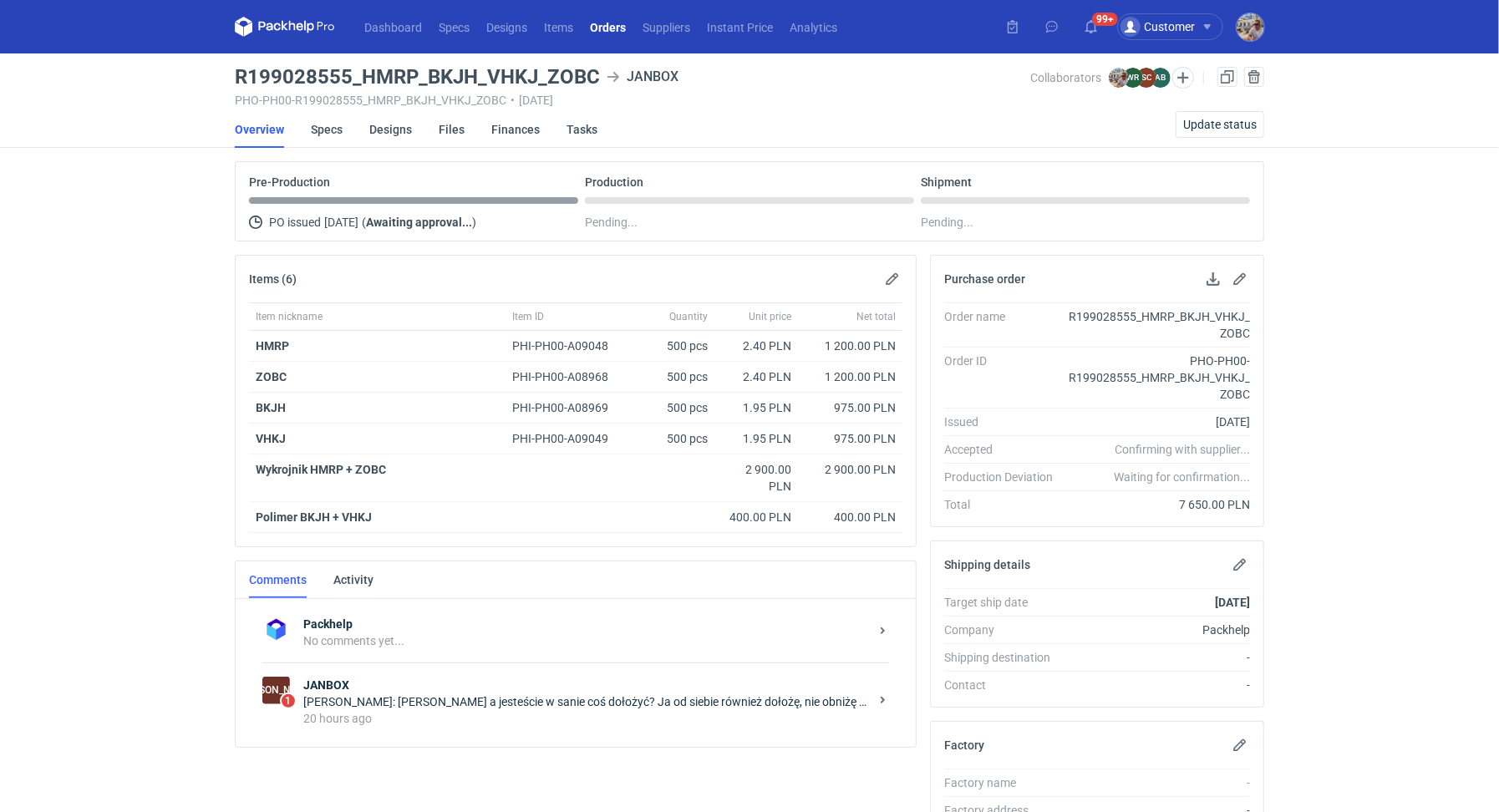
click at [401, 694] on div "[PERSON_NAME]: [PERSON_NAME] a jesteście w sanie coś dołożyć? Ja od siebie równ…" at bounding box center [587, 702] width 566 height 17
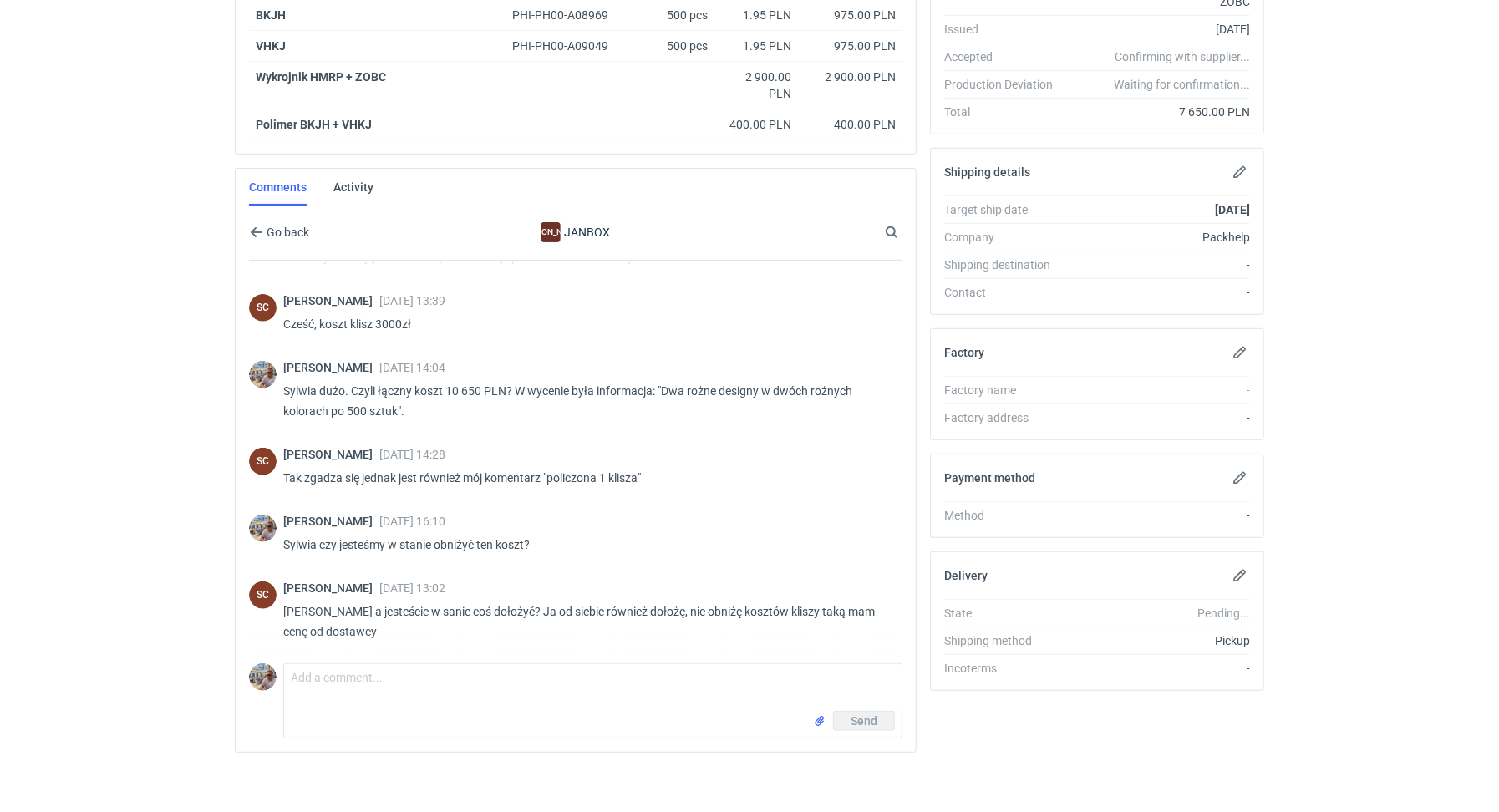
scroll to position [444, 0]
click at [397, 696] on textarea "Comment message" at bounding box center [593, 688] width 618 height 47
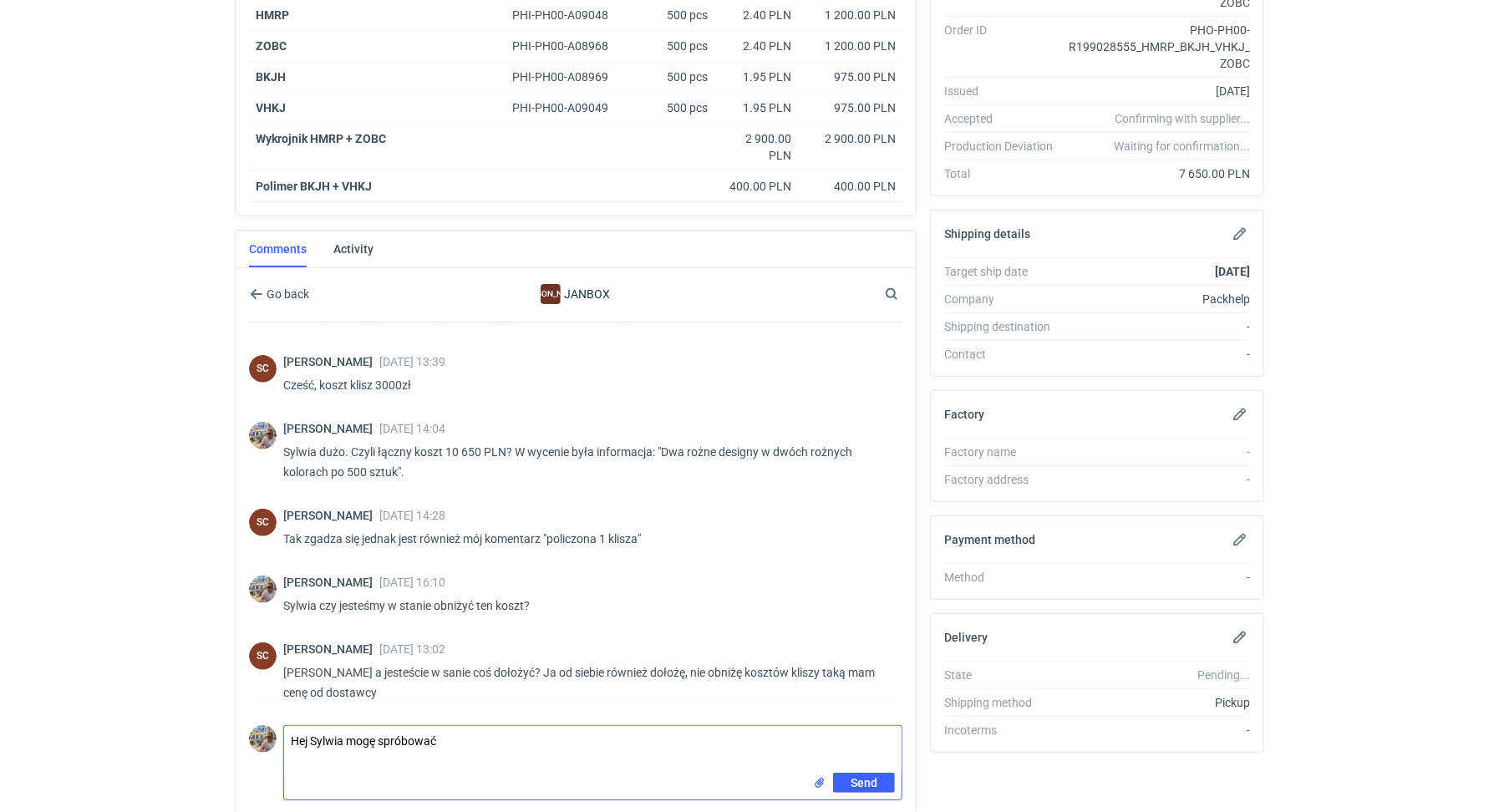
scroll to position [393, 0]
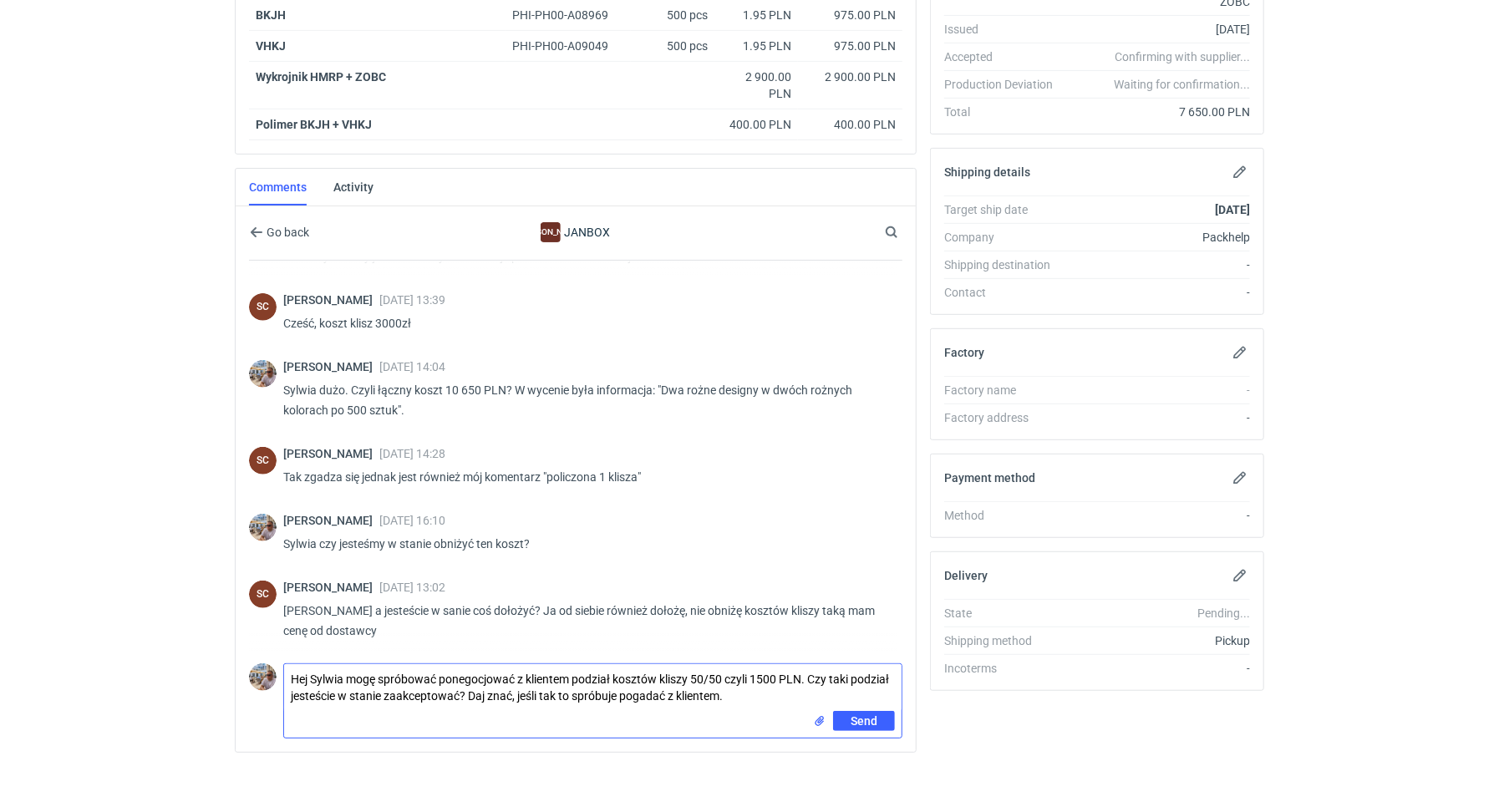
type textarea "Hej Sylwia mogę spróbować ponegocjować z klientem podział kosztów kliszy 50/50 …"
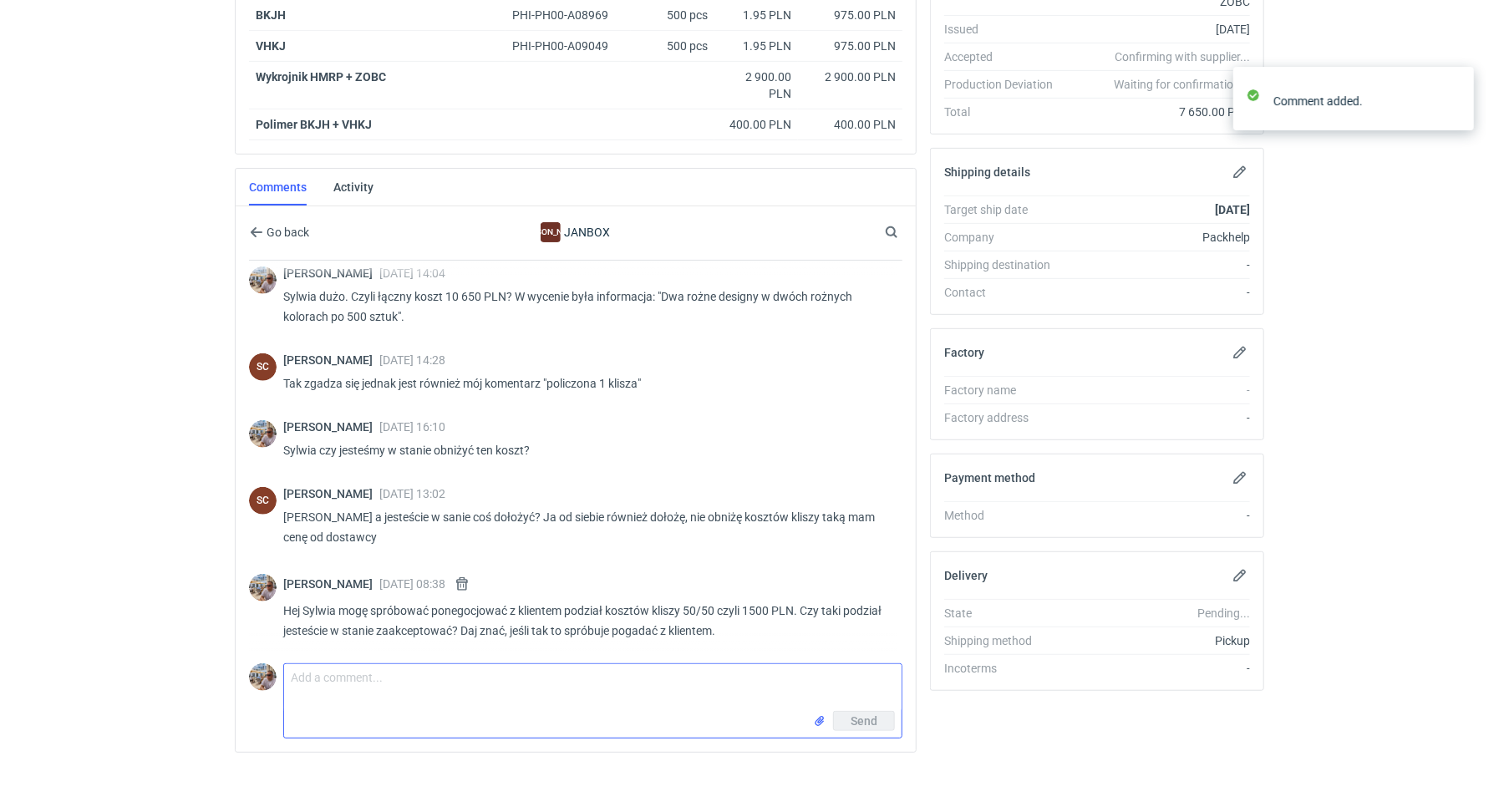
scroll to position [538, 0]
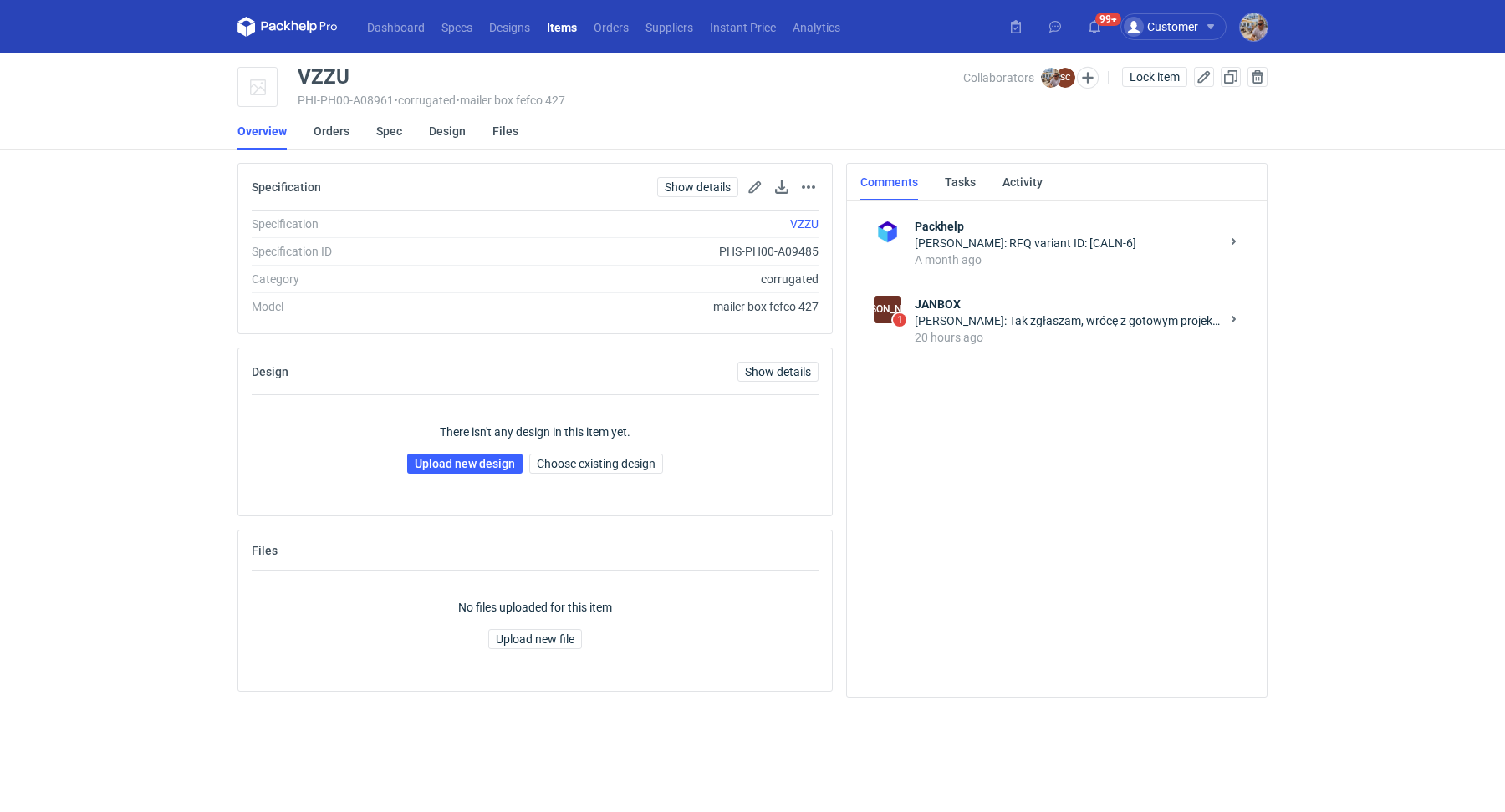
click at [1038, 319] on div "[PERSON_NAME]: Tak zgłaszam, wrócę z gotowym projektem" at bounding box center [1067, 320] width 305 height 17
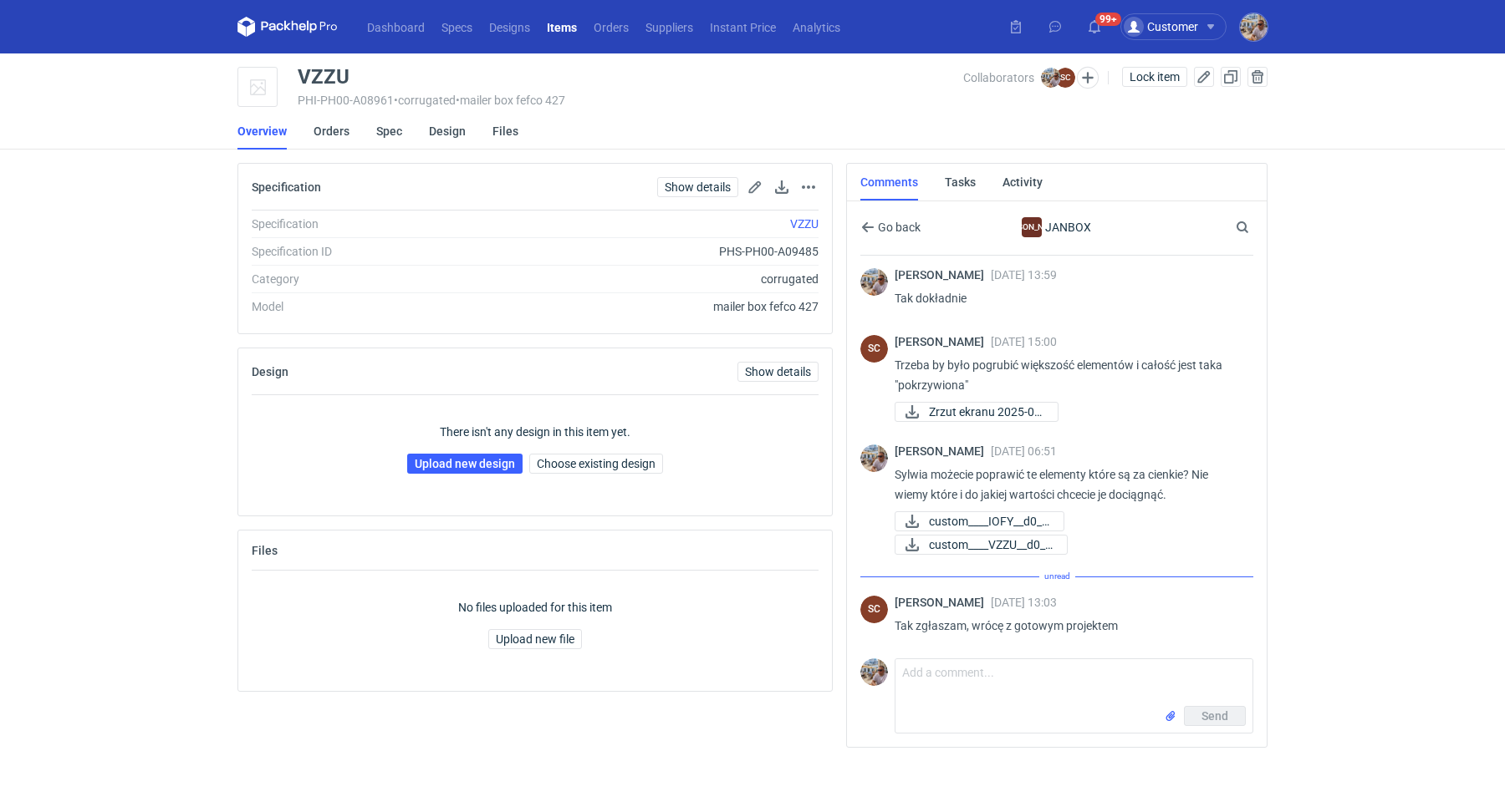
scroll to position [621, 0]
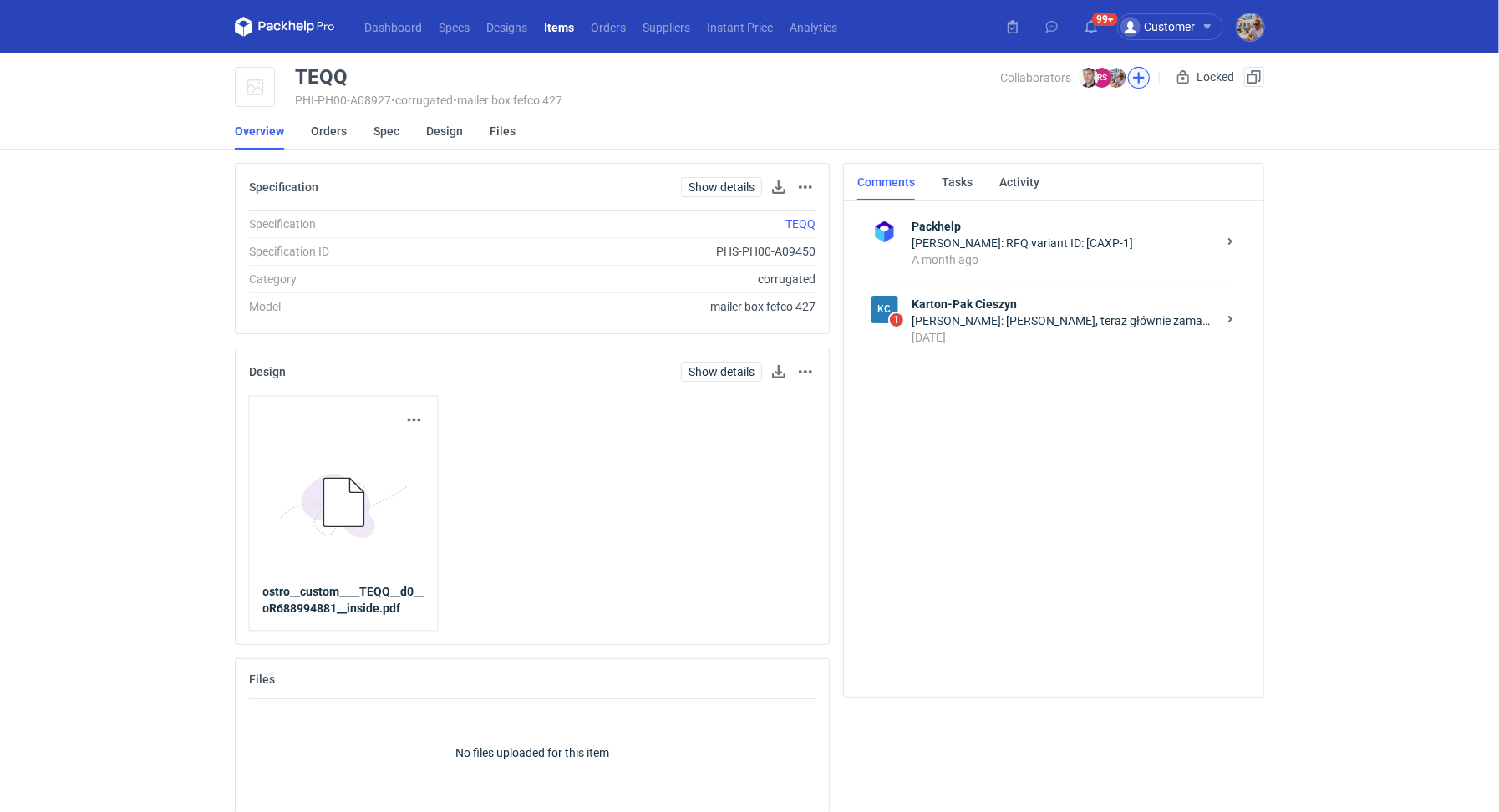
click at [1146, 76] on button "button" at bounding box center [1139, 77] width 21 height 21
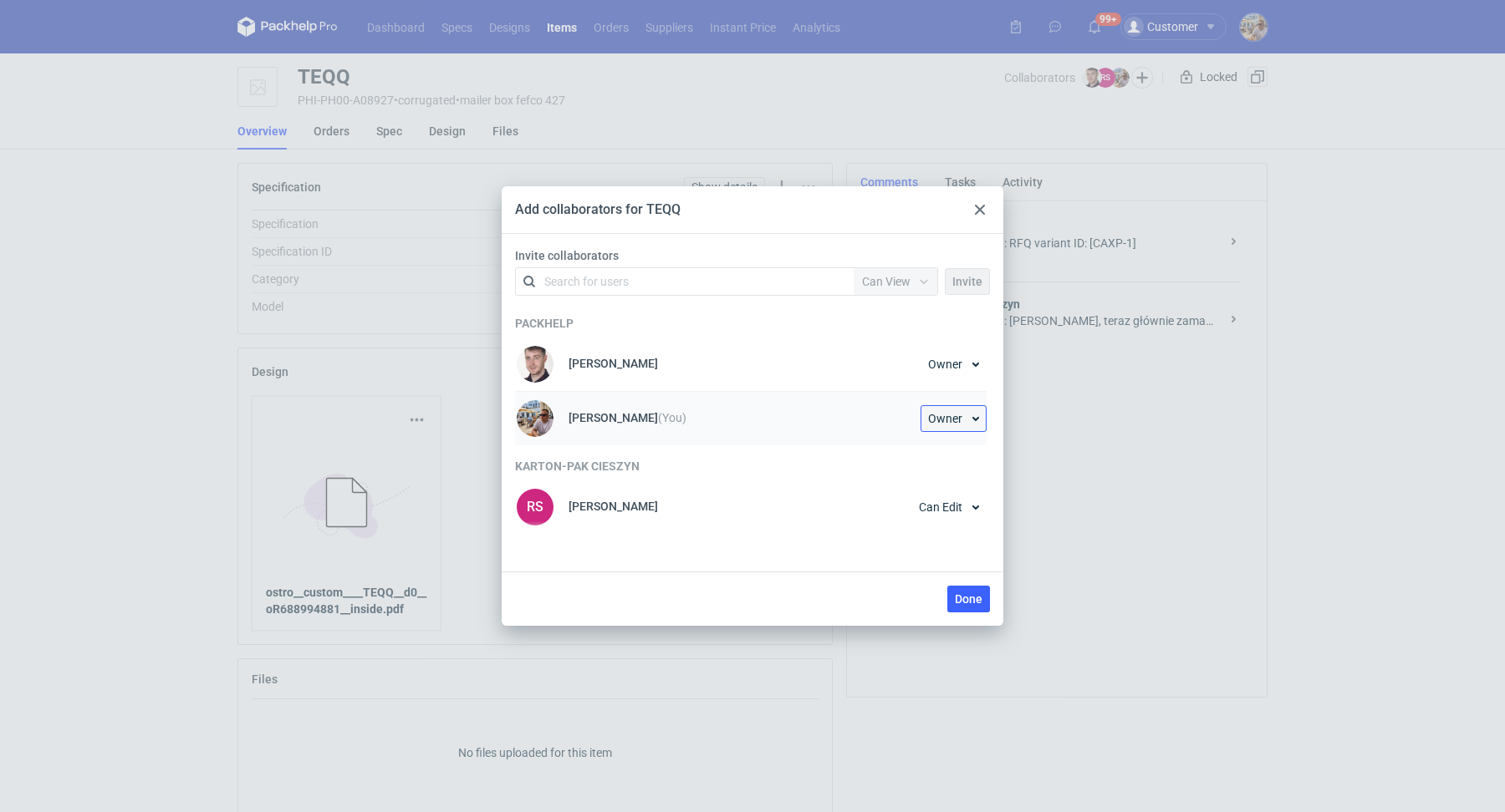
click at [981, 414] on button "Owner" at bounding box center [954, 419] width 66 height 27
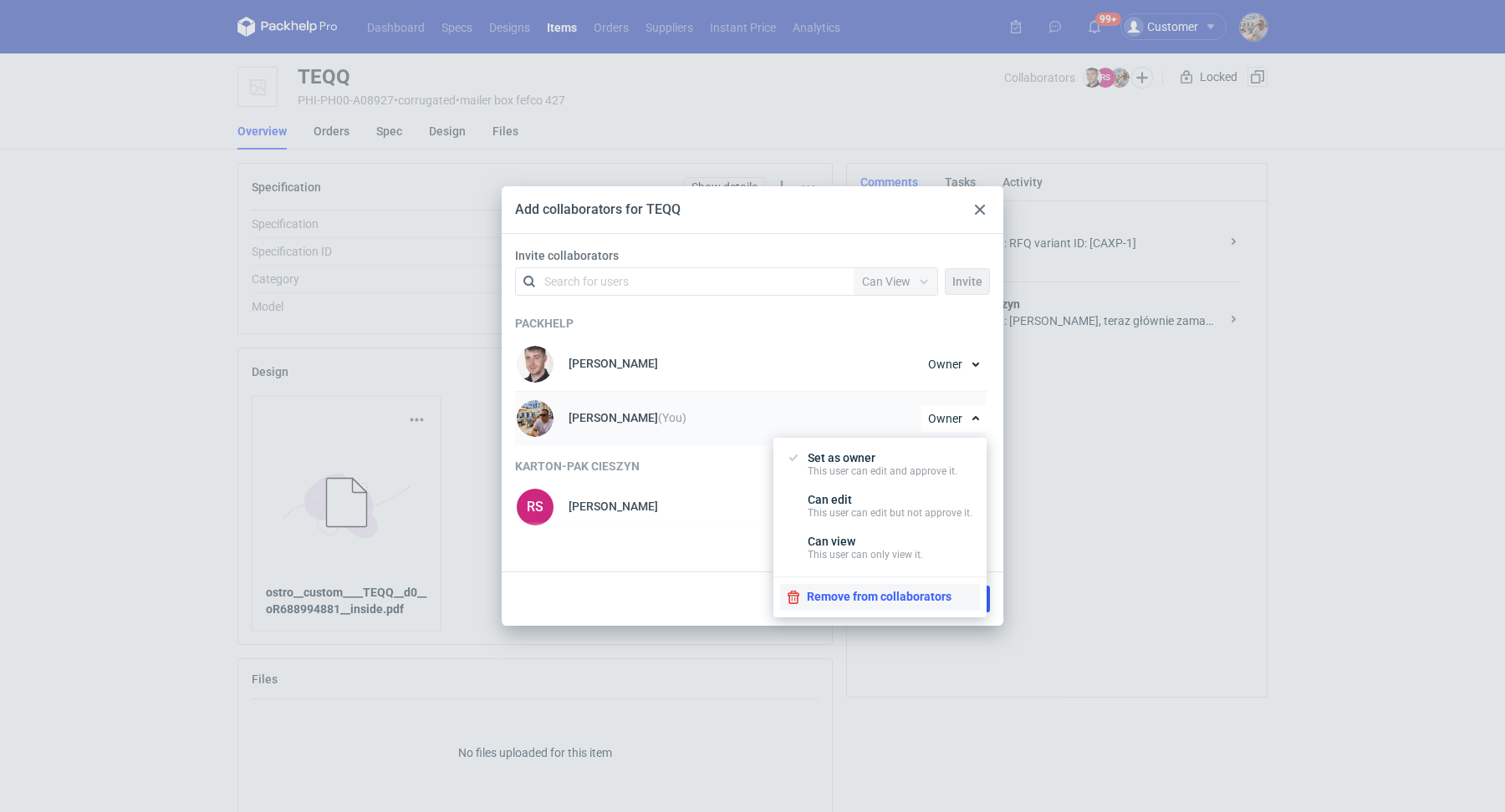
click at [867, 590] on button "Remove from collaborators" at bounding box center [880, 597] width 200 height 27
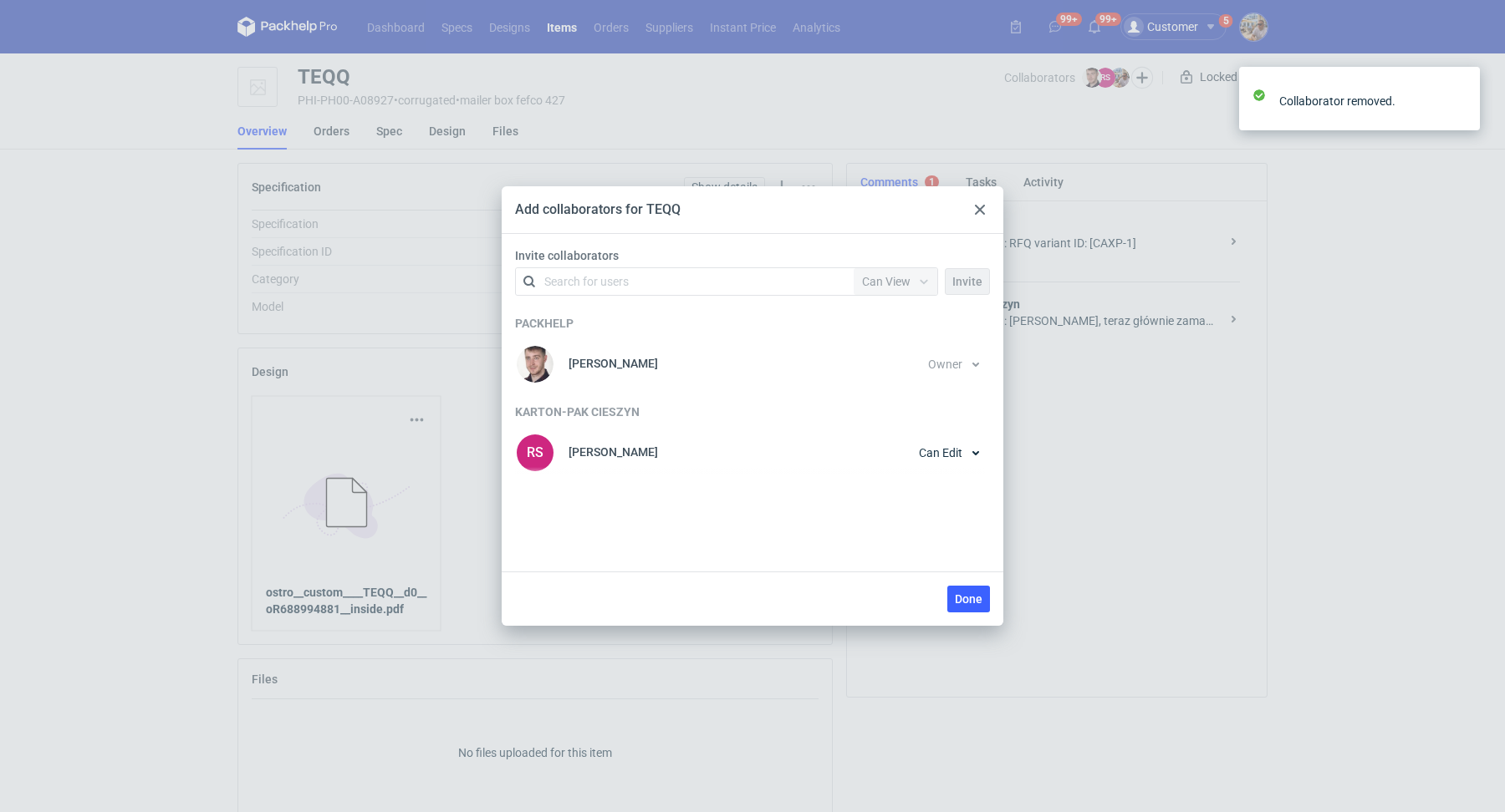
click at [946, 595] on div "Done" at bounding box center [965, 599] width 50 height 27
click at [969, 600] on span "Done" at bounding box center [968, 599] width 28 height 12
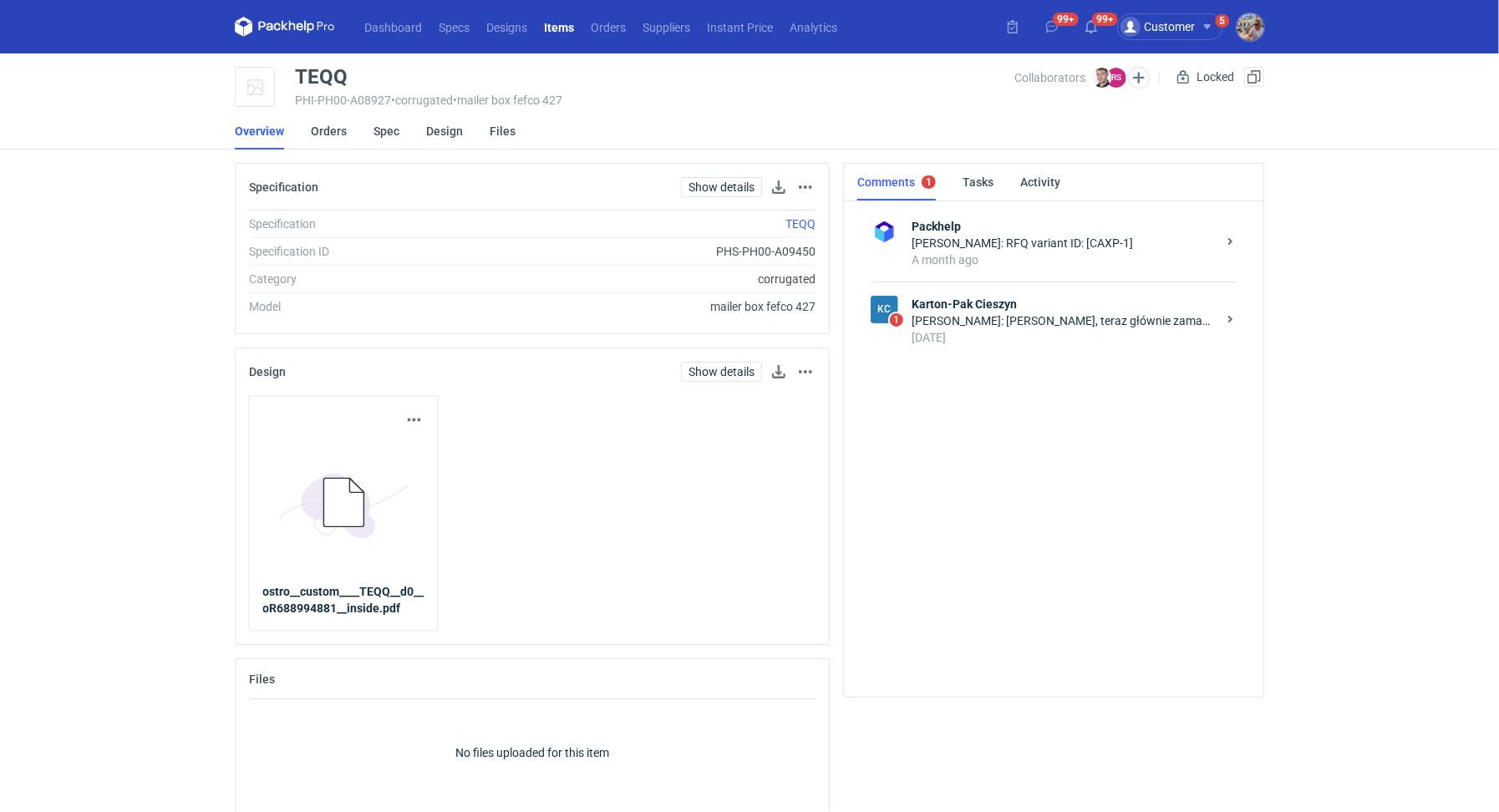
click at [1020, 335] on div "20 days ago" at bounding box center [1064, 337] width 305 height 17
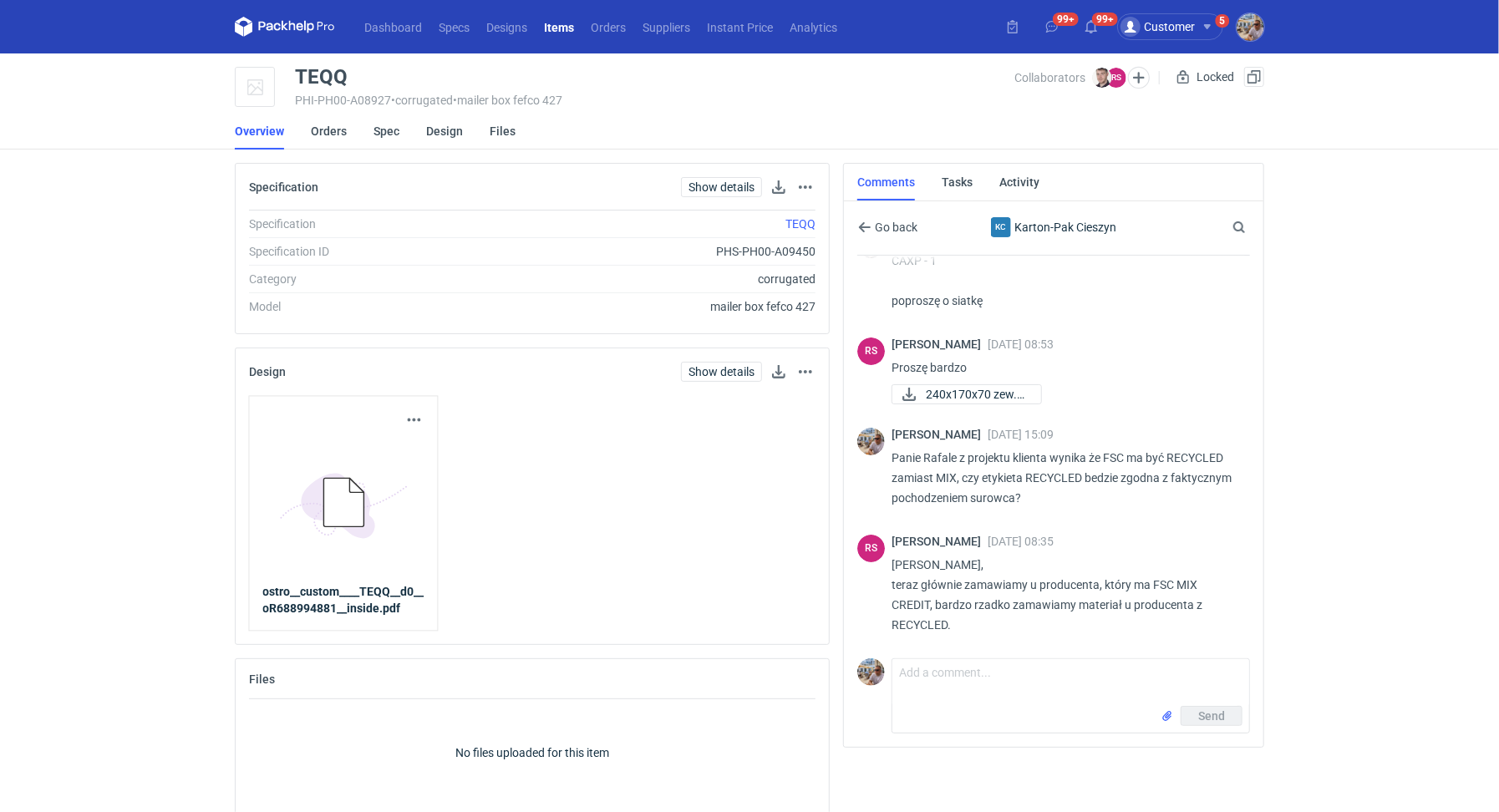
scroll to position [39, 0]
click at [883, 233] on span "Go back" at bounding box center [895, 227] width 46 height 12
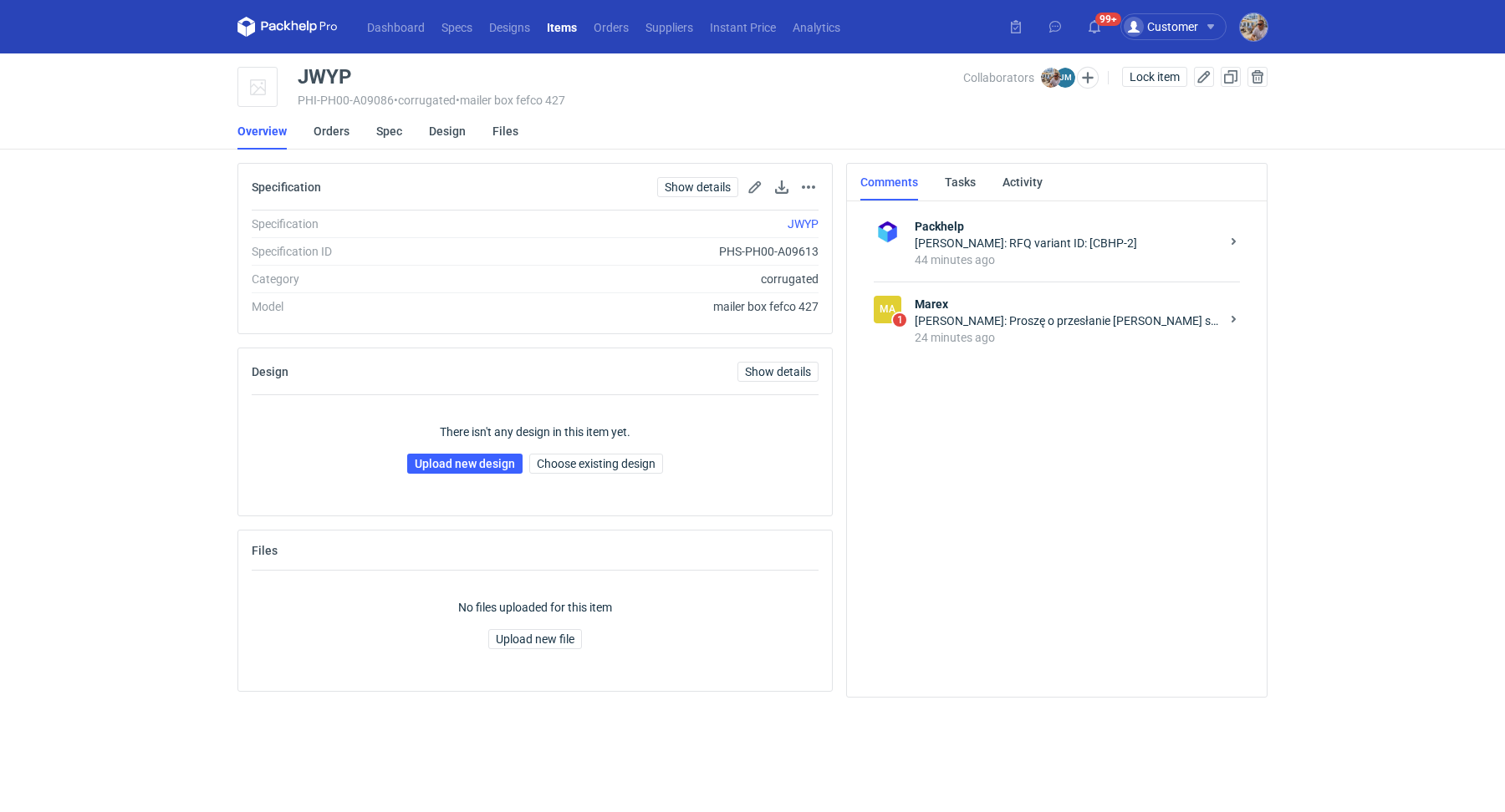
click at [1009, 321] on div "[PERSON_NAME]: Proszę o przesłanie [PERSON_NAME] siatki" at bounding box center [1067, 320] width 305 height 17
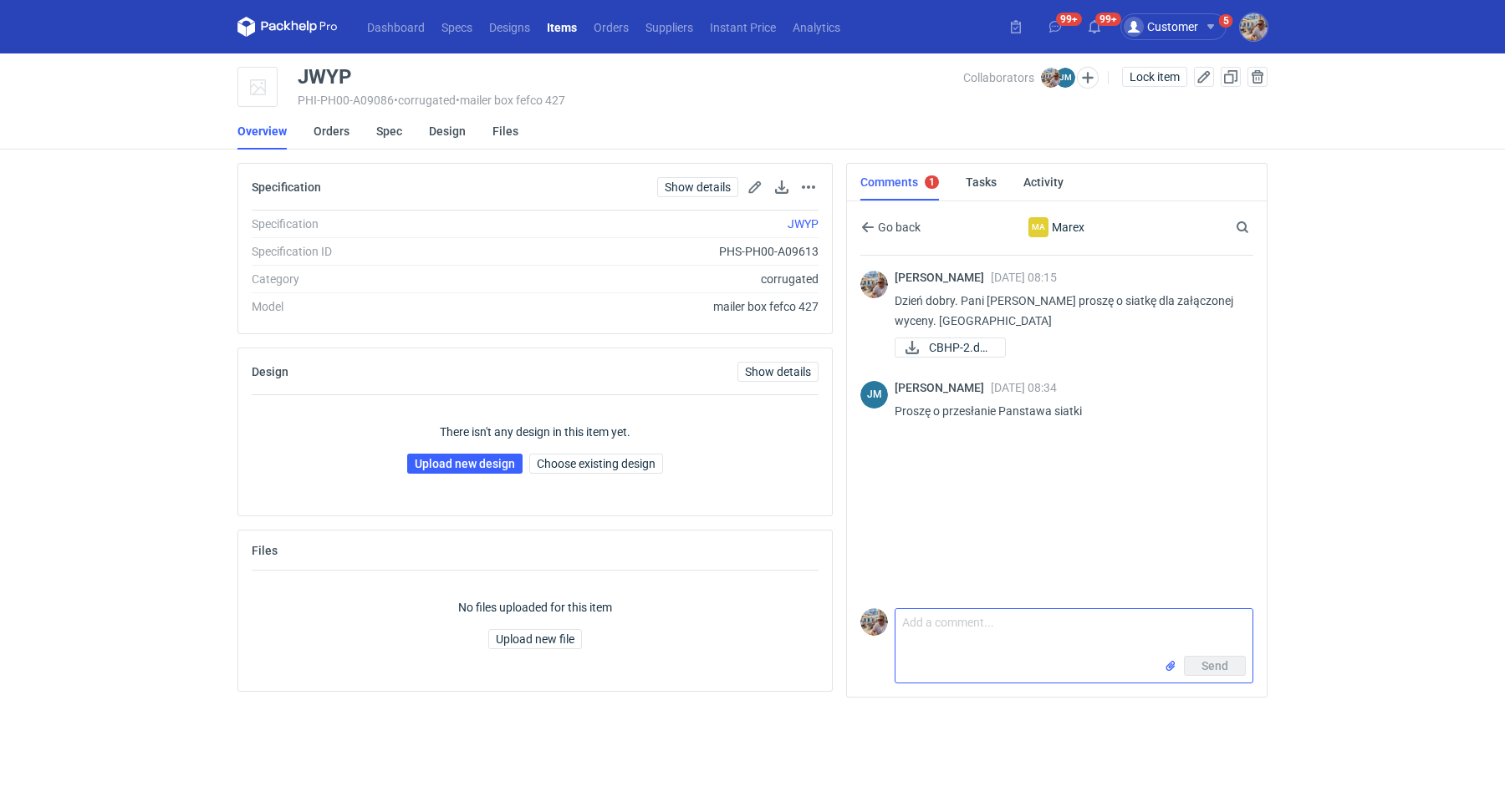
click at [995, 641] on textarea "Comment message" at bounding box center [1074, 633] width 357 height 47
type textarea "Pani [PERSON_NAME] to zwykła konstrukcja fefco 427 w rozmiarze 225x150x25 zewnę…"
click at [1168, 666] on input "file" at bounding box center [1170, 666] width 13 height 18
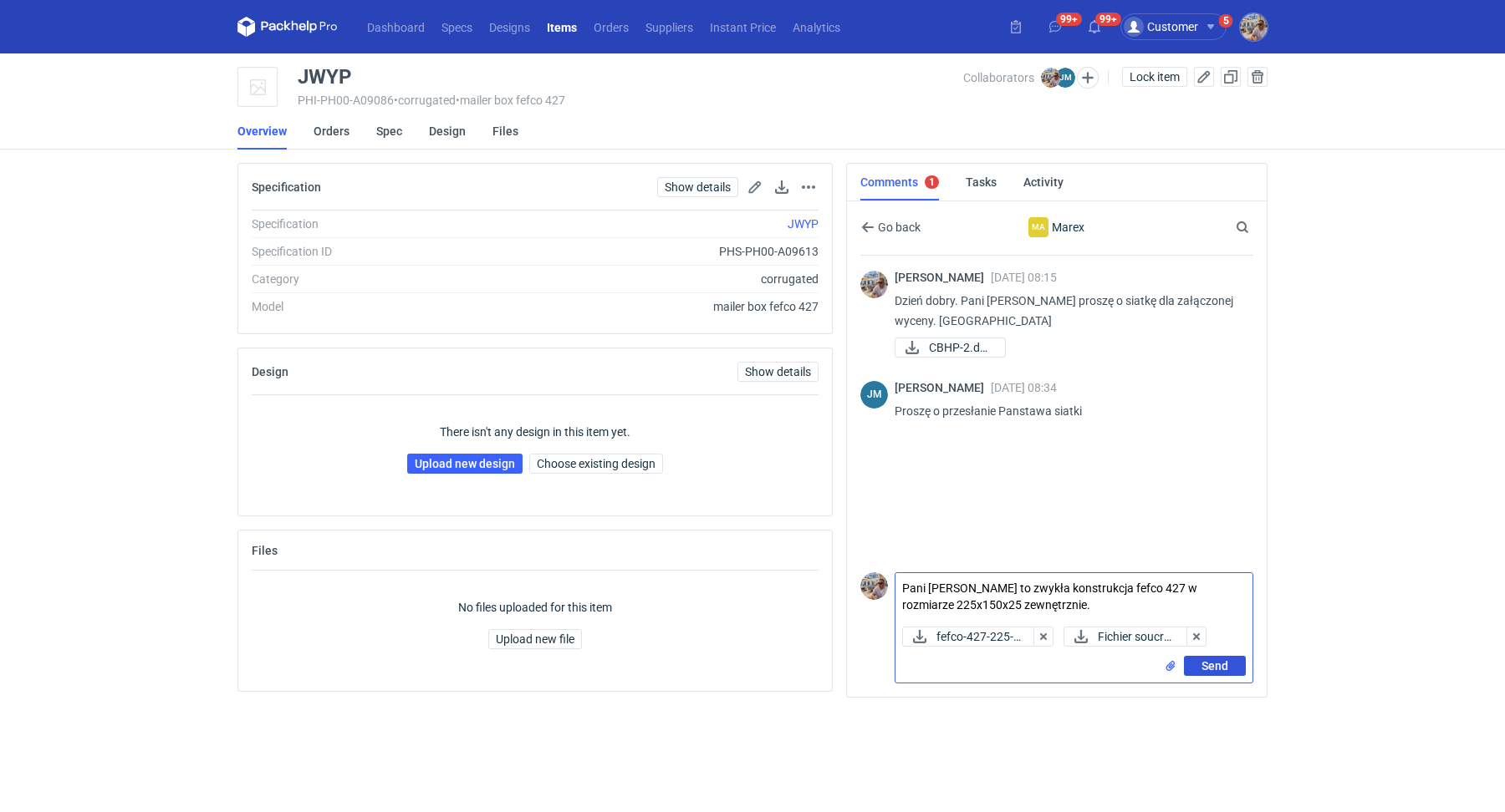
click at [1212, 666] on span "Send" at bounding box center [1215, 666] width 27 height 12
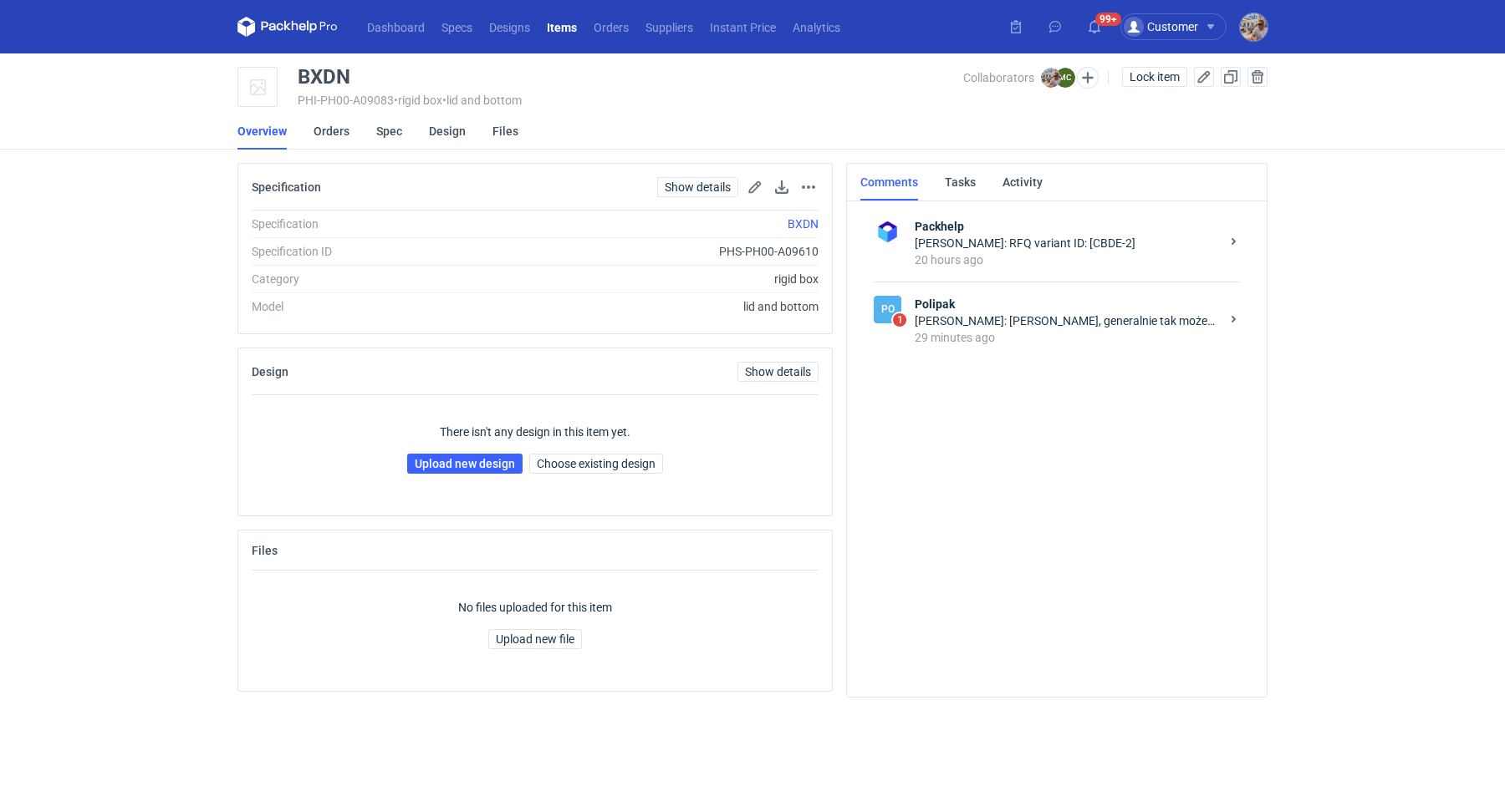
click at [1042, 301] on strong "Polipak" at bounding box center [1067, 304] width 305 height 17
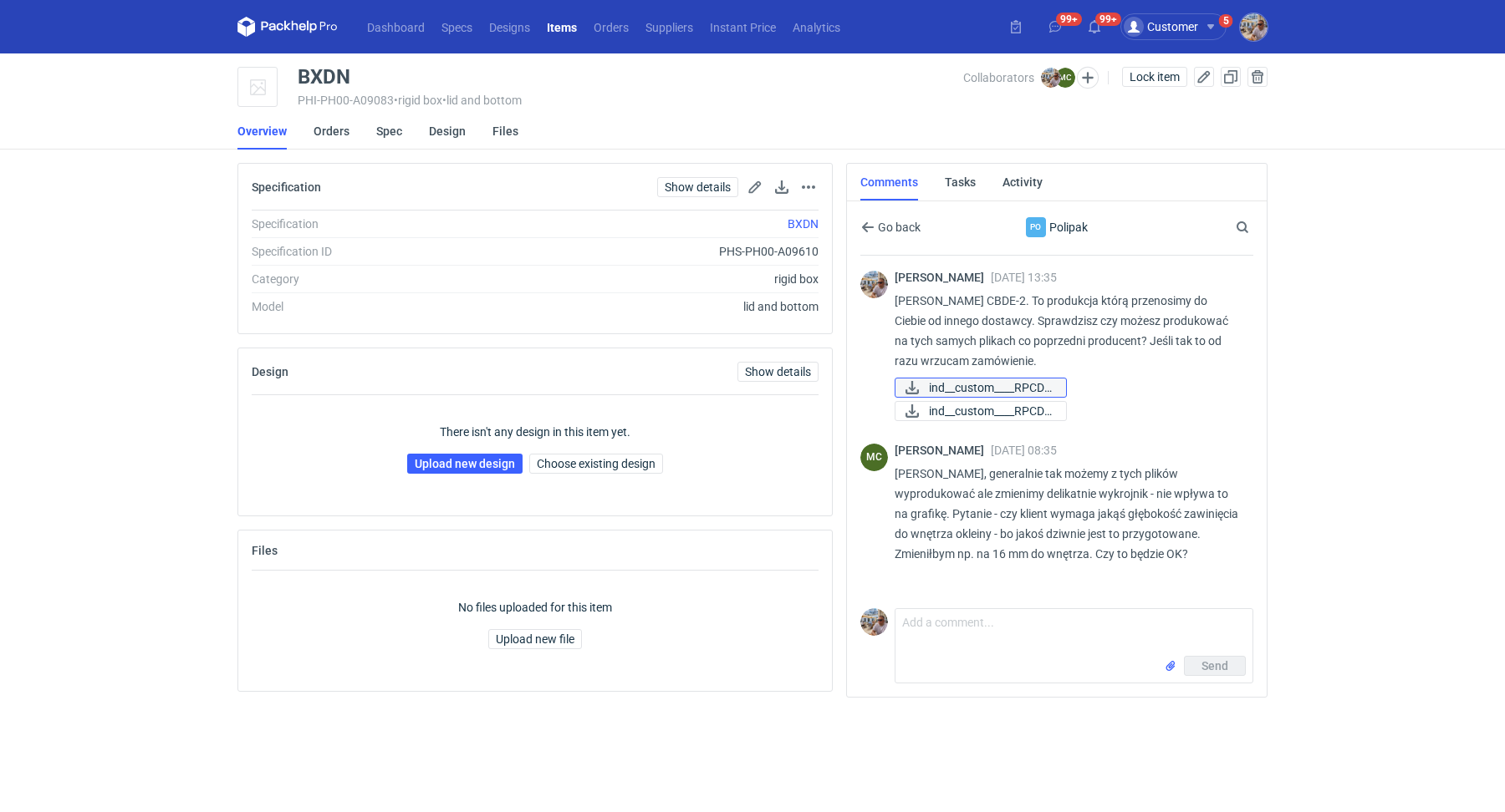
click at [955, 382] on span "ind__custom____RPCD_..." at bounding box center [990, 388] width 123 height 19
click at [965, 413] on span "ind__custom____RPCD_..." at bounding box center [990, 411] width 123 height 19
click at [972, 651] on textarea "Comment message" at bounding box center [1074, 633] width 357 height 47
click at [1035, 632] on textarea "Comment message" at bounding box center [1074, 633] width 357 height 47
type textarea "T"
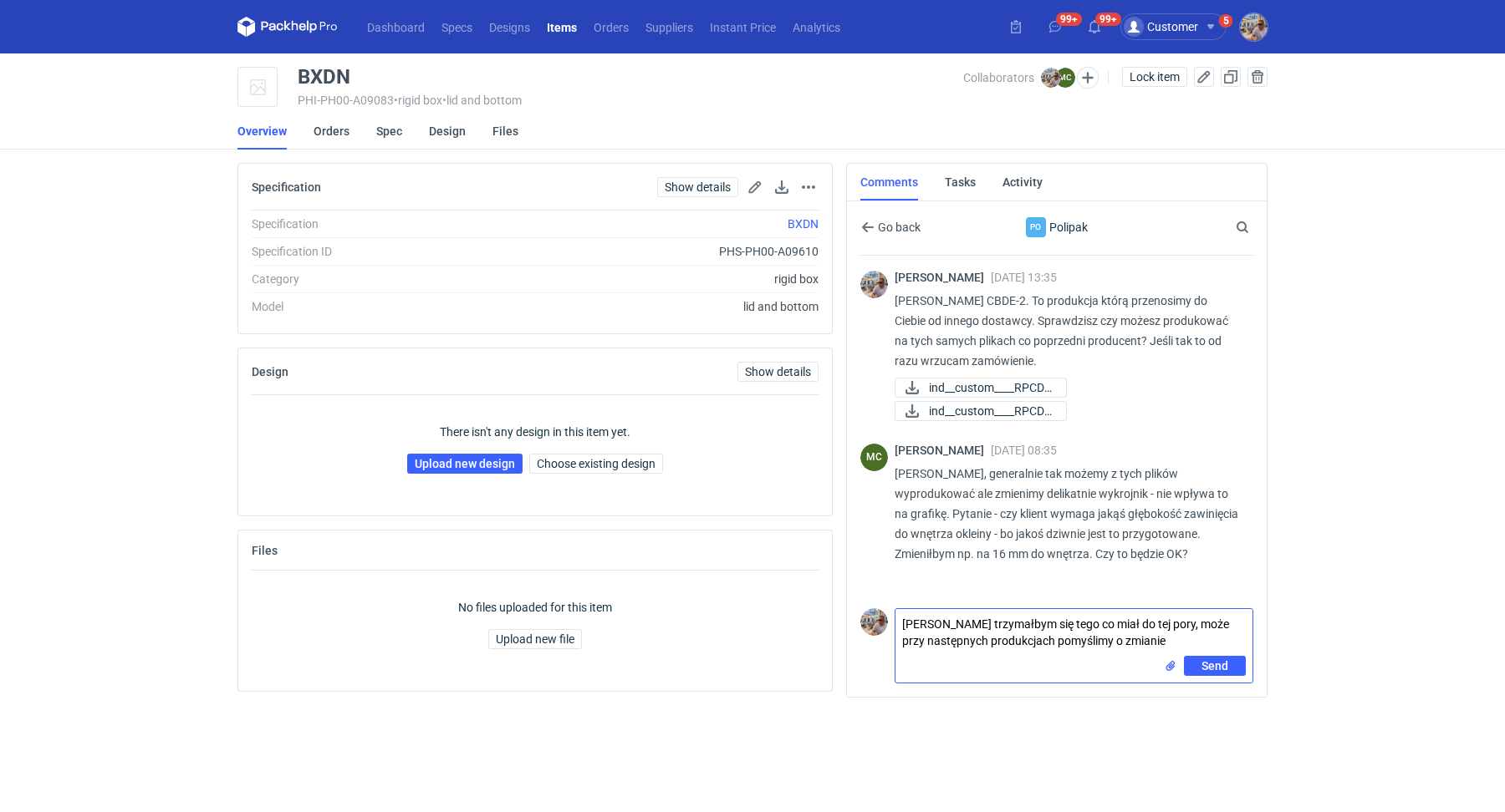
click at [1060, 623] on textarea "Marcin trzymałbym się tego co miał do tej pory, może przy następnych produkcjac…" at bounding box center [1074, 633] width 357 height 47
click at [1150, 638] on textarea "Marcin trzymałbym się tego co klient miał do tej pory, może przy następnych pro…" at bounding box center [1074, 633] width 357 height 47
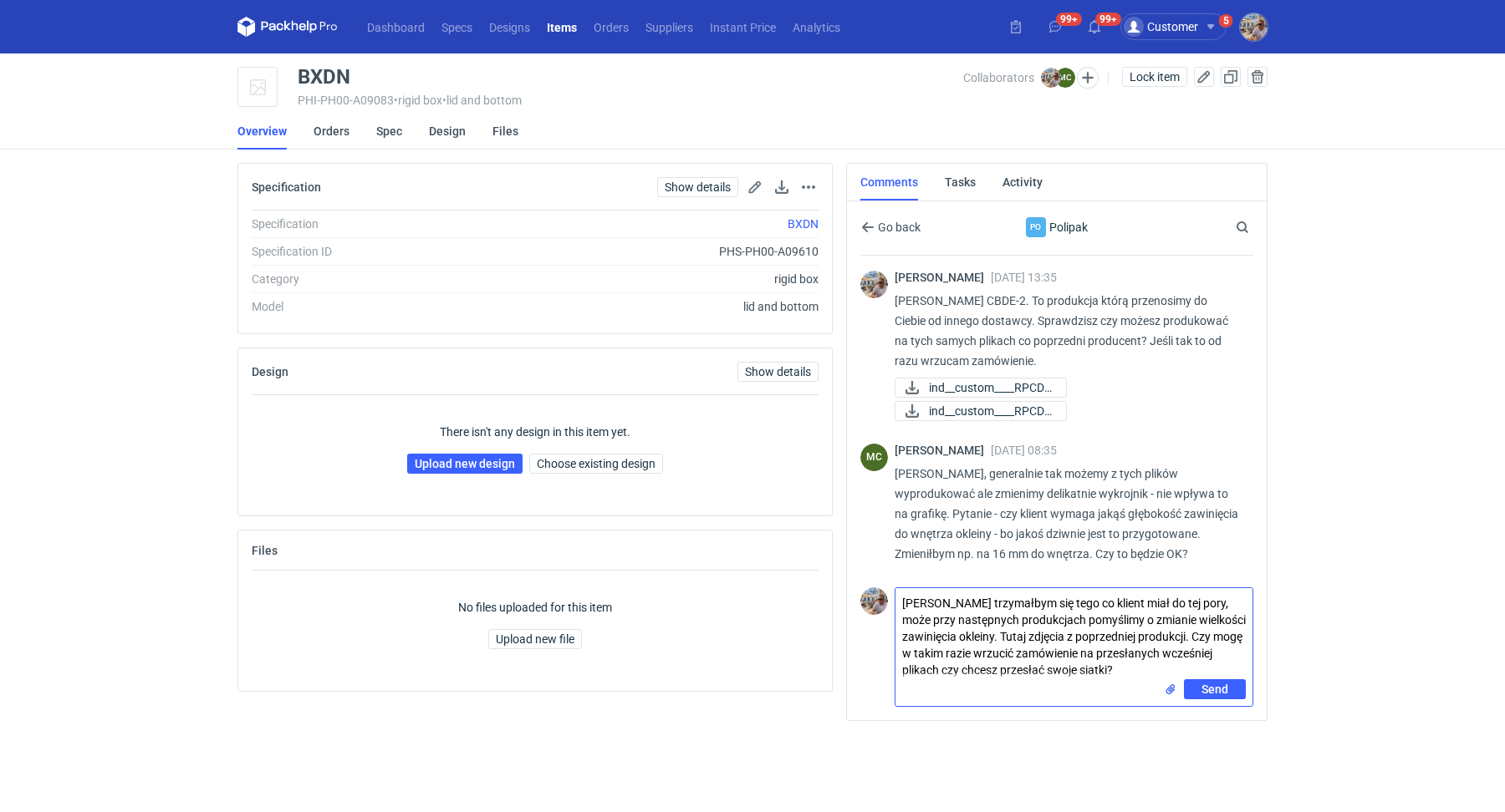
type textarea "Marcin trzymałbym się tego co klient miał do tej pory, może przy następnych pro…"
click at [1168, 689] on input "file" at bounding box center [1170, 690] width 13 height 18
click at [1226, 732] on span "Send" at bounding box center [1215, 726] width 27 height 12
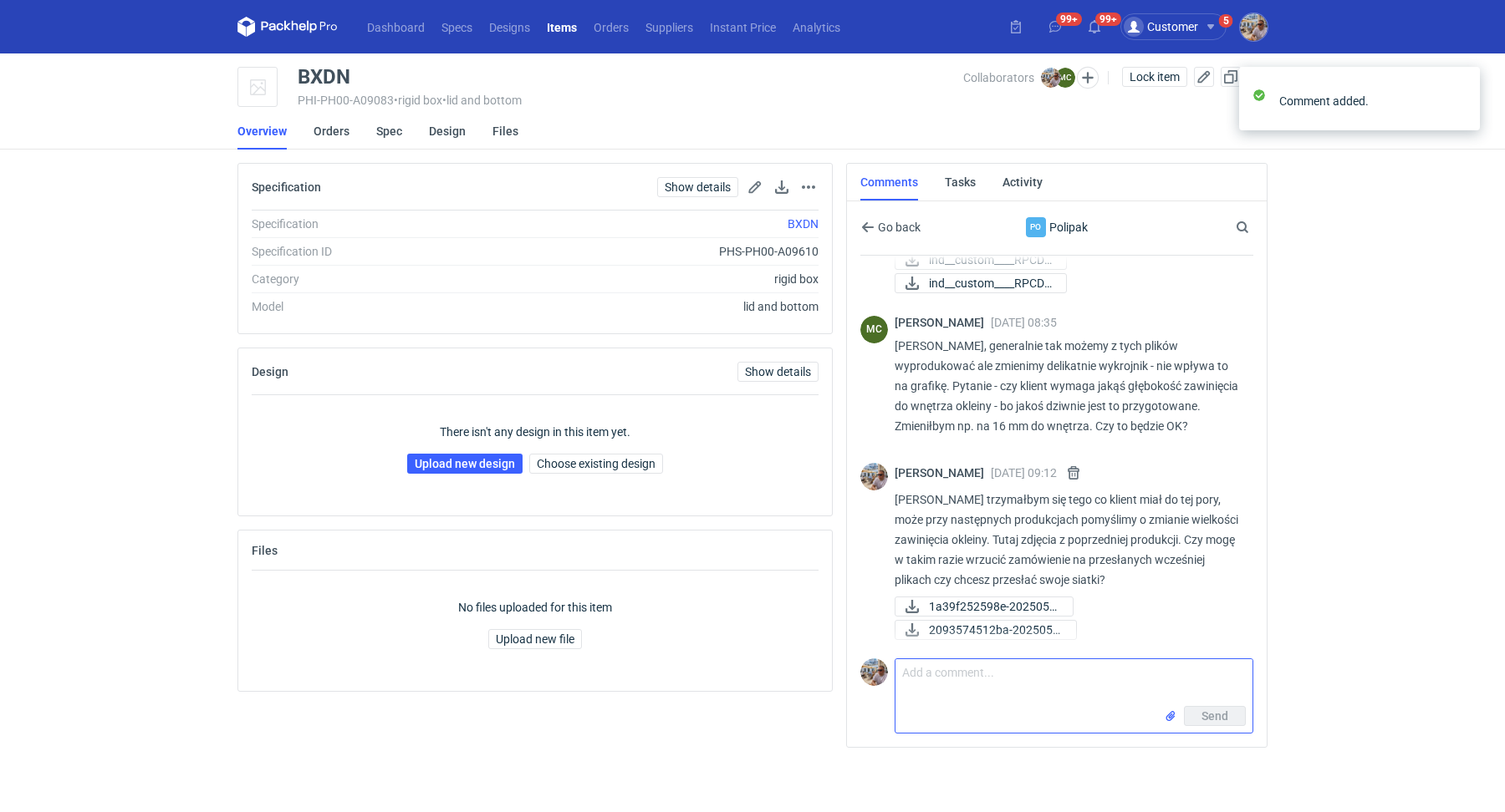
scroll to position [128, 0]
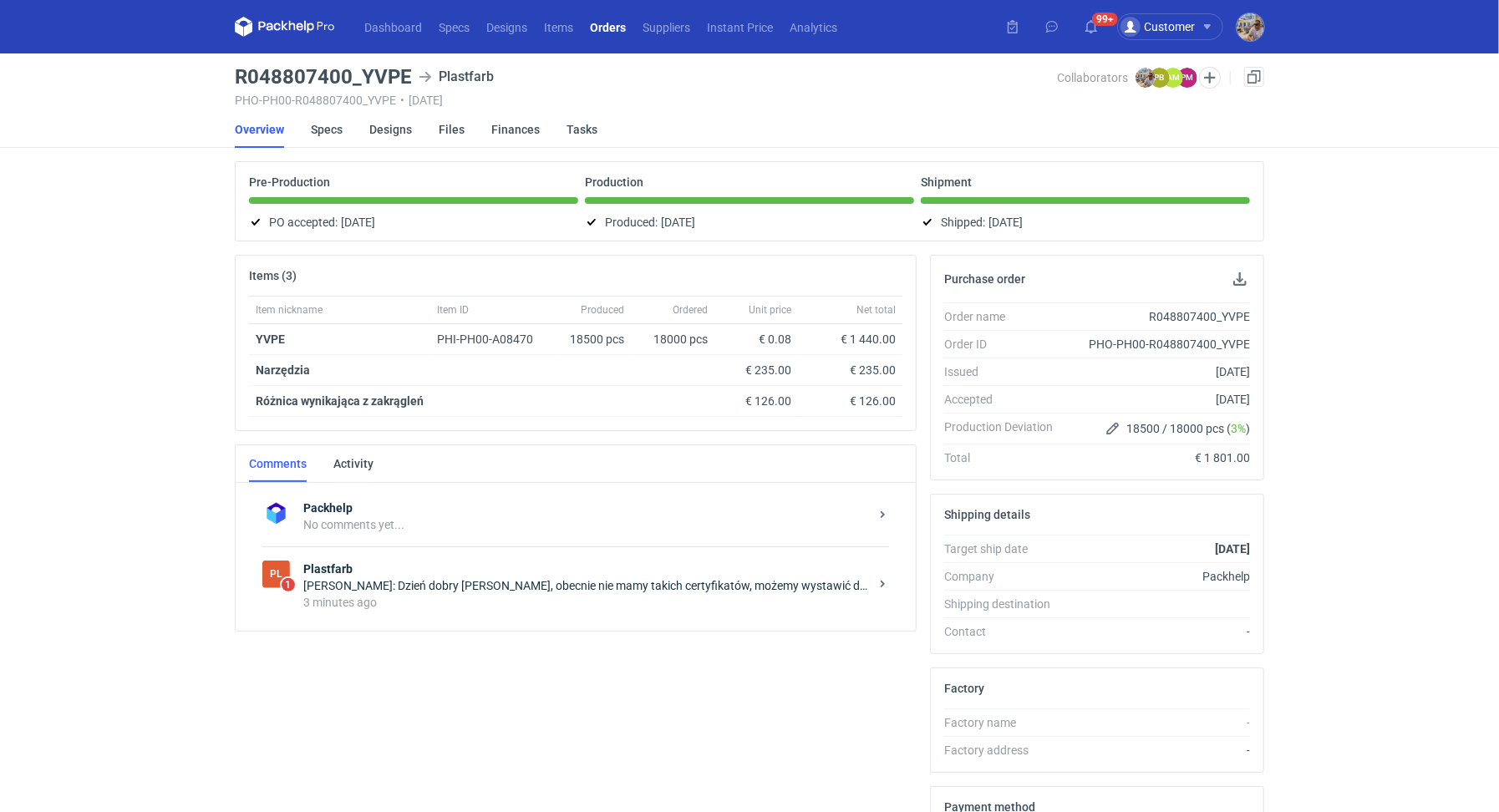
click at [451, 580] on div "[PERSON_NAME]: Dzień dobry [PERSON_NAME], obecnie nie mamy takich certyfikatów,…" at bounding box center [587, 586] width 566 height 17
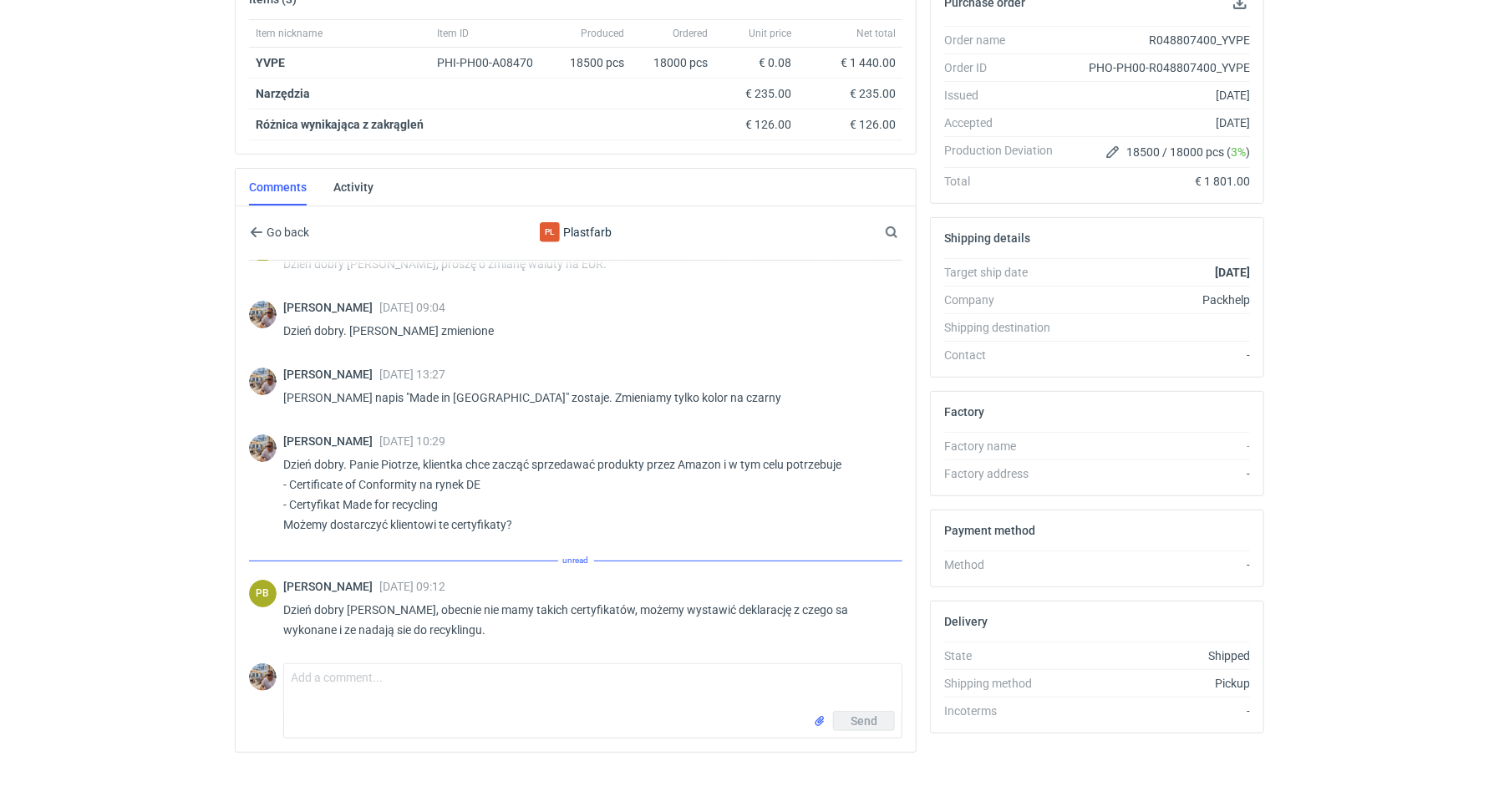
scroll to position [91, 0]
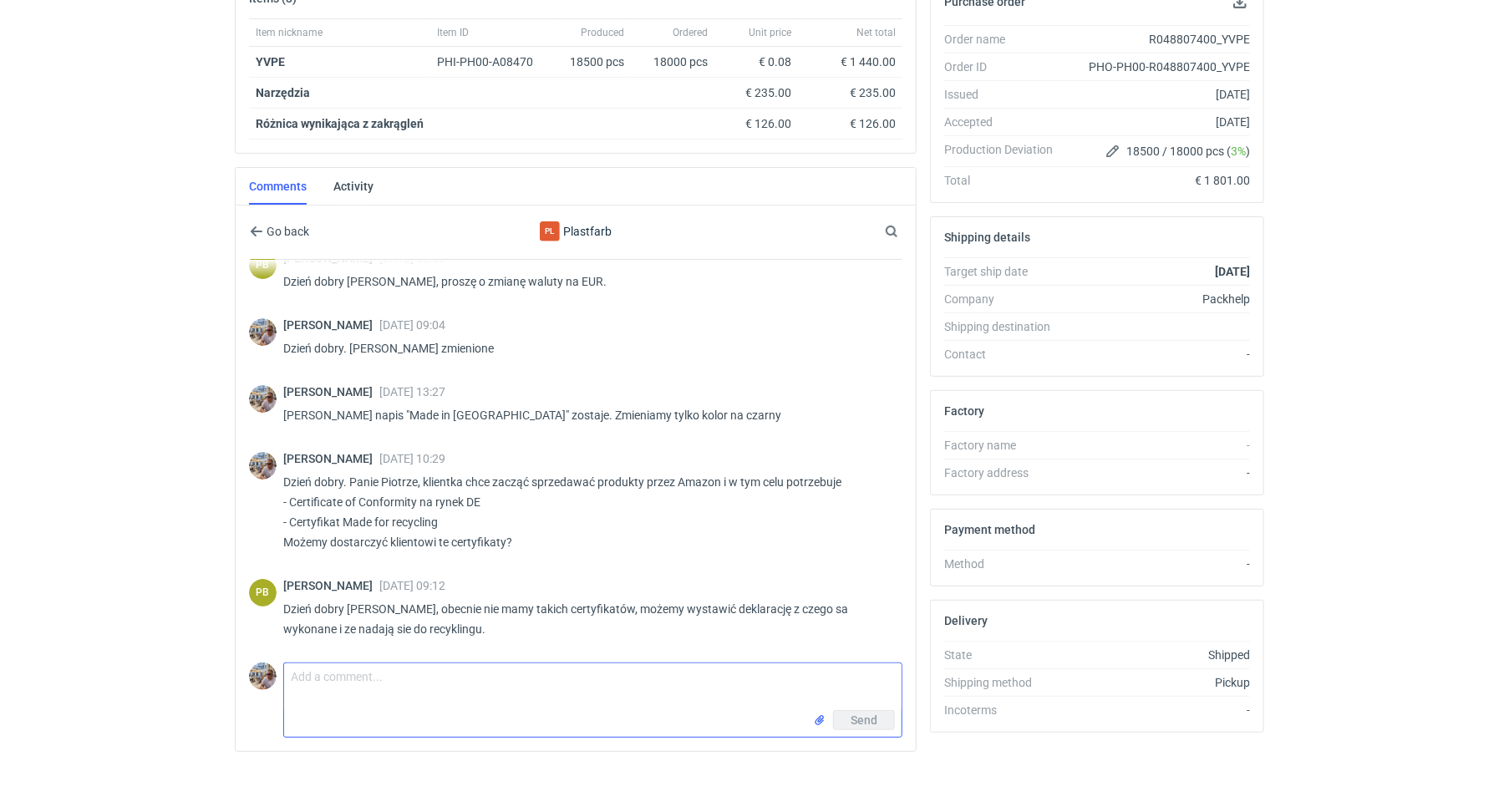
click at [438, 687] on textarea "Comment message" at bounding box center [593, 687] width 618 height 47
type textarea "Dzień dobry. [PERSON_NAME] proszę przesłać to co są Państwo w stanie"
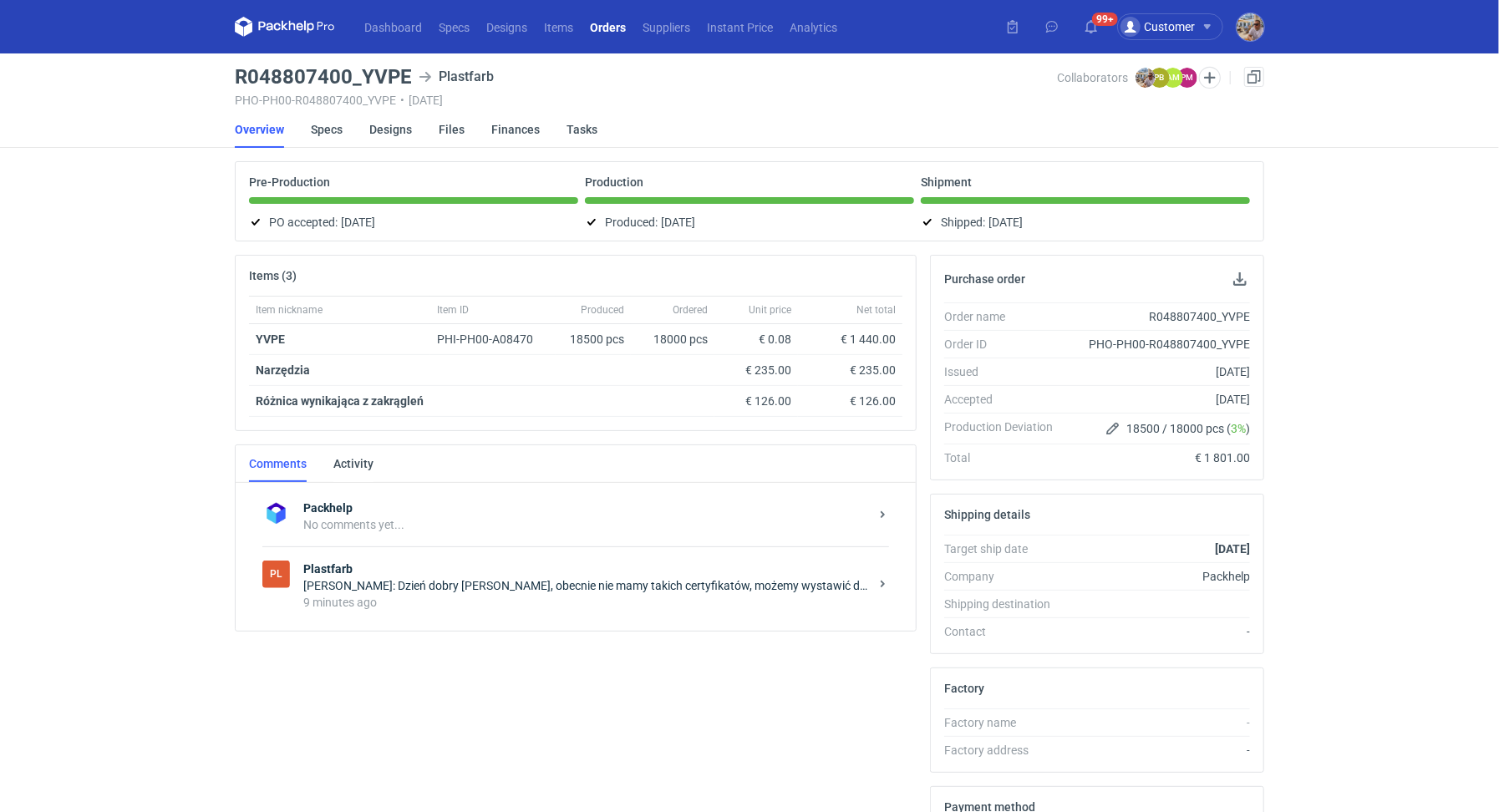
click at [505, 616] on div "Pl Plastfarb [PERSON_NAME]: Dzień dobry [PERSON_NAME], obecnie nie mamy takich …" at bounding box center [576, 586] width 627 height 78
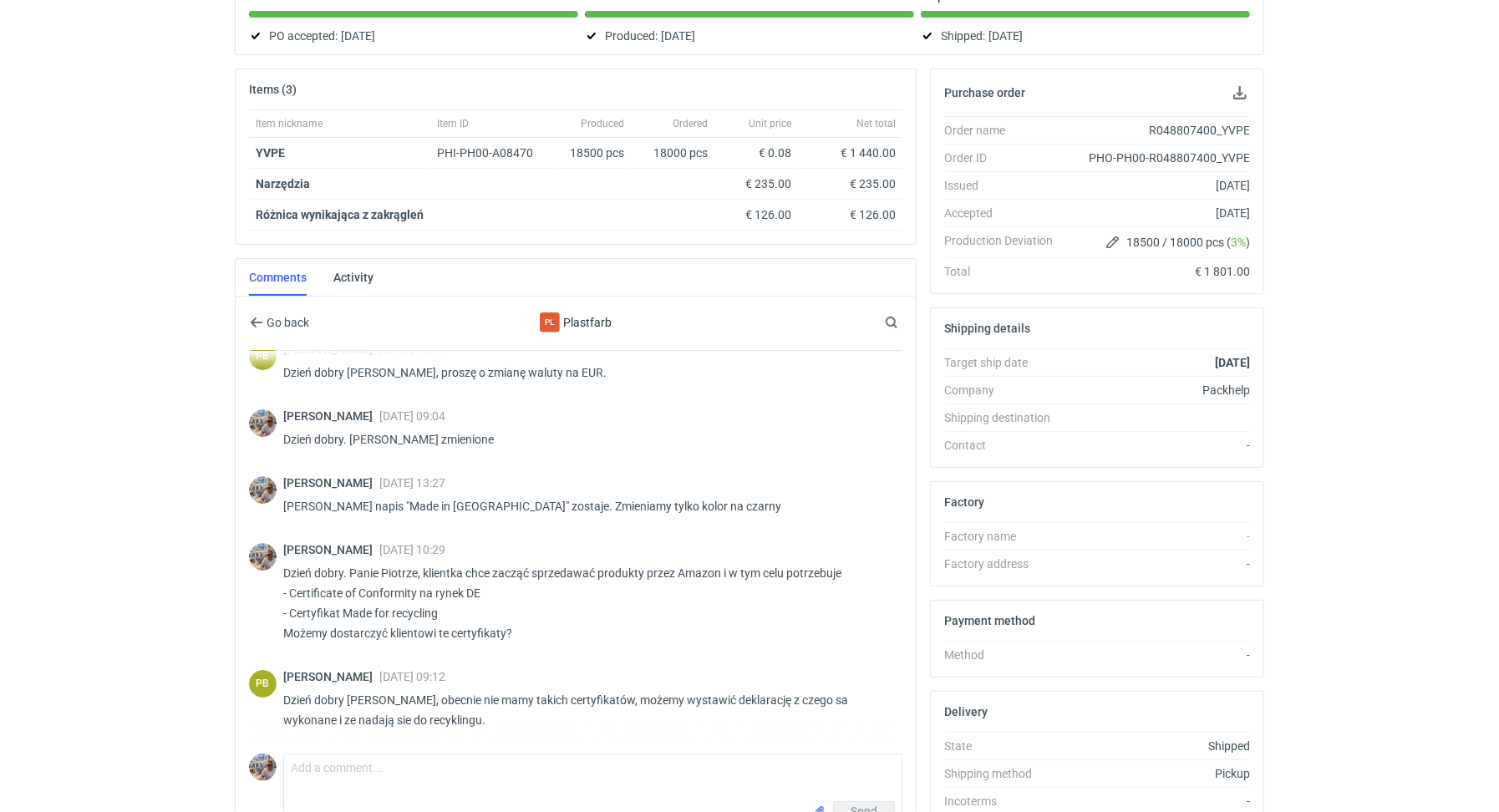
scroll to position [278, 0]
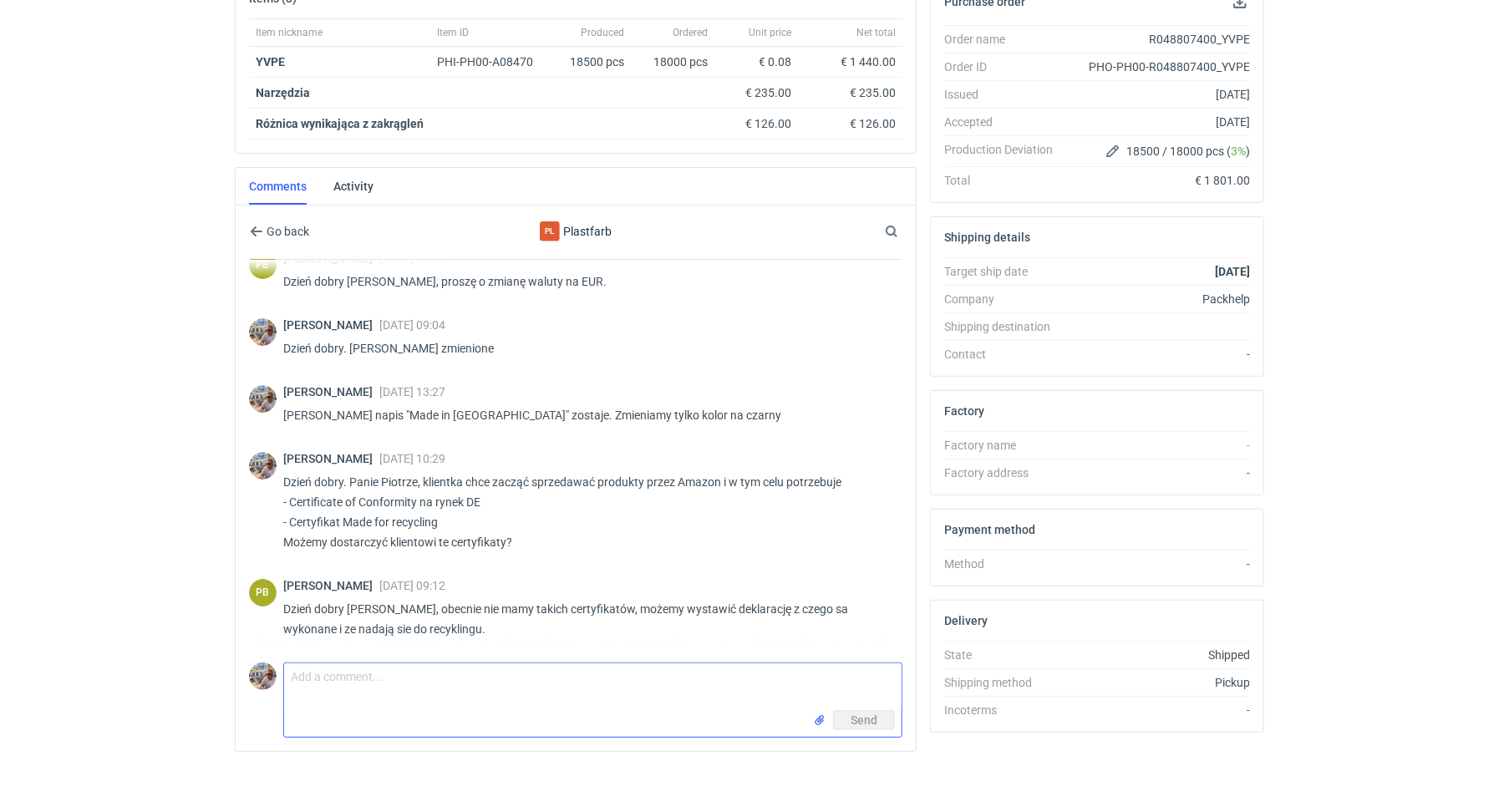
click at [439, 692] on textarea "Comment message" at bounding box center [593, 687] width 618 height 47
click at [538, 676] on textarea "Dzień dobry. Panie [PERSON_NAME] proszę o wystawienie dokumentów które są Państ…" at bounding box center [593, 687] width 618 height 47
type textarea "Dzień dobry. Panie [PERSON_NAME] proszę o przesłanie dokumentów które są Państw…"
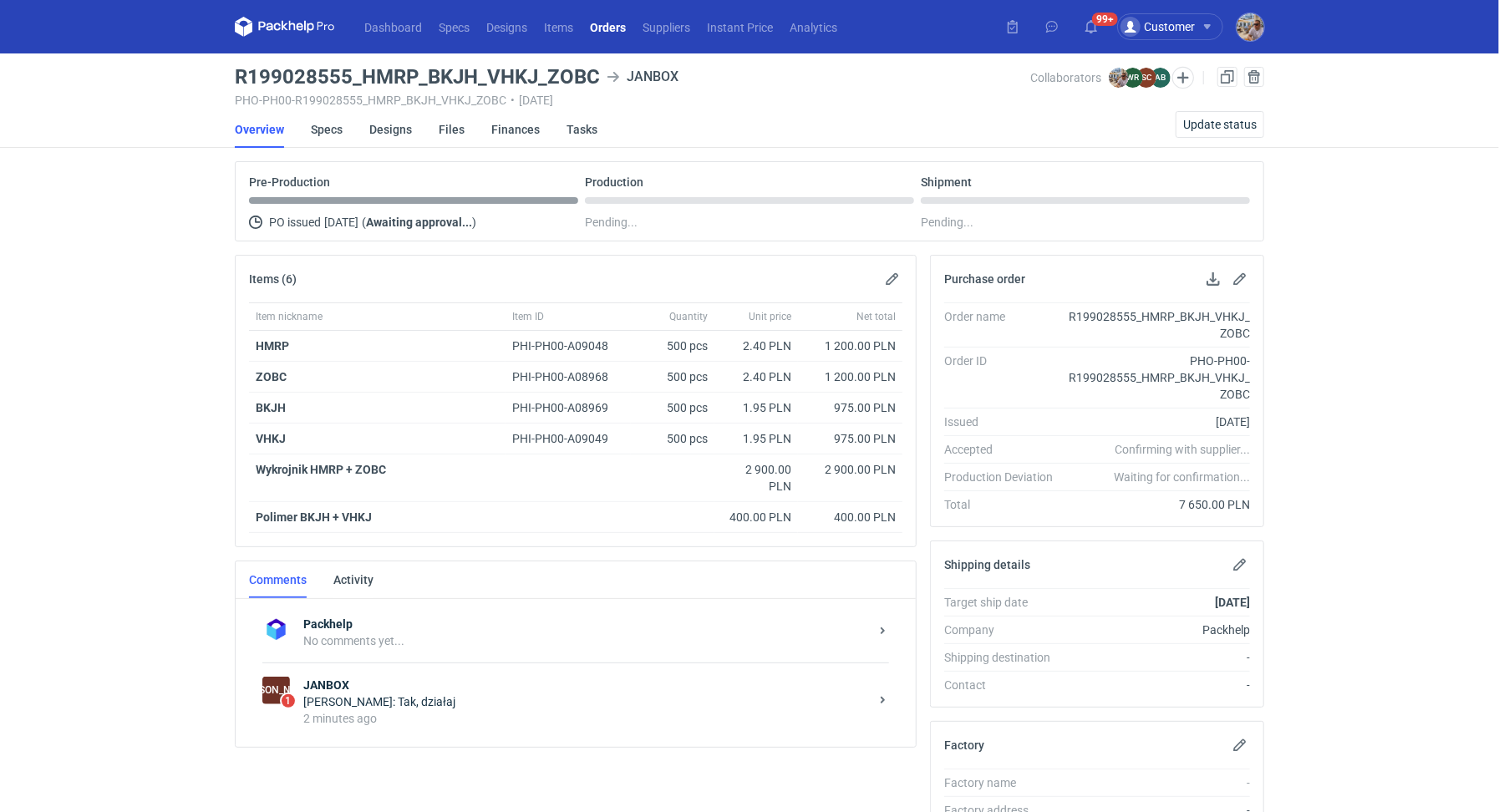
click at [329, 694] on div "Sylwia Cichórz: Tak, działaj" at bounding box center [587, 702] width 566 height 17
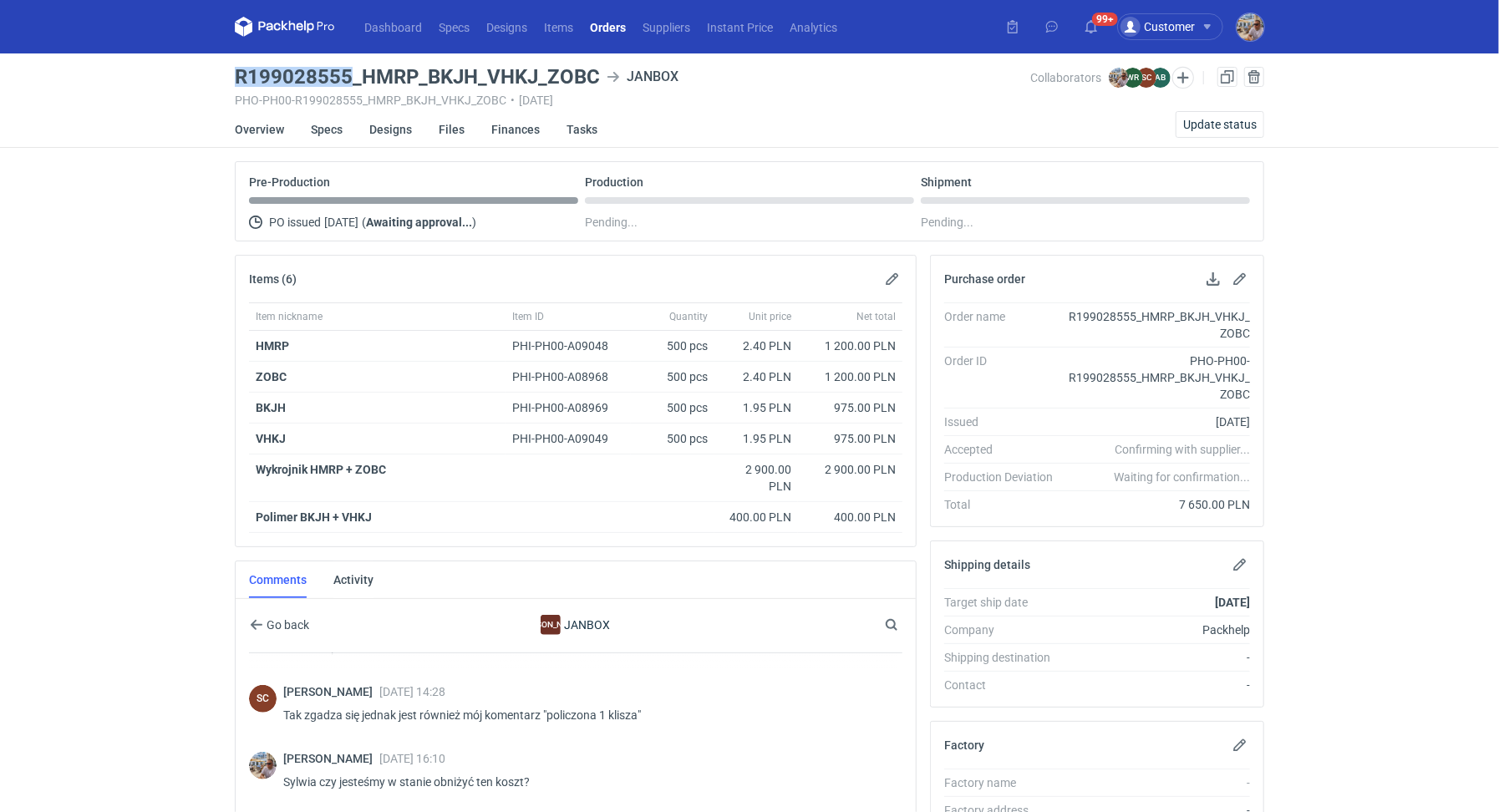
drag, startPoint x: 233, startPoint y: 77, endPoint x: 349, endPoint y: 75, distance: 116.0
click at [349, 75] on main "R199028555_HMRP_BKJH_VHKJ_ZOBC JANBOX PHO-PH00-R199028555_HMRP_BKJH_VHKJ_ZOBC •…" at bounding box center [749, 633] width 1043 height 1159
copy h3 "R199028555"
click at [178, 67] on div "Dashboard Specs Designs Items Orders Suppliers Instant Price Analytics 99+ 99+ …" at bounding box center [749, 406] width 1499 height 812
drag, startPoint x: 233, startPoint y: 77, endPoint x: 350, endPoint y: 75, distance: 117.0
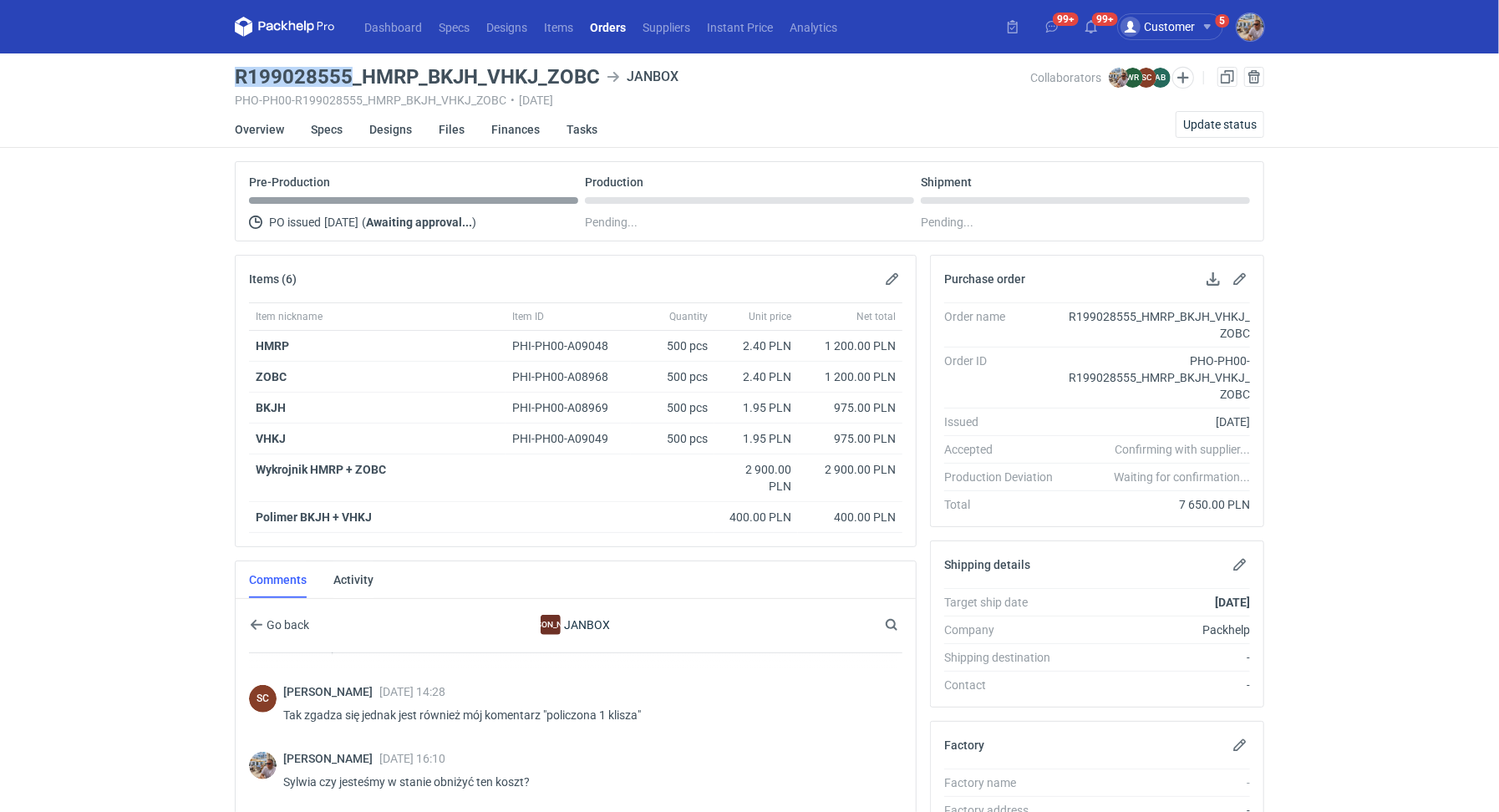
click at [350, 75] on main "R199028555_HMRP_BKJH_VHKJ_ZOBC JANBOX PHO-PH00-R199028555_HMRP_BKJH_VHKJ_ZOBC •…" at bounding box center [749, 633] width 1043 height 1159
copy h3 "R199028555"
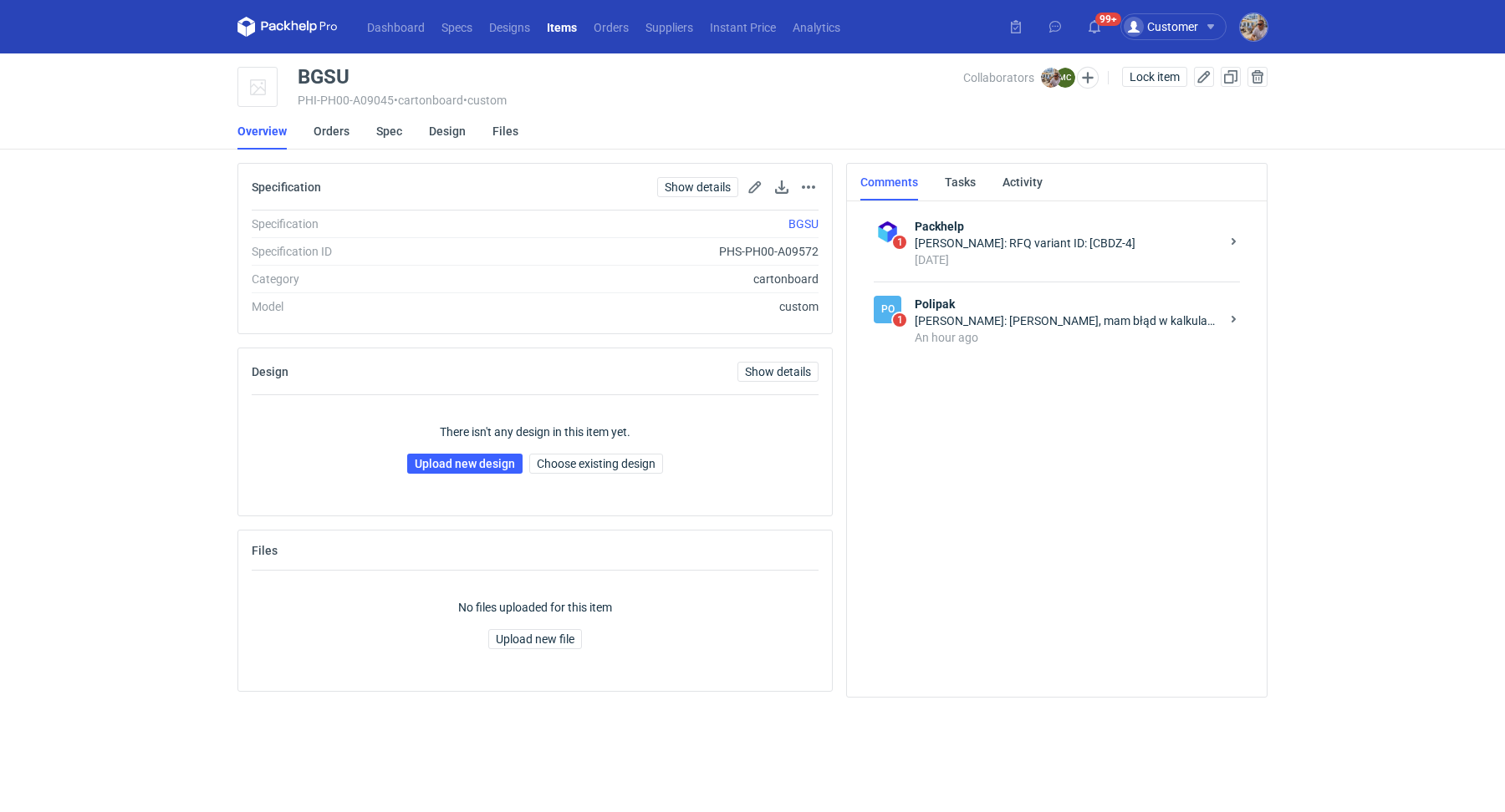
click at [991, 319] on div "[PERSON_NAME]: [PERSON_NAME], mam błąd w kalkulacji - nie policzyłem wklejania.…" at bounding box center [1067, 320] width 305 height 17
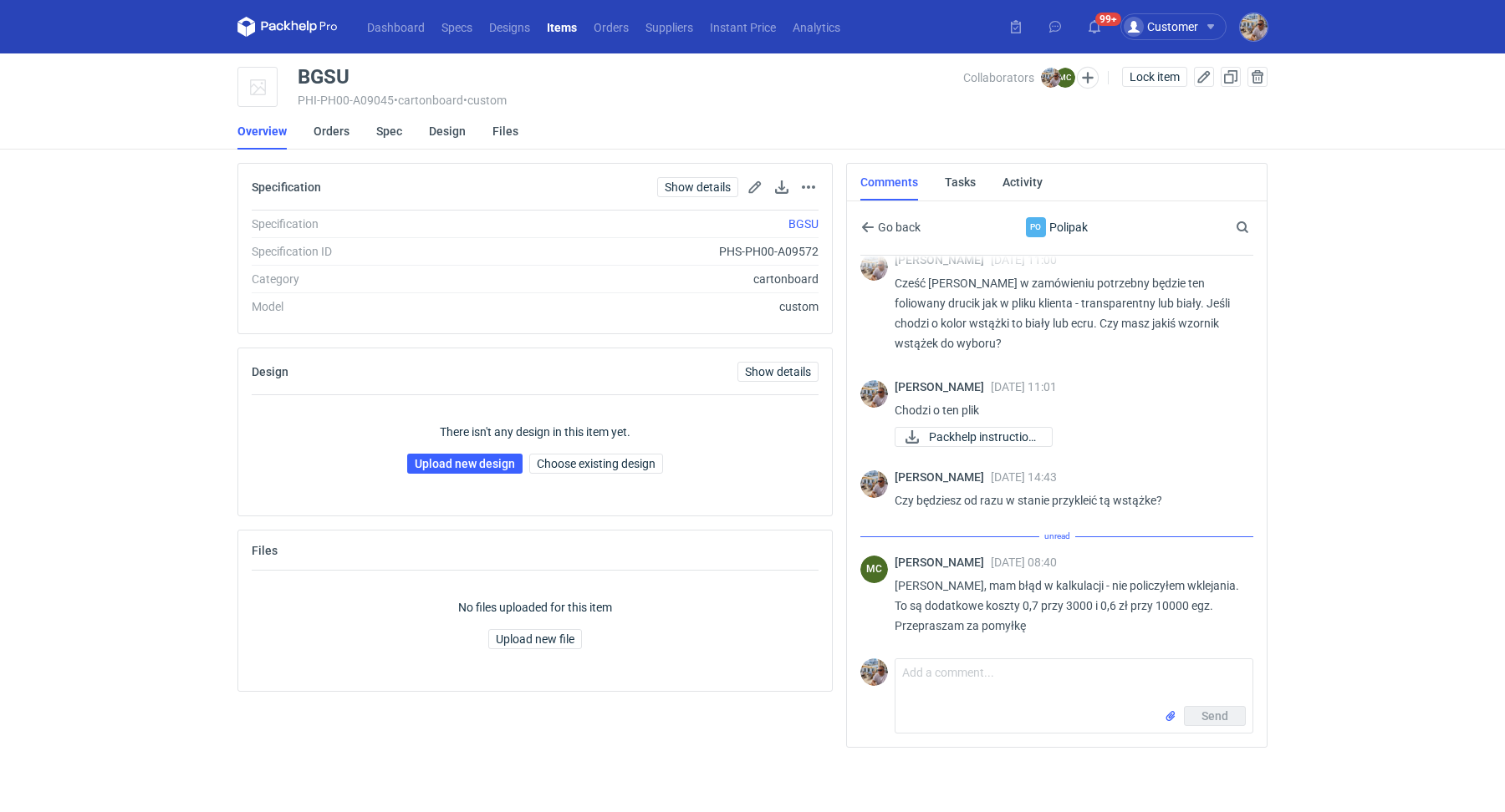
scroll to position [572, 0]
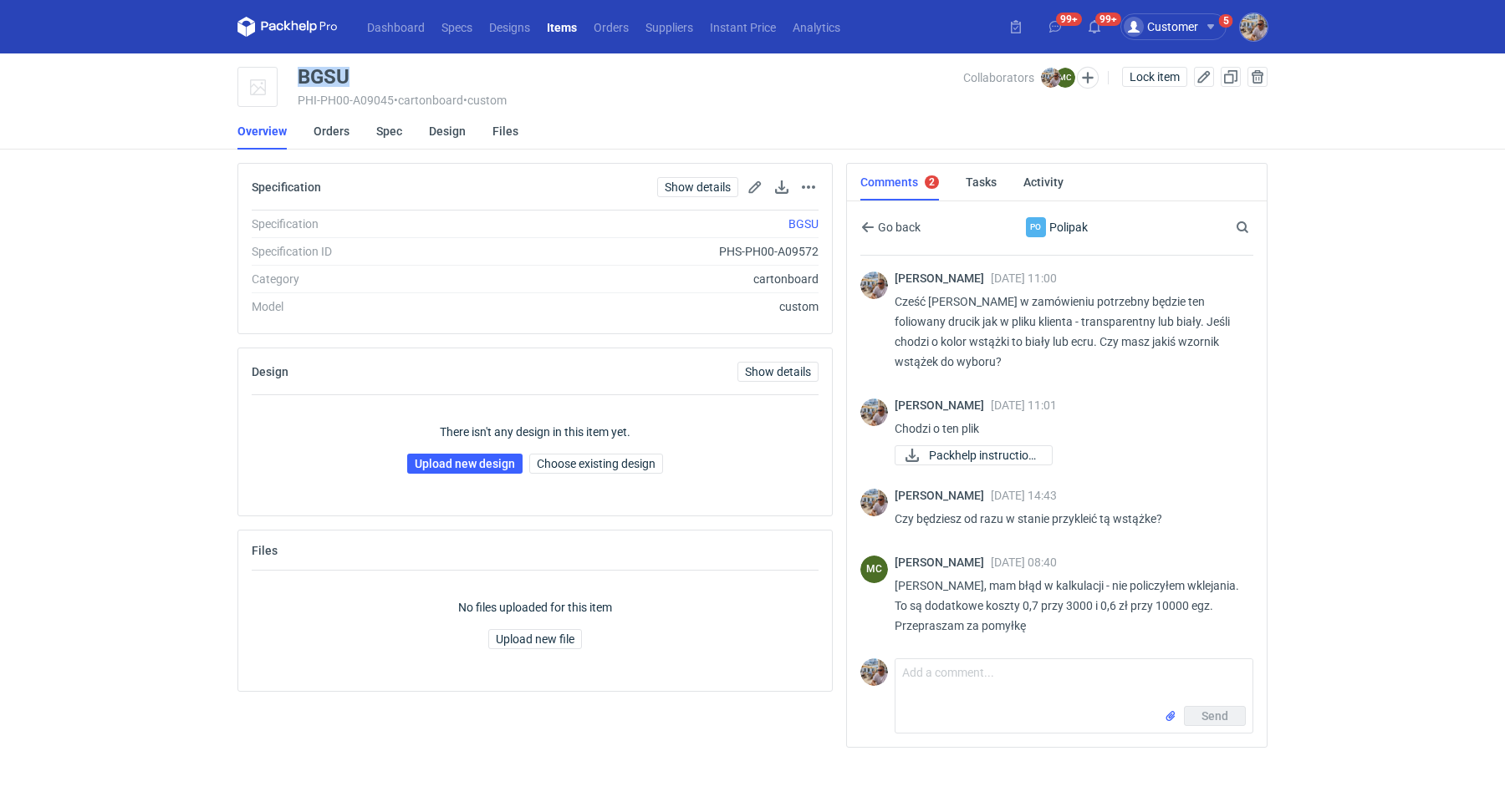
drag, startPoint x: 359, startPoint y: 73, endPoint x: 297, endPoint y: 75, distance: 62.0
click at [297, 75] on div "BGSU" at bounding box center [630, 76] width 666 height 20
copy div "BGSU"
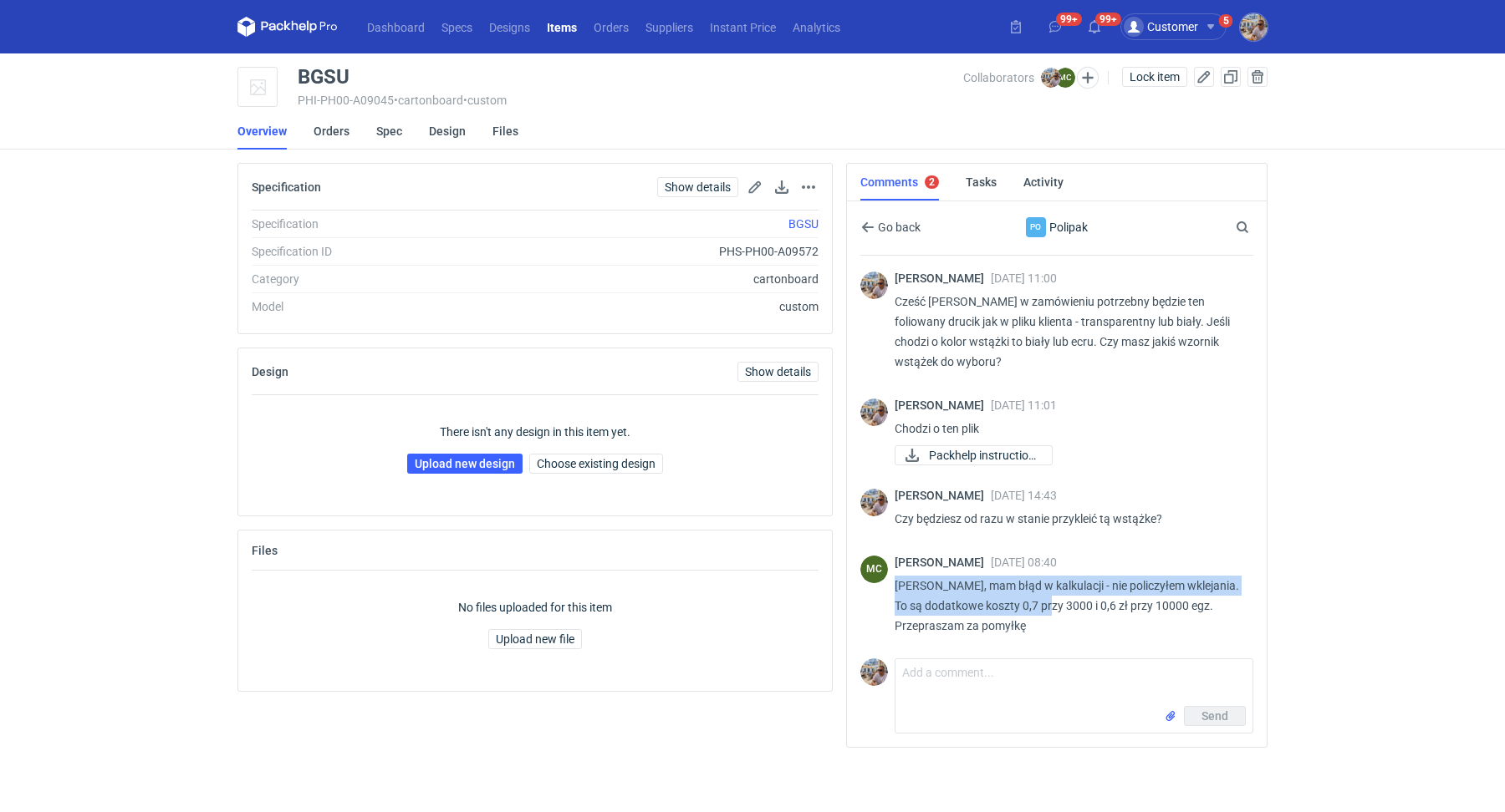
drag, startPoint x: 1060, startPoint y: 603, endPoint x: 897, endPoint y: 587, distance: 163.8
click at [897, 587] on p "[PERSON_NAME], mam błąd w kalkulacji - nie policzyłem wklejania. To są dodatkow…" at bounding box center [1067, 606] width 345 height 60
copy p "[PERSON_NAME], mam błąd w kalkulacji - nie policzyłem wklejania. To są dodatkow…"
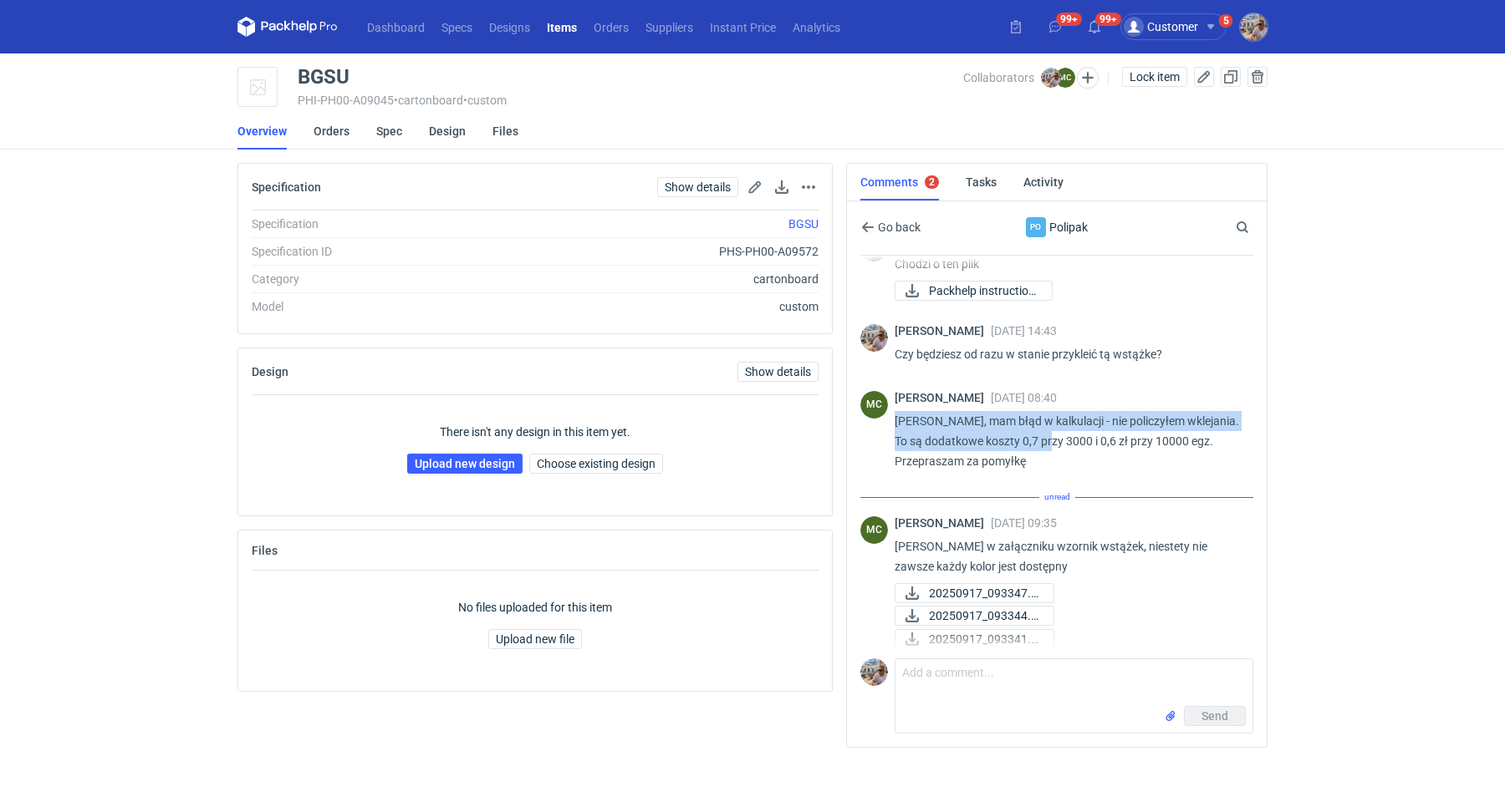
scroll to position [745, 0]
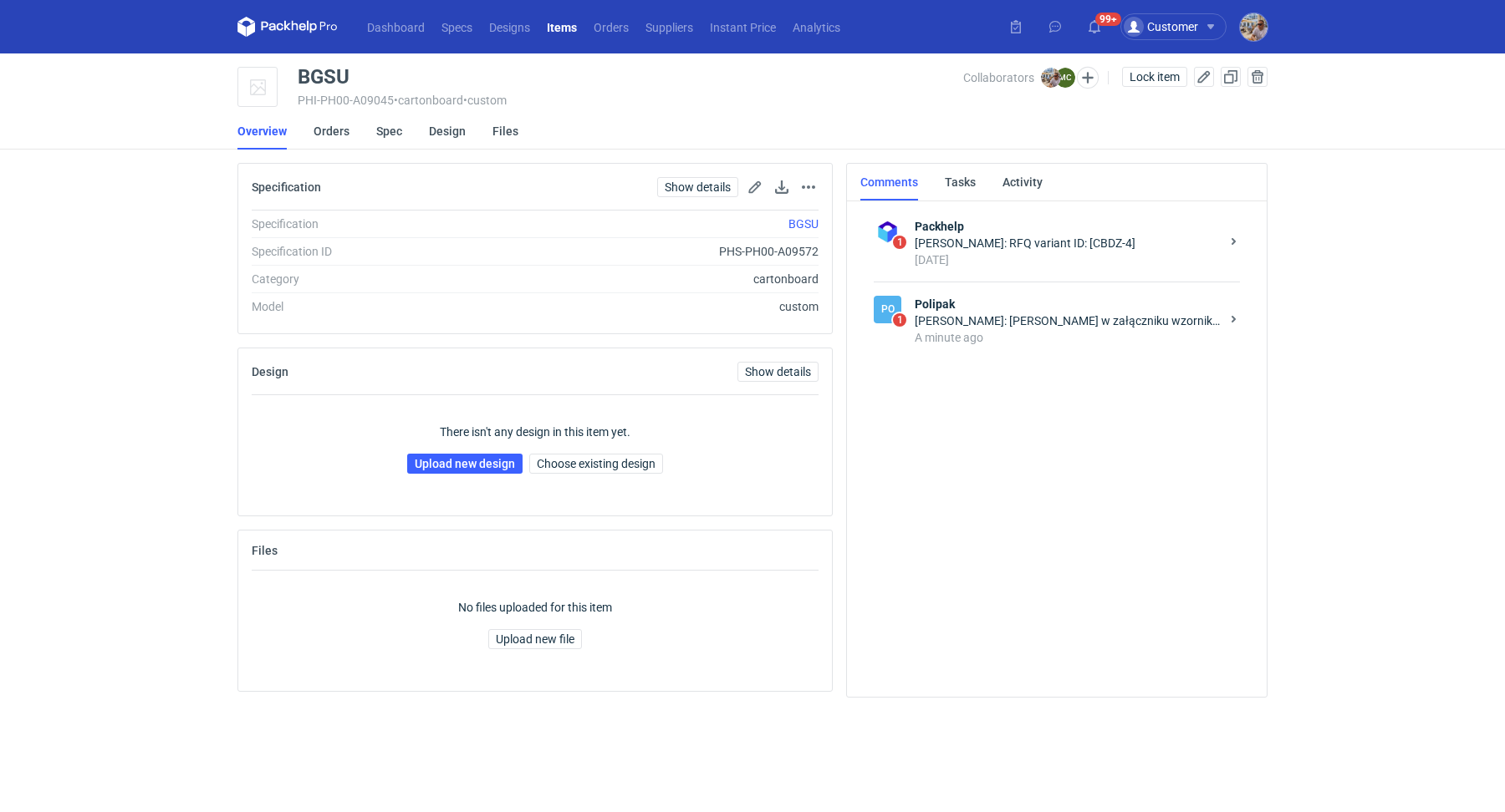
click at [1060, 326] on div "Marcin Czarnecki: Michał w załączniku wzornik wstążek, niestety nie zawsze każd…" at bounding box center [1067, 320] width 305 height 17
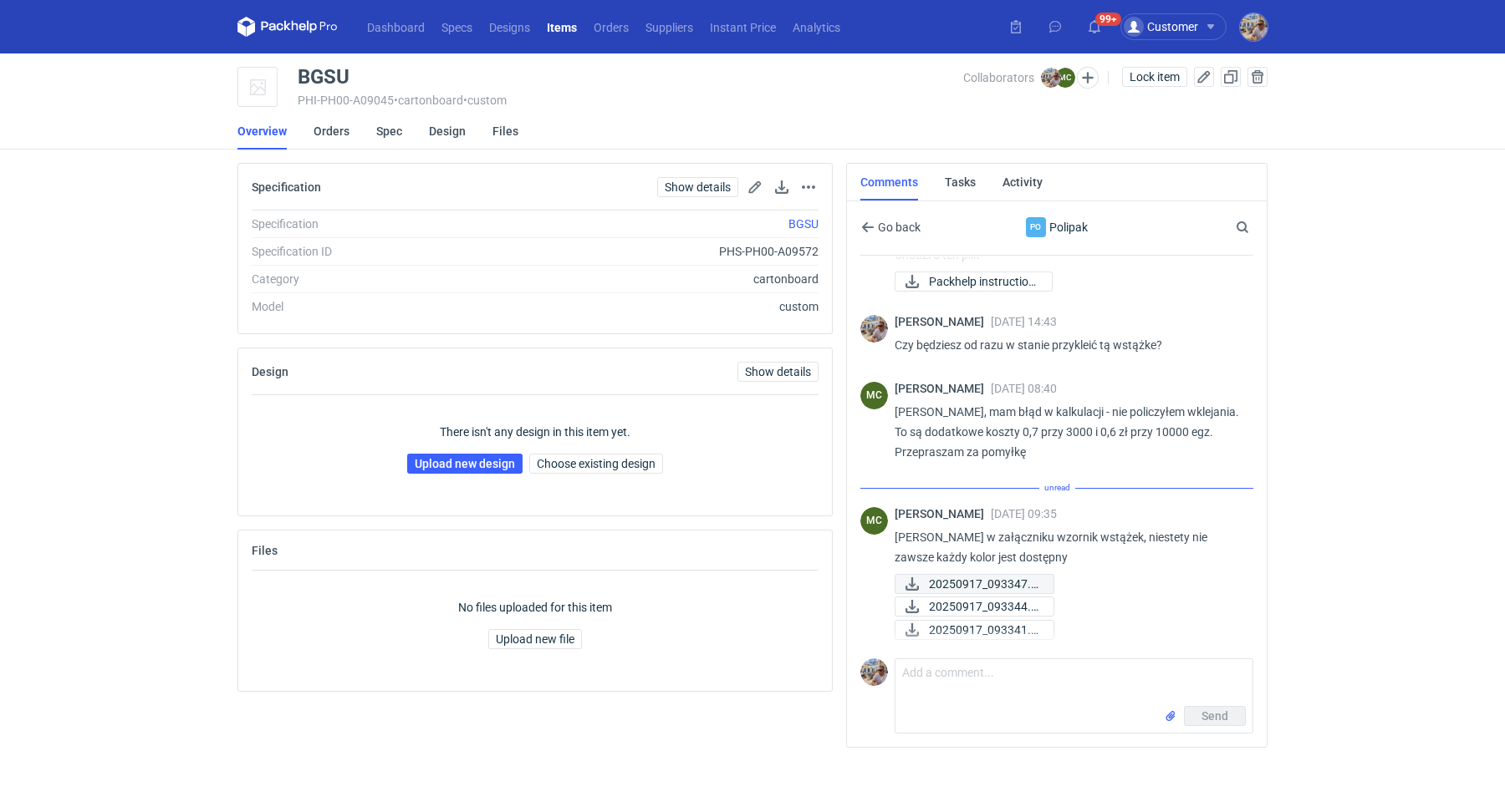
scroll to position [728, 0]
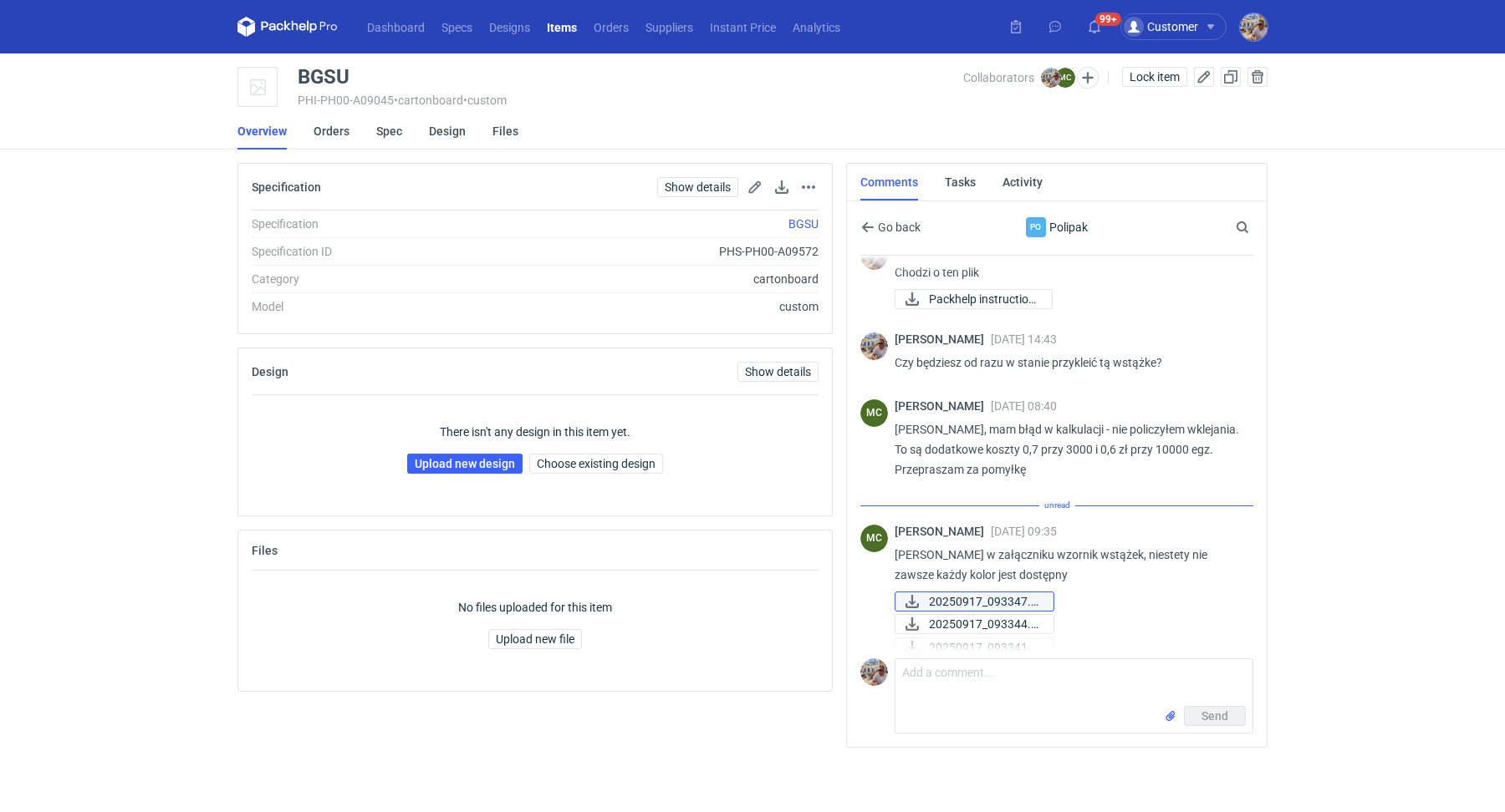
click at [983, 593] on span "20250917_093347.jpg" at bounding box center [984, 602] width 111 height 19
click at [978, 602] on span "20250917_093344.jpg" at bounding box center [984, 605] width 111 height 19
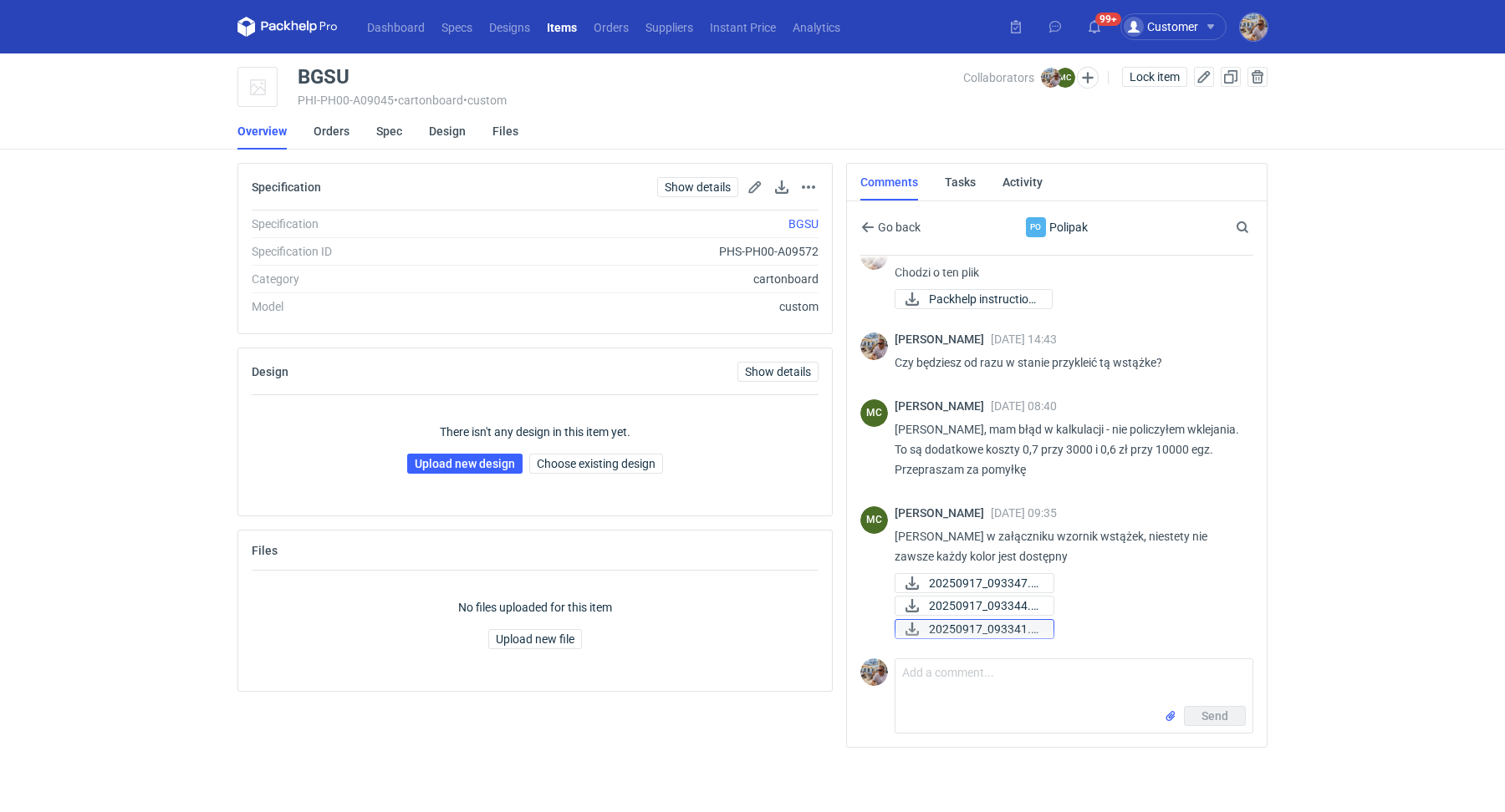
click at [977, 635] on span "20250917_093341.jpg" at bounding box center [984, 629] width 111 height 19
drag, startPoint x: 1141, startPoint y: 532, endPoint x: 1208, endPoint y: 559, distance: 72.2
click at [1208, 559] on p "Michał w załączniku wzornik wstążek, niestety nie zawsze każdy kolor jest dostę…" at bounding box center [1067, 546] width 345 height 40
copy p "nie zawsze każdy kolor jest dostępny"
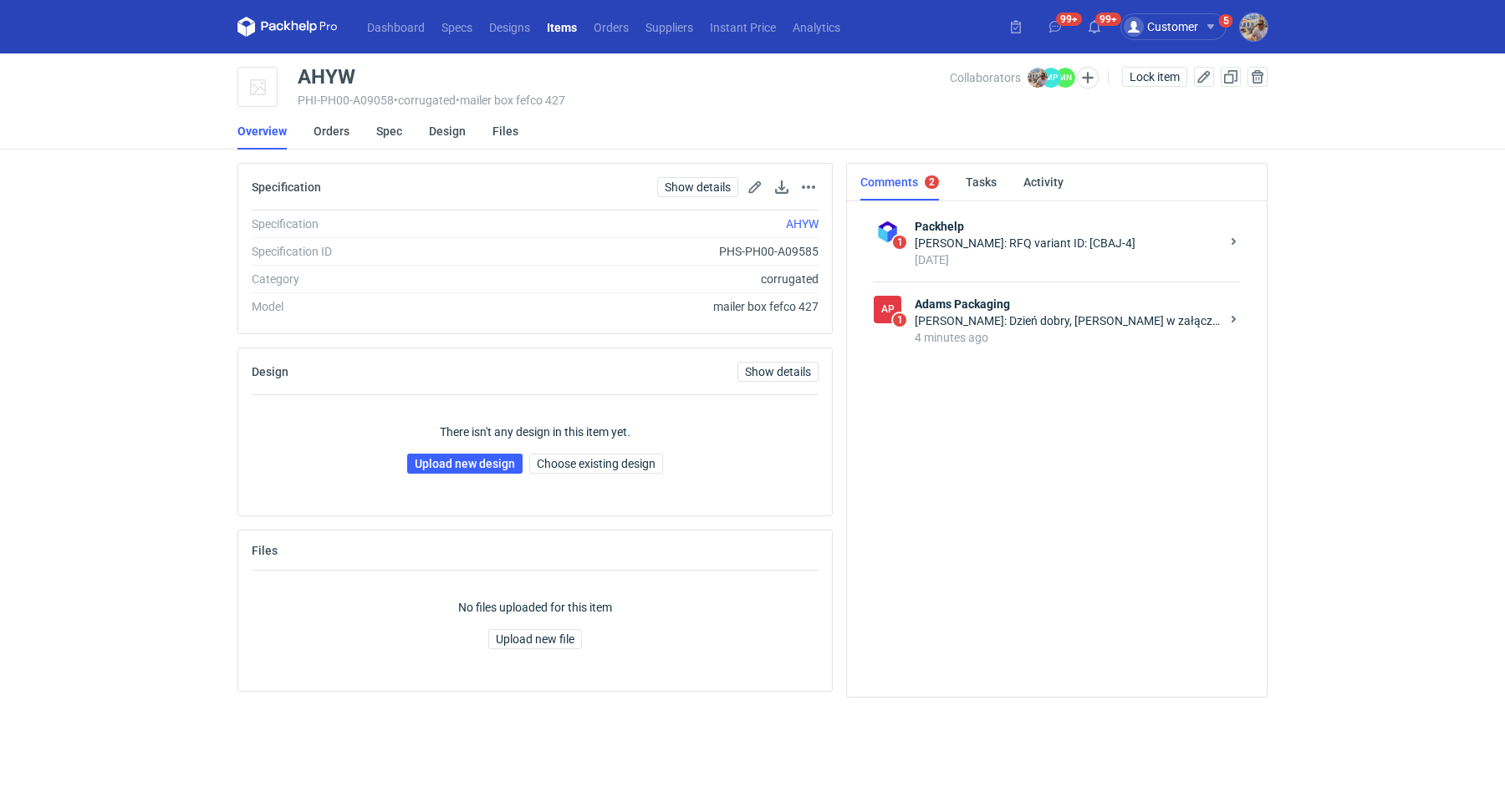
click at [1067, 342] on div "4 minutes ago" at bounding box center [1067, 337] width 305 height 17
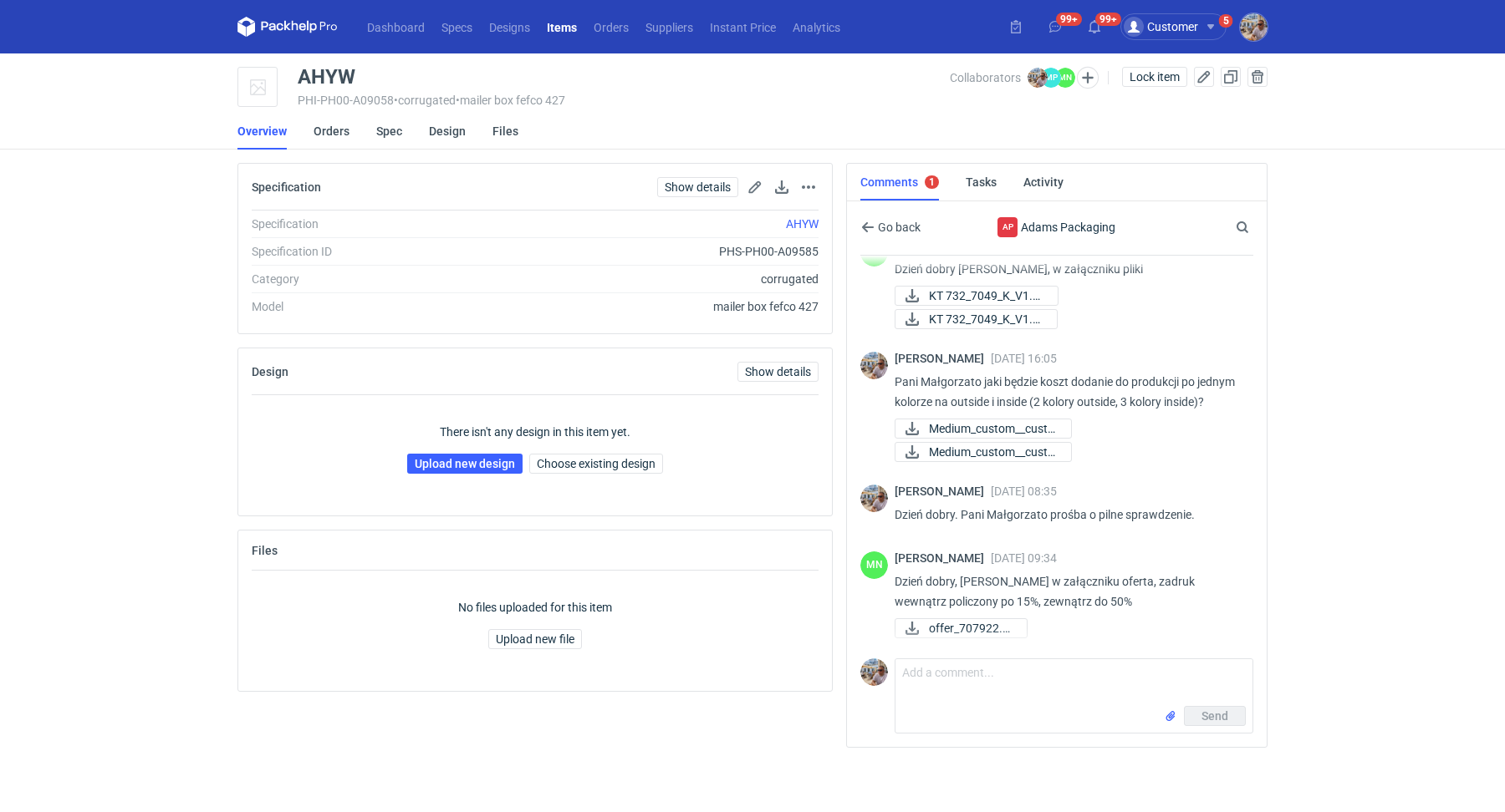
scroll to position [118, 0]
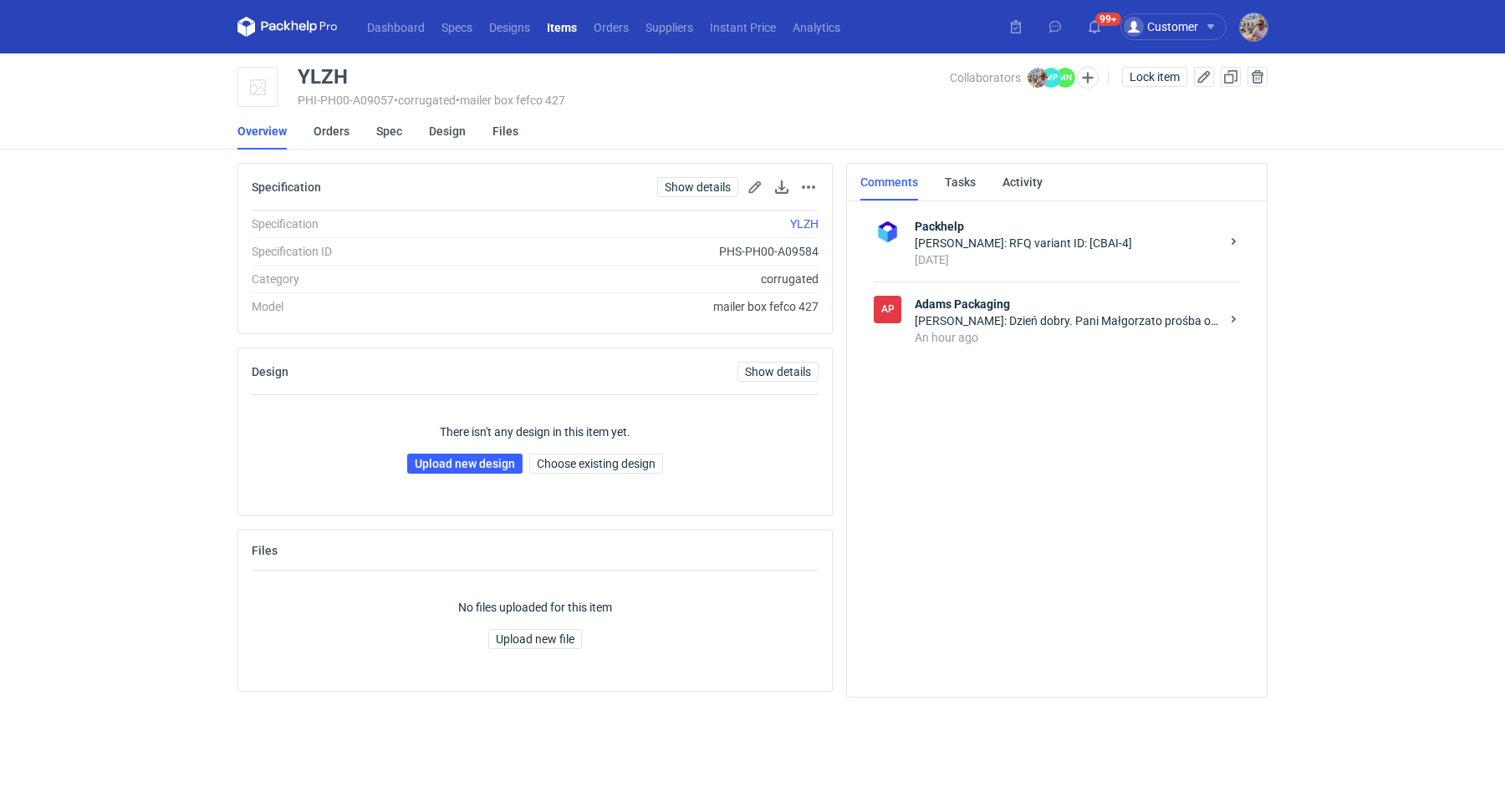
click at [1043, 323] on div "[PERSON_NAME]: Dzień dobry. Pani Małgorzato prośba o pilne sprawdzenie." at bounding box center [1067, 320] width 305 height 17
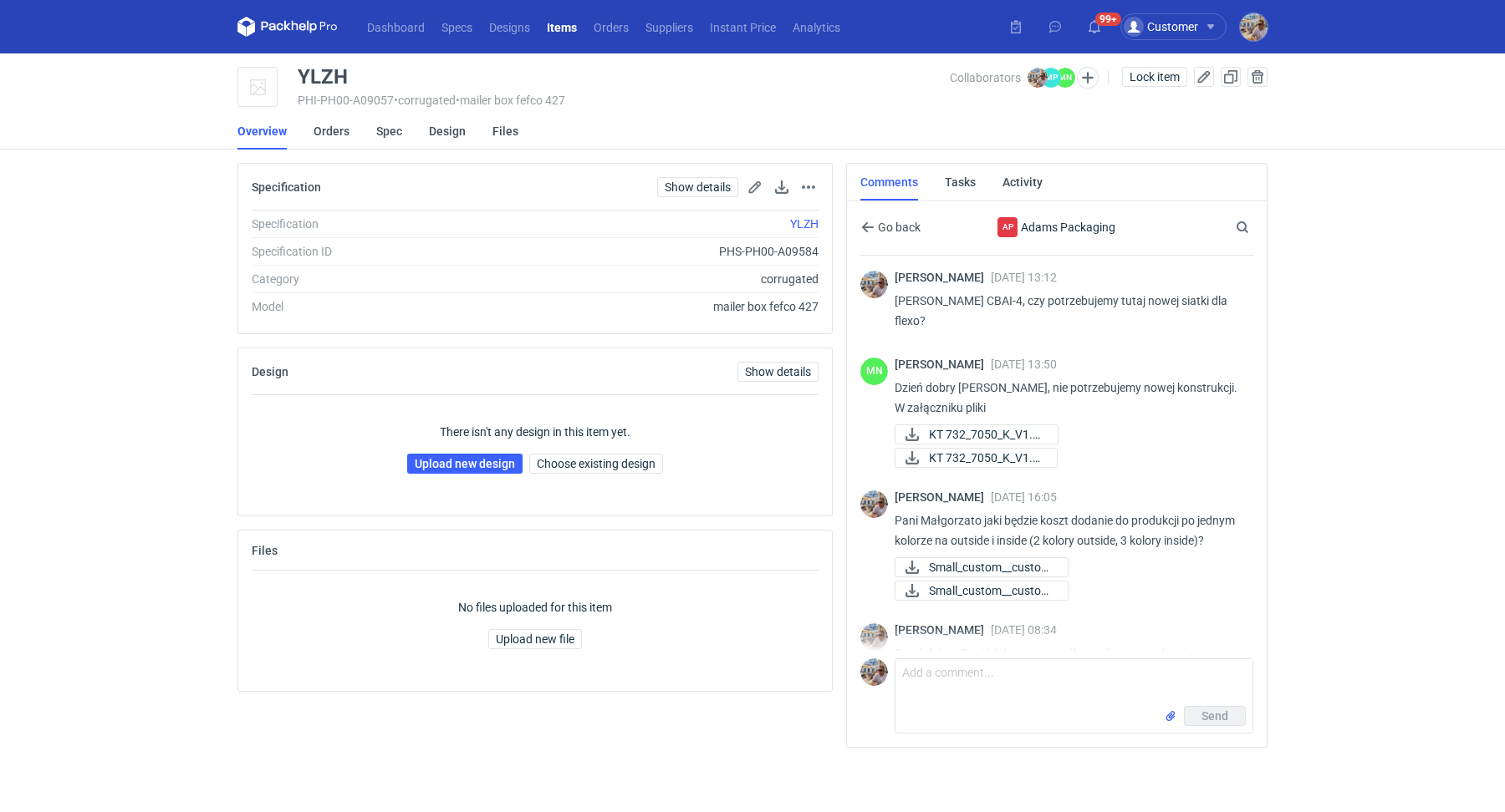
scroll to position [49, 0]
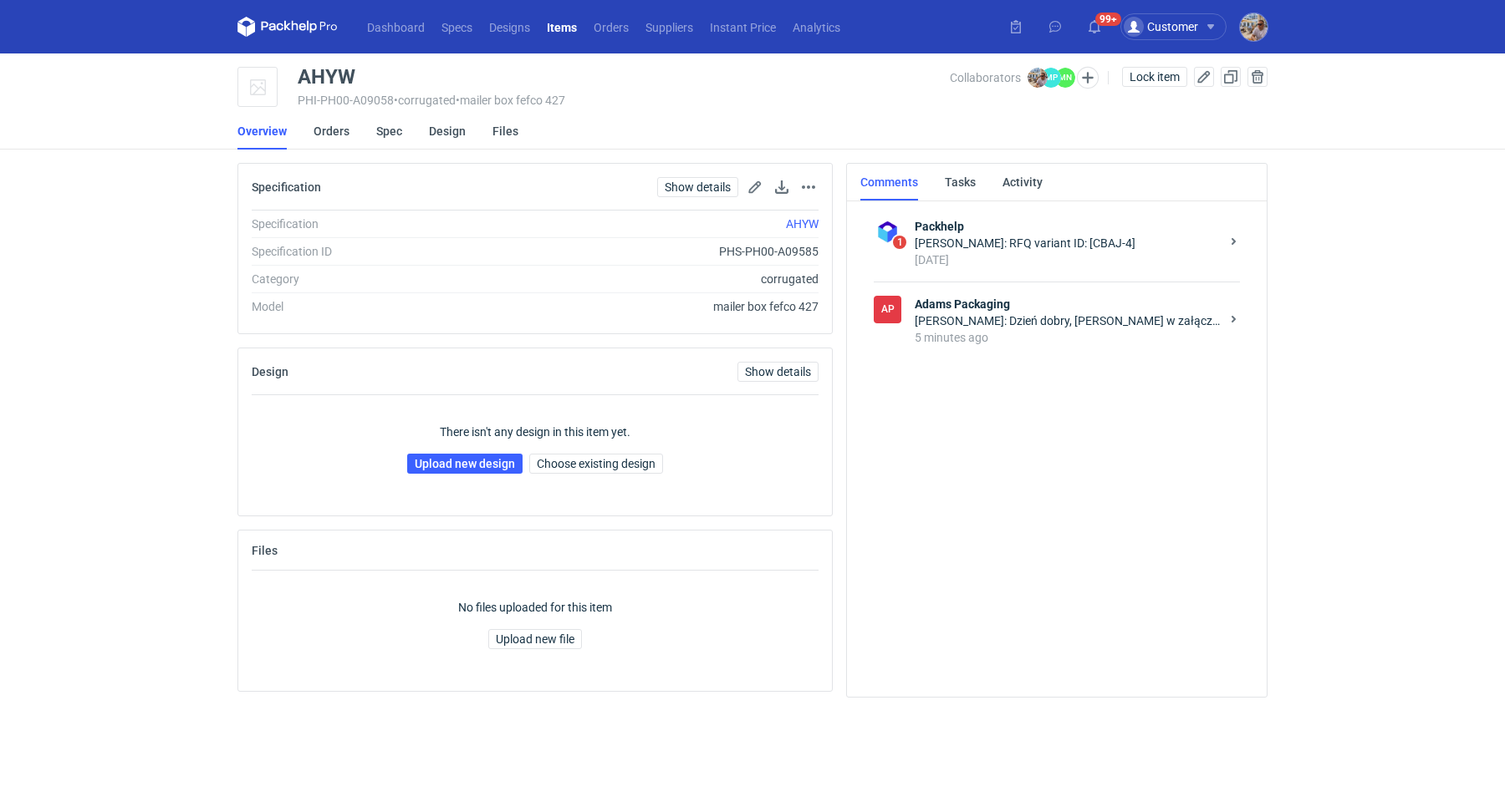
click at [1065, 333] on div "5 minutes ago" at bounding box center [1067, 337] width 305 height 17
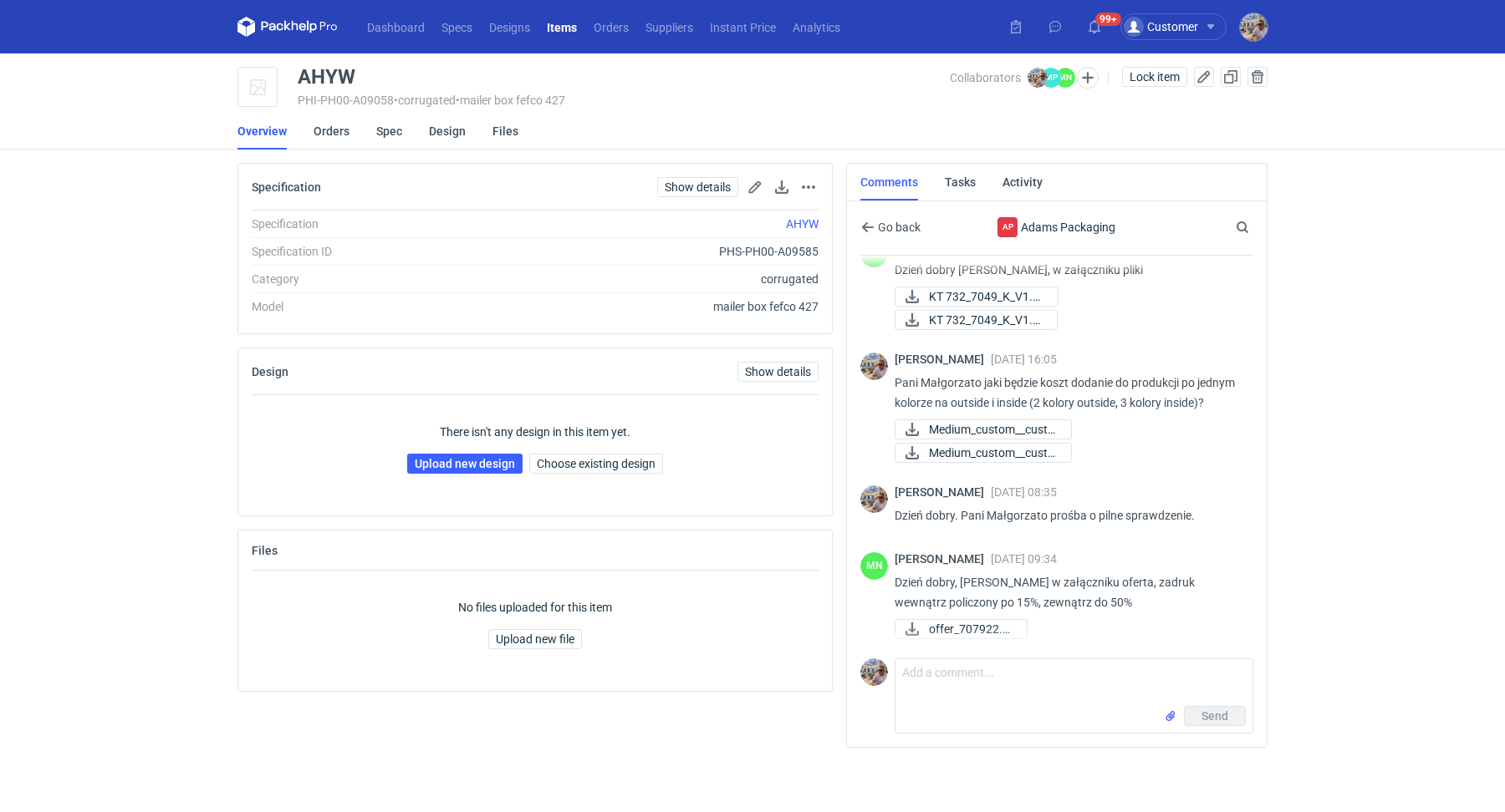
scroll to position [118, 0]
click at [974, 632] on span "offer_707922.pdf" at bounding box center [970, 628] width 84 height 19
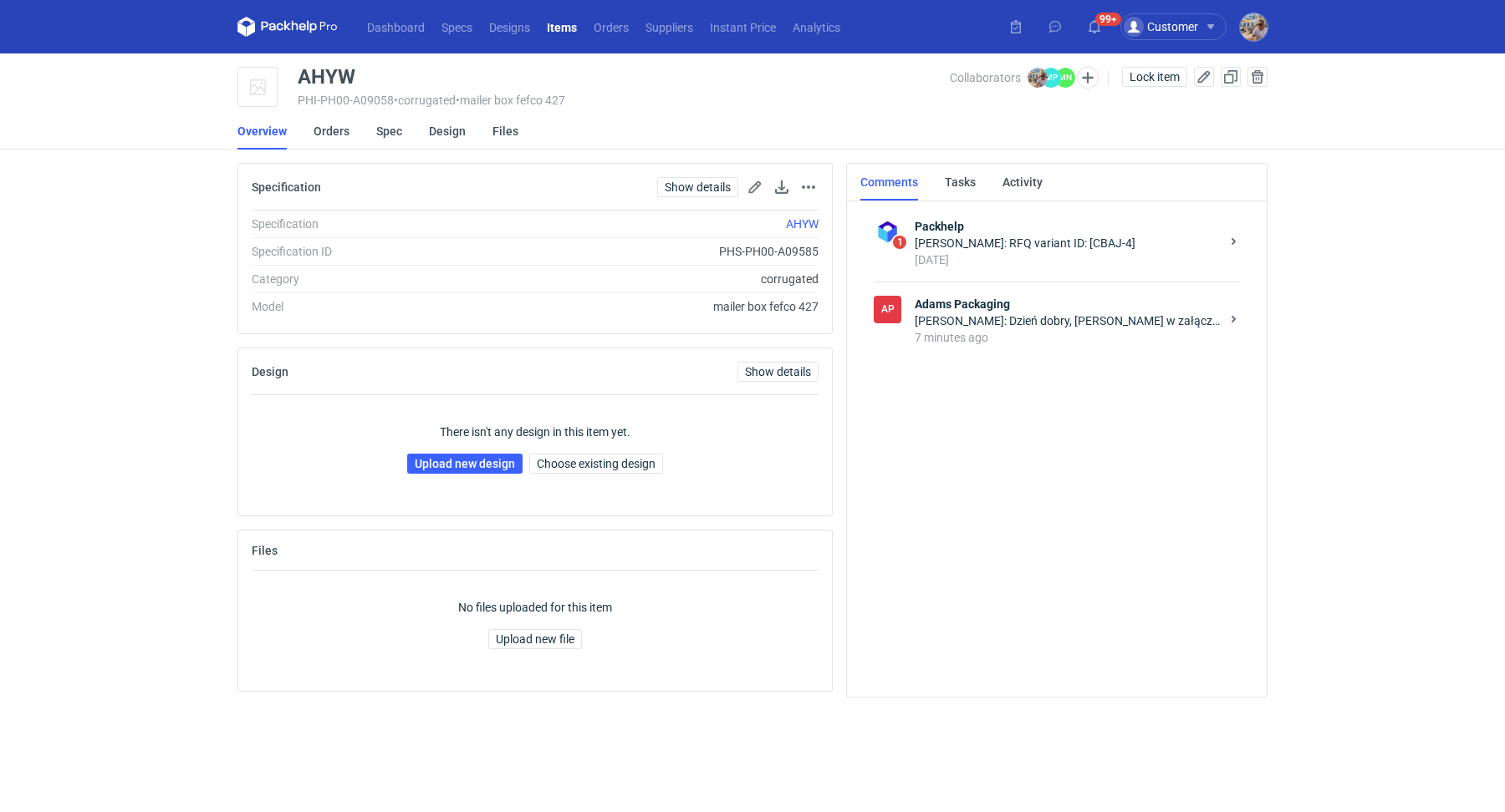
click at [1012, 317] on div "[PERSON_NAME]: Dzień dobry, [PERSON_NAME] w załączniku oferta, zadruk wewnątrz …" at bounding box center [1067, 320] width 305 height 17
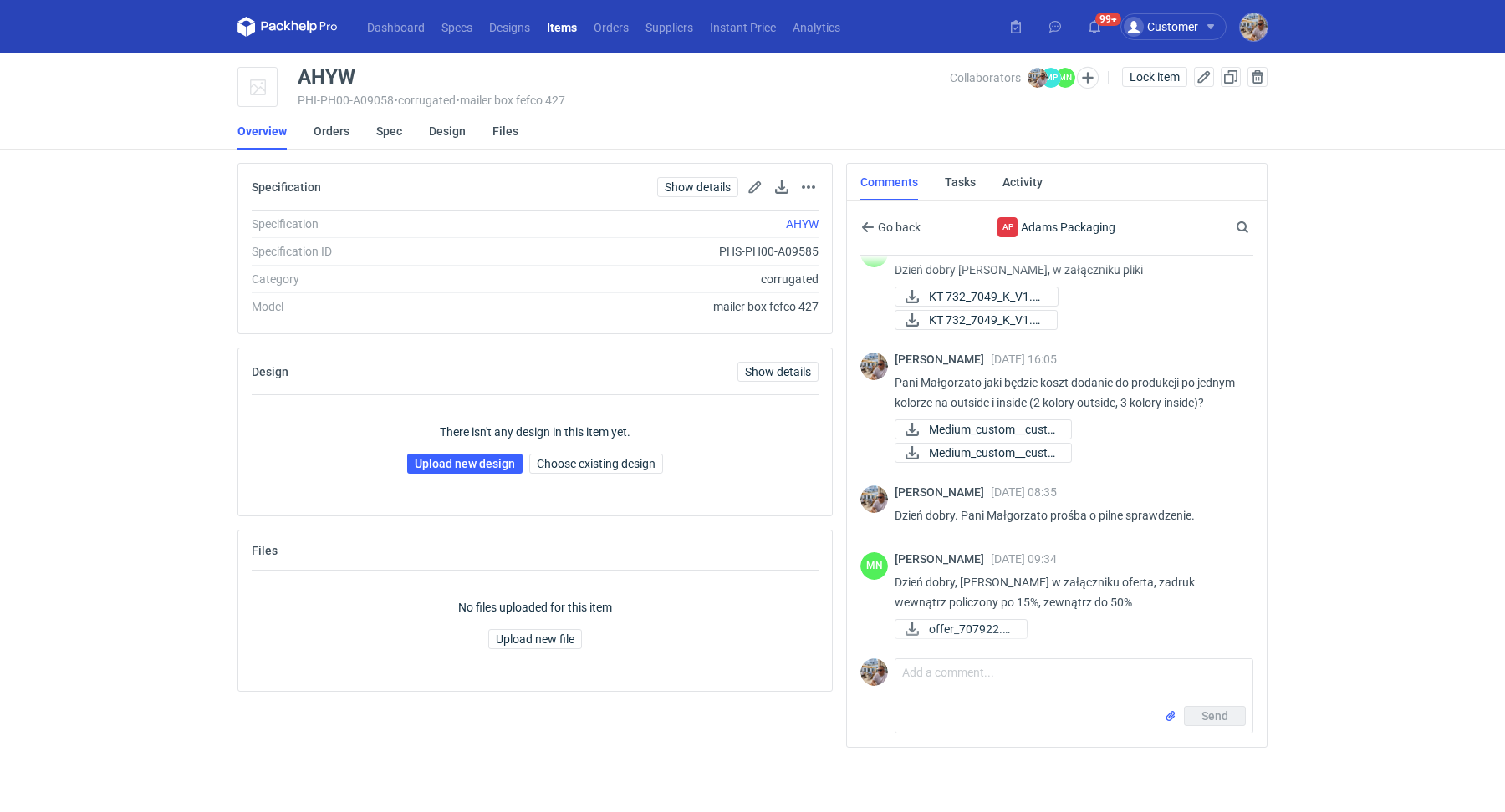
scroll to position [118, 0]
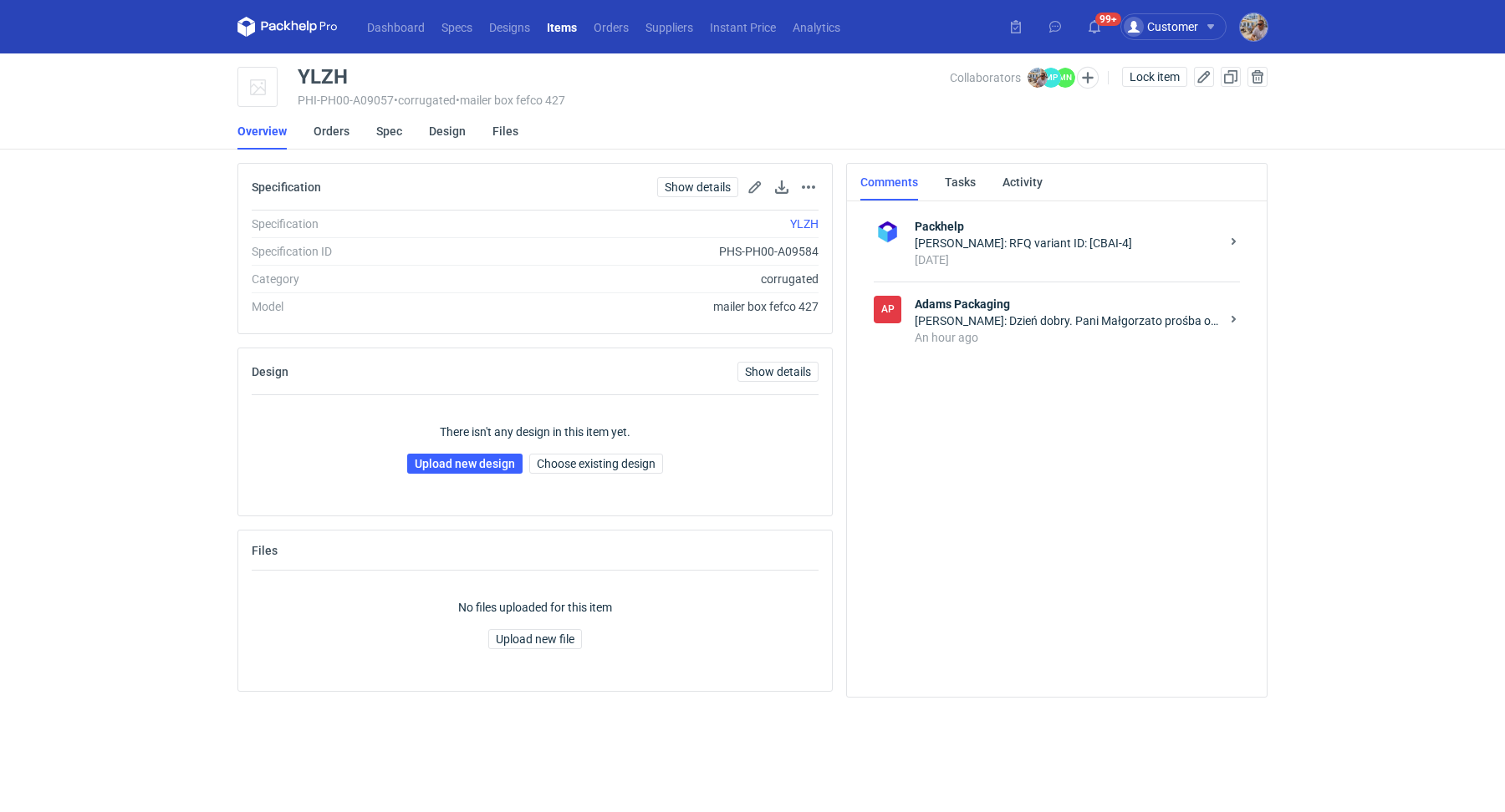
click at [1030, 323] on div "Michał Palasek: Dzień dobry. Pani Małgorzato prośba o pilne sprawdzenie." at bounding box center [1067, 320] width 305 height 17
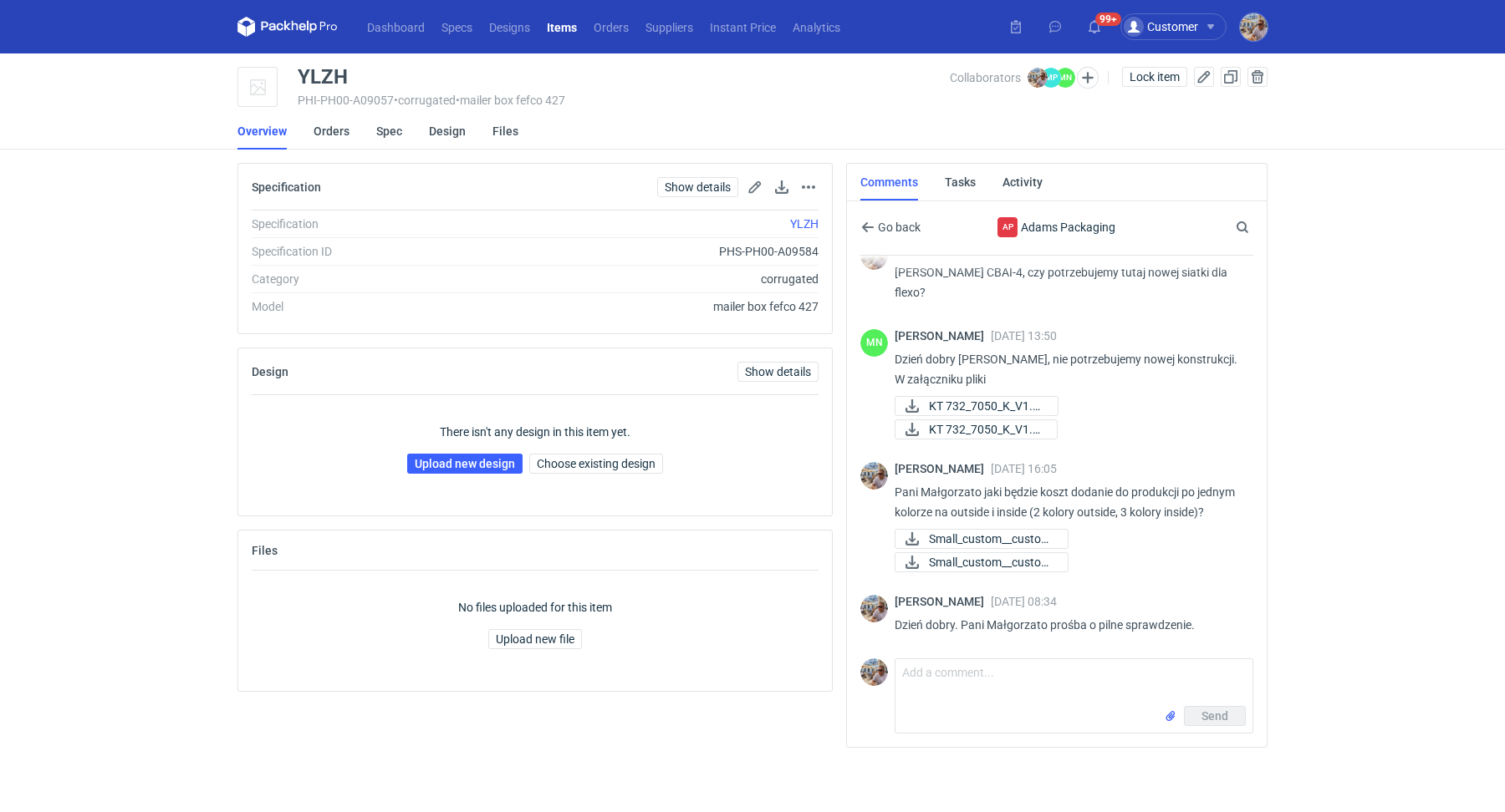
scroll to position [49, 0]
click at [997, 540] on span "Small_custom__custom..." at bounding box center [991, 539] width 125 height 19
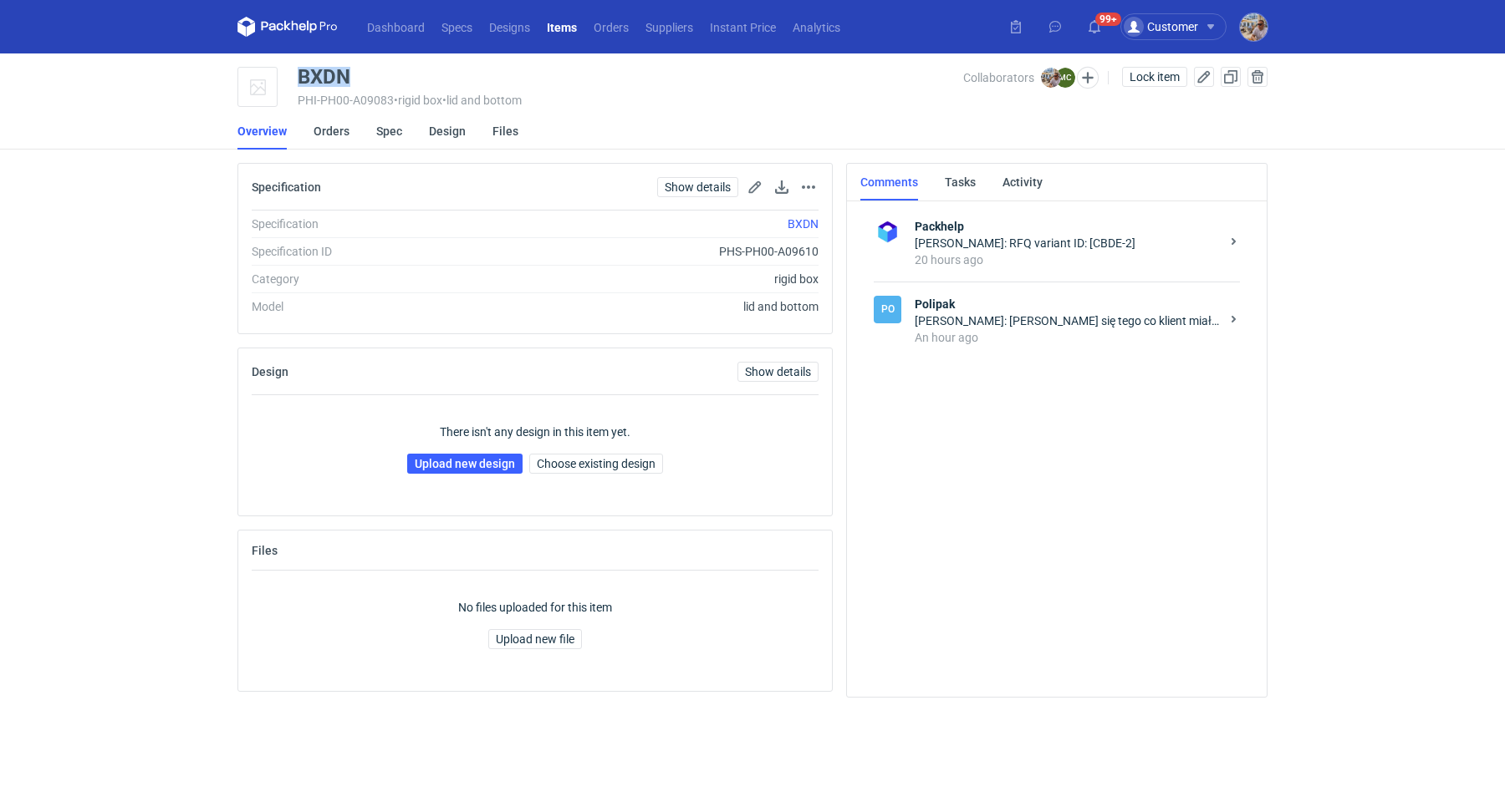
drag, startPoint x: 356, startPoint y: 71, endPoint x: 297, endPoint y: 72, distance: 59.0
click at [297, 72] on div "BXDN" at bounding box center [630, 76] width 666 height 20
copy div "BXDN"
click at [479, 459] on link "Upload new design" at bounding box center [465, 463] width 115 height 20
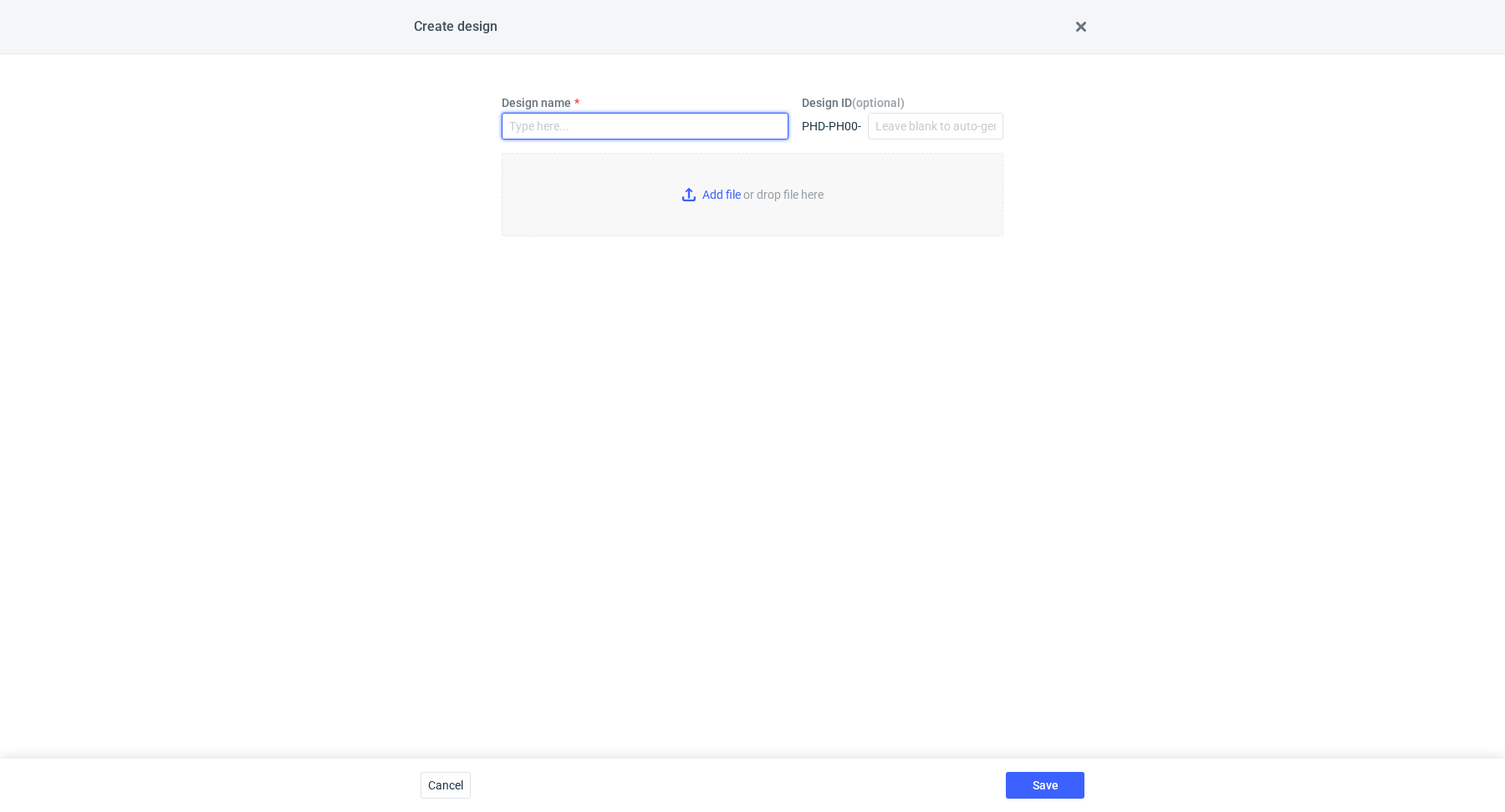
click at [566, 125] on input "Design name" at bounding box center [645, 126] width 287 height 27
paste input "BXDN"
type input "BXDN"
click at [679, 199] on input "Add file or drop file here" at bounding box center [752, 194] width 502 height 83
type input "C:\fakepath\ind__custom____RPCD__d0__oR594468883__bottom.pdf"
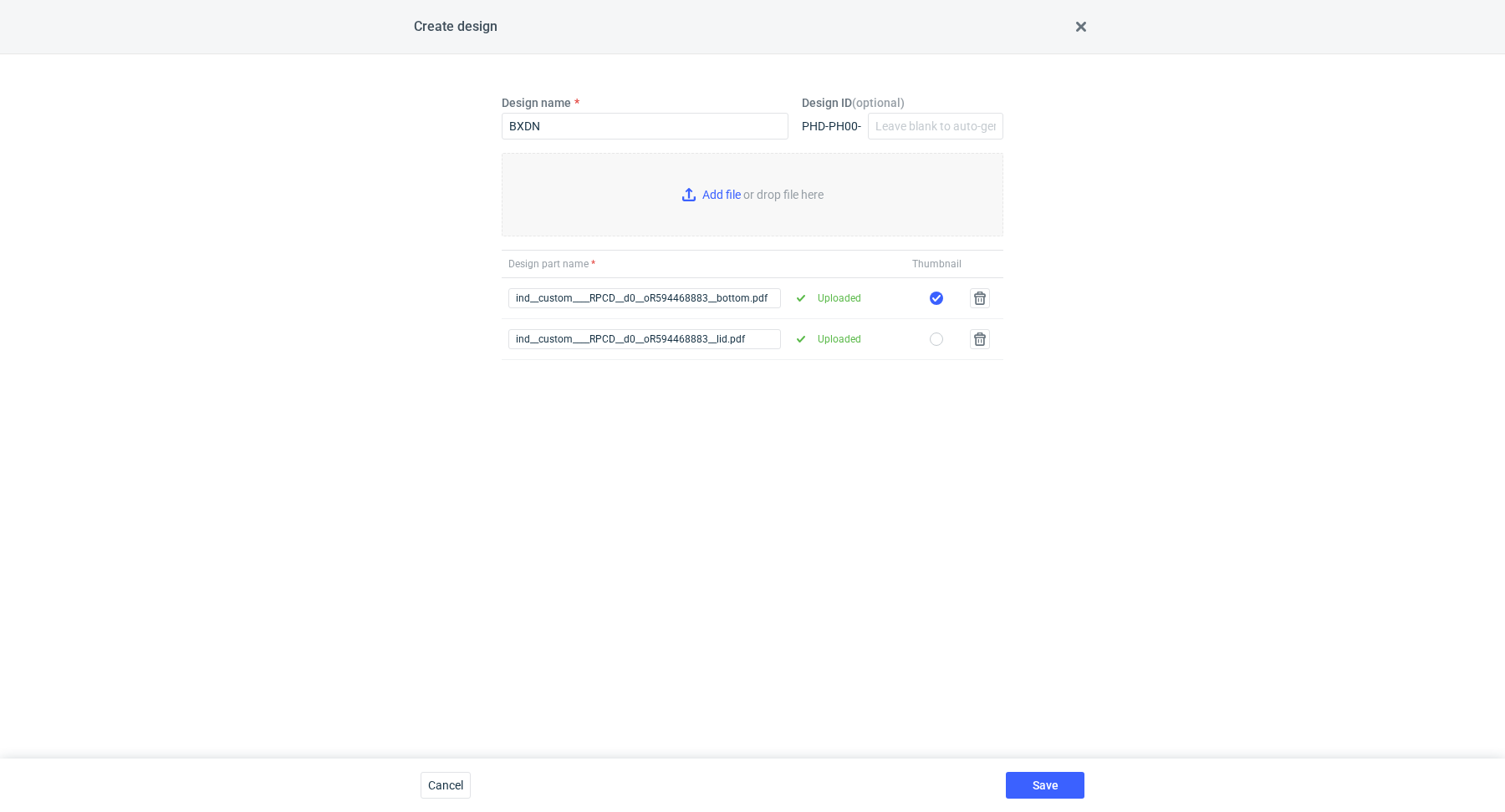
click at [928, 327] on div "ind__custom____RPCD__d0__oR594468883__lid.pdf Uploaded" at bounding box center [752, 340] width 502 height 41
click at [936, 335] on input "checkbox" at bounding box center [936, 339] width 13 height 13
checkbox input "true"
checkbox input "false"
click at [1049, 780] on span "Save" at bounding box center [1045, 785] width 26 height 12
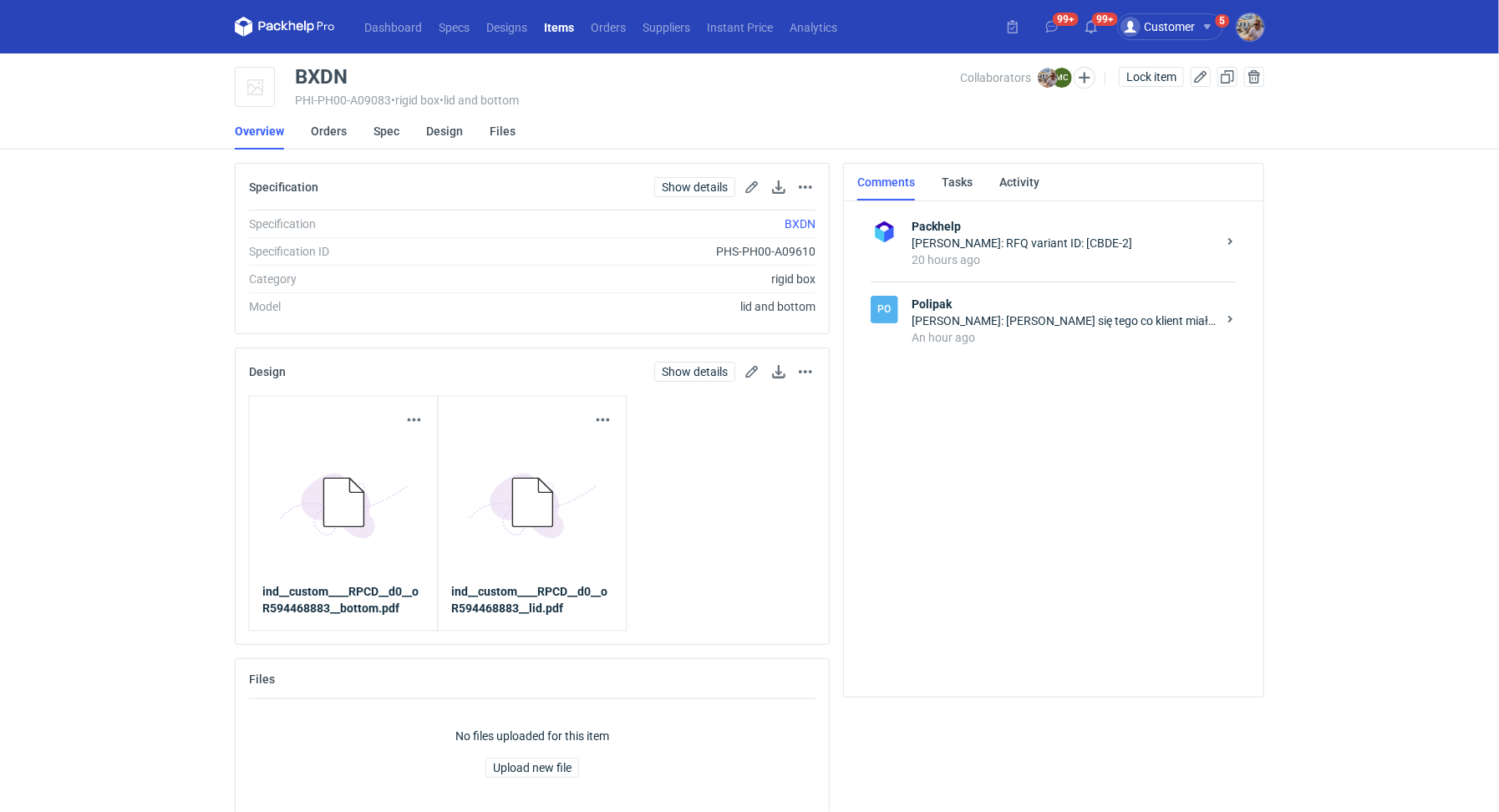
click at [367, 93] on div "PHI-PH00-A09083 • rigid box • lid and bottom" at bounding box center [627, 99] width 666 height 13
drag, startPoint x: 373, startPoint y: 80, endPoint x: 296, endPoint y: 73, distance: 77.3
click at [296, 73] on div "BXDN" at bounding box center [627, 76] width 666 height 20
copy div "BXDN"
click at [326, 133] on link "Orders" at bounding box center [328, 130] width 36 height 36
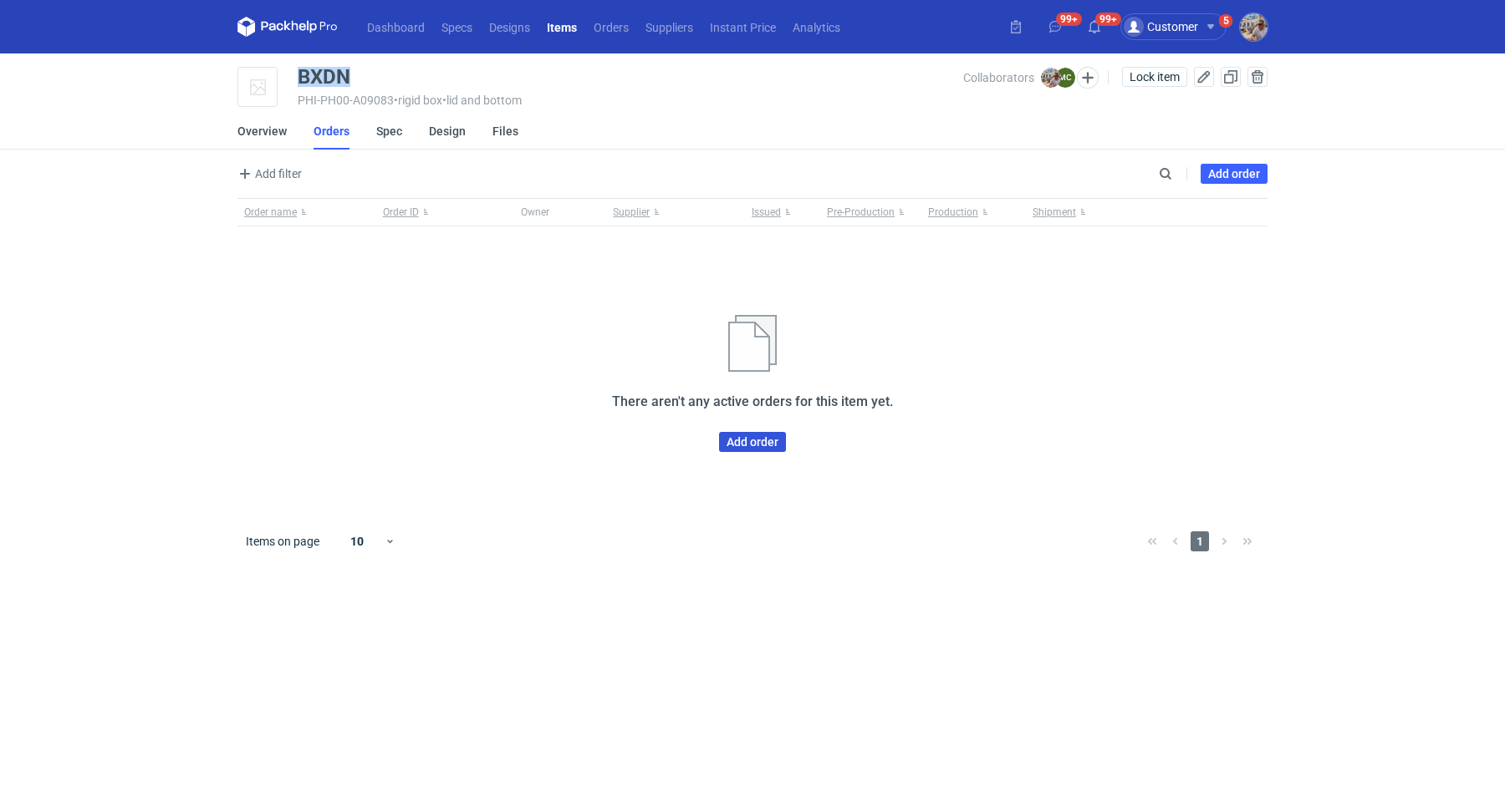
click at [754, 438] on link "Add order" at bounding box center [752, 442] width 67 height 20
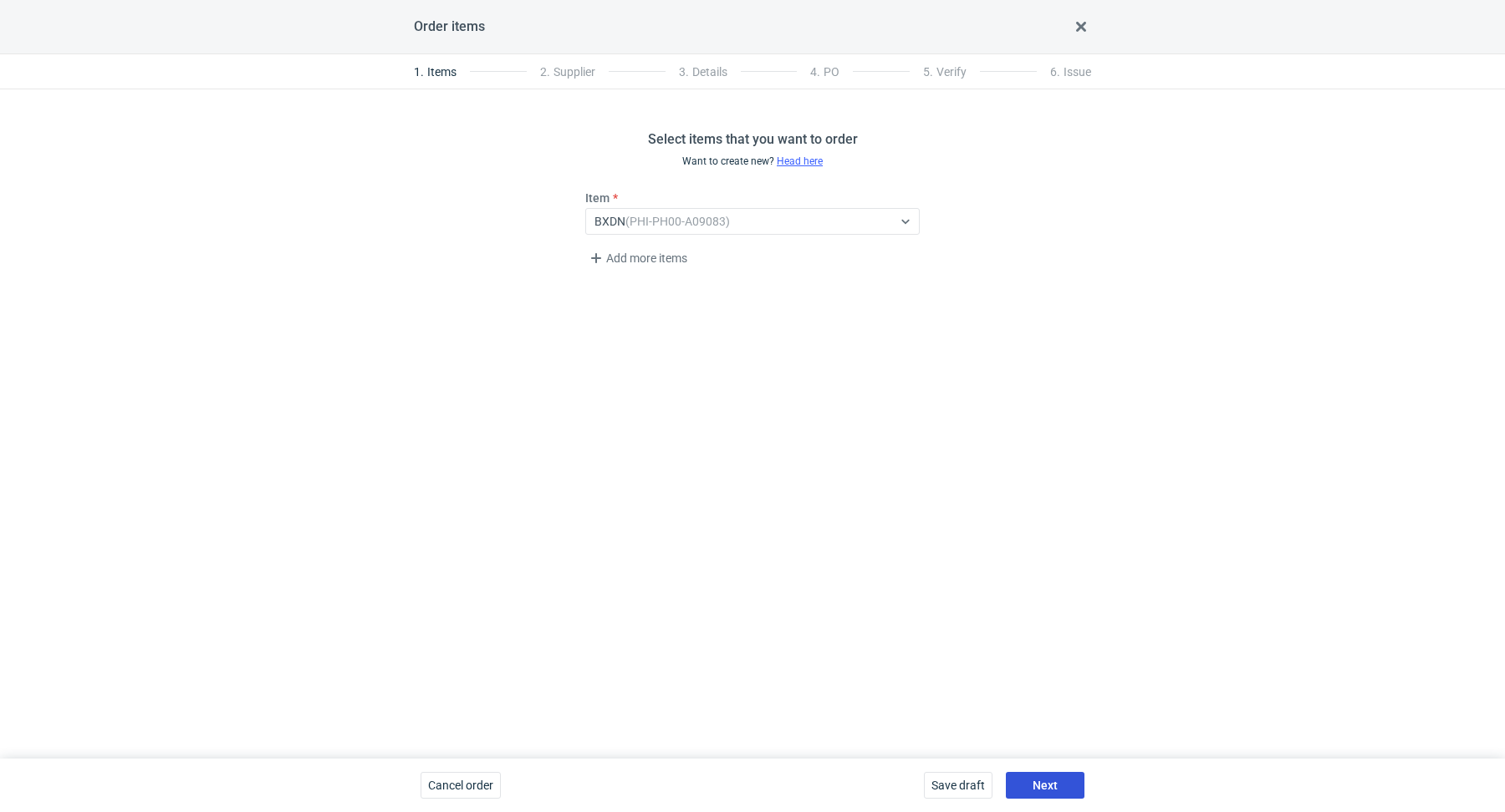
click at [1054, 787] on span "Next" at bounding box center [1045, 785] width 25 height 12
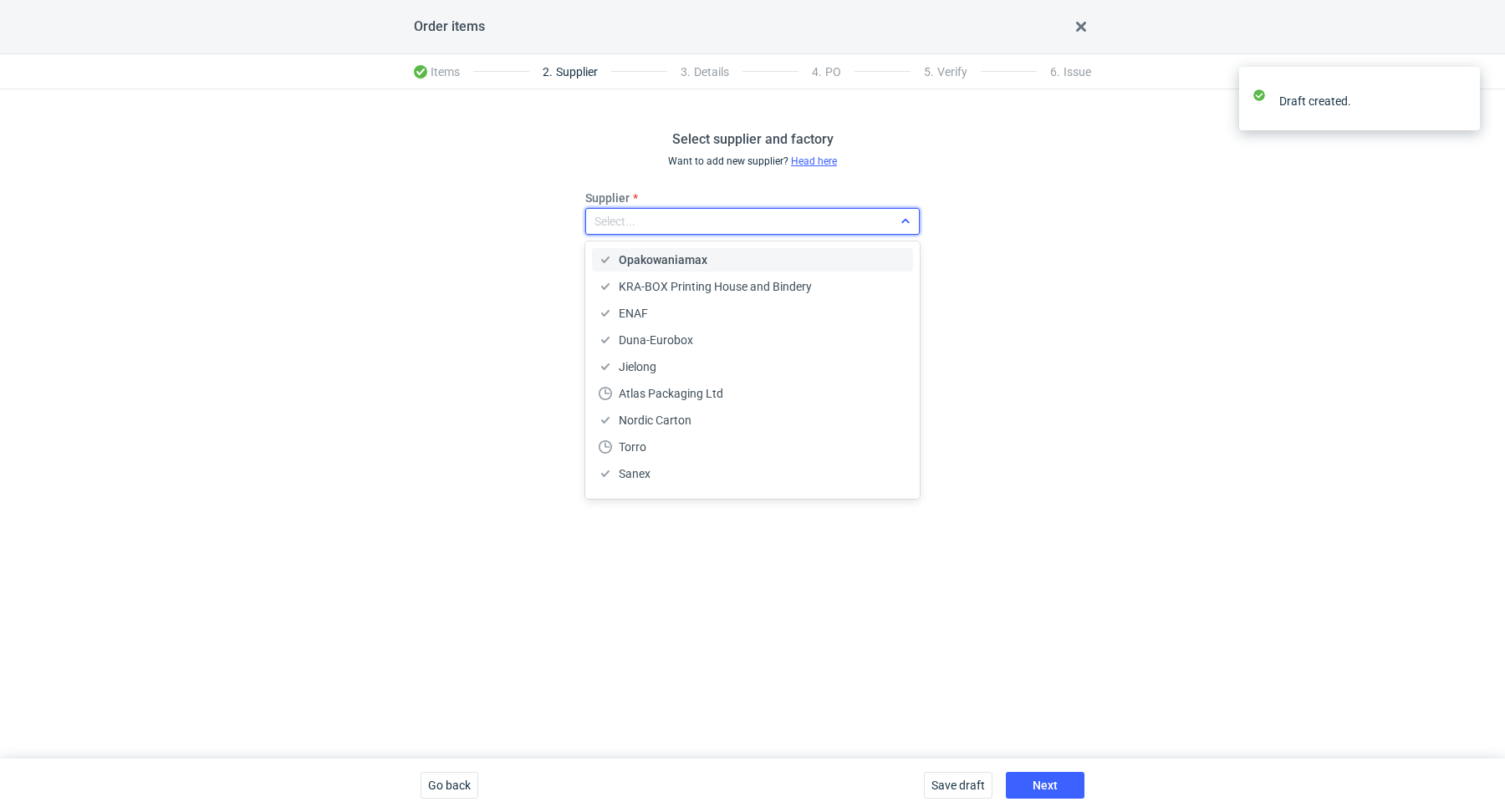
click at [624, 225] on div "Select..." at bounding box center [615, 221] width 41 height 17
type input "polip"
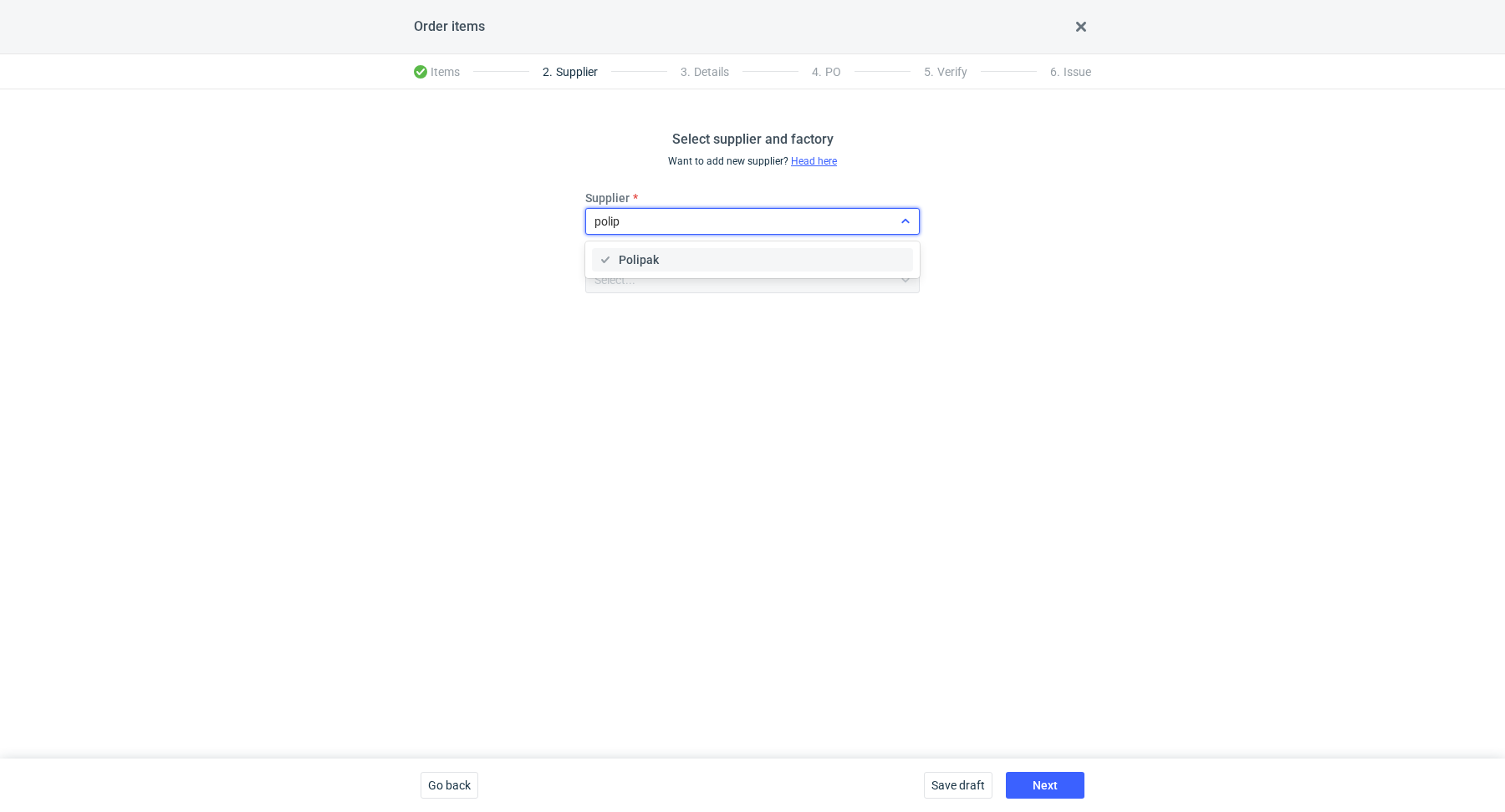
click at [669, 248] on div "Polipak" at bounding box center [754, 260] width 324 height 30
click at [669, 256] on div "Polipak" at bounding box center [752, 259] width 308 height 17
click at [1058, 777] on button "Next" at bounding box center [1045, 785] width 79 height 27
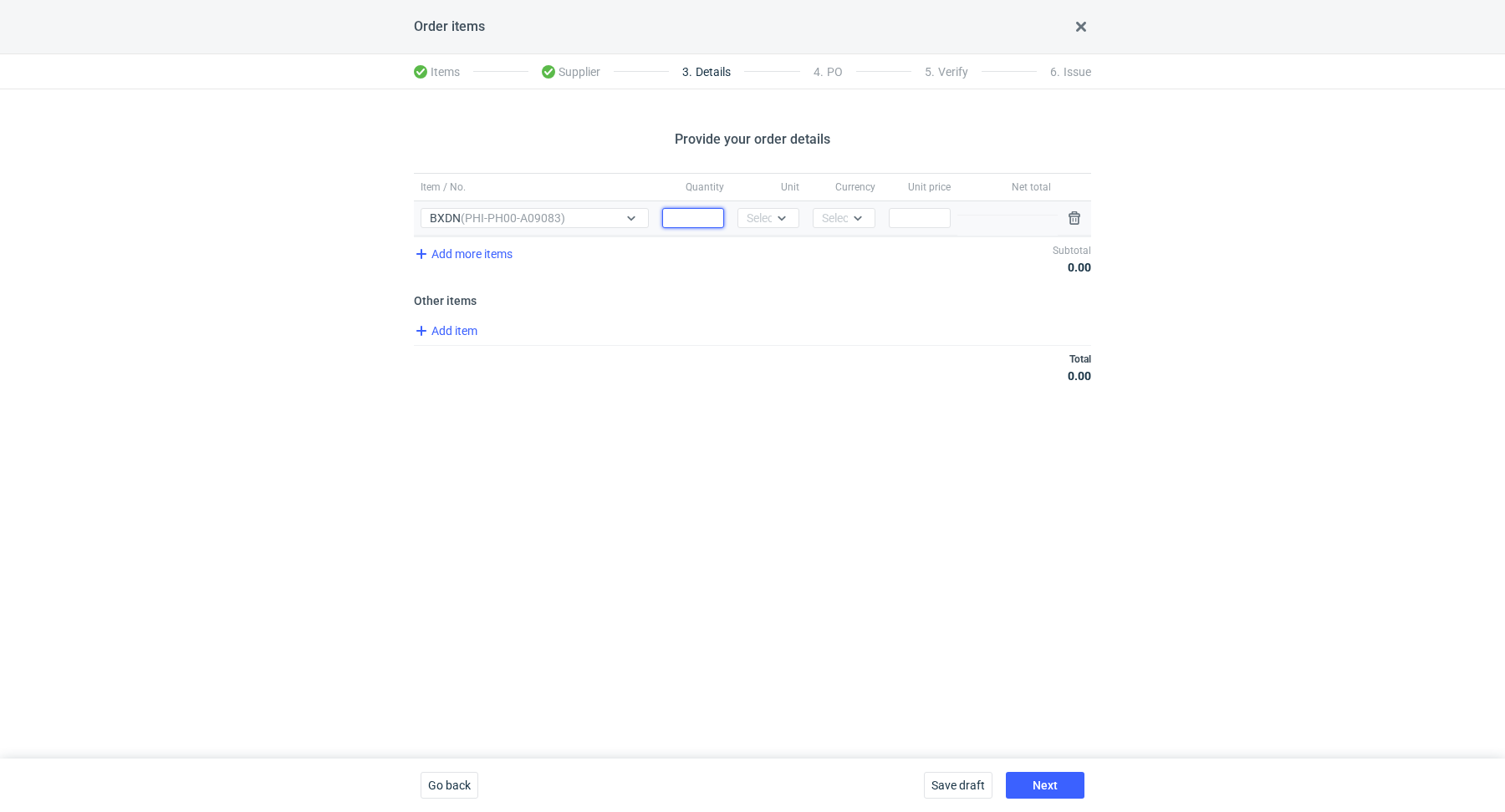
click at [706, 222] on input "Quantity" at bounding box center [693, 217] width 62 height 20
paste input "12000"
type input "12000"
click at [764, 217] on div "Select..." at bounding box center [767, 217] width 41 height 17
click at [772, 256] on div "pcs" at bounding box center [769, 252] width 36 height 17
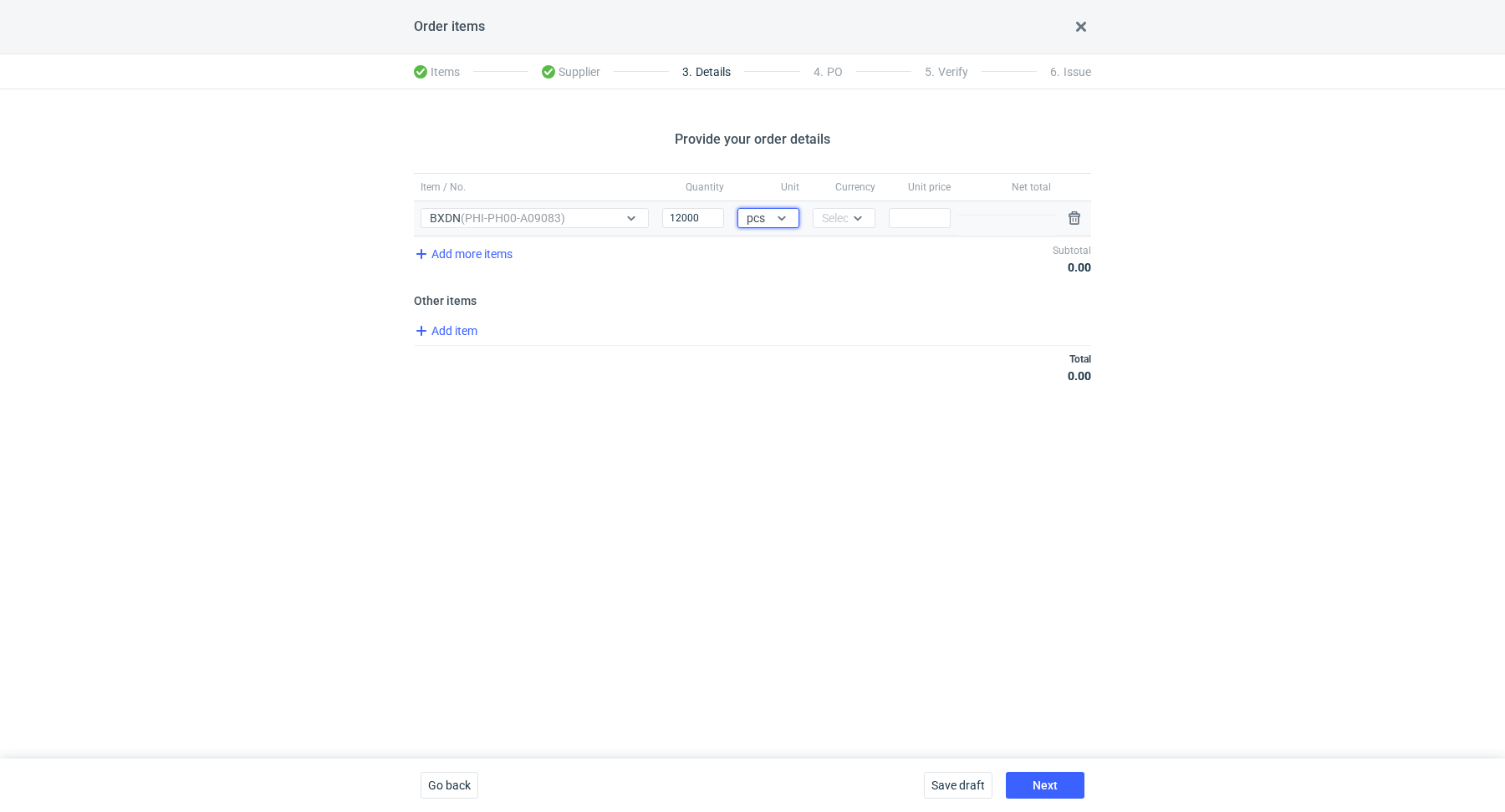
click at [822, 227] on div "Currency Select..." at bounding box center [844, 218] width 75 height 35
click at [831, 222] on div "Select..." at bounding box center [843, 217] width 41 height 17
click at [839, 248] on span "PLN" at bounding box center [836, 252] width 22 height 17
click at [907, 225] on input "Price" at bounding box center [920, 217] width 62 height 20
paste input "2.6"
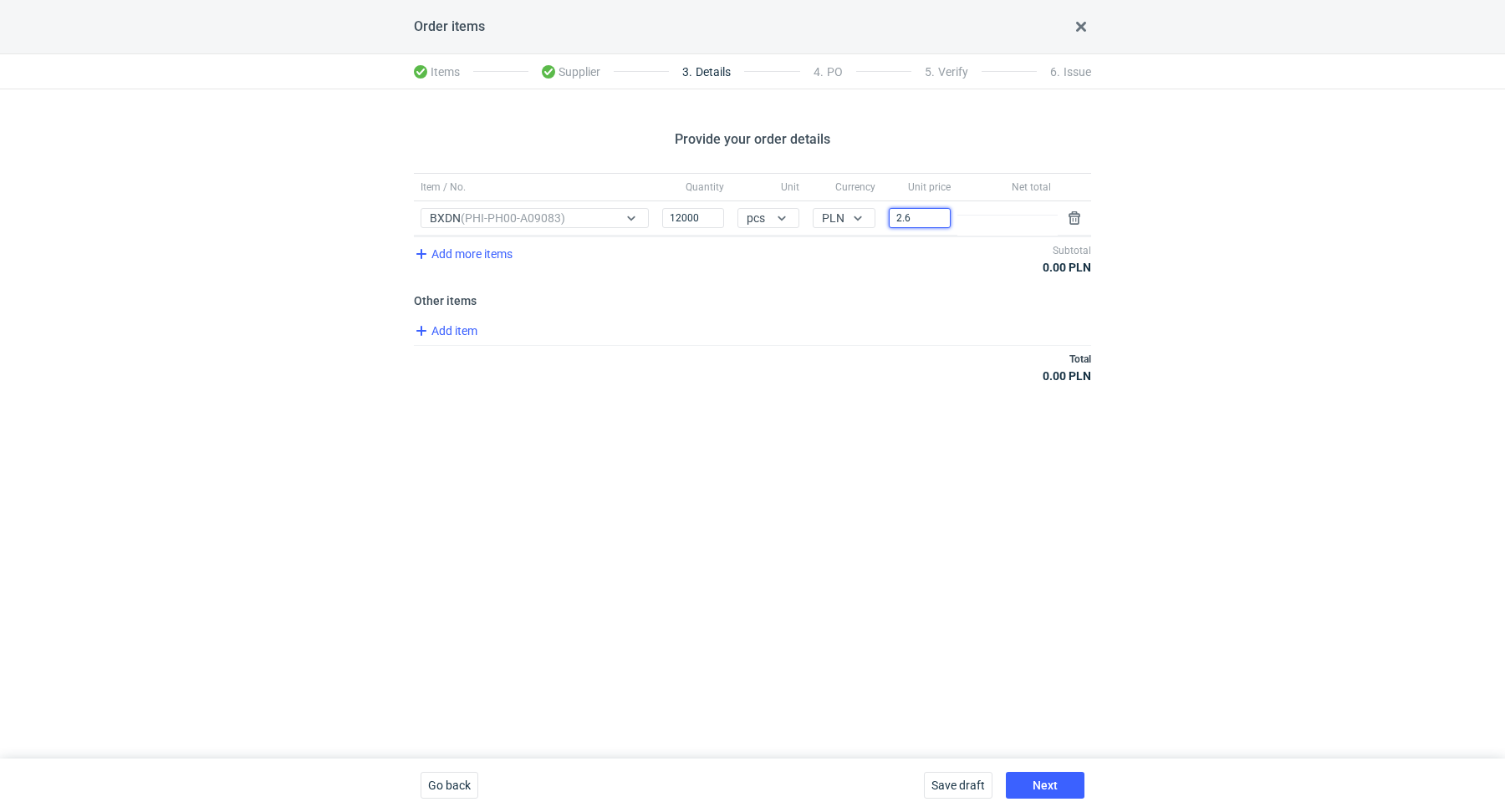
type input "2.6"
click at [873, 353] on div "Total 31 200.00 PLN" at bounding box center [752, 367] width 677 height 44
click at [1018, 782] on button "Next" at bounding box center [1045, 785] width 79 height 27
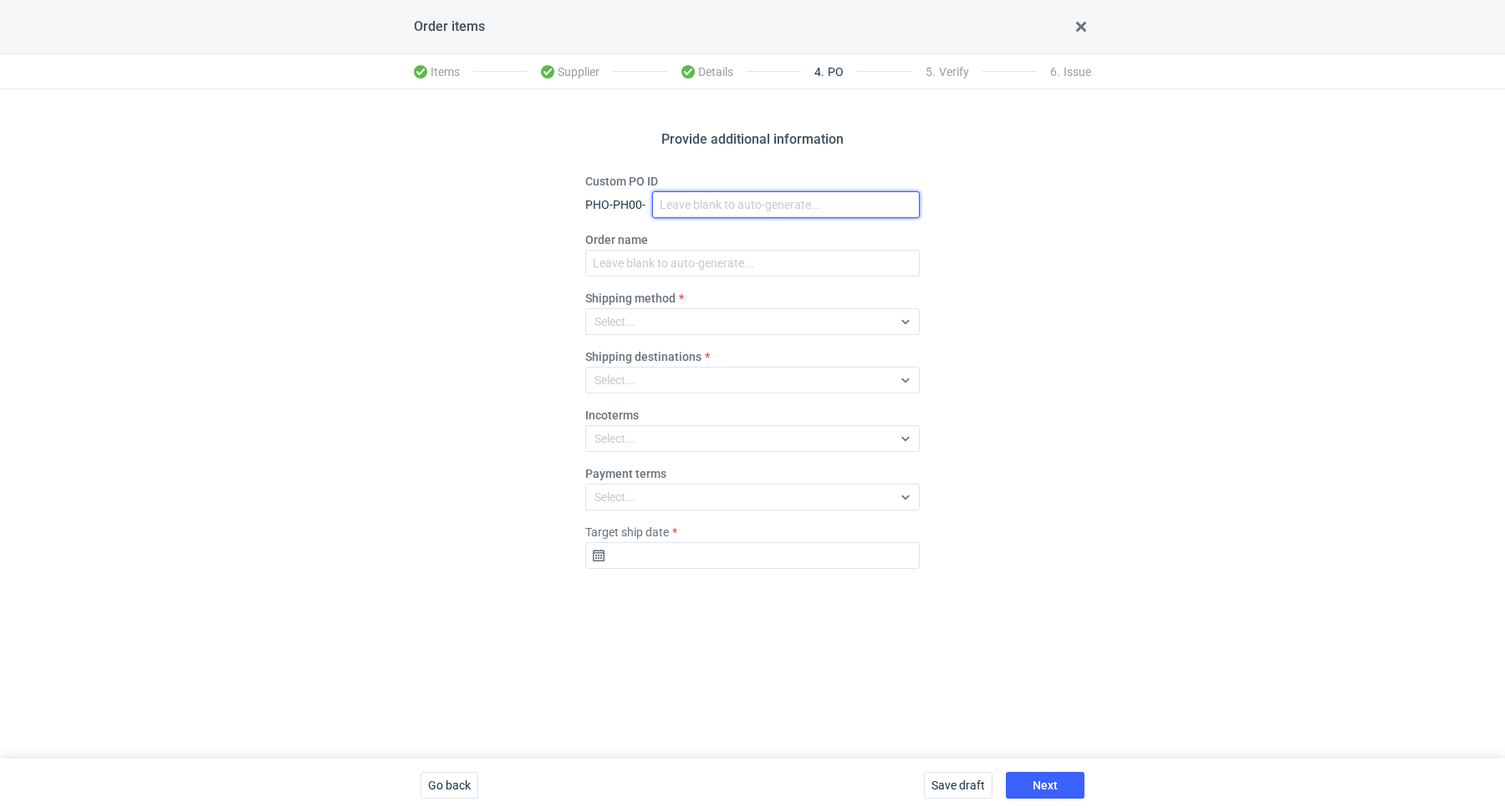
click at [688, 202] on input "Custom PO ID" at bounding box center [786, 205] width 267 height 27
paste input "R475837725"
paste input "BXDN"
drag, startPoint x: 784, startPoint y: 202, endPoint x: 648, endPoint y: 182, distance: 137.5
click at [648, 182] on div "Custom PO ID PHO-PH00- R475837725_BXDN" at bounding box center [752, 195] width 335 height 45
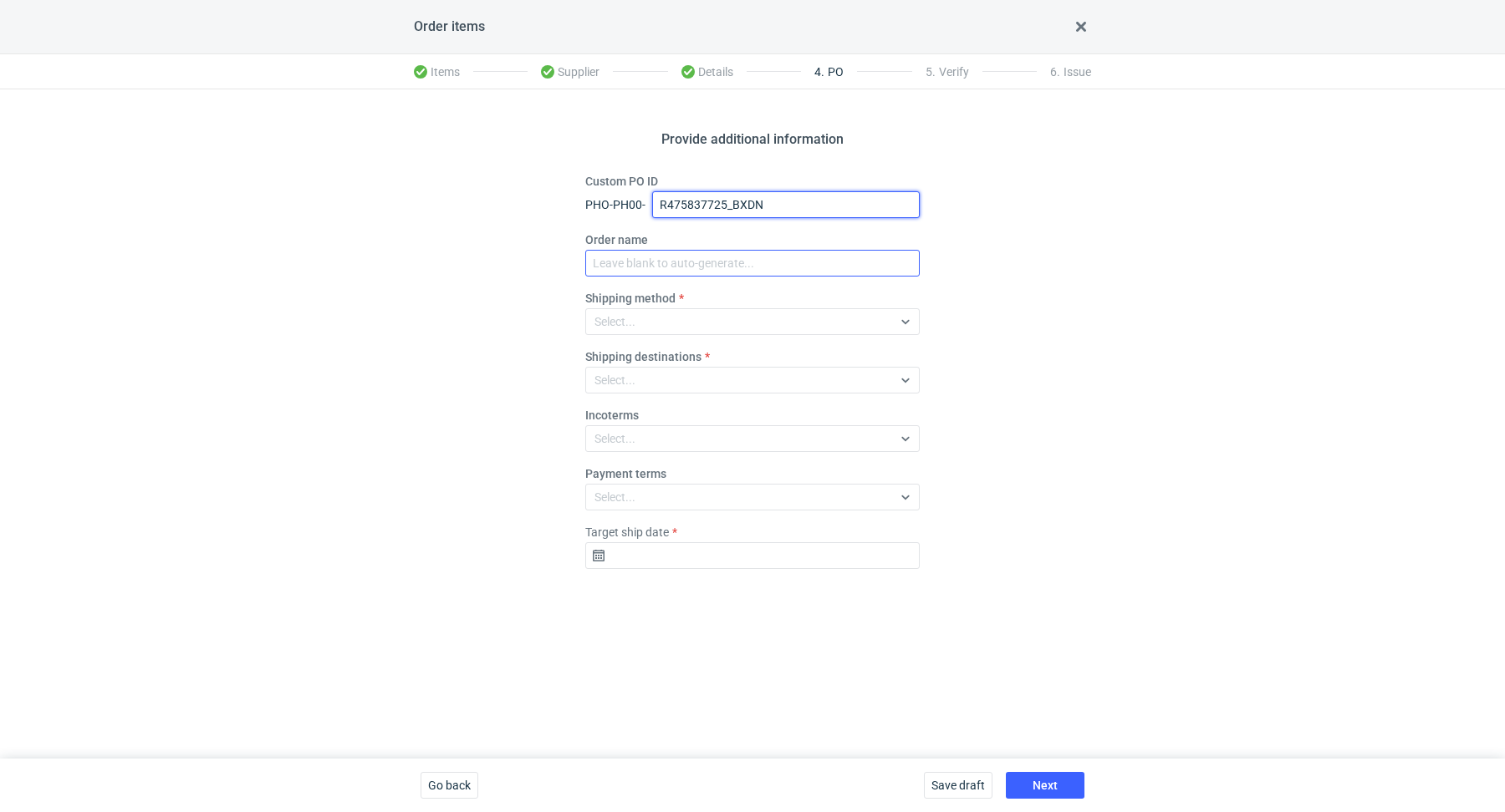
type input "R475837725_BXDN"
click at [653, 258] on input "Order name" at bounding box center [752, 264] width 335 height 27
paste input "R475837725_BXDN"
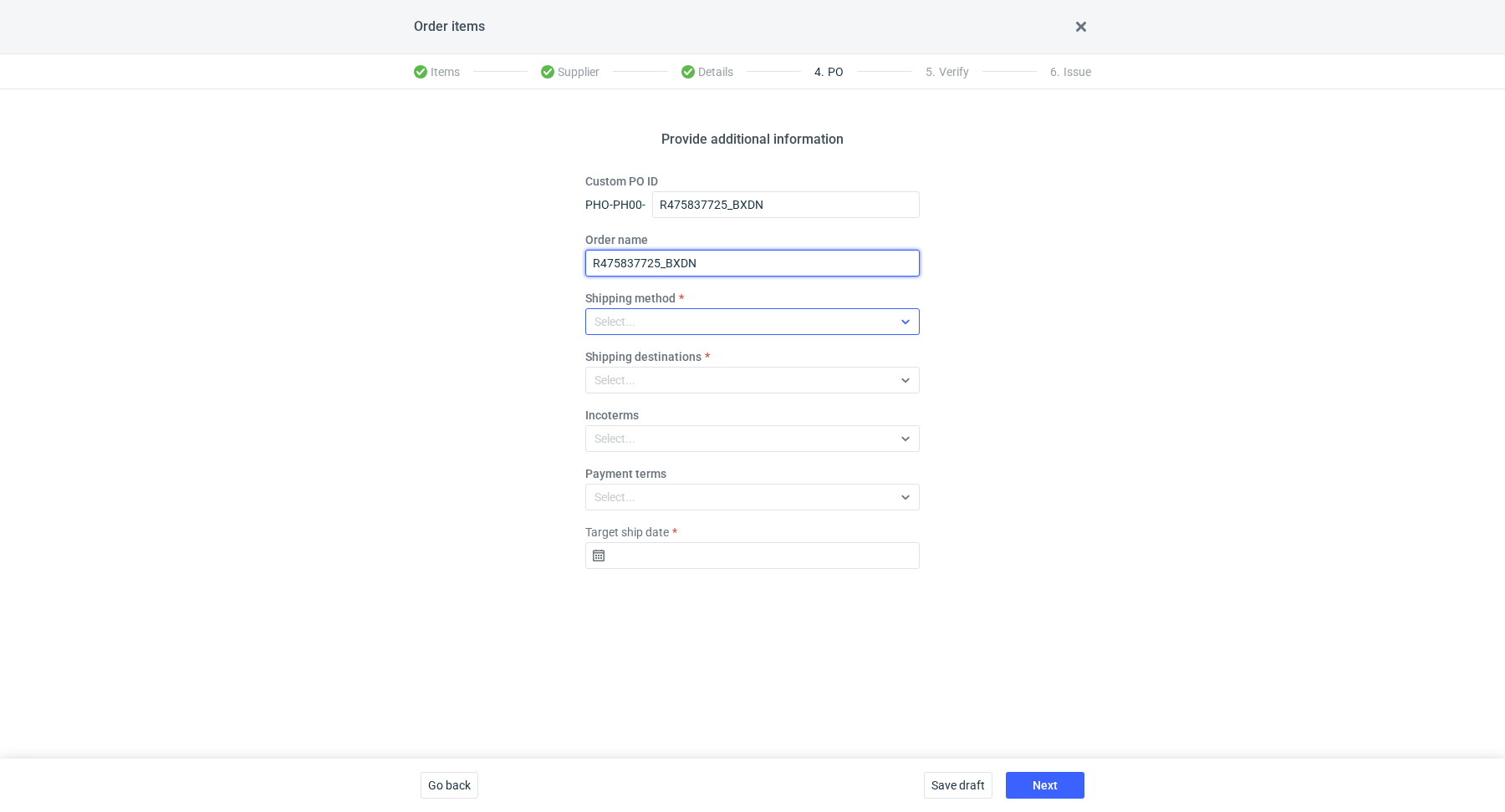
type input "R475837725_BXDN"
click at [645, 326] on div "Select..." at bounding box center [739, 321] width 306 height 23
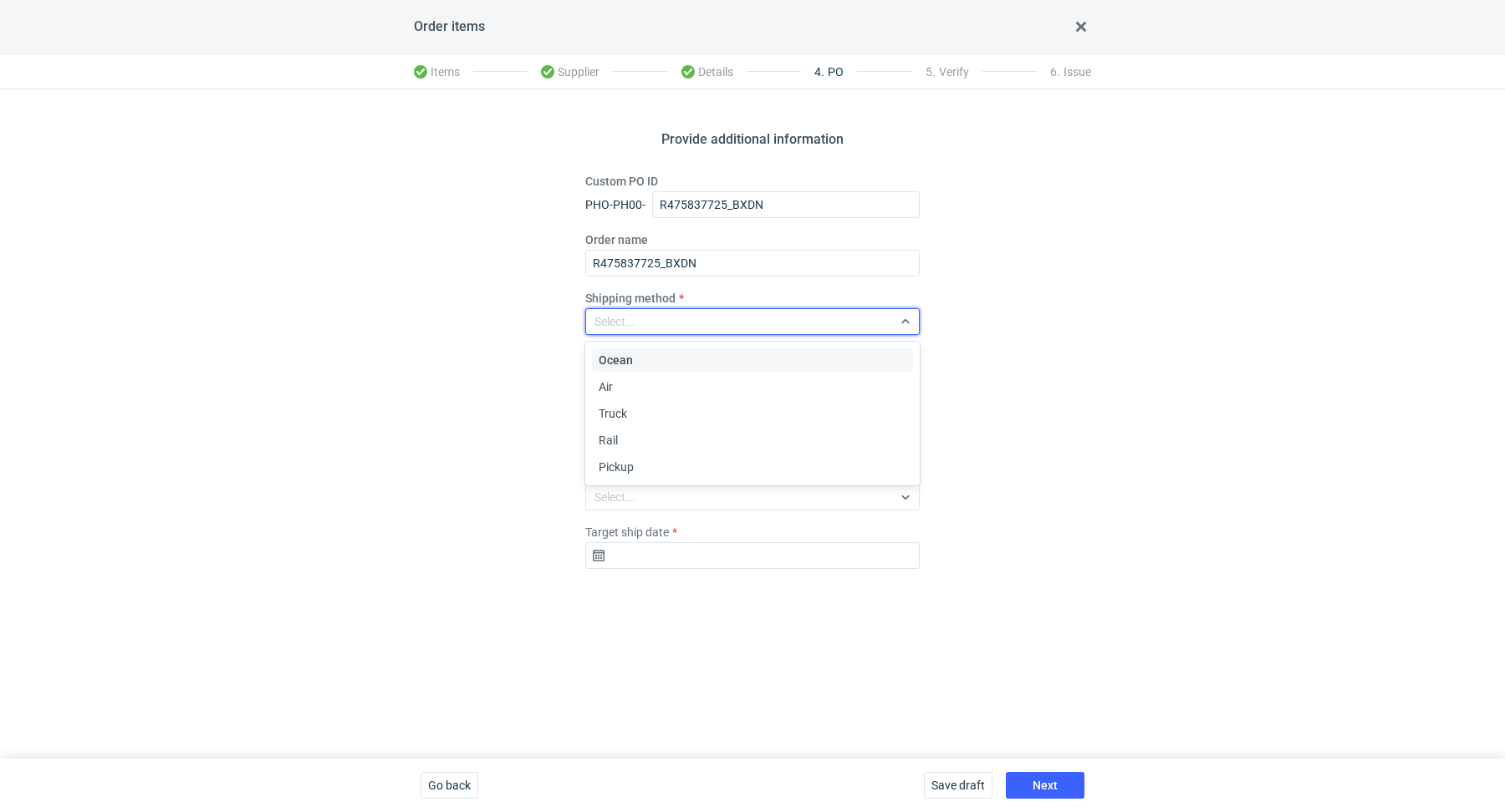
click at [650, 466] on div "Pickup" at bounding box center [752, 467] width 308 height 17
click at [649, 566] on input "Target ship date" at bounding box center [752, 556] width 335 height 27
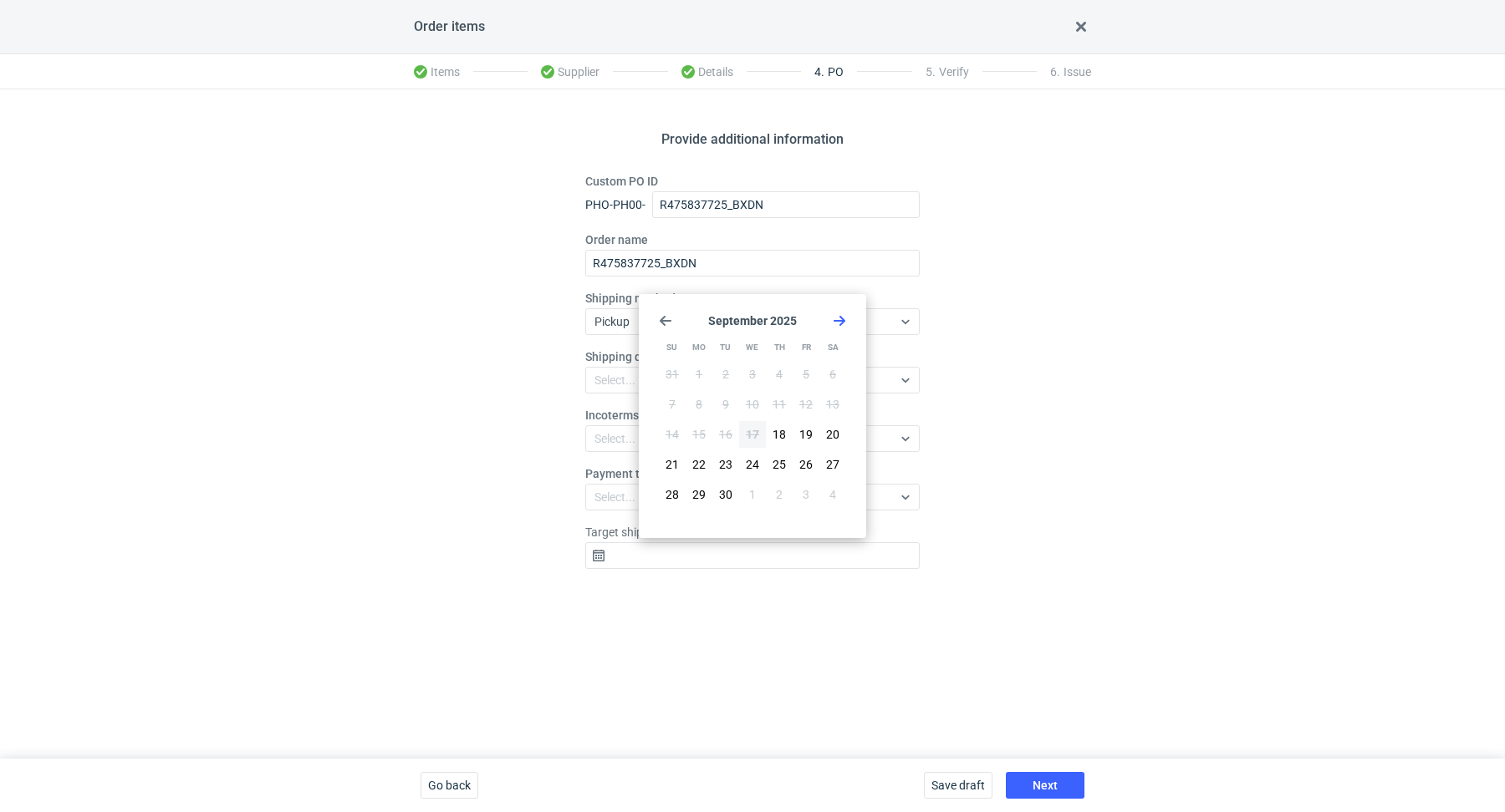
click at [845, 315] on icon "Go forward 1 month" at bounding box center [839, 320] width 13 height 13
click at [762, 430] on button "15" at bounding box center [752, 435] width 27 height 27
type input "[DATE]"
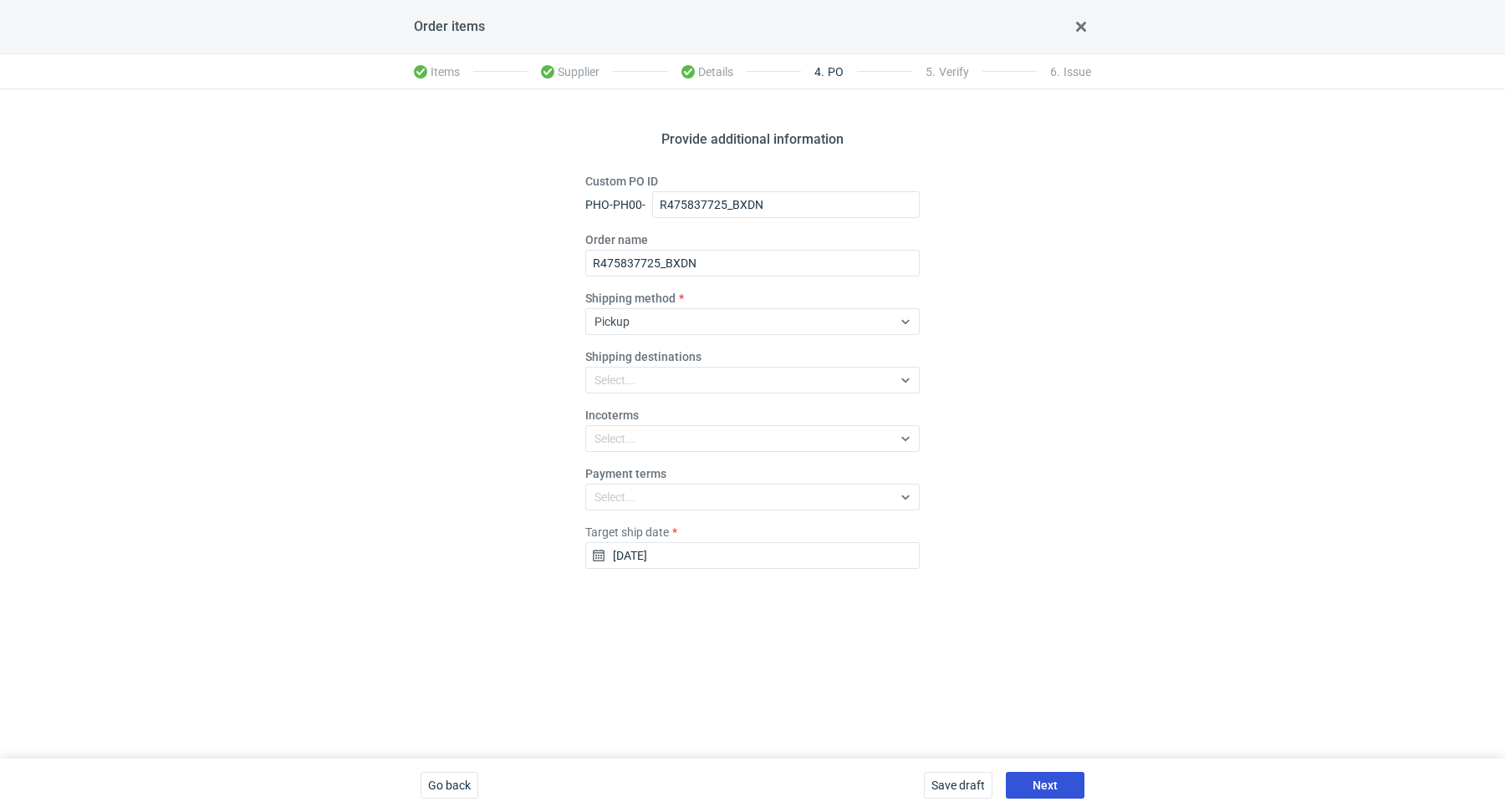
click at [1055, 798] on button "Next" at bounding box center [1045, 785] width 79 height 27
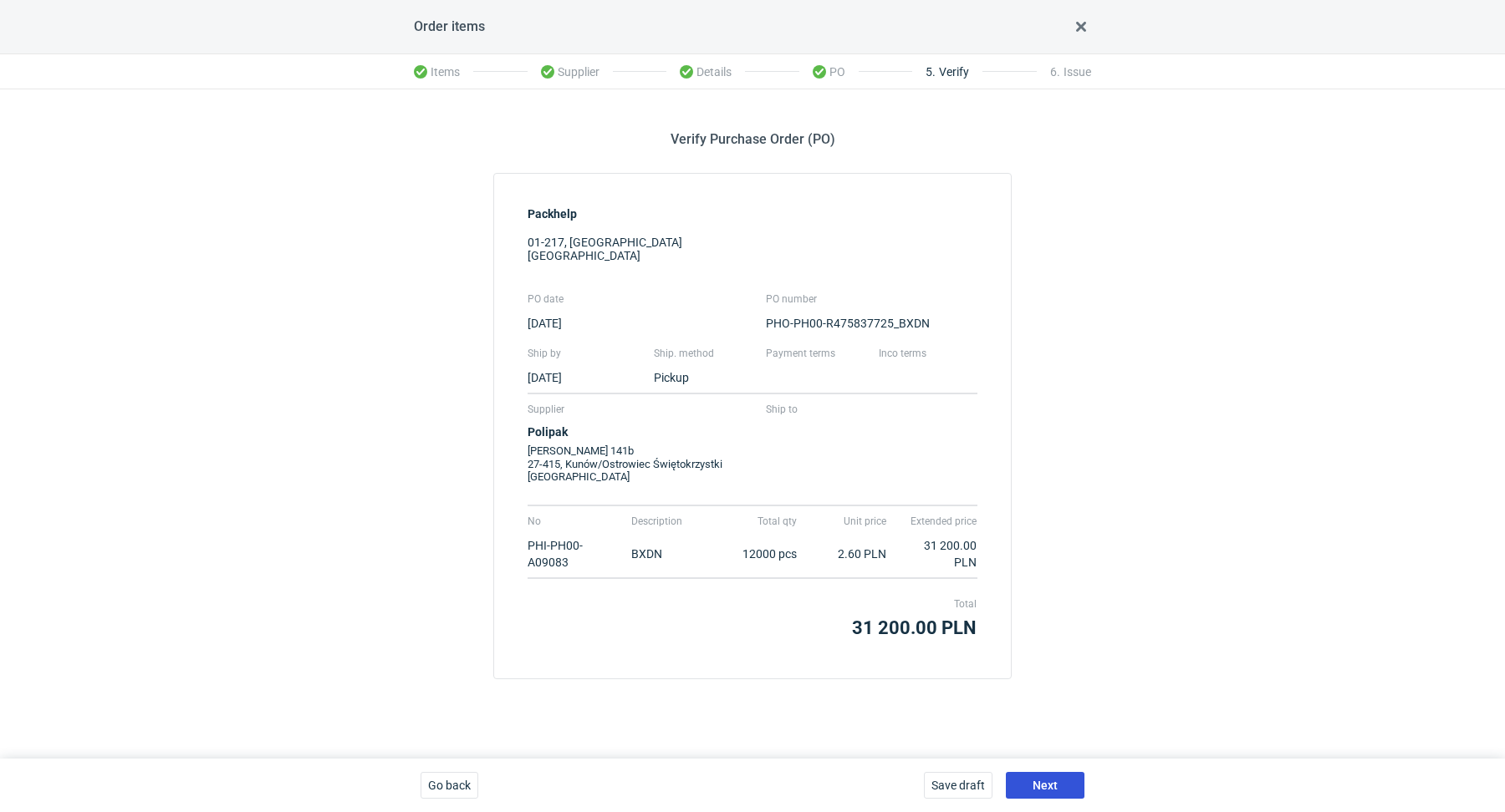
click at [1061, 777] on button "Next" at bounding box center [1045, 785] width 79 height 27
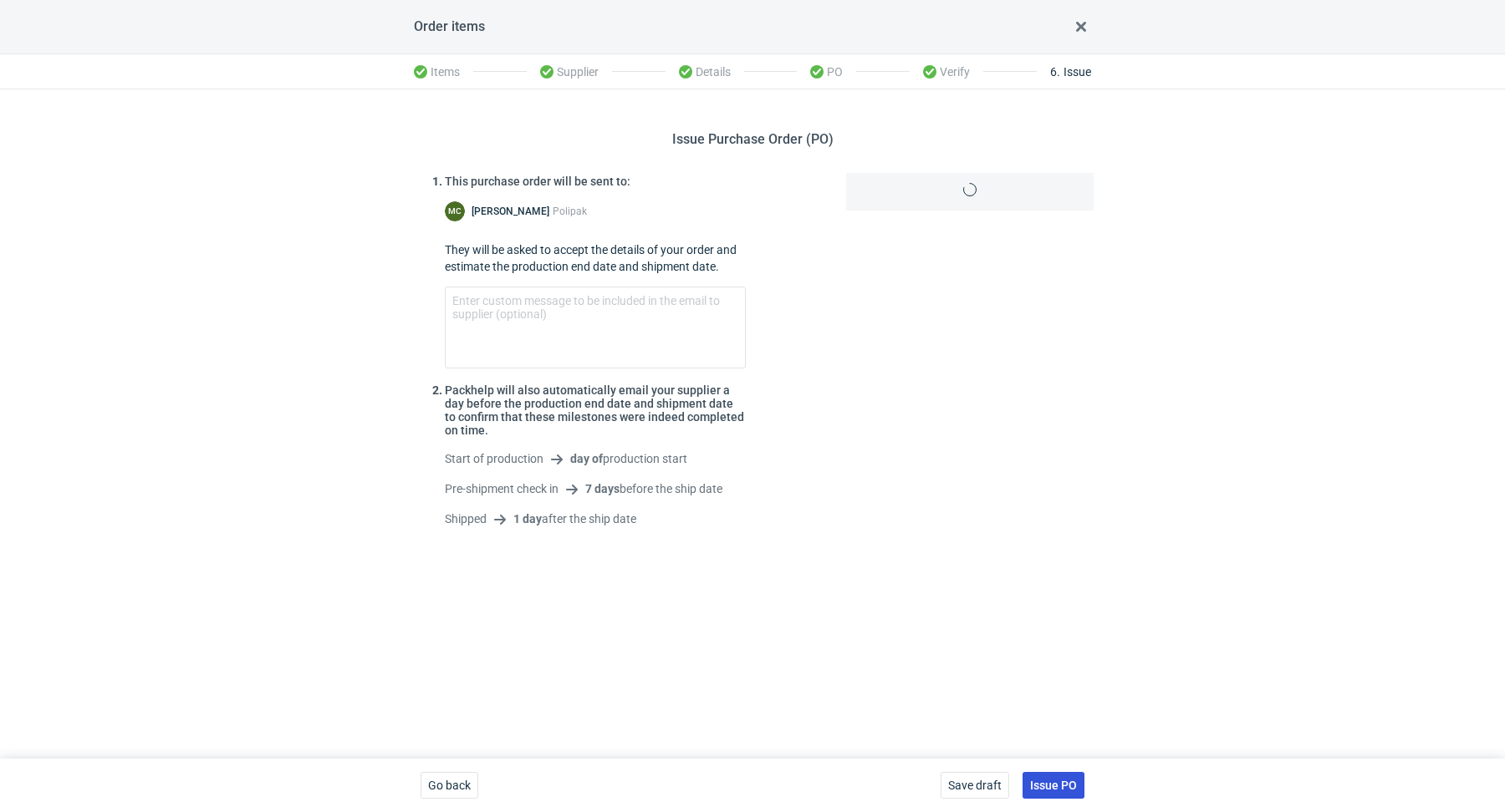
click at [1062, 782] on span "Issue PO" at bounding box center [1053, 785] width 47 height 12
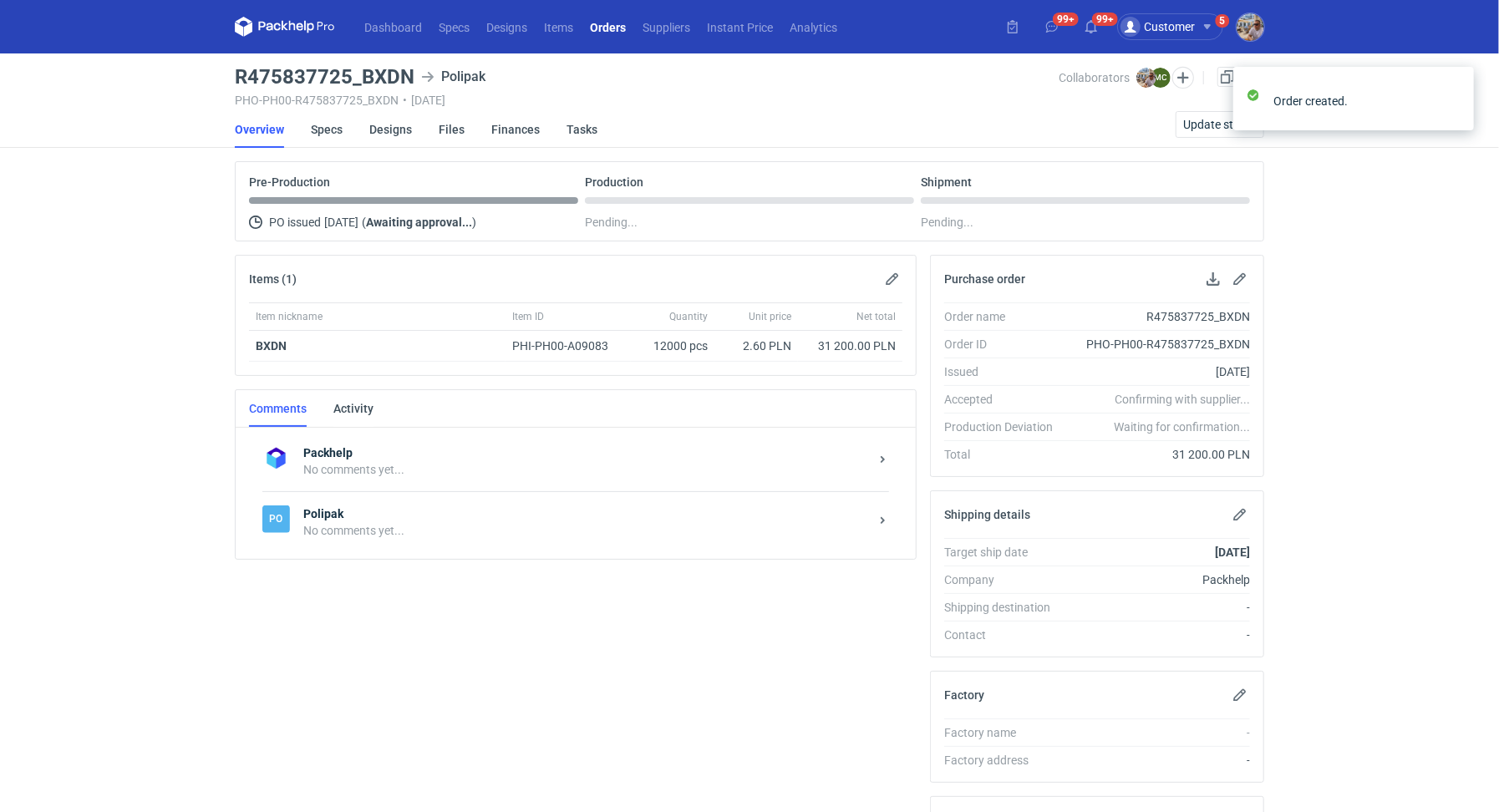
click at [438, 552] on div "Packhelp No comments yet... Po Polipak No comments yet..." at bounding box center [576, 493] width 681 height 131
click at [434, 535] on div "No comments yet..." at bounding box center [587, 531] width 566 height 17
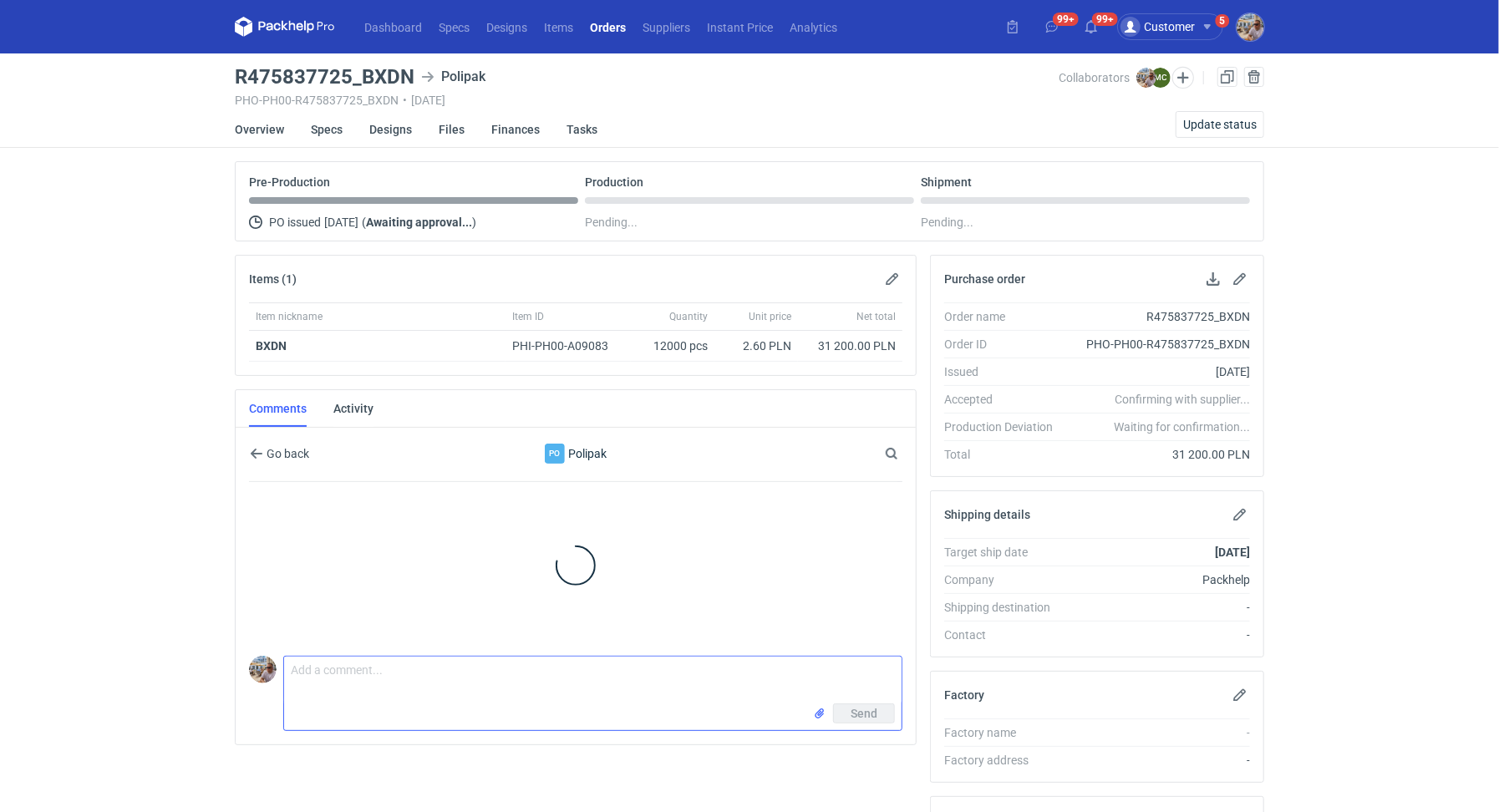
click at [426, 677] on textarea "Comment message" at bounding box center [593, 680] width 618 height 47
paste textarea "CBDE-2"
type textarea "[PERSON_NAME] zamówienie do wyceny CBDE-2"
click at [898, 728] on div "Go back Po Polipak Search No comments to display Comment message [PERSON_NAME] …" at bounding box center [576, 586] width 681 height 317
click at [873, 713] on span "Send" at bounding box center [864, 713] width 27 height 12
